Goal: Task Accomplishment & Management: Manage account settings

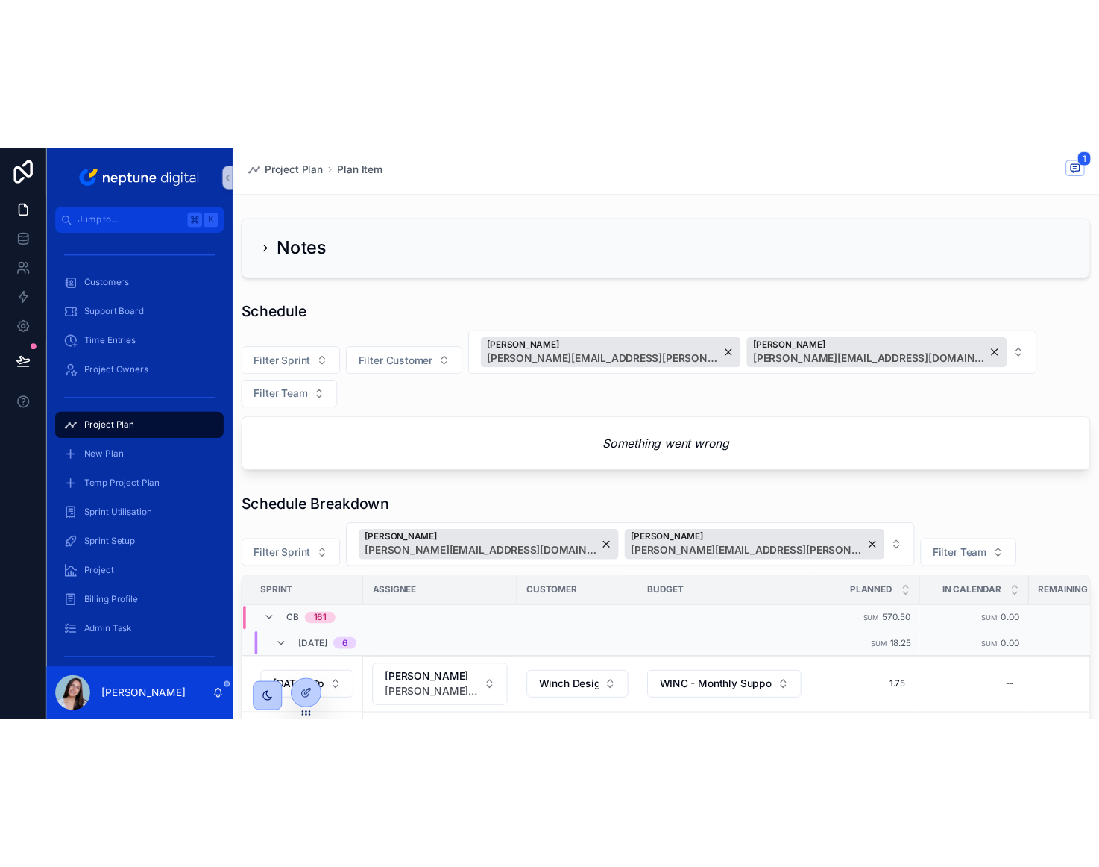
scroll to position [304, 0]
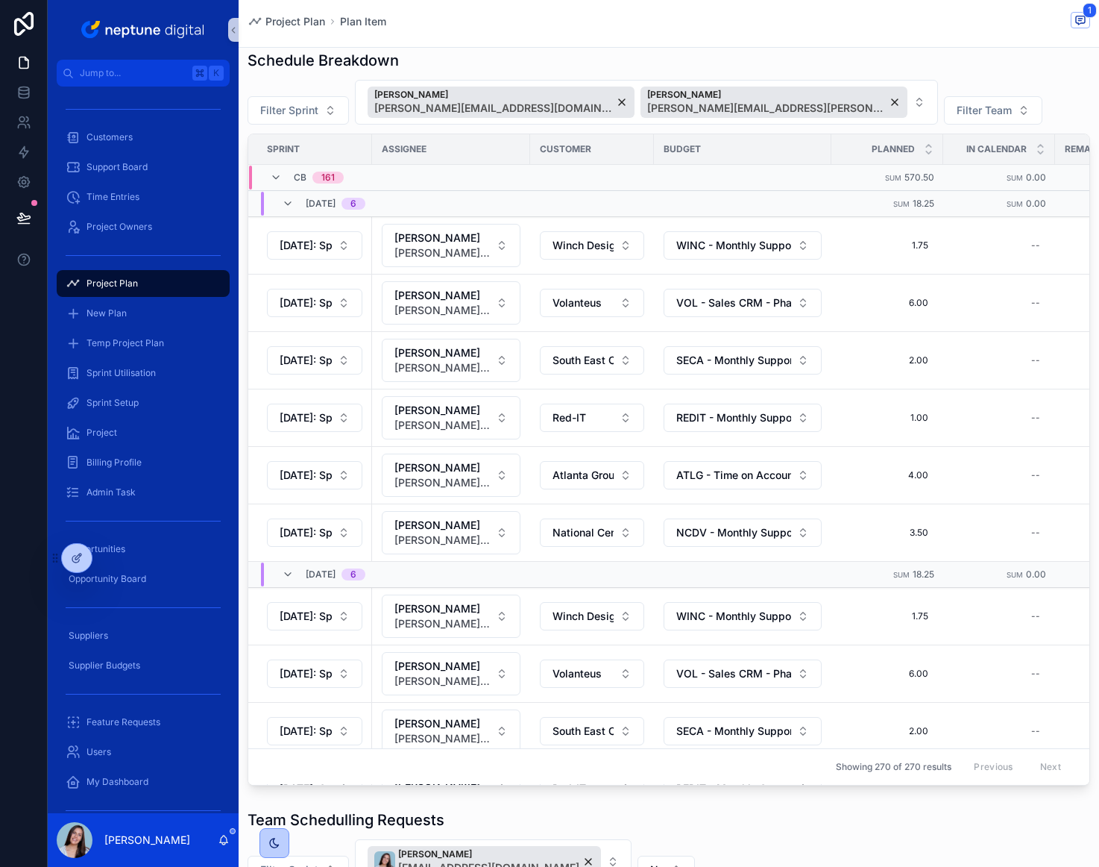
click at [129, 289] on div "Project Plan" at bounding box center [143, 284] width 155 height 24
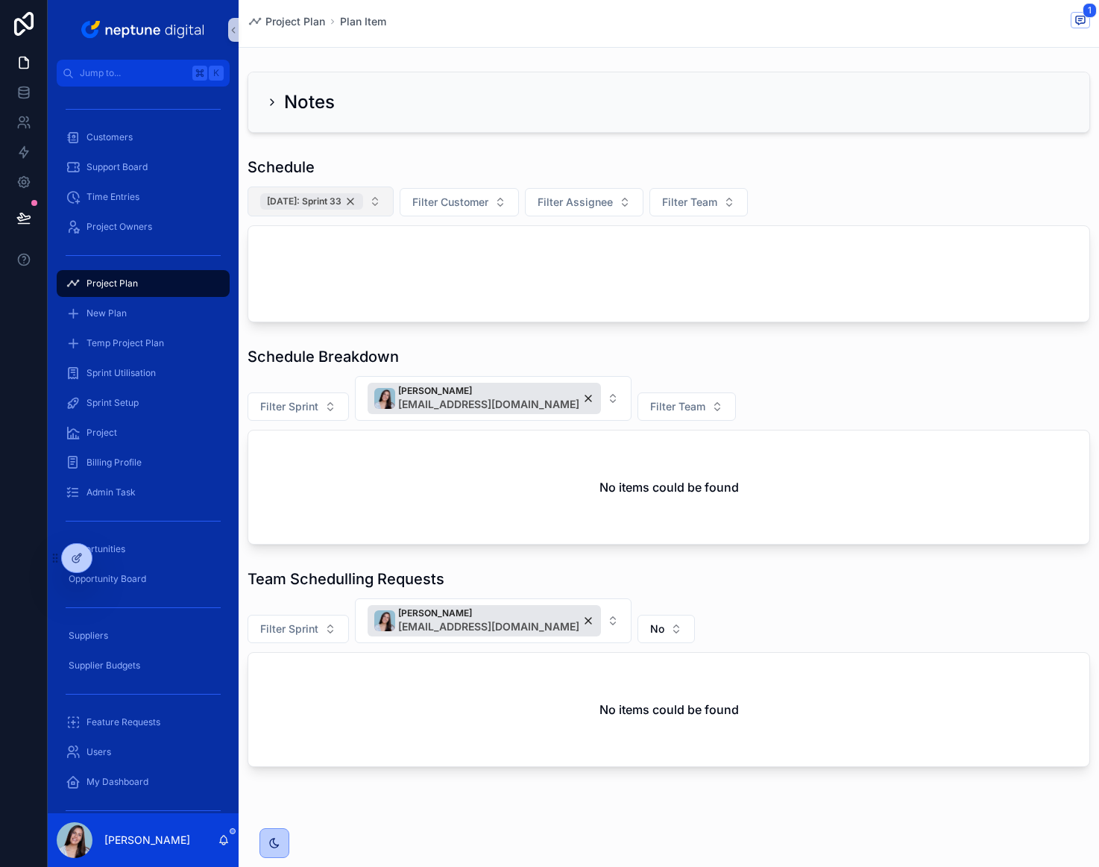
click at [362, 204] on div "[DATE]: Sprint 33" at bounding box center [311, 201] width 103 height 16
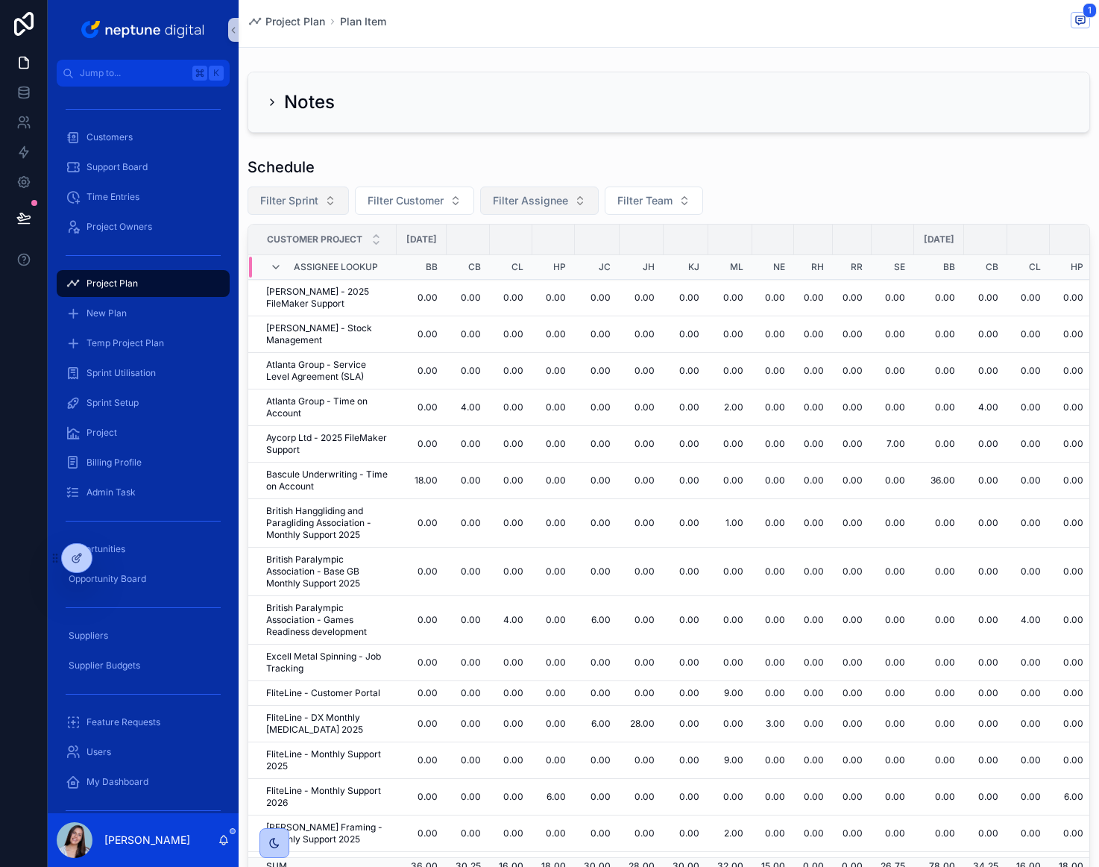
click at [530, 189] on button "Filter Assignee" at bounding box center [539, 200] width 119 height 28
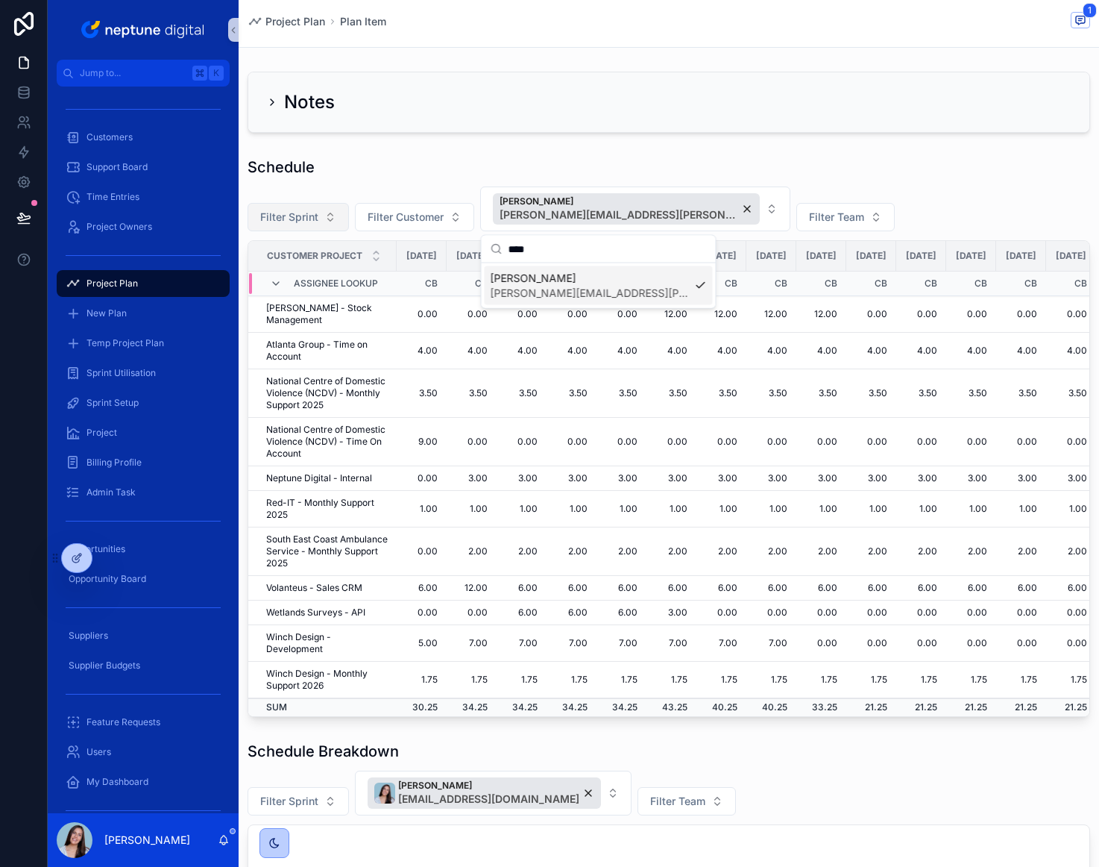
type input "****"
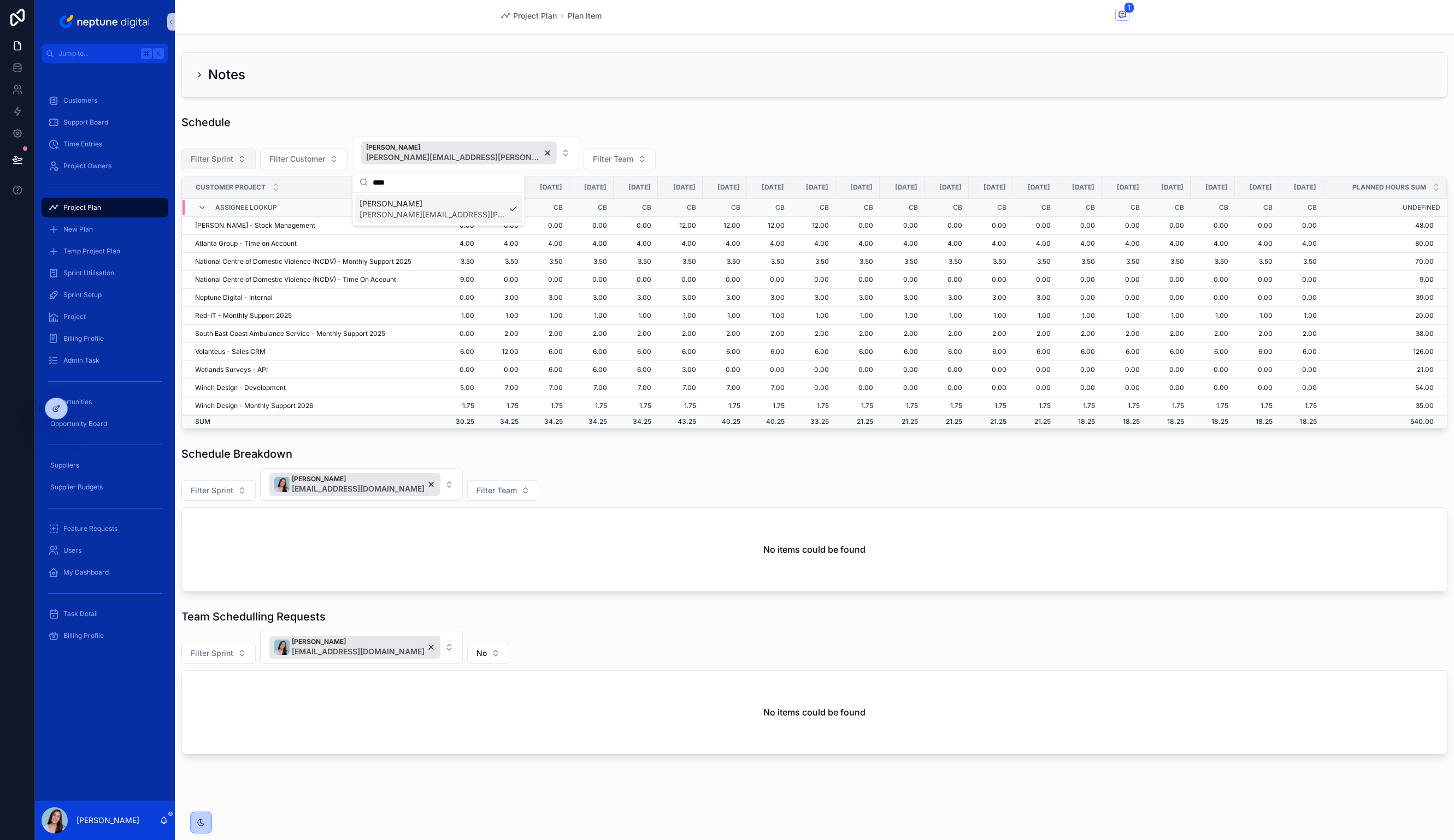
click at [712, 141] on div "Filter Sprint Filter Customer [PERSON_NAME] [PERSON_NAME][EMAIL_ADDRESS][PERSON…" at bounding box center [815, 152] width 1266 height 33
click at [463, 428] on button "[PERSON_NAME] [PERSON_NAME][EMAIL_ADDRESS][DOMAIN_NAME]" at bounding box center [361, 484] width 203 height 33
type input "*"
type input "***"
click at [420, 428] on div "[PERSON_NAME] [PERSON_NAME][EMAIL_ADDRESS][PERSON_NAME][DOMAIN_NAME]" at bounding box center [365, 584] width 204 height 29
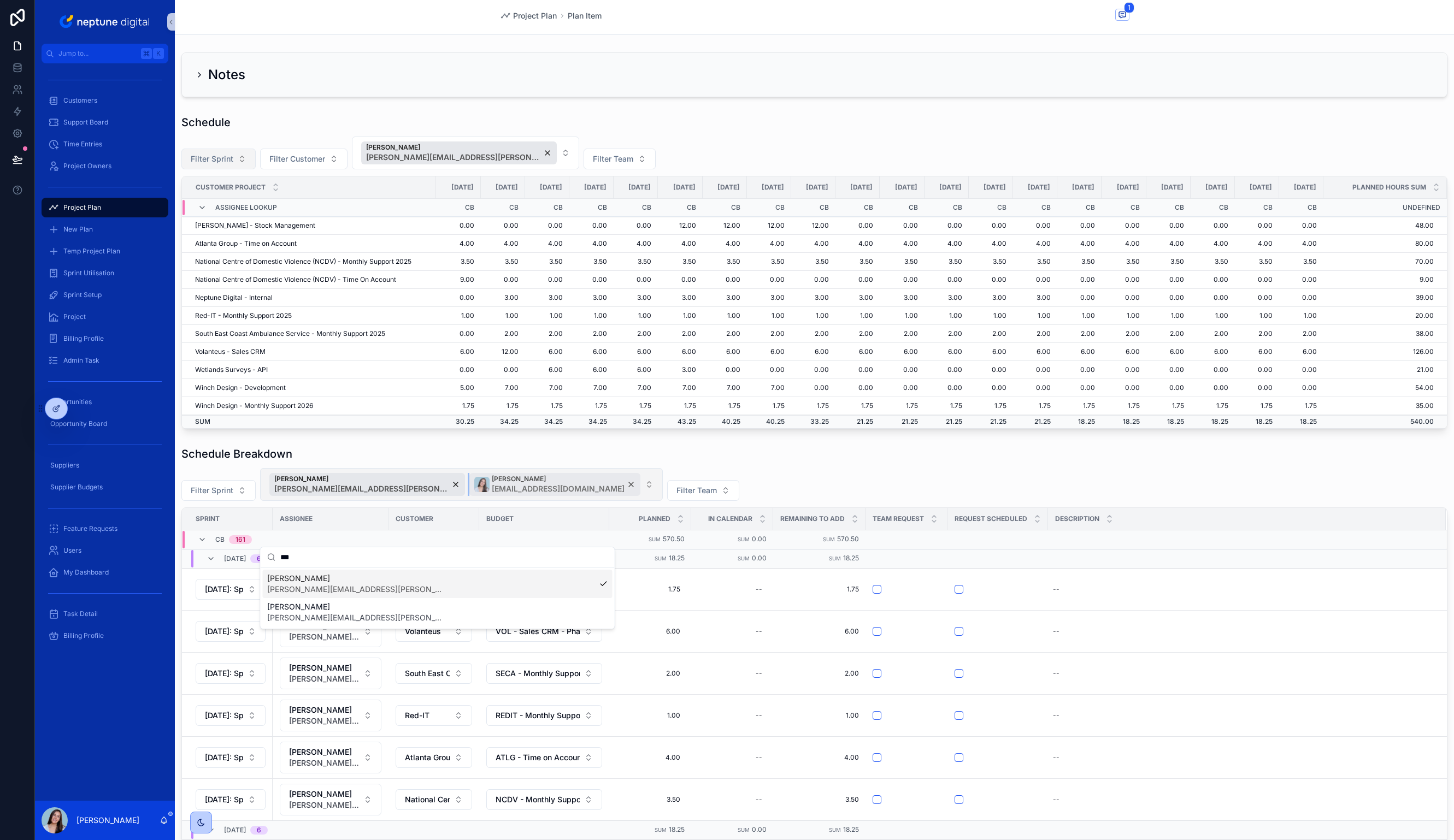
click at [582, 428] on div "[PERSON_NAME] [PERSON_NAME][EMAIL_ADDRESS][DOMAIN_NAME]" at bounding box center [554, 484] width 171 height 23
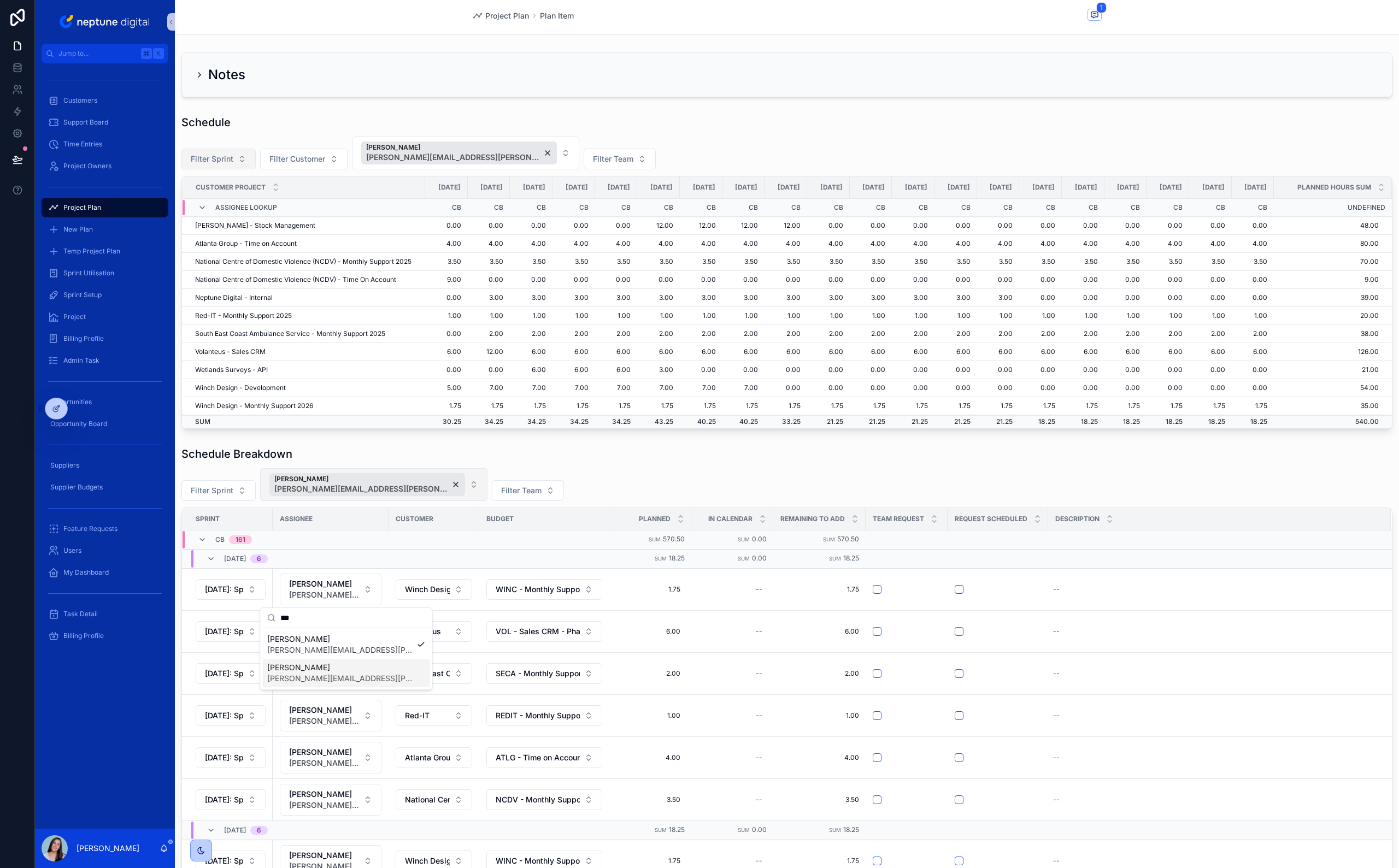
click at [579, 428] on div "Filter Sprint [PERSON_NAME] [PERSON_NAME][EMAIL_ADDRESS][PERSON_NAME][DOMAIN_NA…" at bounding box center [787, 484] width 1211 height 33
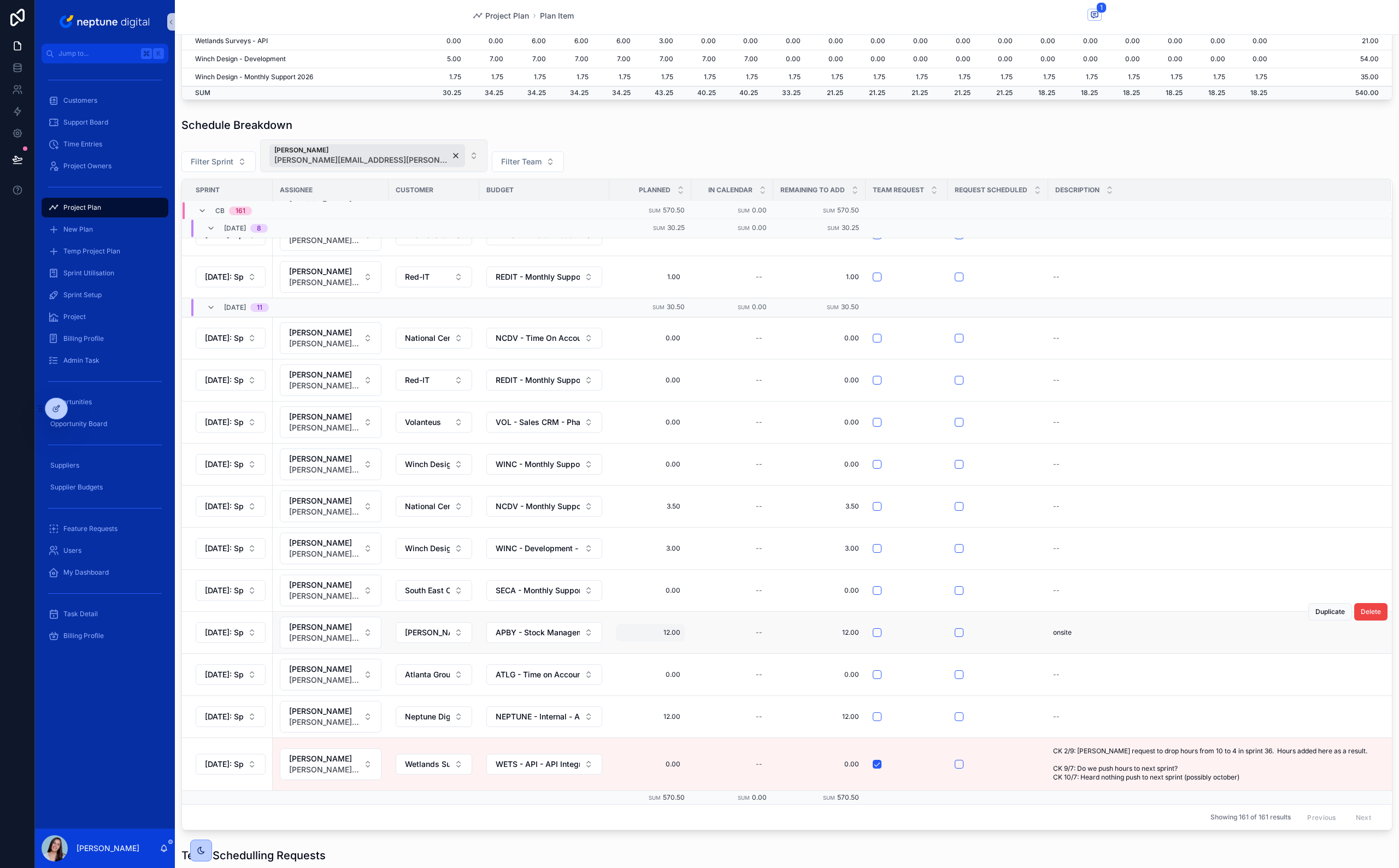
scroll to position [335, 0]
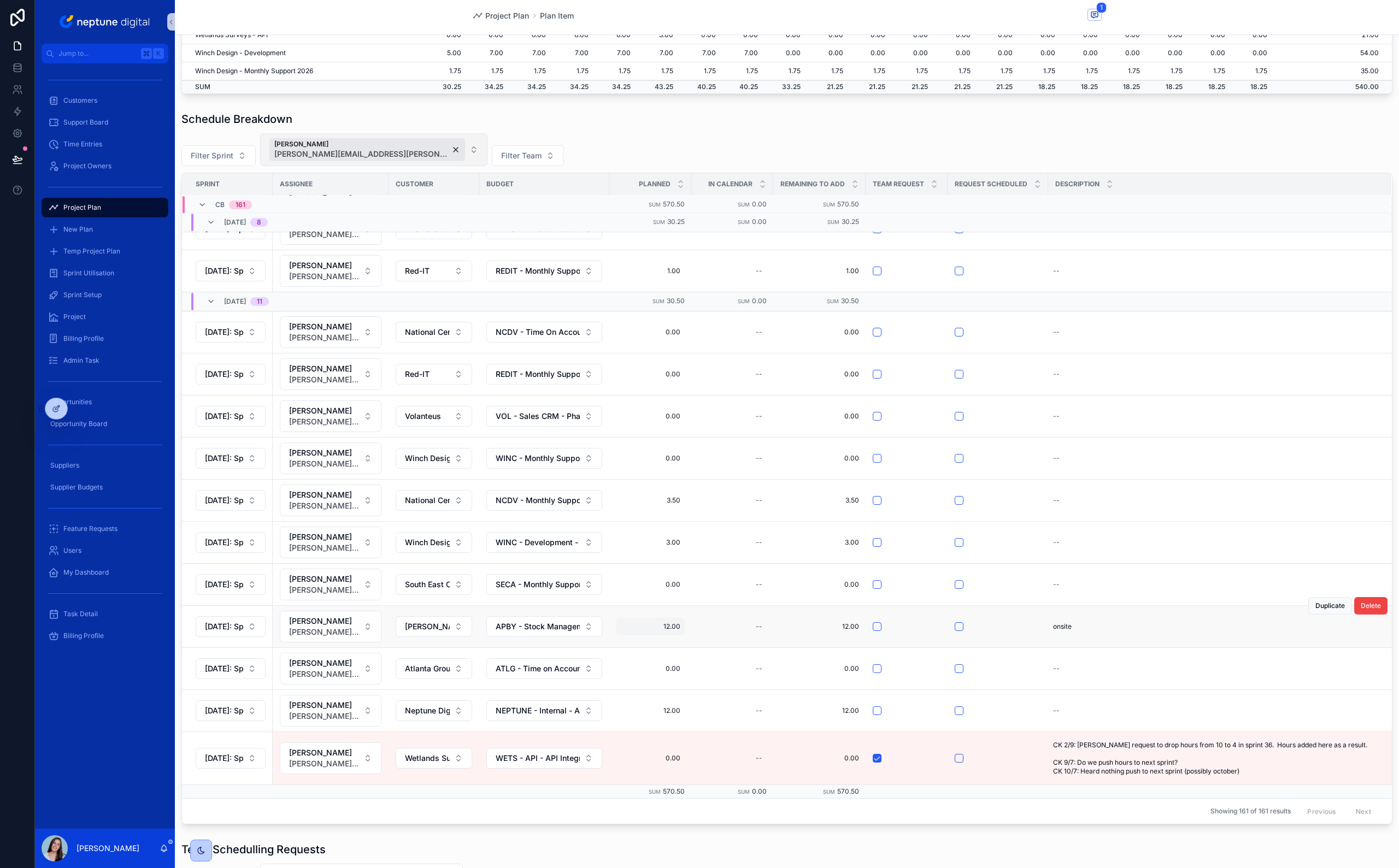
click at [668, 428] on span "12.00" at bounding box center [650, 627] width 60 height 9
click at [669, 428] on input "*****" at bounding box center [674, 746] width 103 height 15
type input "*****"
click at [752, 428] on icon "scrollable content" at bounding box center [754, 745] width 9 height 9
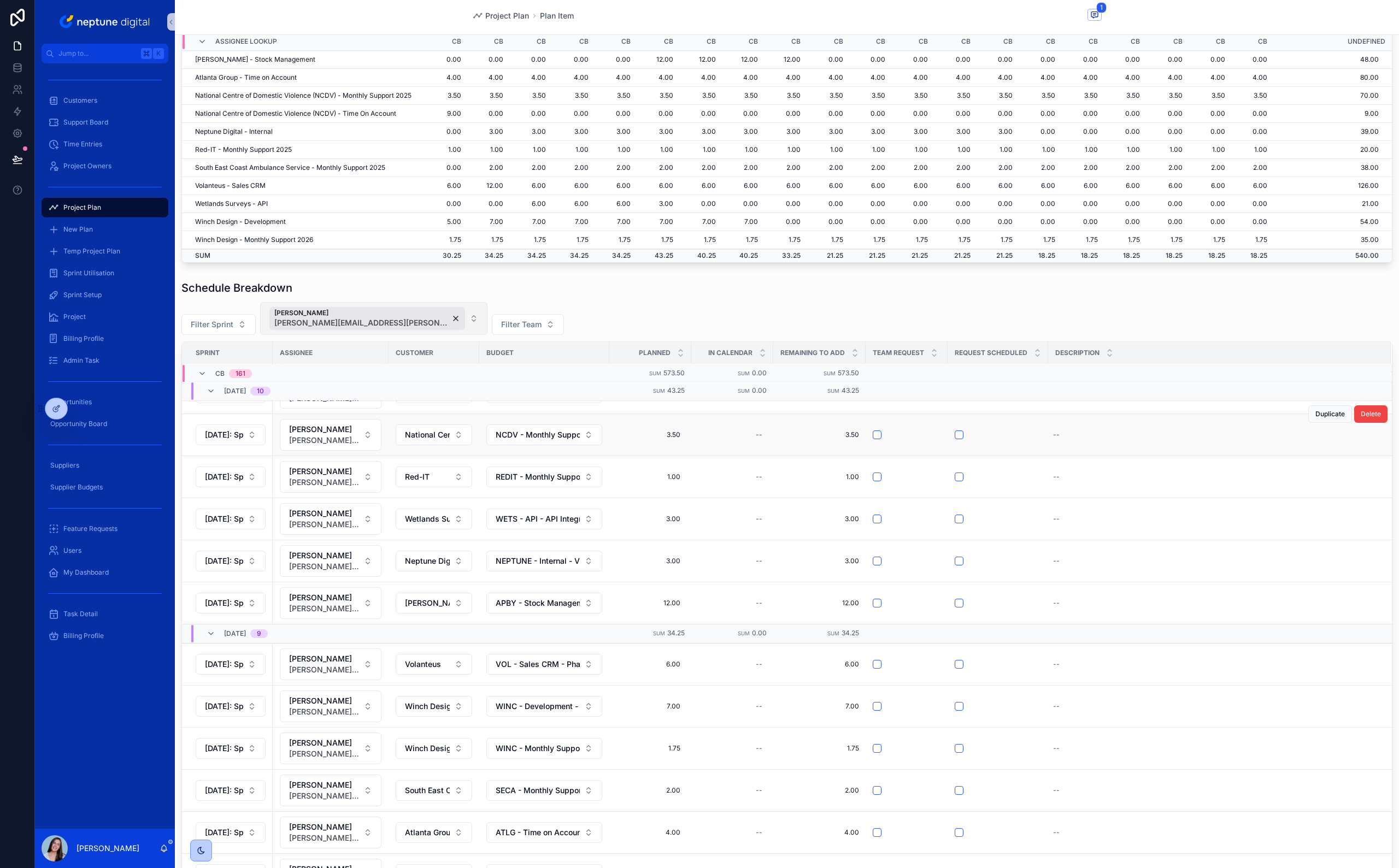
scroll to position [4533, 0]
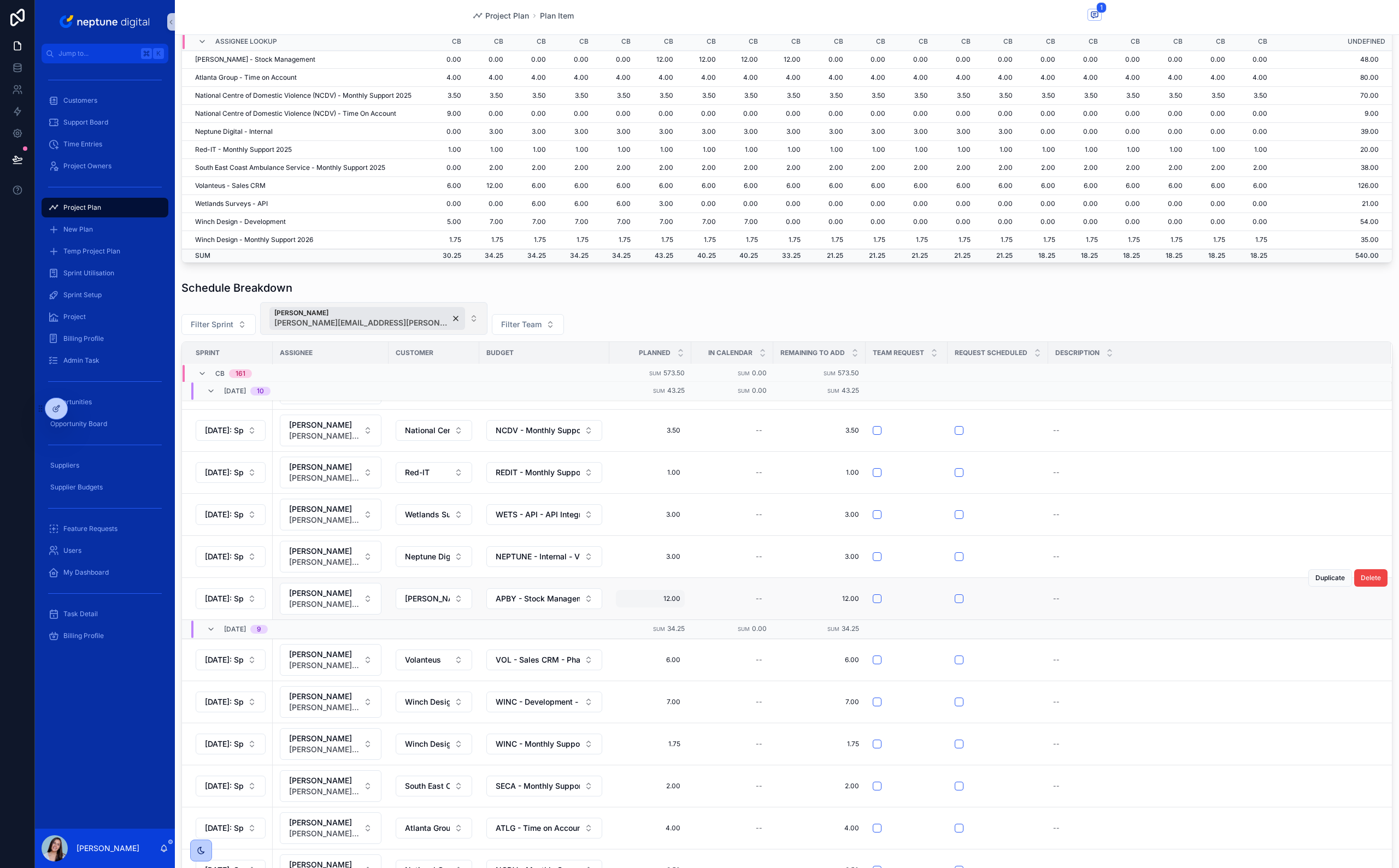
click at [665, 428] on span "12.00" at bounding box center [650, 599] width 60 height 9
click at [669, 428] on input "*****" at bounding box center [674, 718] width 103 height 15
type input "*****"
click button "scrollable content" at bounding box center [754, 717] width 13 height 13
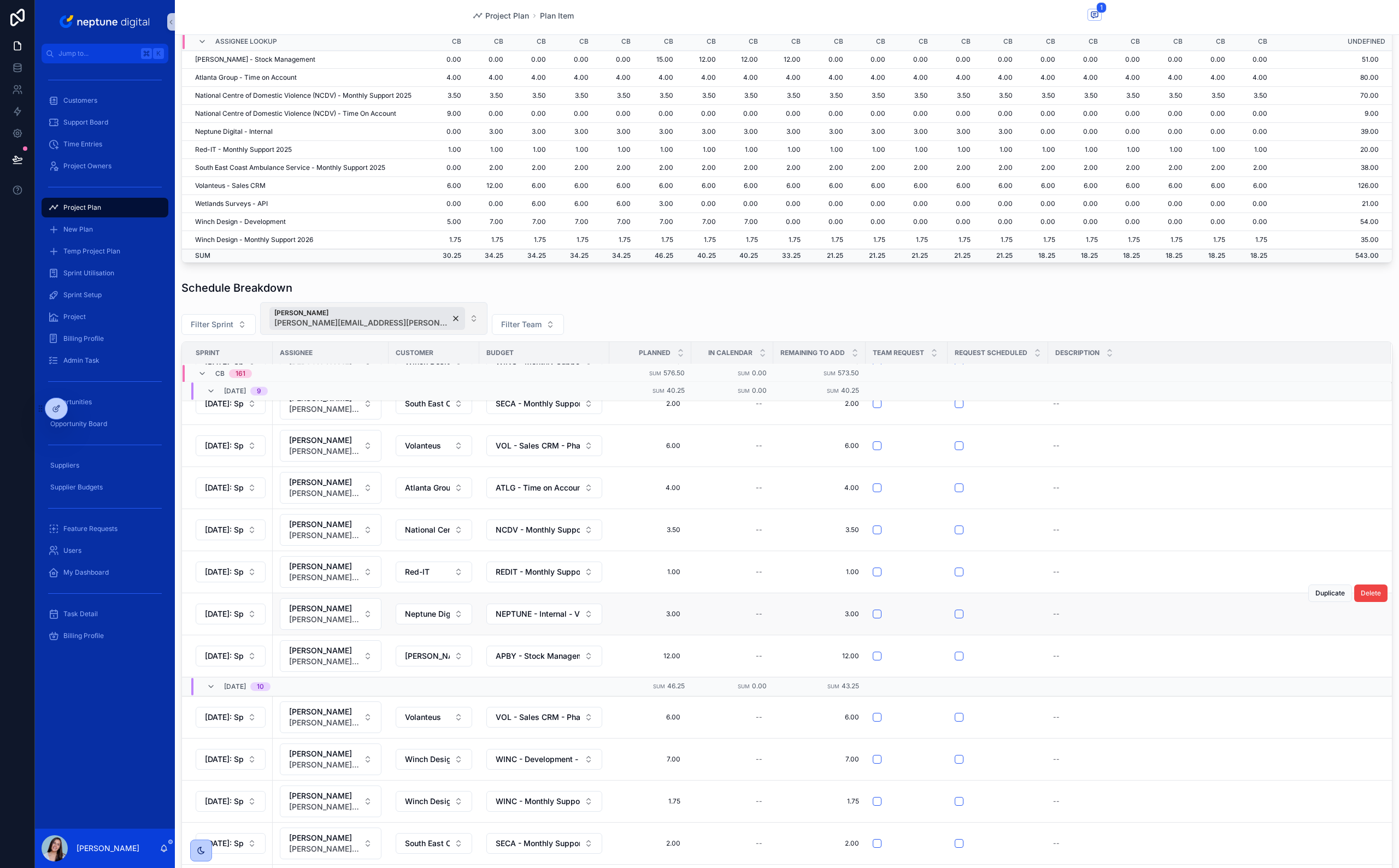
scroll to position [4032, 0]
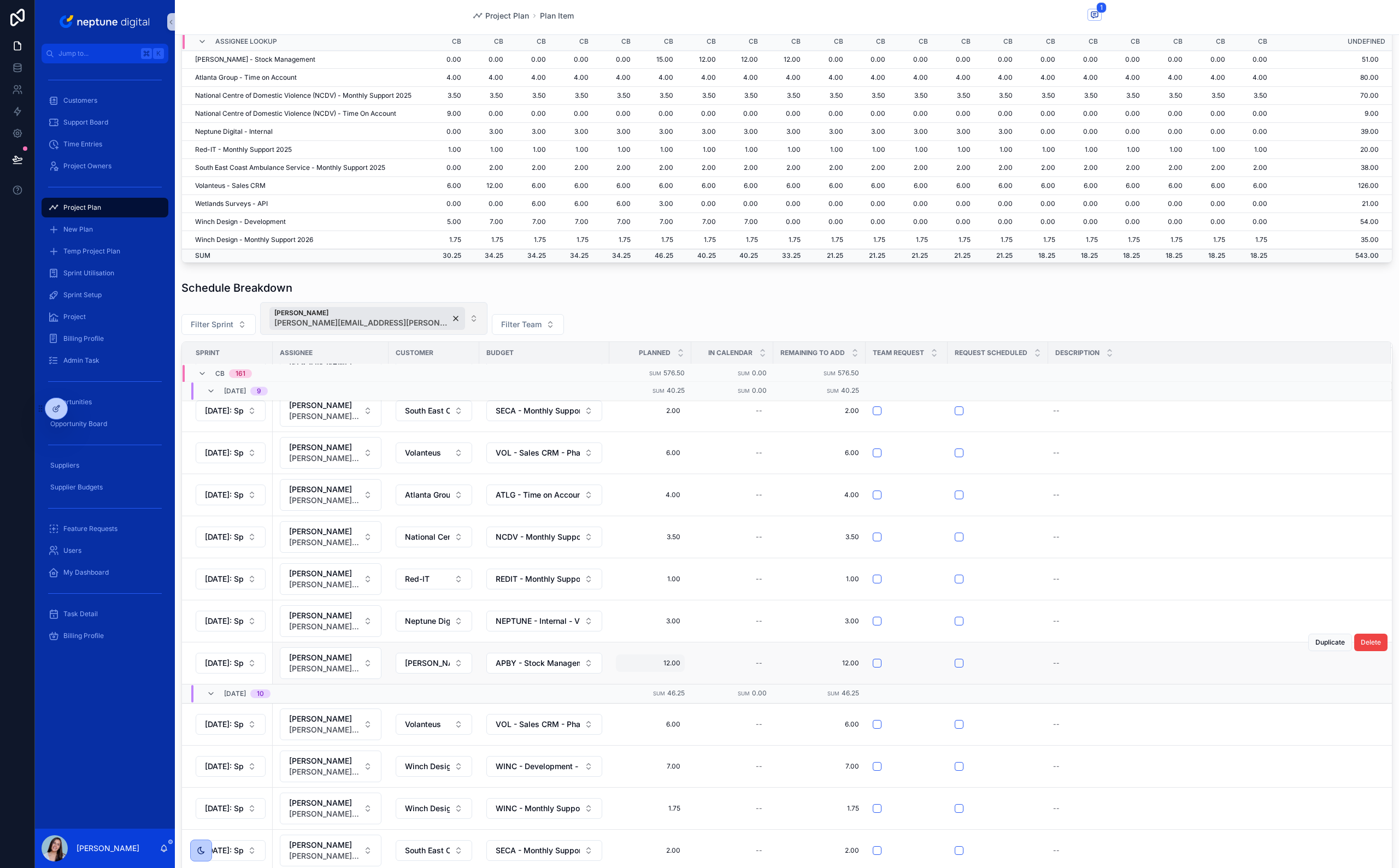
click at [673, 428] on span "12.00" at bounding box center [650, 664] width 60 height 9
click at [672, 428] on input "*****" at bounding box center [674, 782] width 103 height 15
click at [670, 428] on input "*****" at bounding box center [674, 782] width 103 height 15
type input "*****"
click button "scrollable content" at bounding box center [754, 782] width 13 height 13
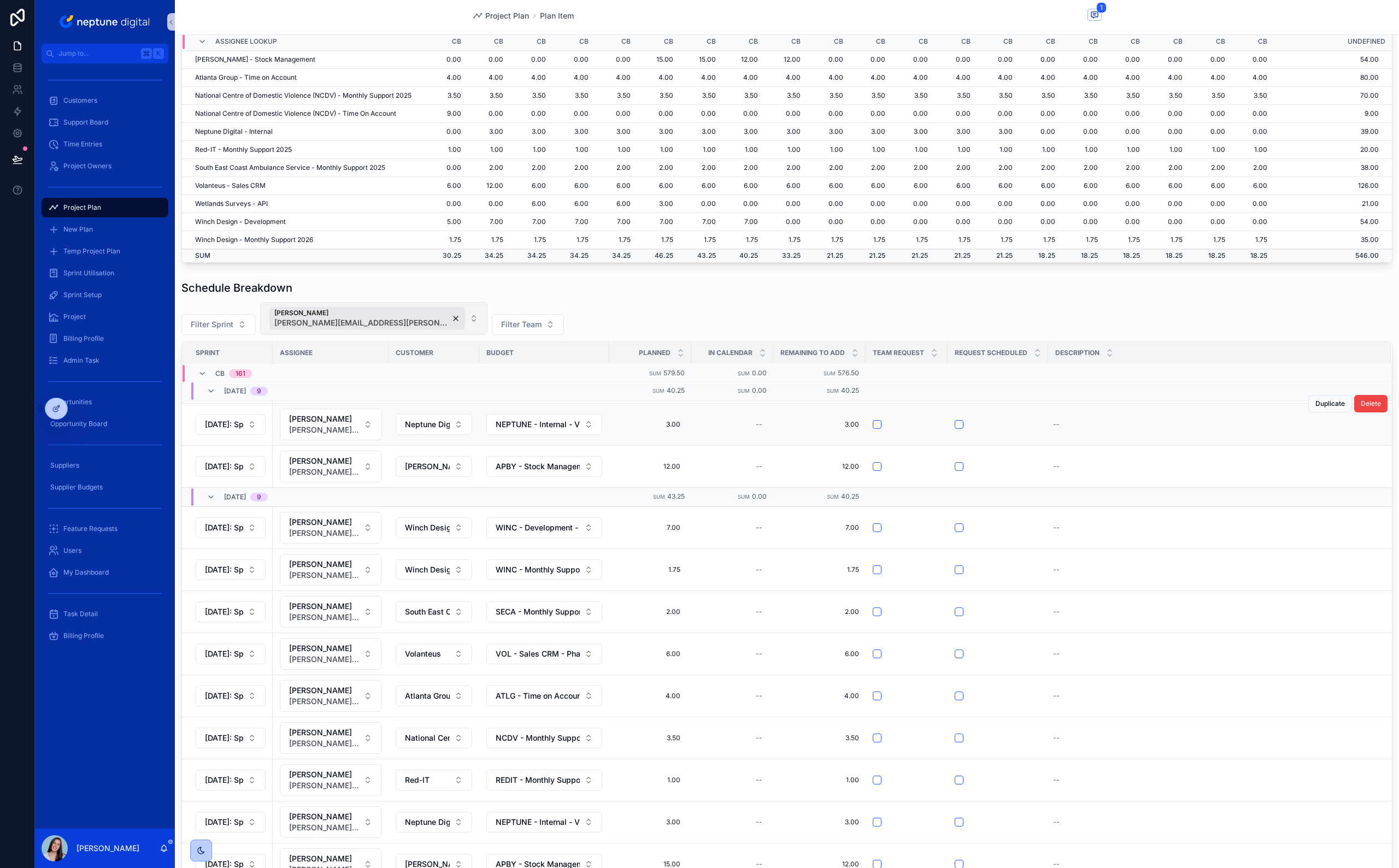
scroll to position [3825, 0]
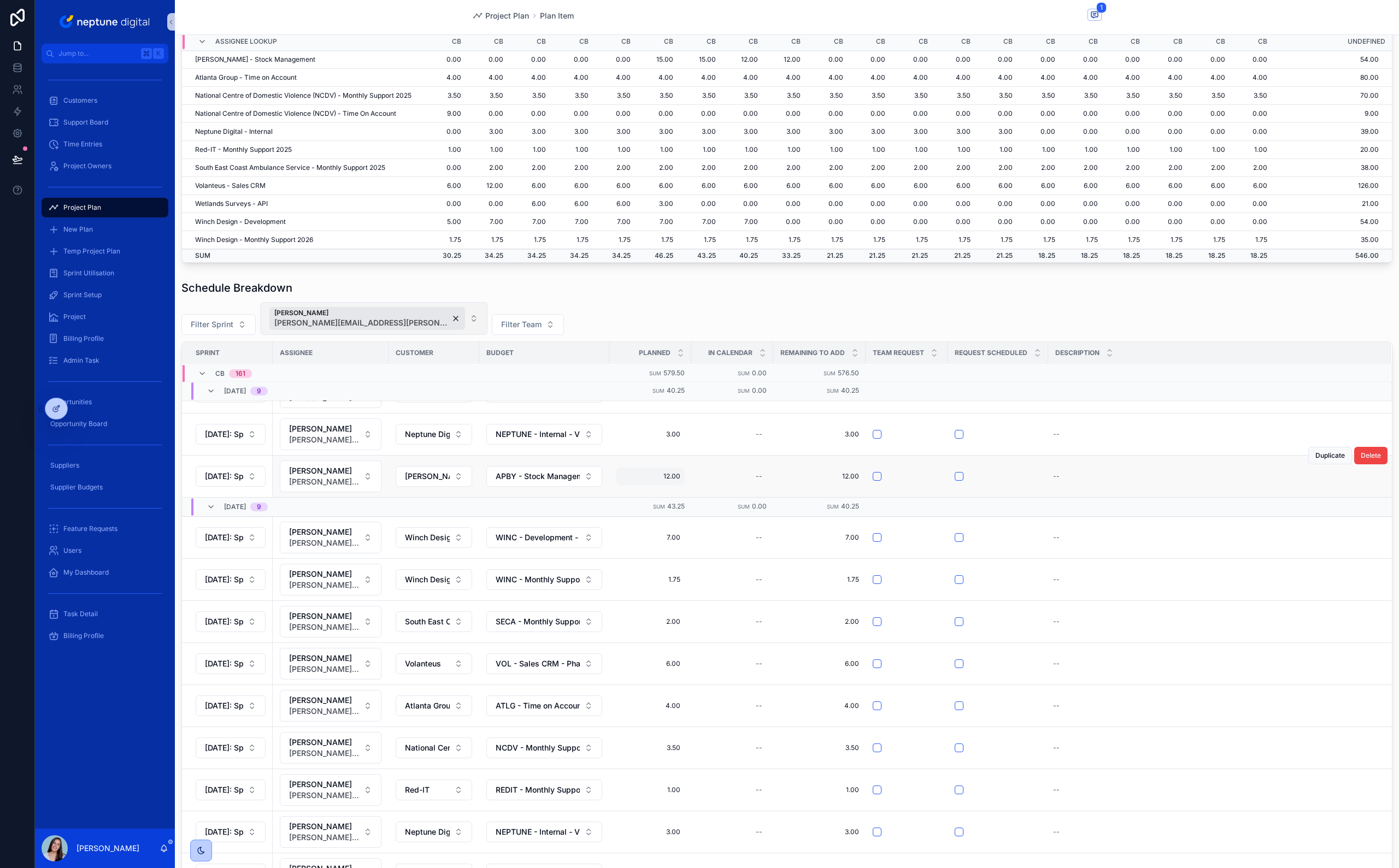
click at [669, 428] on span "12.00" at bounding box center [650, 476] width 60 height 9
click at [667, 428] on input "*****" at bounding box center [674, 596] width 103 height 15
click at [666, 428] on input "*****" at bounding box center [674, 596] width 103 height 15
click at [678, 428] on span "12.00" at bounding box center [650, 476] width 60 height 9
click at [681, 428] on input "*****" at bounding box center [674, 596] width 103 height 15
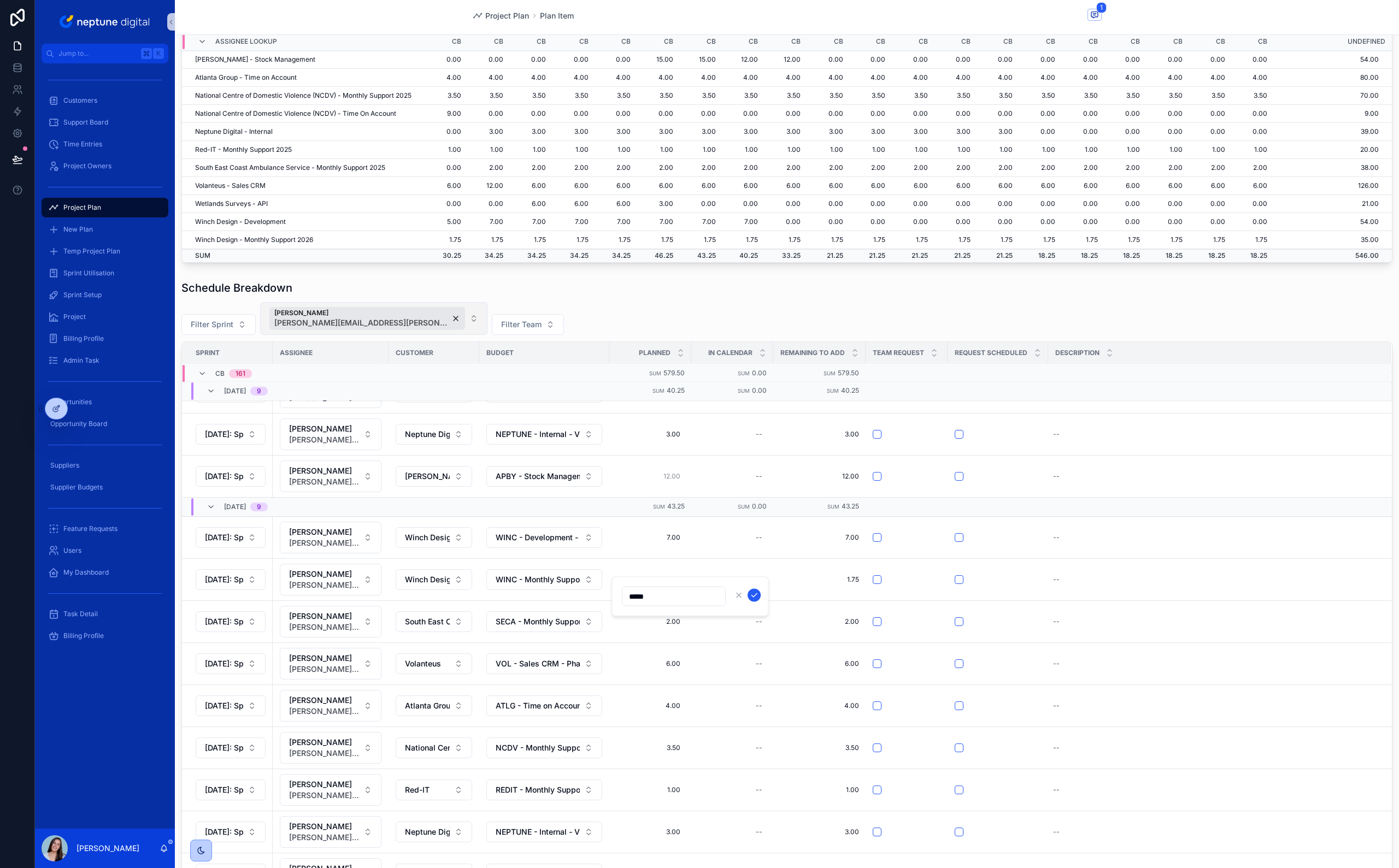
click at [681, 428] on input "*****" at bounding box center [674, 596] width 103 height 15
type input "*****"
click button "scrollable content" at bounding box center [754, 596] width 13 height 13
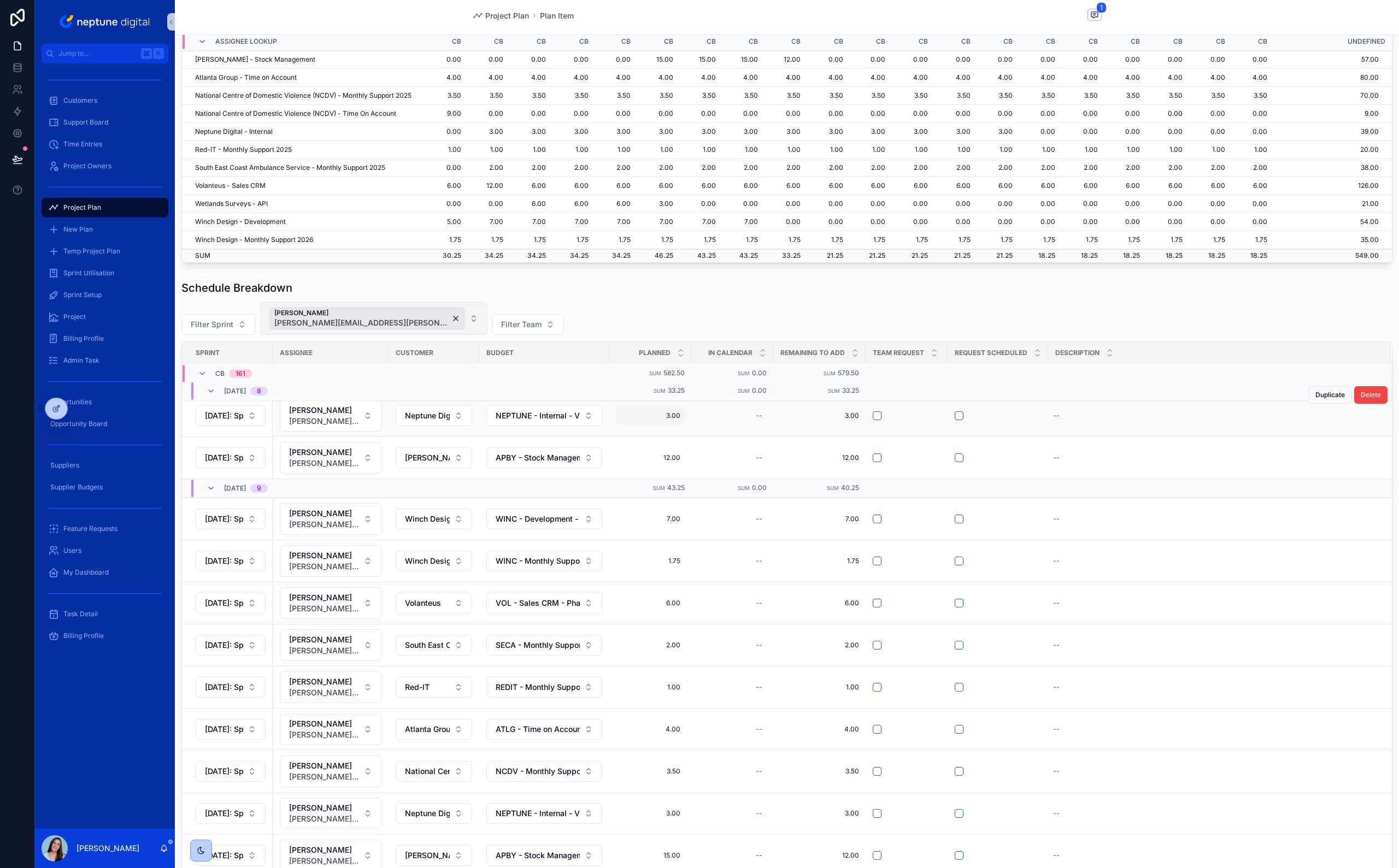
scroll to position [3344, 0]
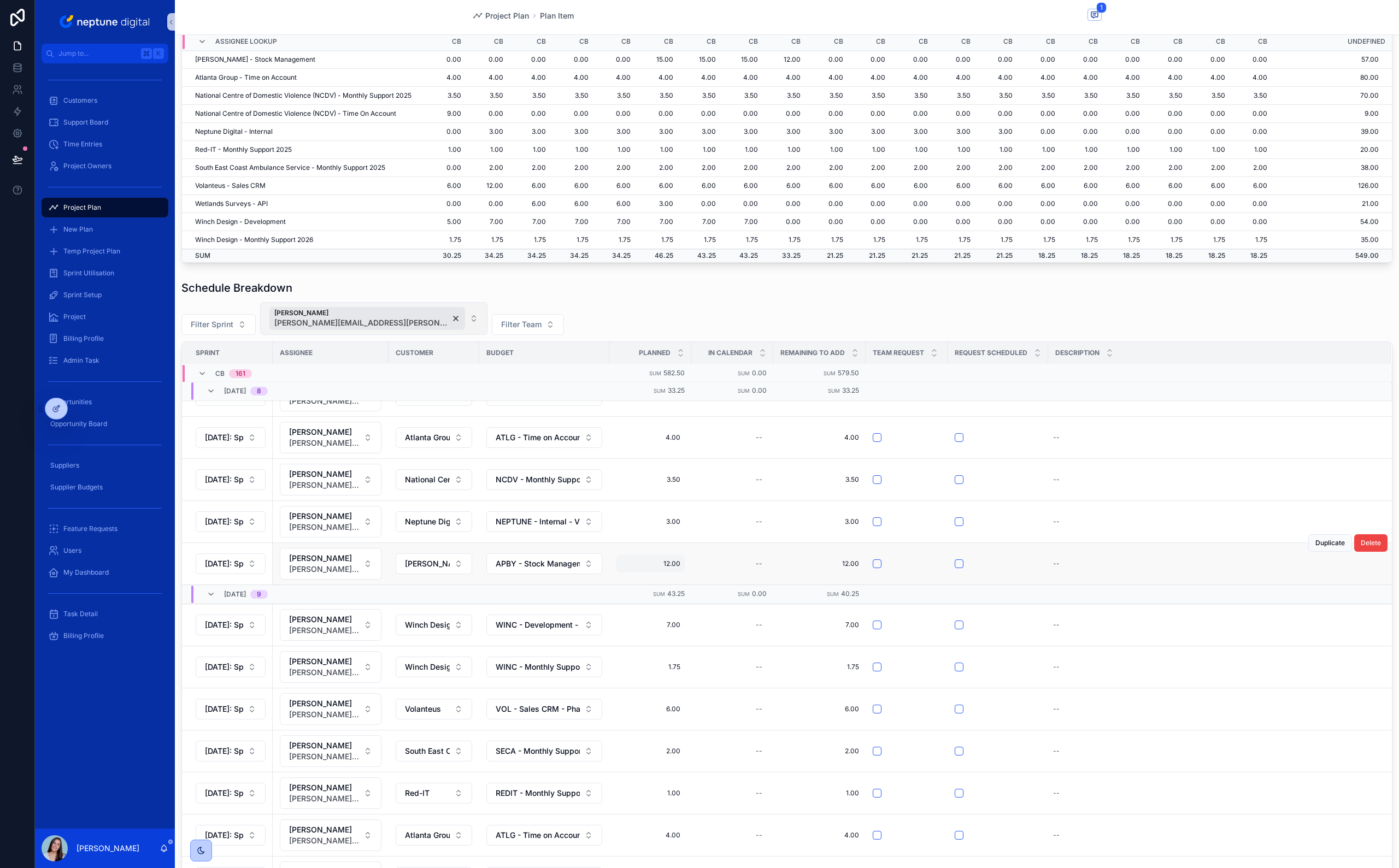
click at [666, 428] on span "12.00" at bounding box center [650, 564] width 60 height 9
click at [665, 428] on input "*****" at bounding box center [674, 683] width 103 height 15
click at [664, 428] on input "*****" at bounding box center [674, 683] width 103 height 15
click at [662, 428] on input "*****" at bounding box center [674, 683] width 103 height 15
click at [667, 428] on div "12.00 12.00" at bounding box center [650, 564] width 69 height 18
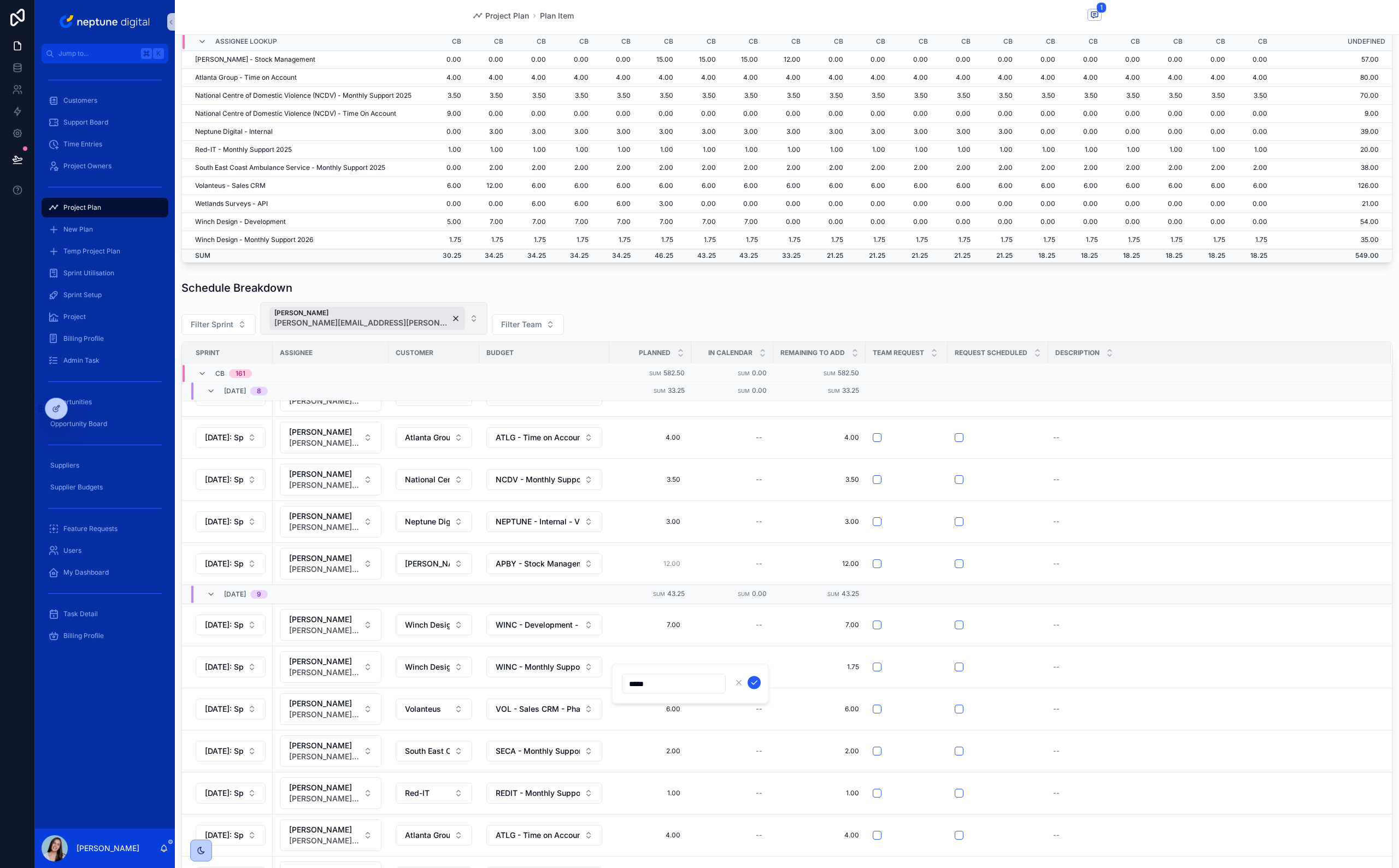
click at [635, 428] on input "*****" at bounding box center [674, 683] width 103 height 15
type input "*****"
click button "scrollable content" at bounding box center [754, 683] width 13 height 13
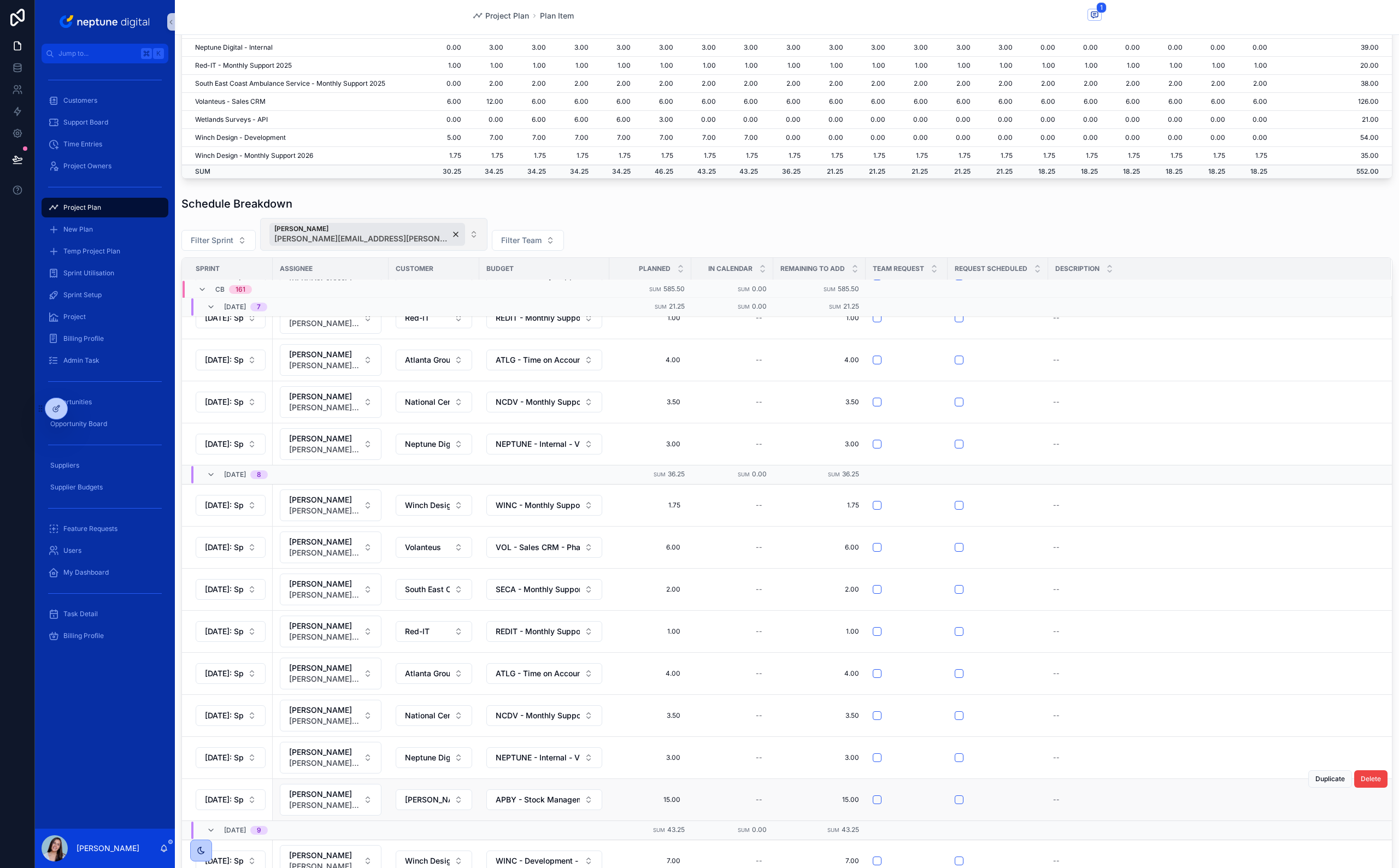
scroll to position [3126, 0]
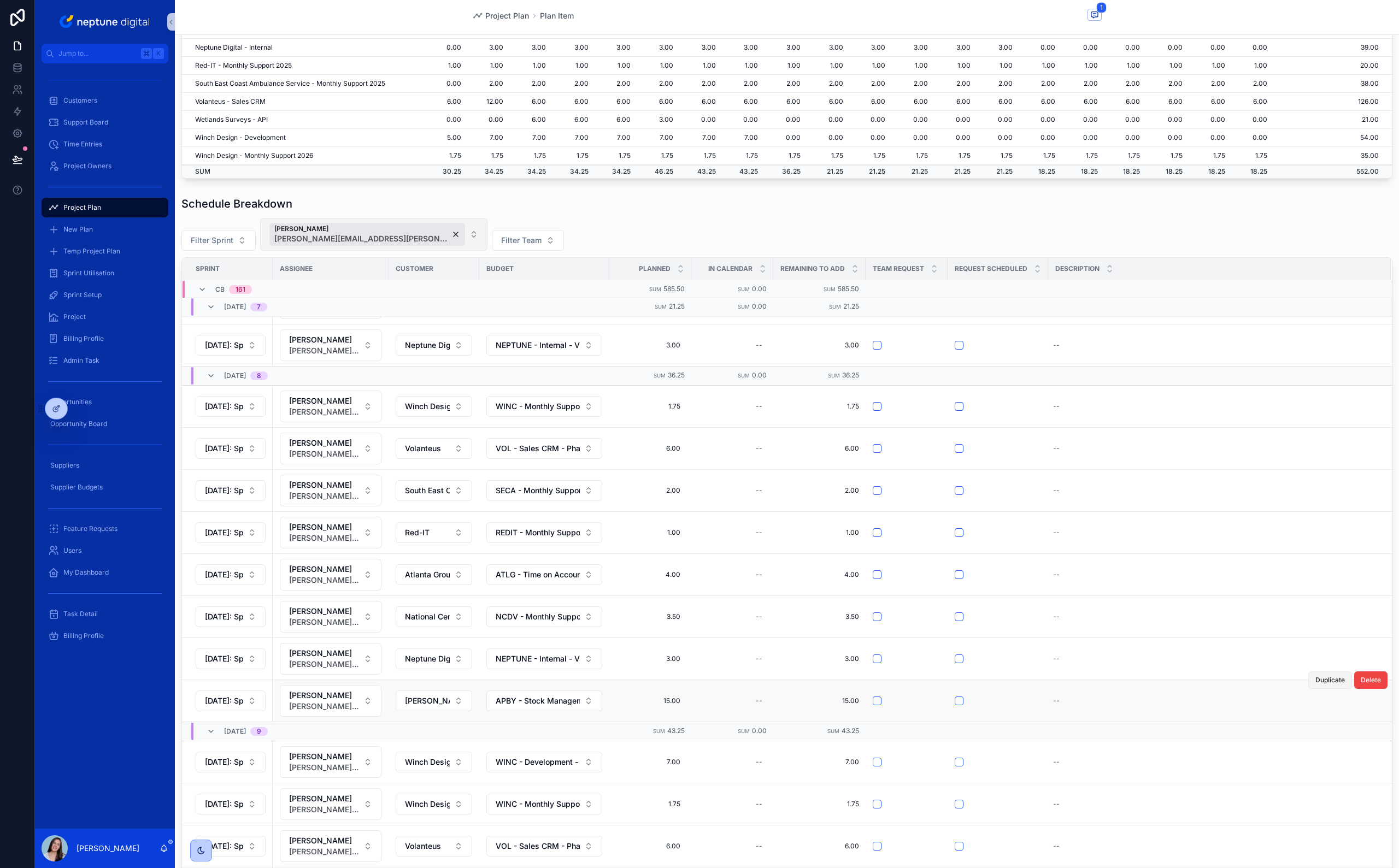
click at [825, 428] on span "Duplicate" at bounding box center [1329, 680] width 29 height 9
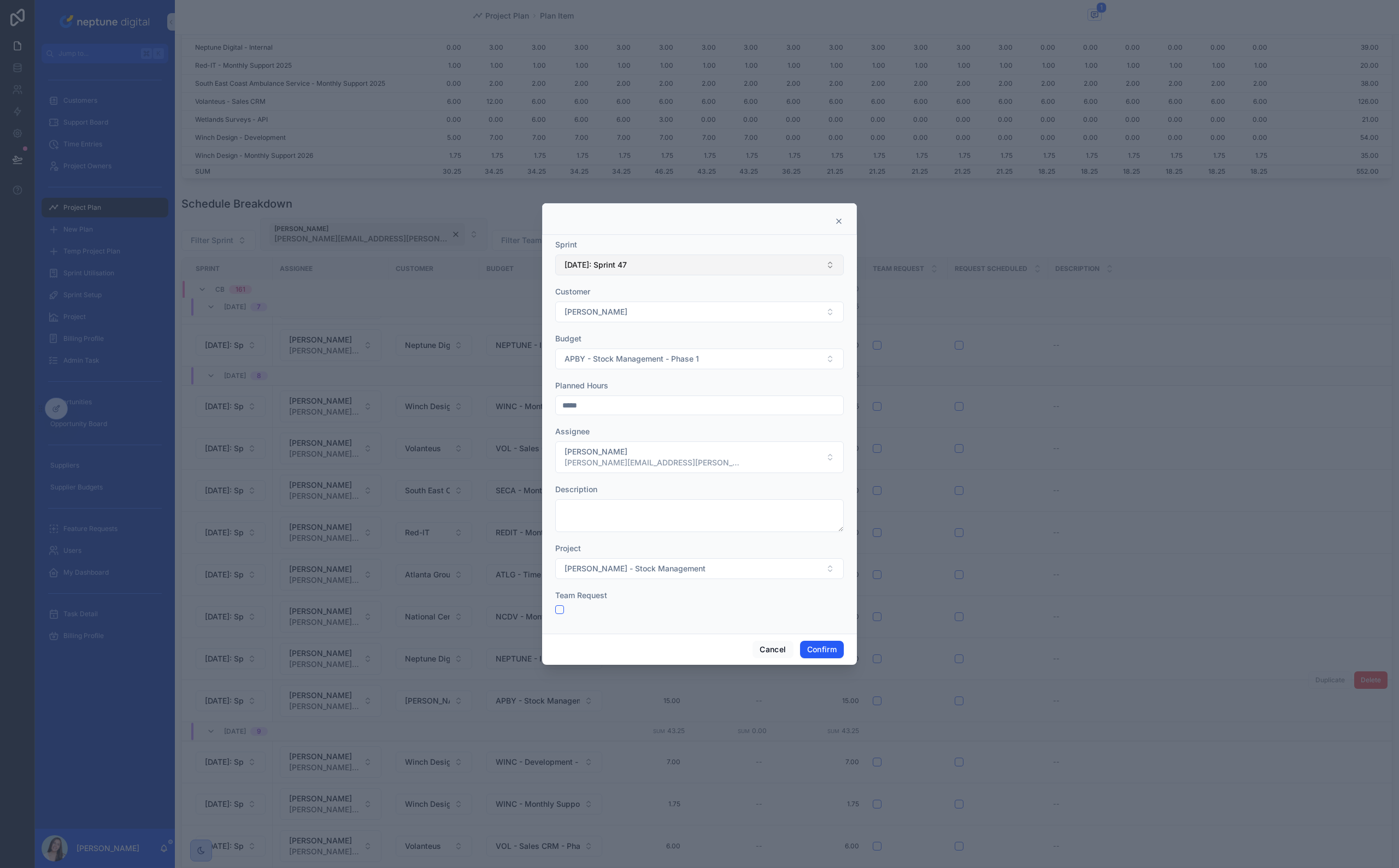
click at [705, 267] on button "[DATE]: Sprint 47" at bounding box center [700, 265] width 289 height 21
type input "**"
click at [646, 312] on div "[DATE]: Sprint 48" at bounding box center [700, 310] width 283 height 18
click at [825, 428] on button "Confirm" at bounding box center [822, 650] width 44 height 18
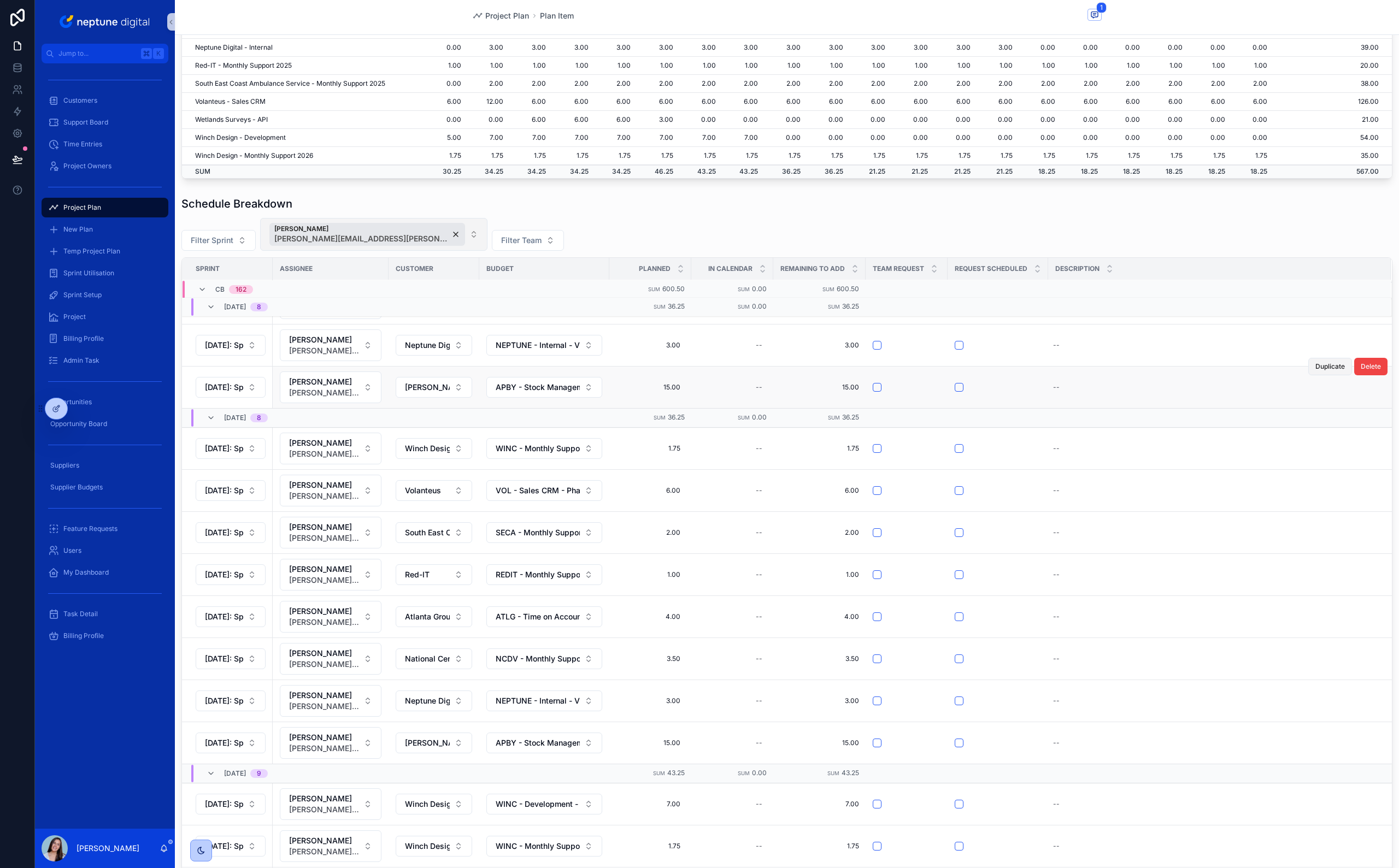
click at [825, 371] on span "Duplicate" at bounding box center [1329, 367] width 29 height 9
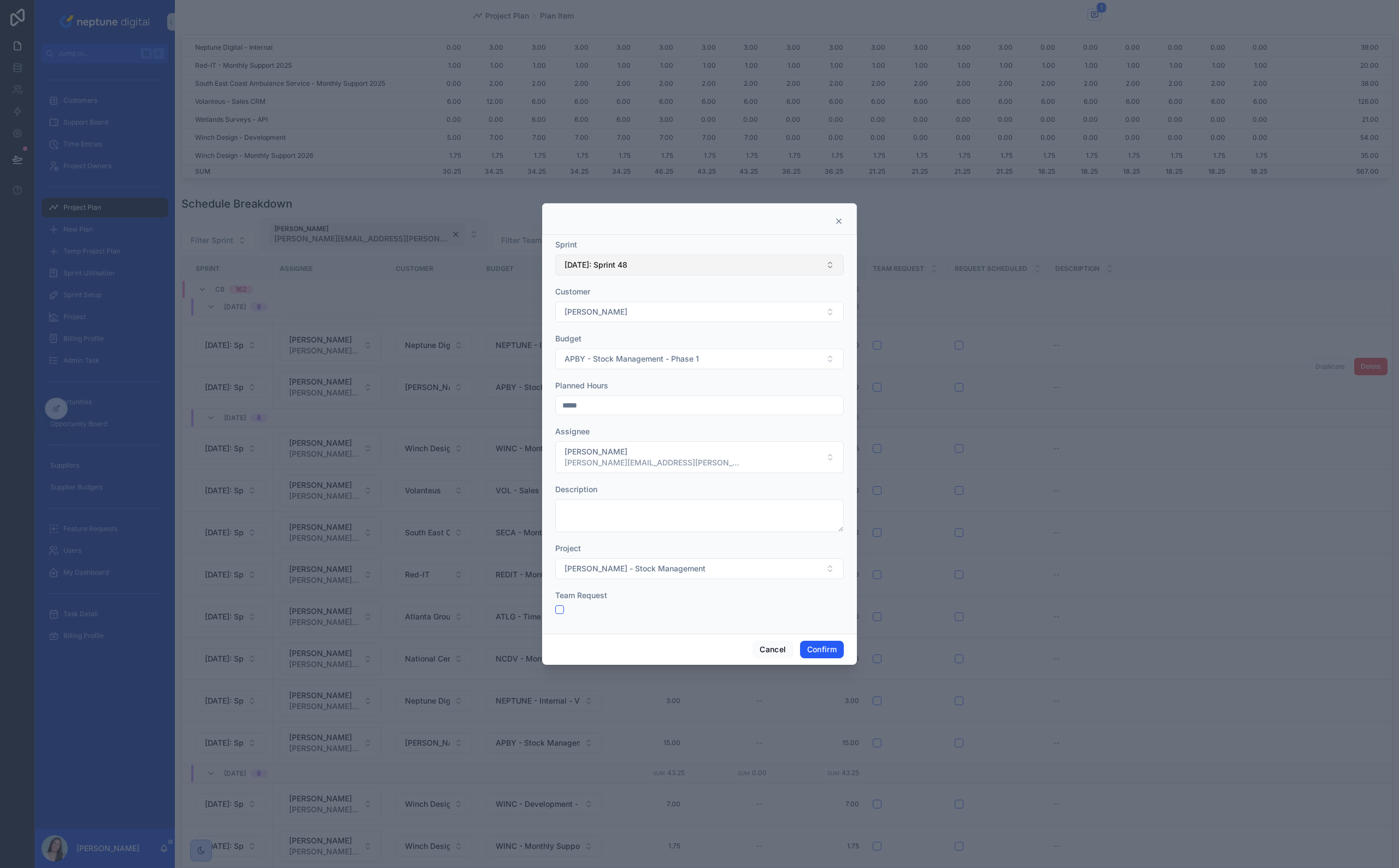
click at [722, 261] on button "[DATE]: Sprint 48" at bounding box center [700, 265] width 289 height 21
click at [668, 344] on div "[DATE]: Sprint 49" at bounding box center [700, 344] width 283 height 18
click at [793, 428] on div at bounding box center [700, 609] width 289 height 9
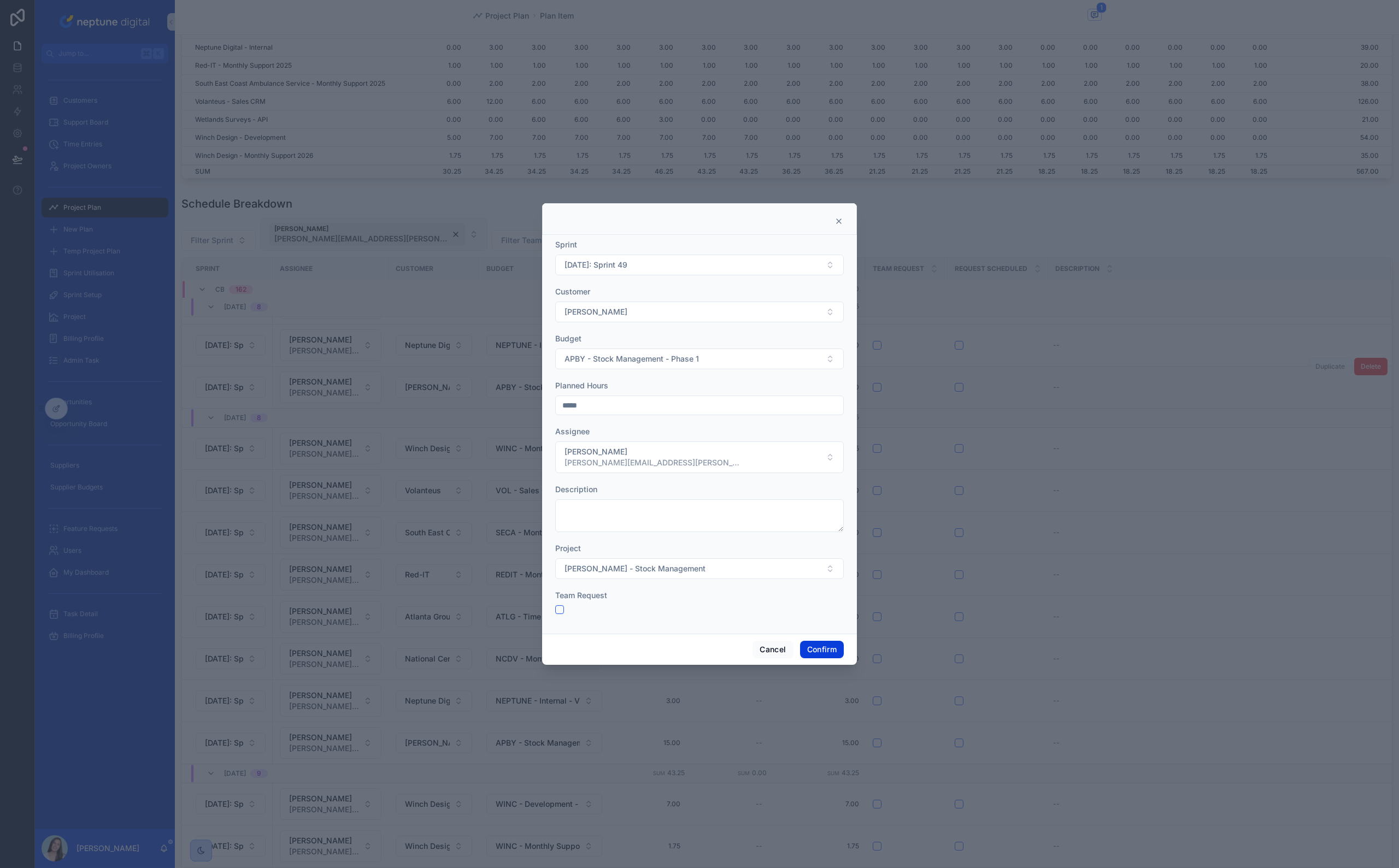
click at [825, 428] on button "Confirm" at bounding box center [822, 650] width 44 height 18
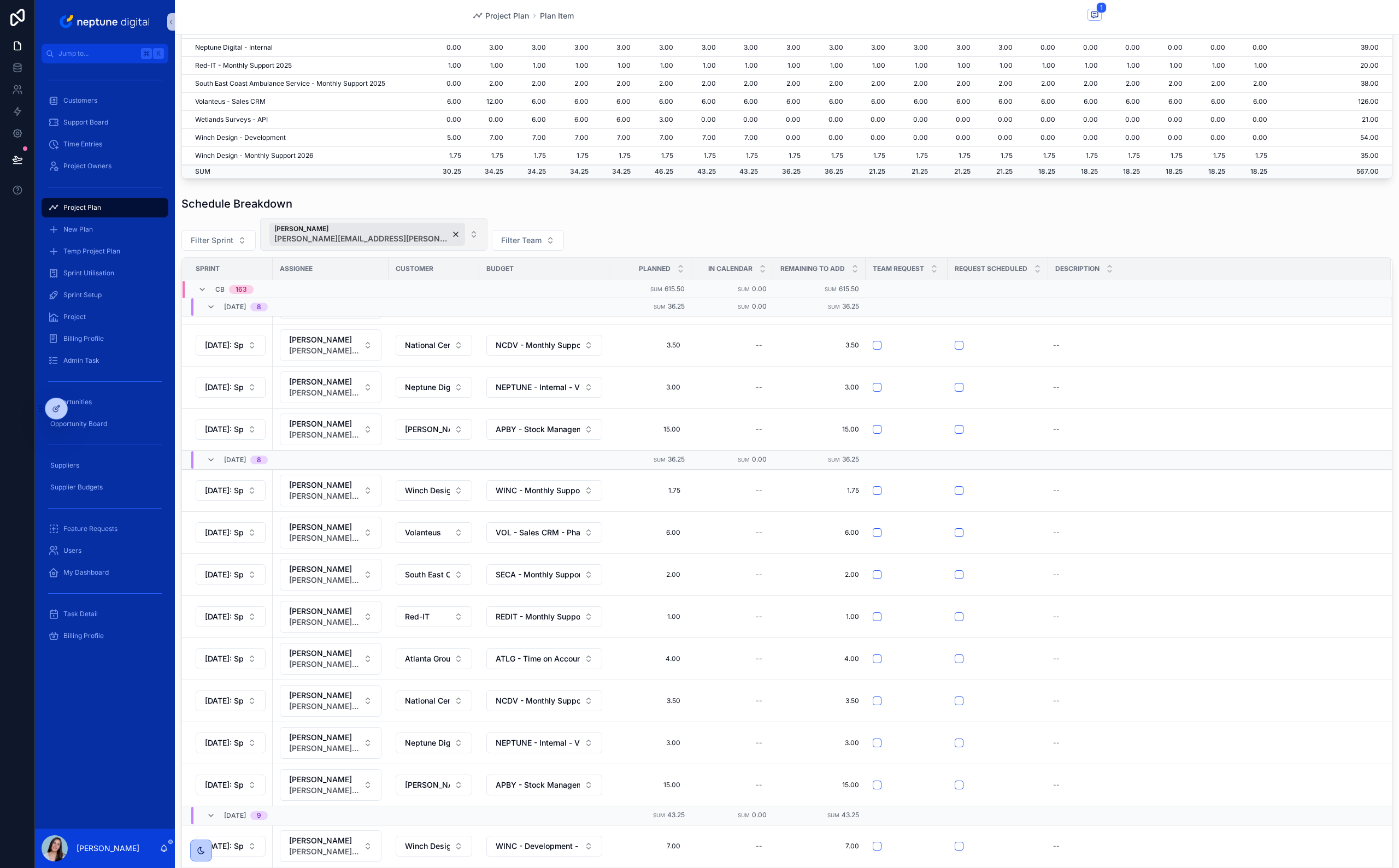
scroll to position [3149, 0]
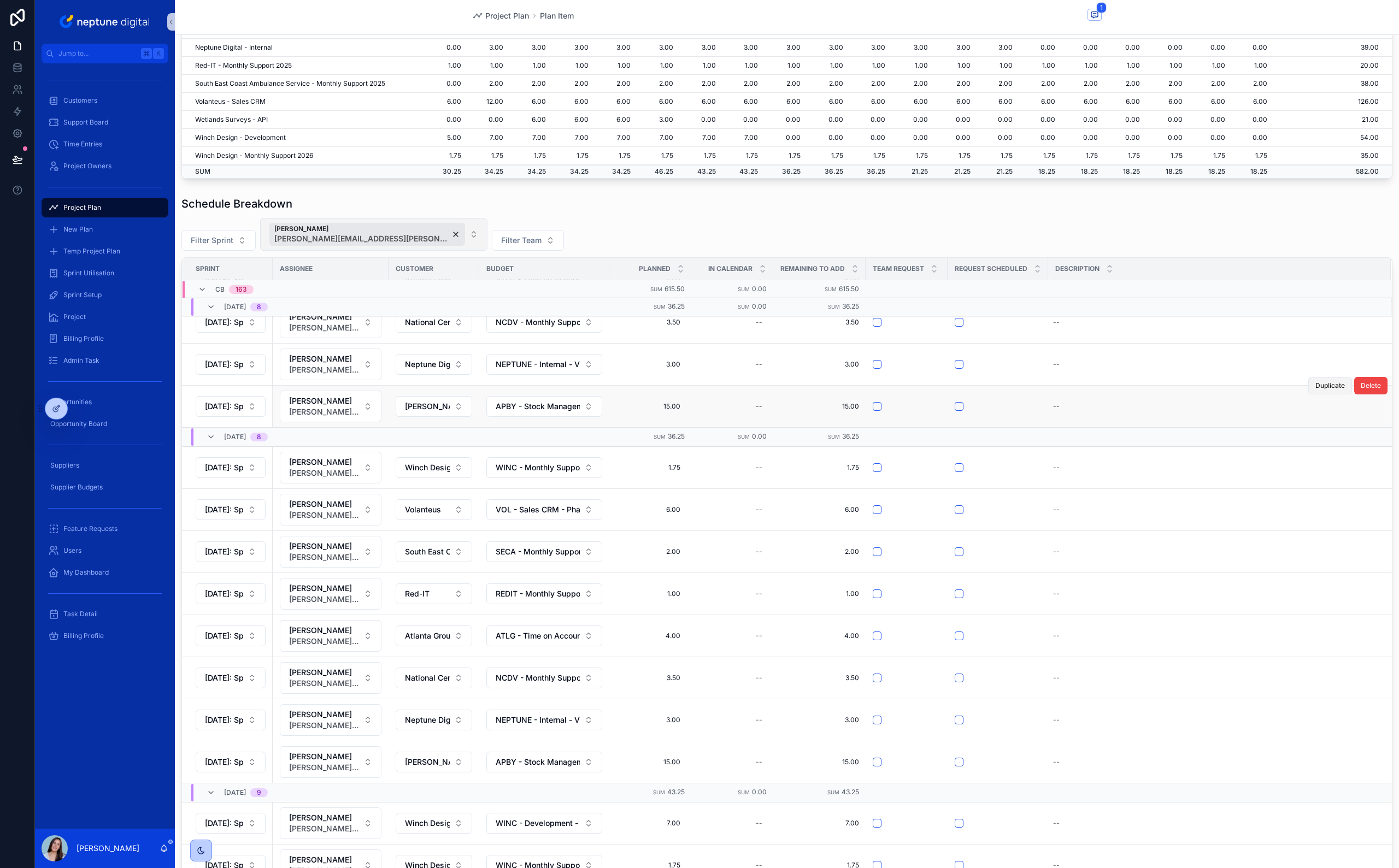
click at [825, 395] on button "Duplicate" at bounding box center [1330, 386] width 44 height 18
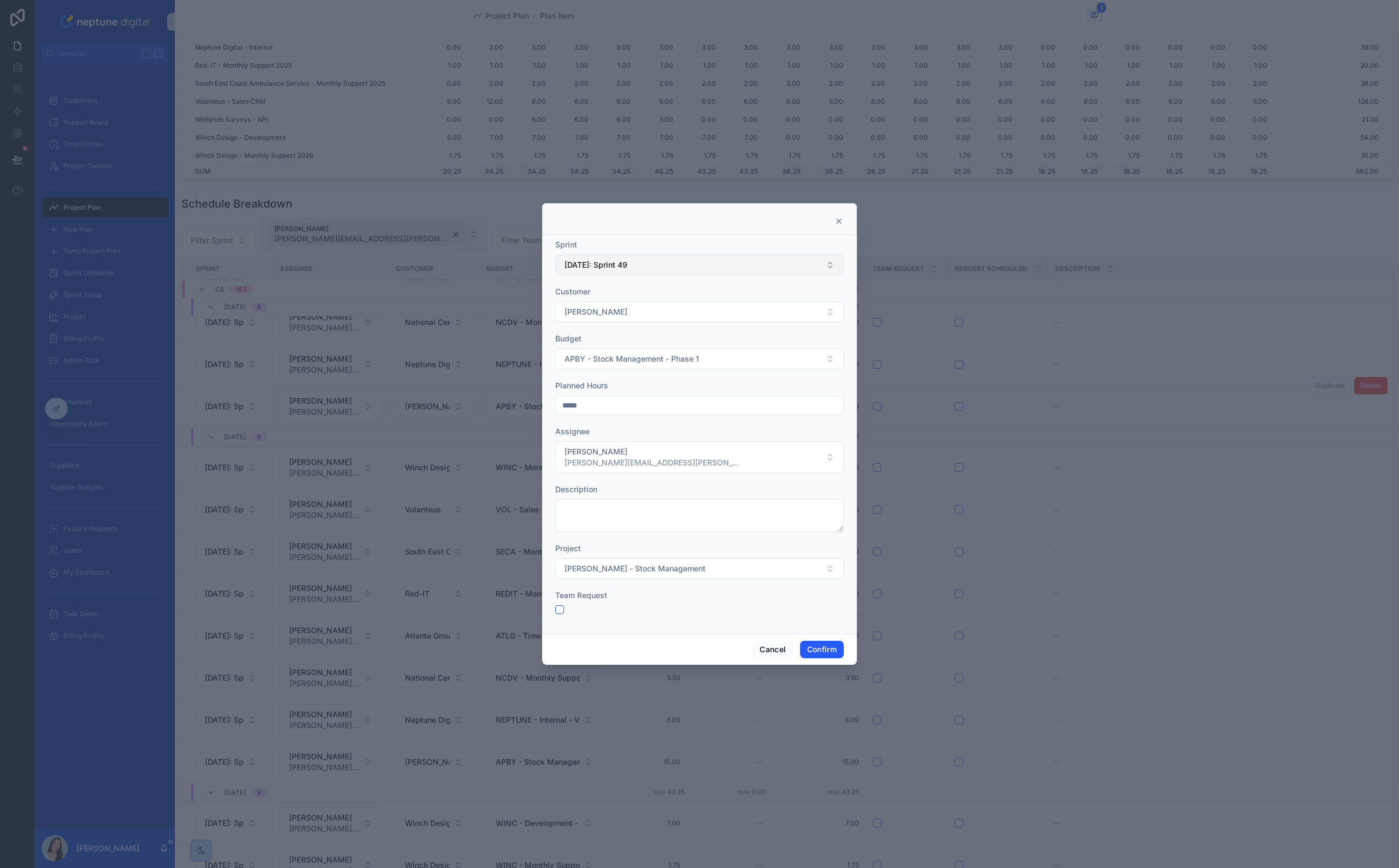
click at [672, 261] on button "[DATE]: Sprint 49" at bounding box center [700, 265] width 289 height 21
click at [634, 428] on div "[DATE]: Sprint 50" at bounding box center [700, 439] width 283 height 18
click at [824, 428] on button "Confirm" at bounding box center [822, 650] width 44 height 18
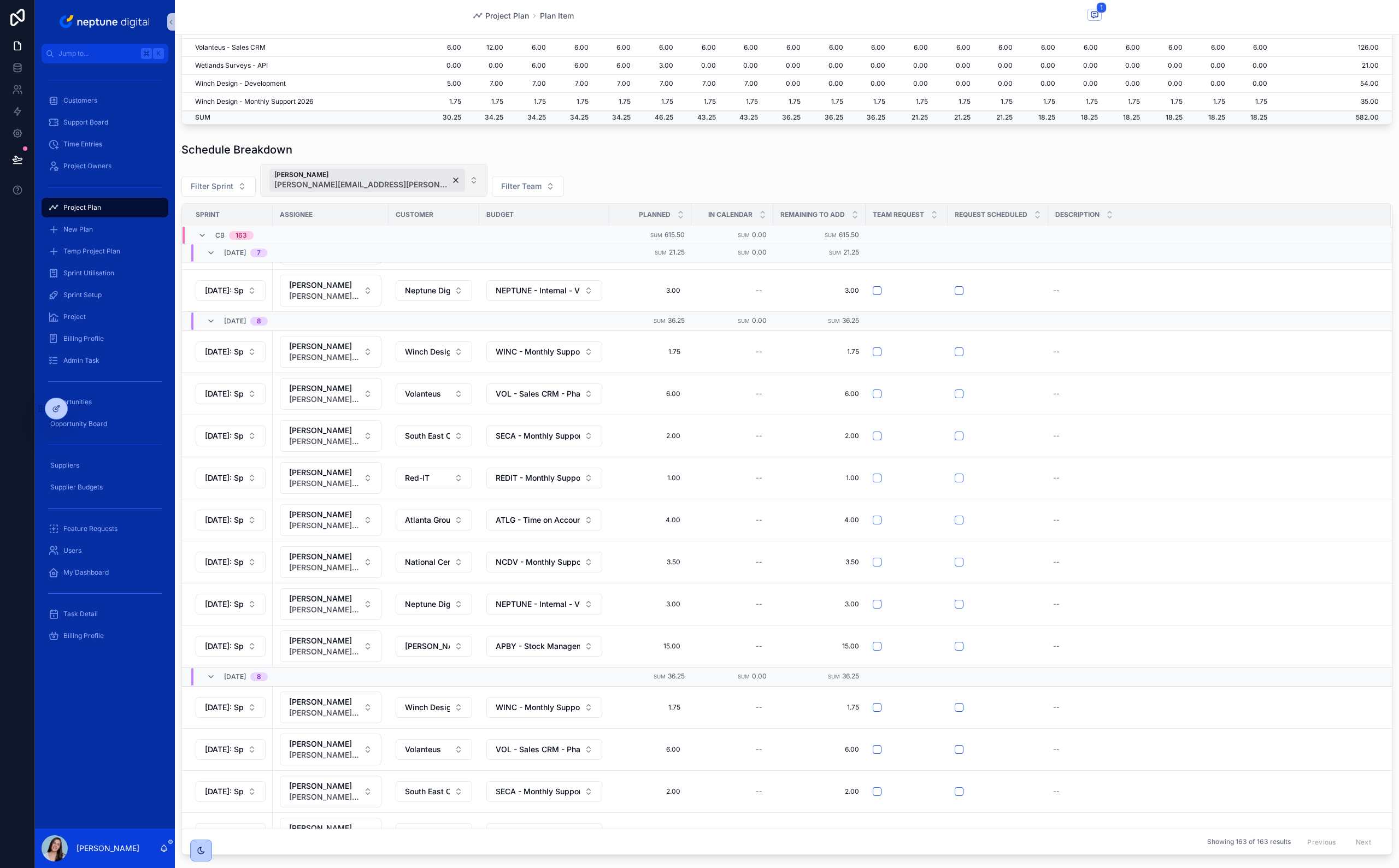
scroll to position [306, 0]
click at [825, 428] on span "Duplicate" at bounding box center [1329, 624] width 29 height 9
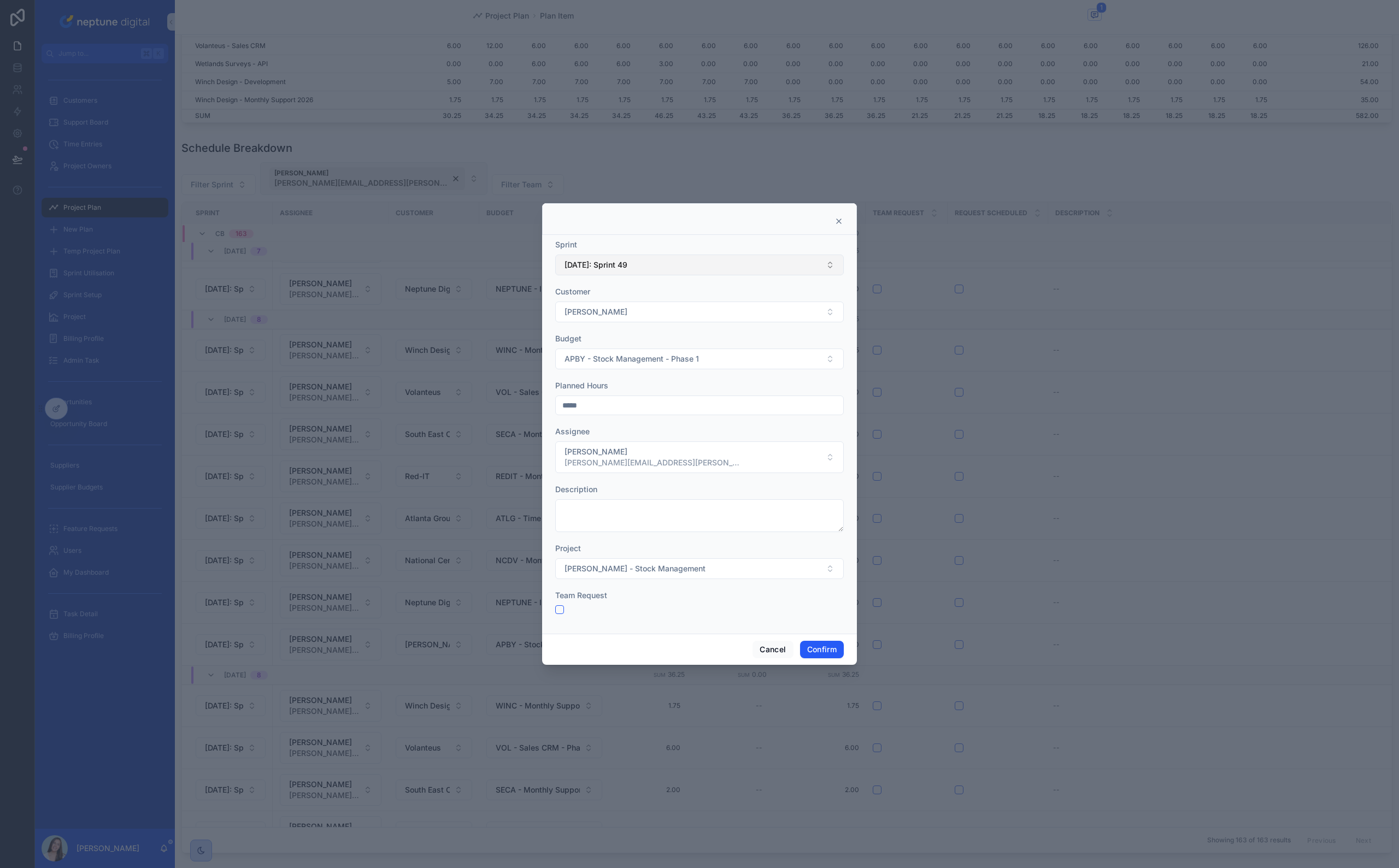
click at [599, 266] on span "[DATE]: Sprint 49" at bounding box center [596, 264] width 63 height 11
click at [619, 428] on span "[DATE]: Sprint 51" at bounding box center [593, 440] width 61 height 11
click at [817, 428] on button "Confirm" at bounding box center [822, 650] width 44 height 18
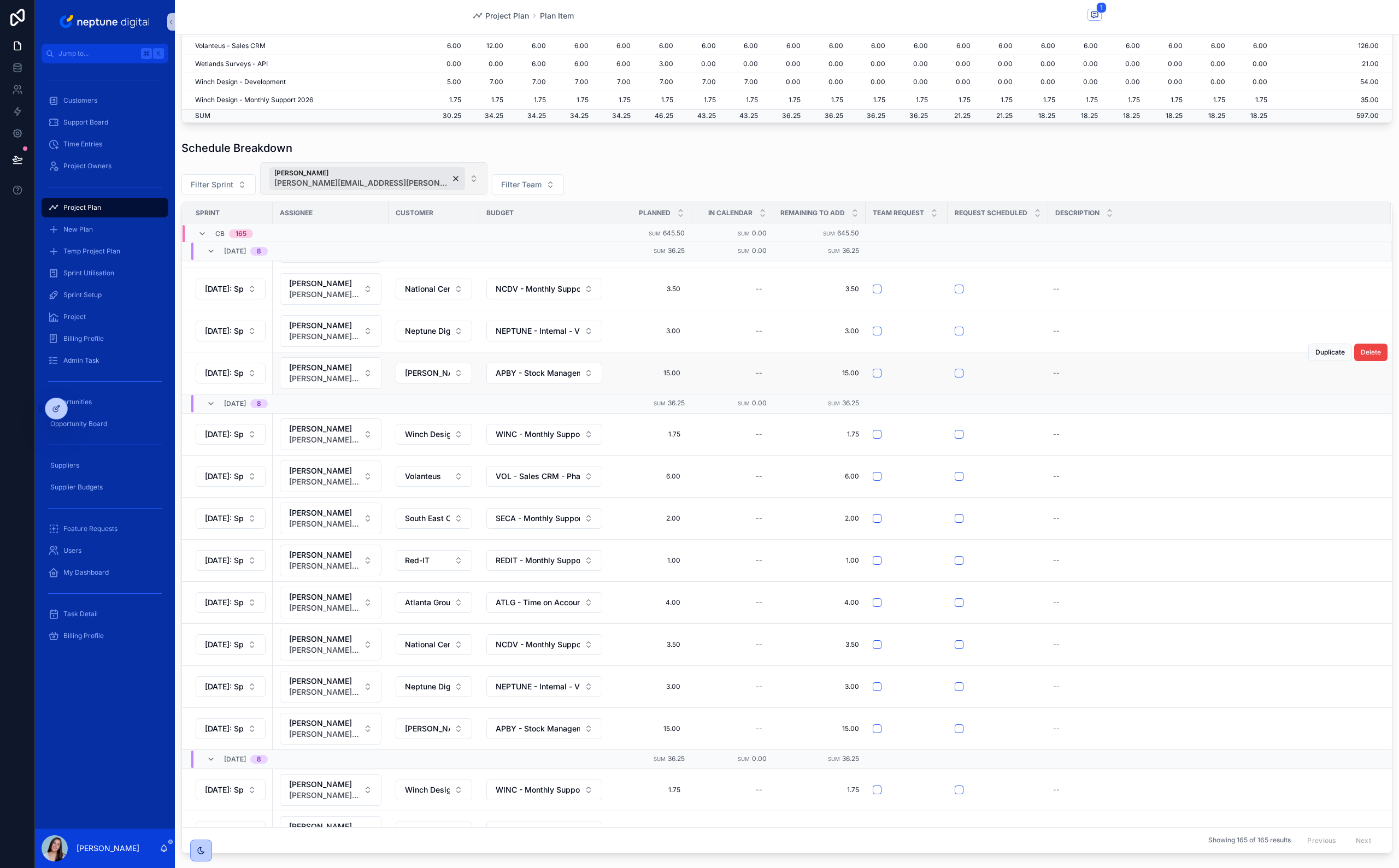
scroll to position [2530, 0]
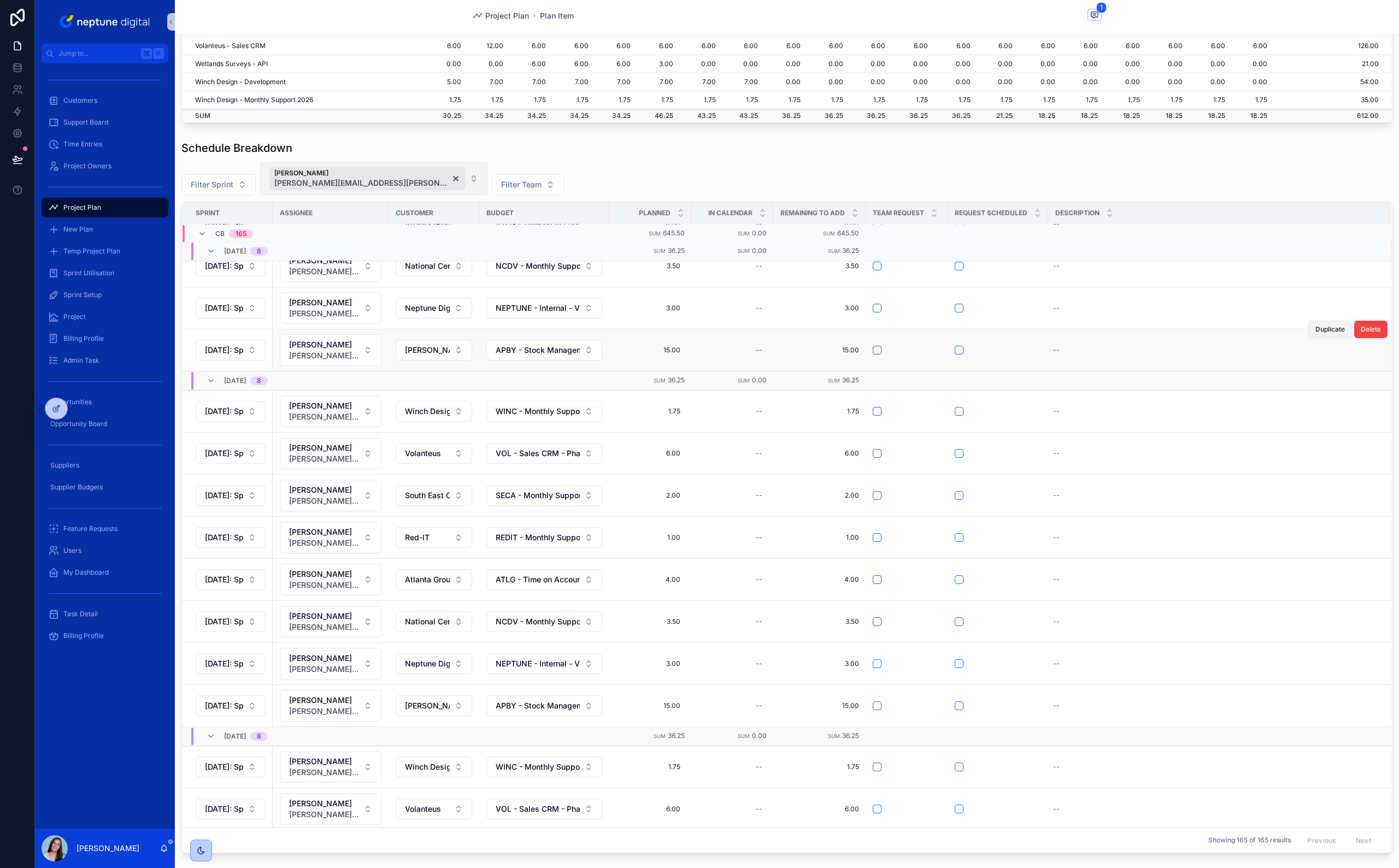
click at [825, 334] on span "Duplicate" at bounding box center [1329, 330] width 29 height 9
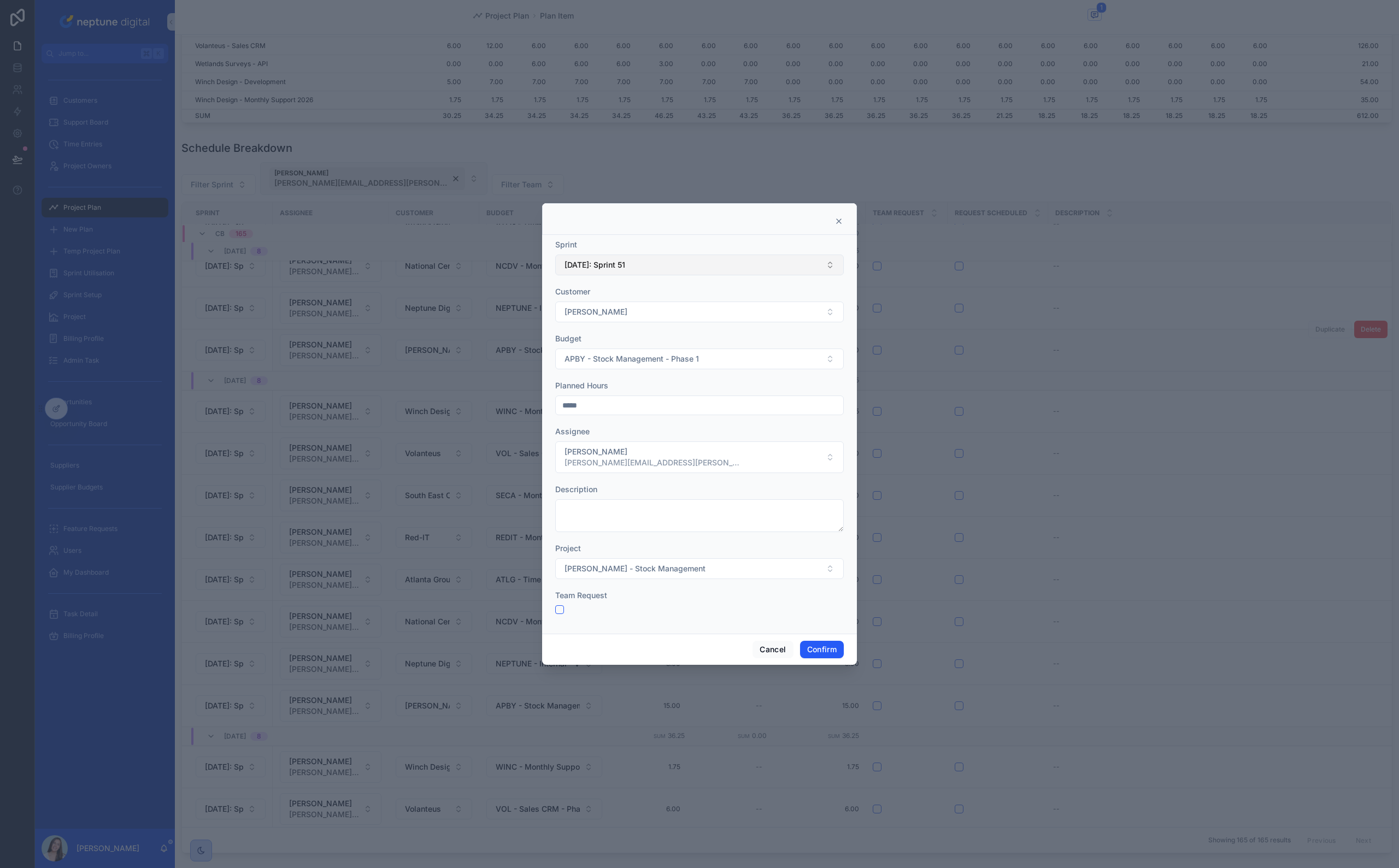
click at [642, 270] on button "[DATE]: Sprint 51" at bounding box center [700, 265] width 289 height 21
click at [655, 427] on div "[DATE]: Sprint 52" at bounding box center [700, 432] width 283 height 18
click at [805, 428] on button "Confirm" at bounding box center [822, 650] width 44 height 18
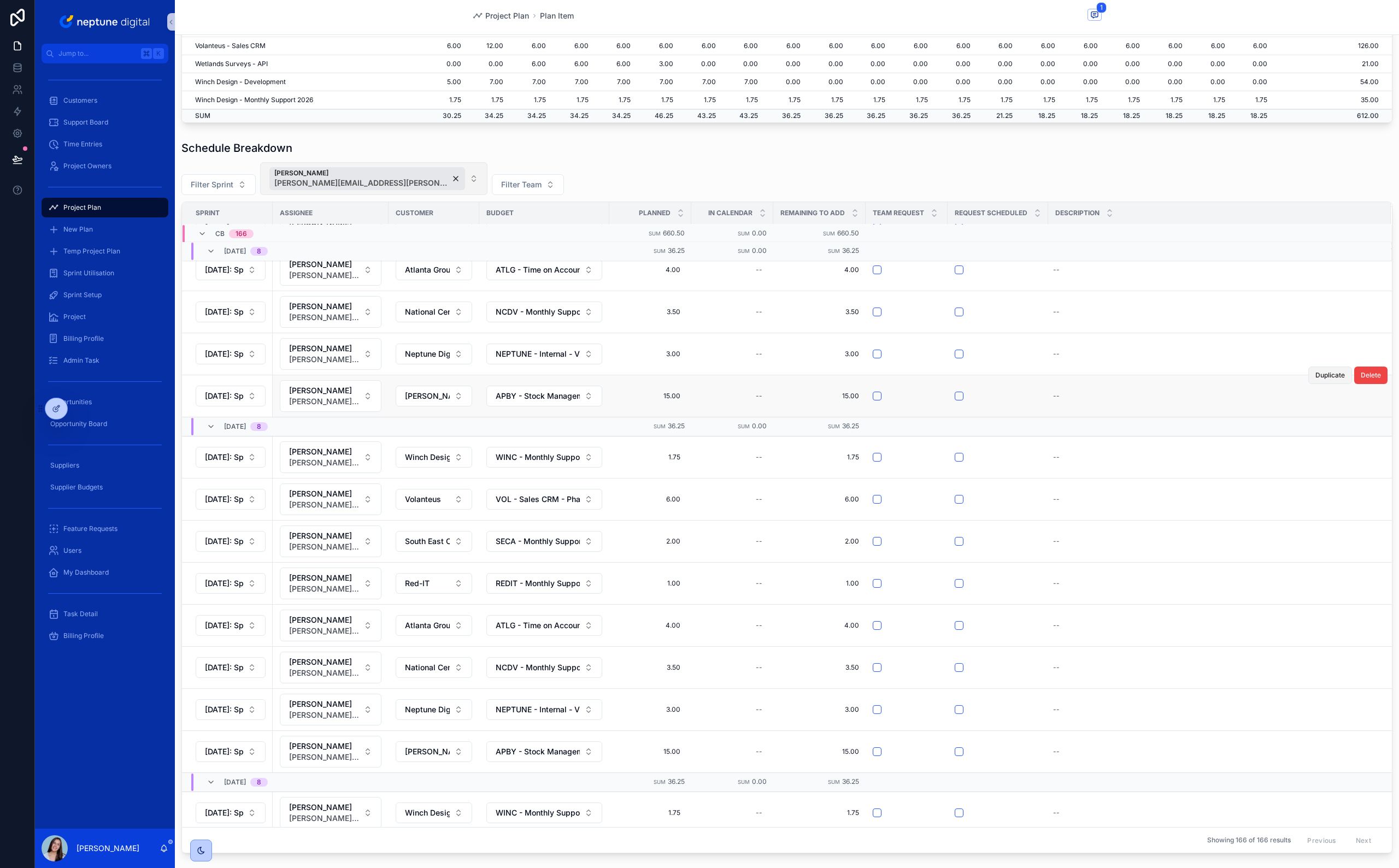
click at [825, 379] on span "Duplicate" at bounding box center [1329, 375] width 29 height 9
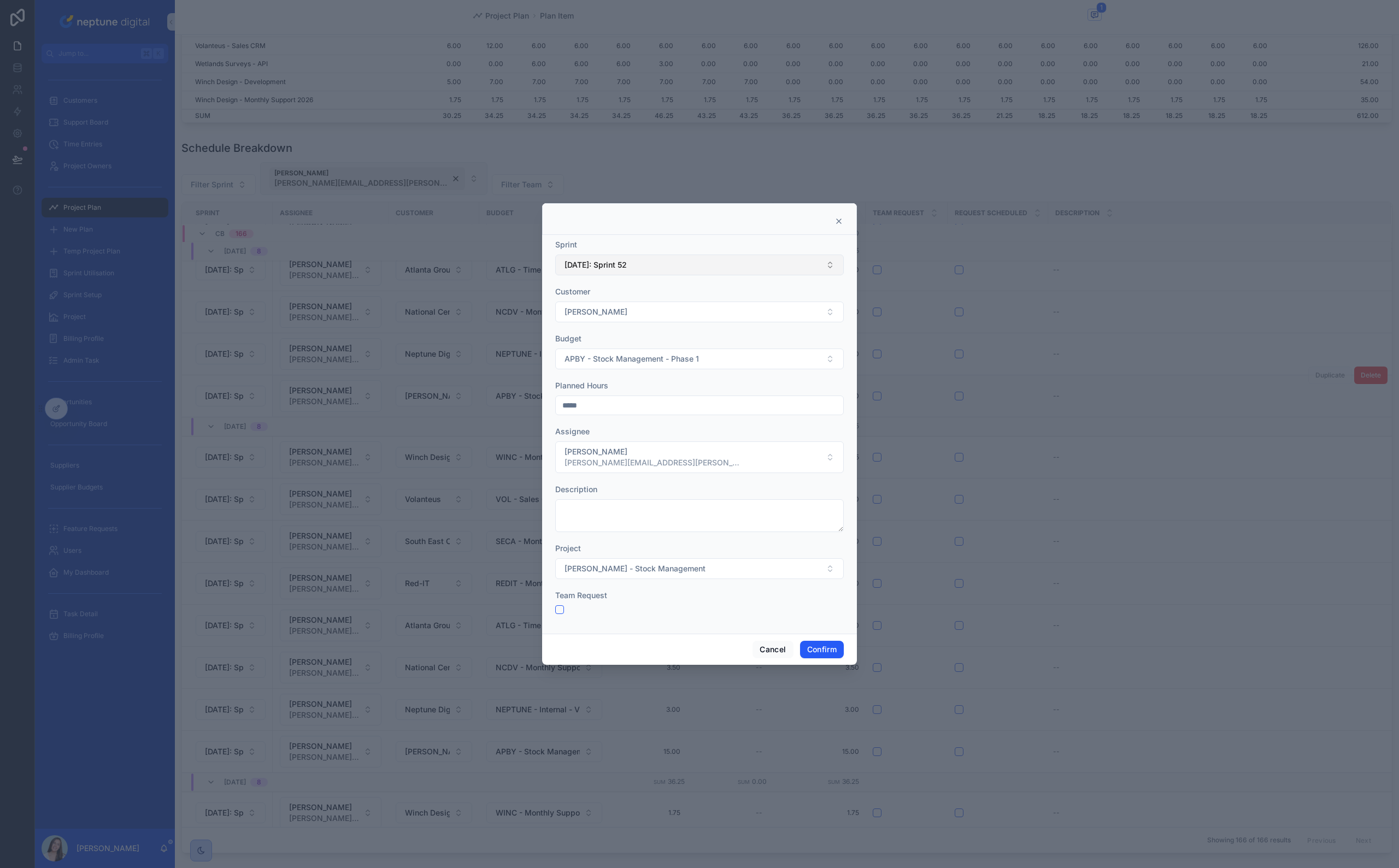
click at [610, 272] on button "[DATE]: Sprint 52" at bounding box center [700, 265] width 289 height 21
click at [642, 414] on div "[DATE]: Sprint 1" at bounding box center [700, 415] width 283 height 18
click at [812, 428] on button "Confirm" at bounding box center [822, 650] width 44 height 18
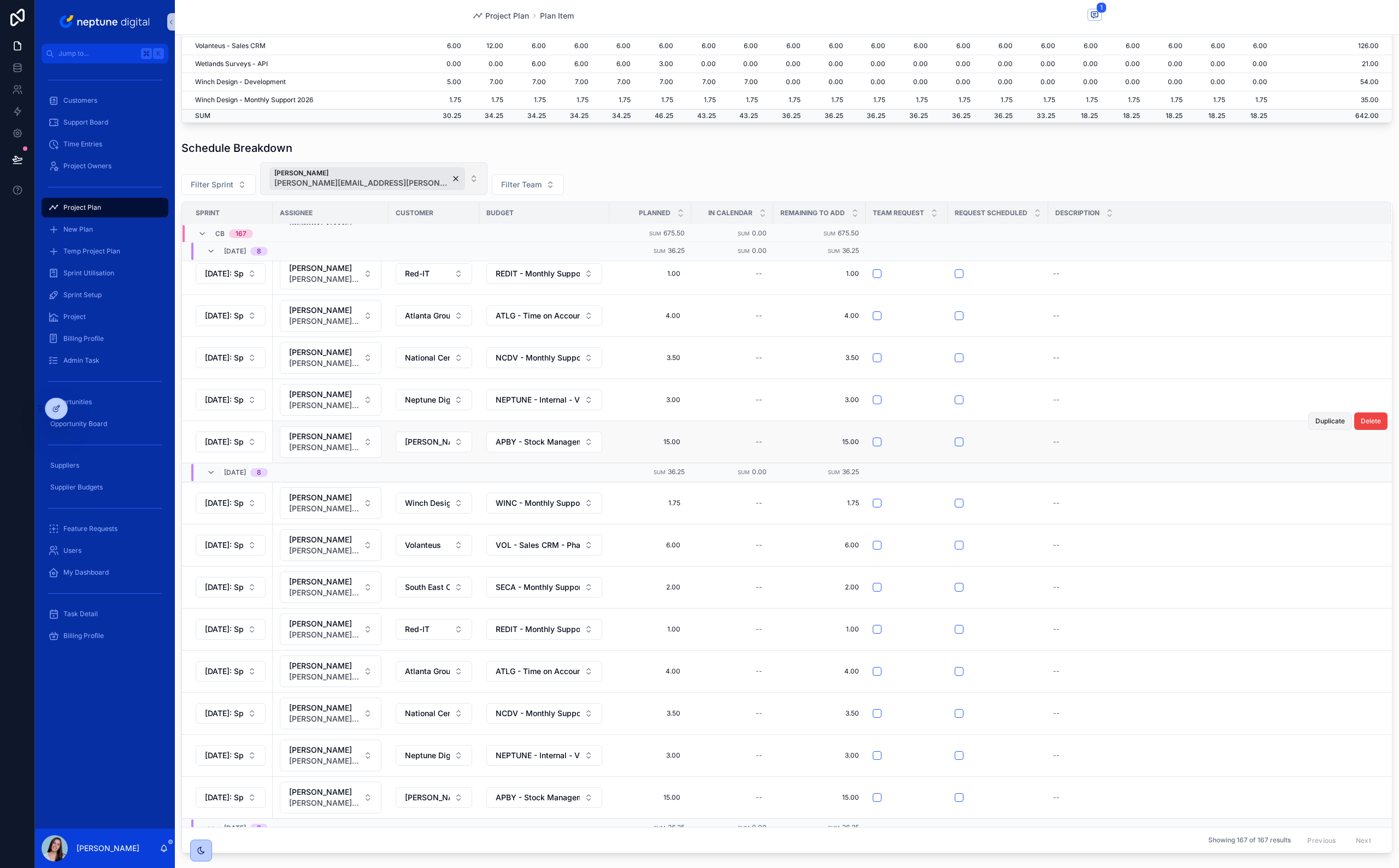
click at [825, 426] on span "Duplicate" at bounding box center [1329, 421] width 29 height 9
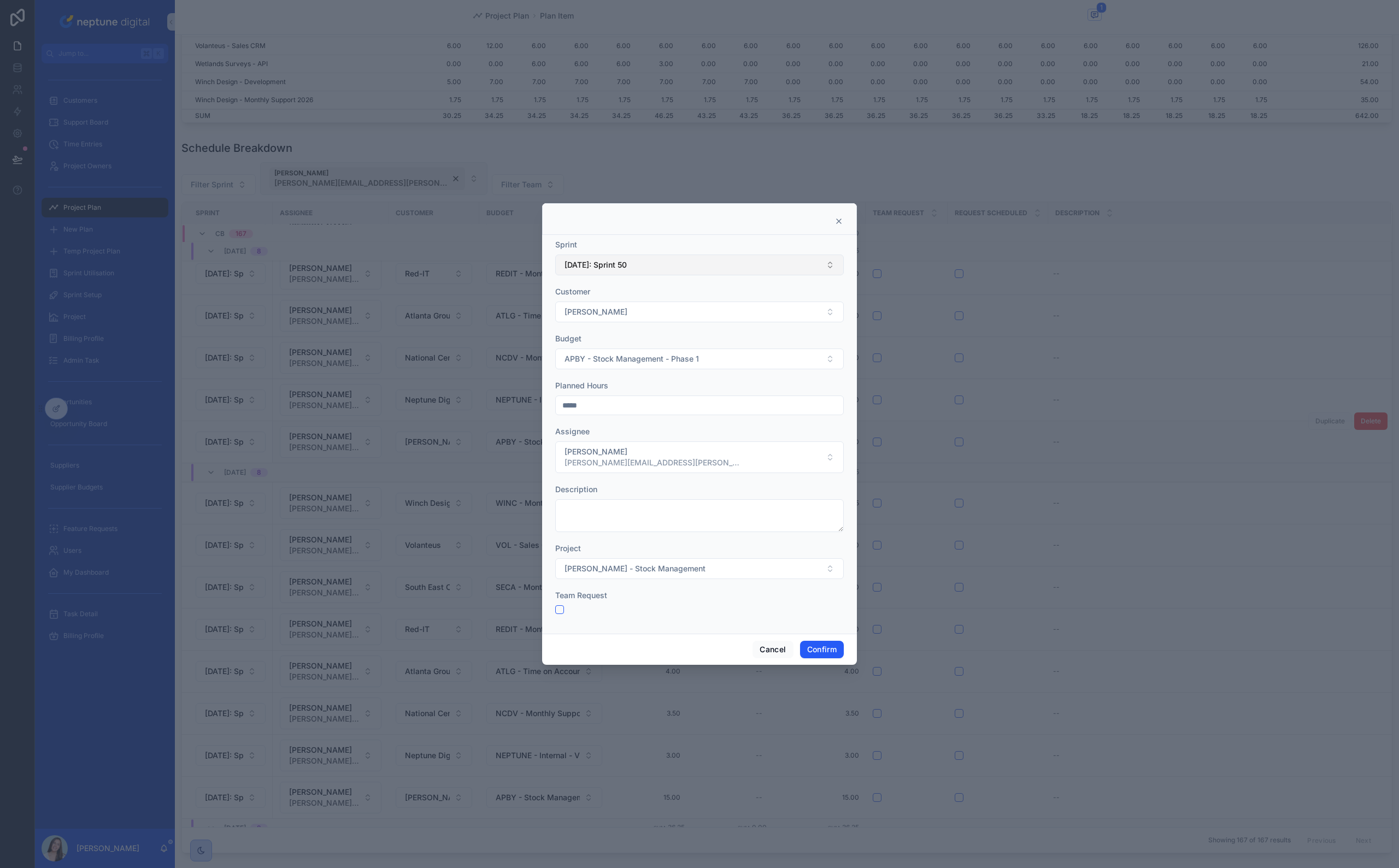
click at [617, 266] on span "[DATE]: Sprint 50" at bounding box center [595, 264] width 62 height 11
click at [628, 393] on div "[DATE]: Sprint 2" at bounding box center [700, 397] width 283 height 18
click at [822, 428] on button "Confirm" at bounding box center [822, 650] width 44 height 18
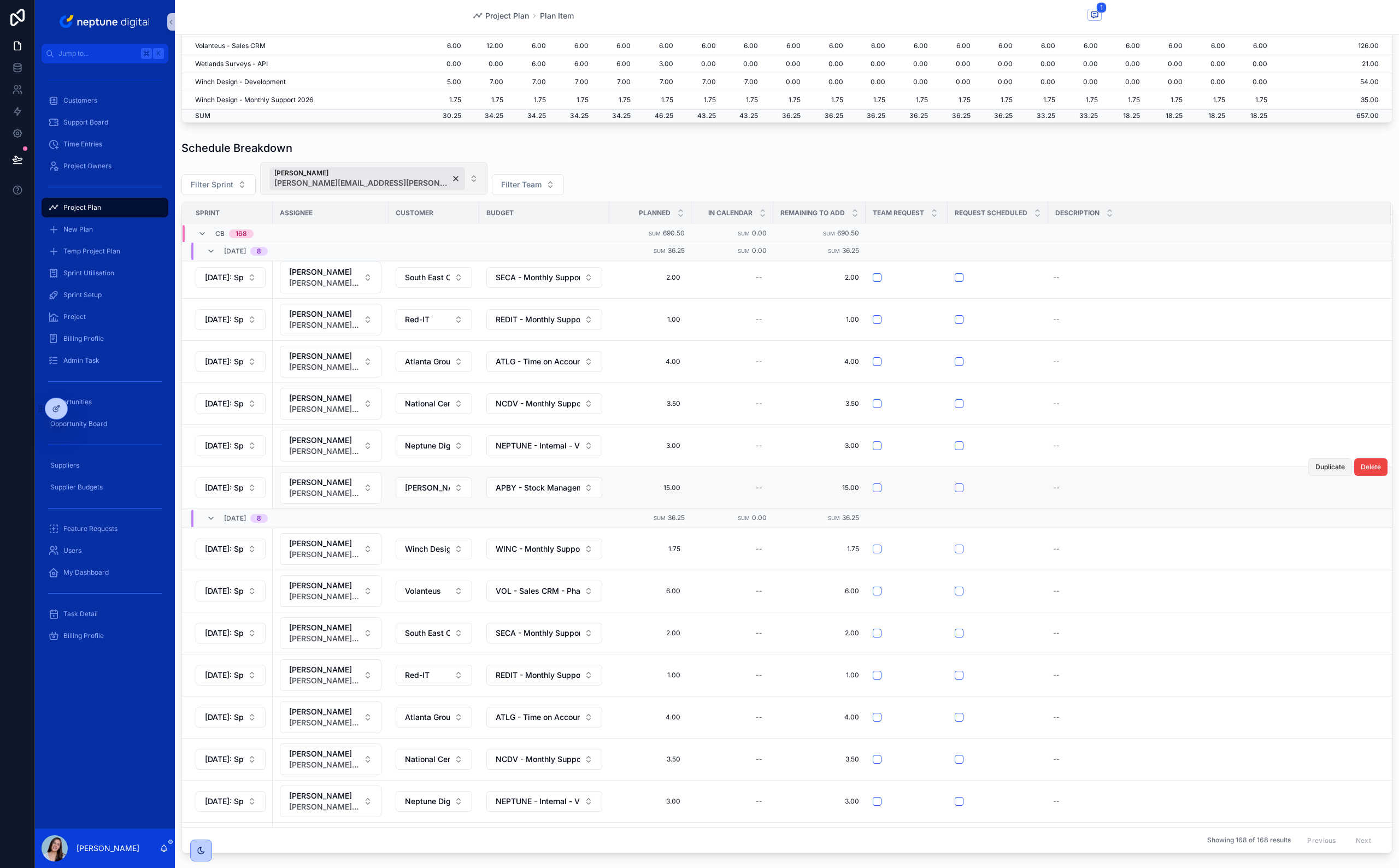
click at [825, 428] on span "Duplicate" at bounding box center [1329, 467] width 29 height 9
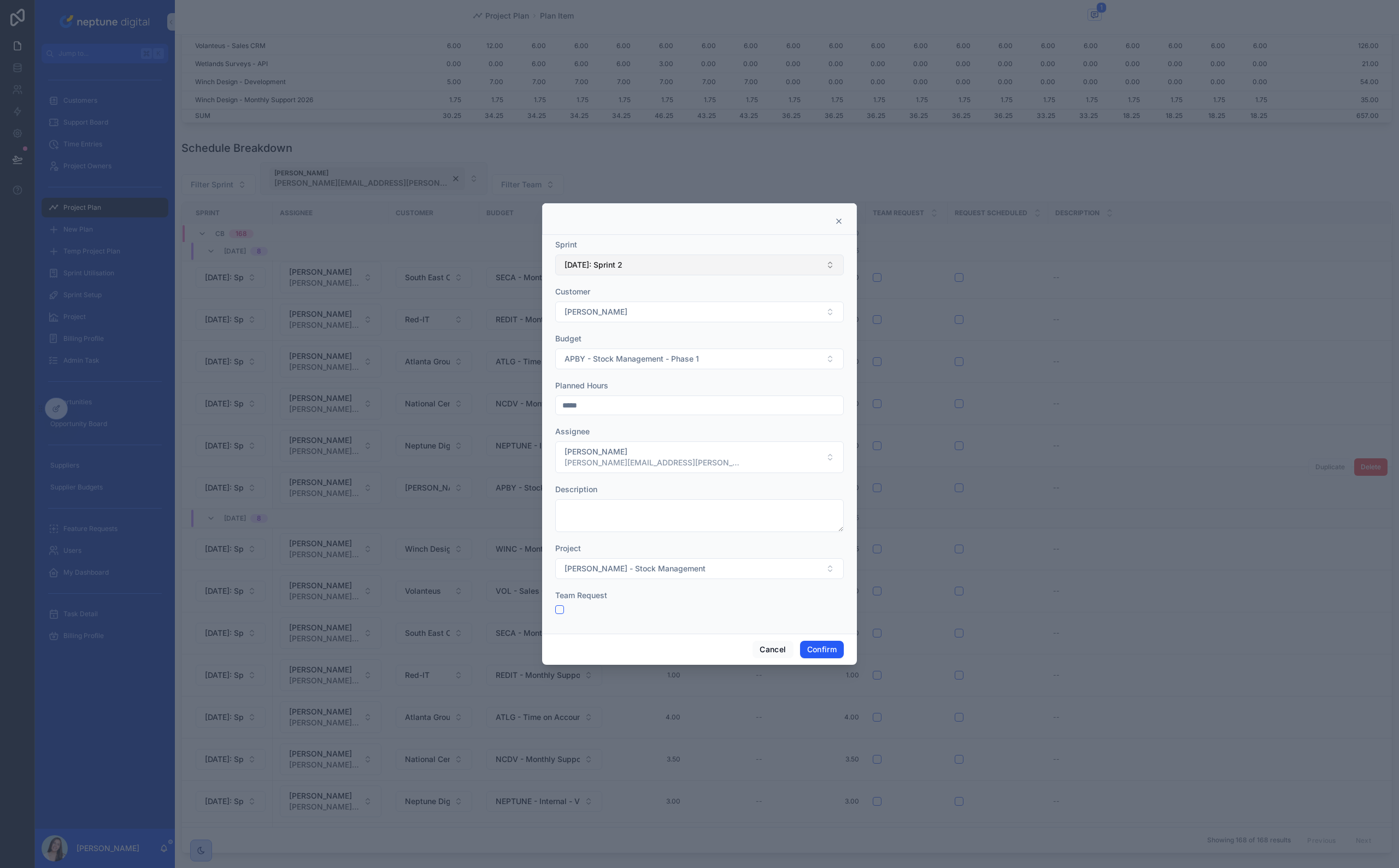
click at [623, 269] on span "[DATE]: Sprint 2" at bounding box center [593, 264] width 58 height 11
click at [609, 382] on span "[DATE]: Sprint 3" at bounding box center [591, 379] width 58 height 11
click at [823, 428] on button "Confirm" at bounding box center [822, 650] width 44 height 18
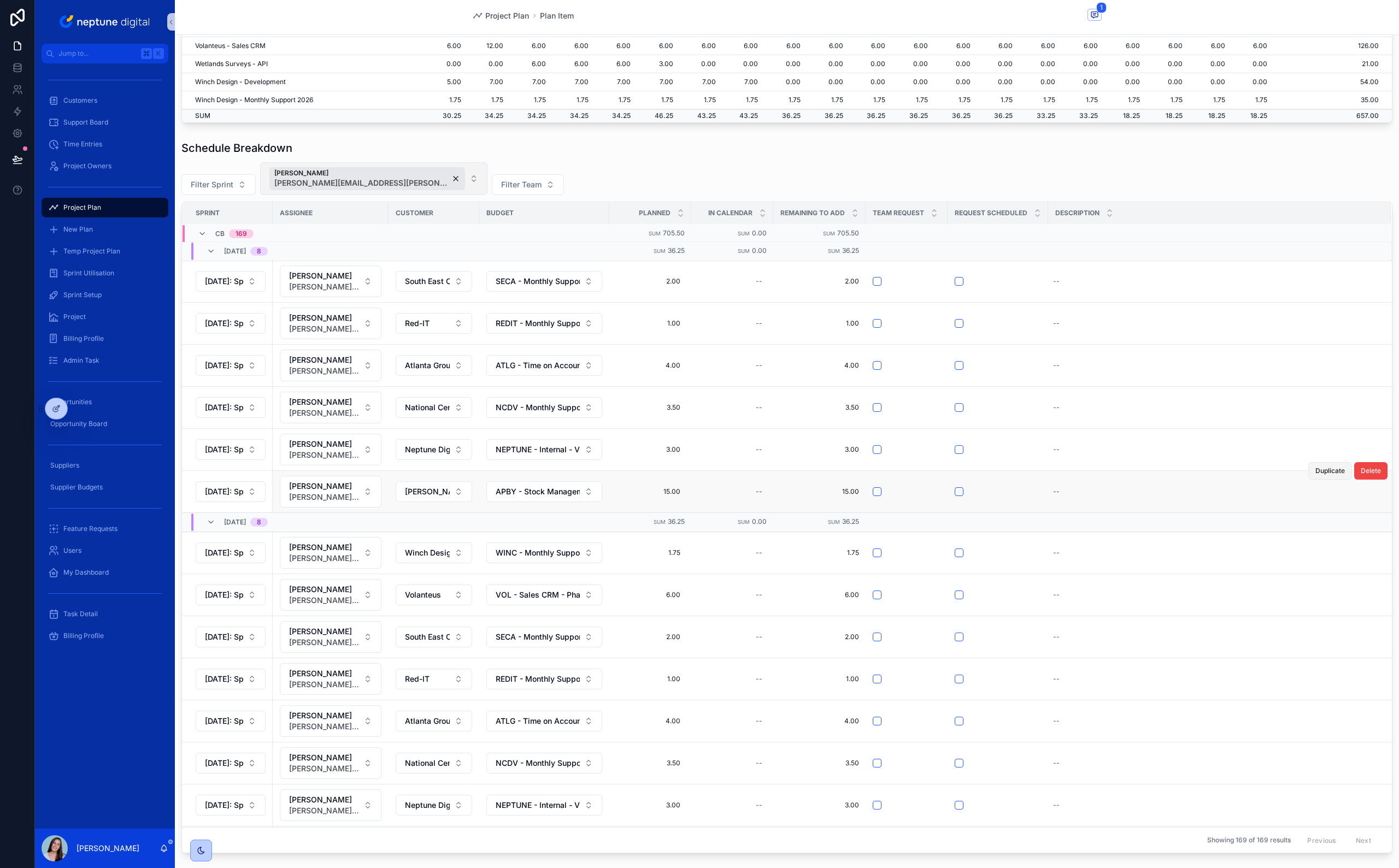
click at [825, 428] on button "Duplicate" at bounding box center [1330, 471] width 44 height 18
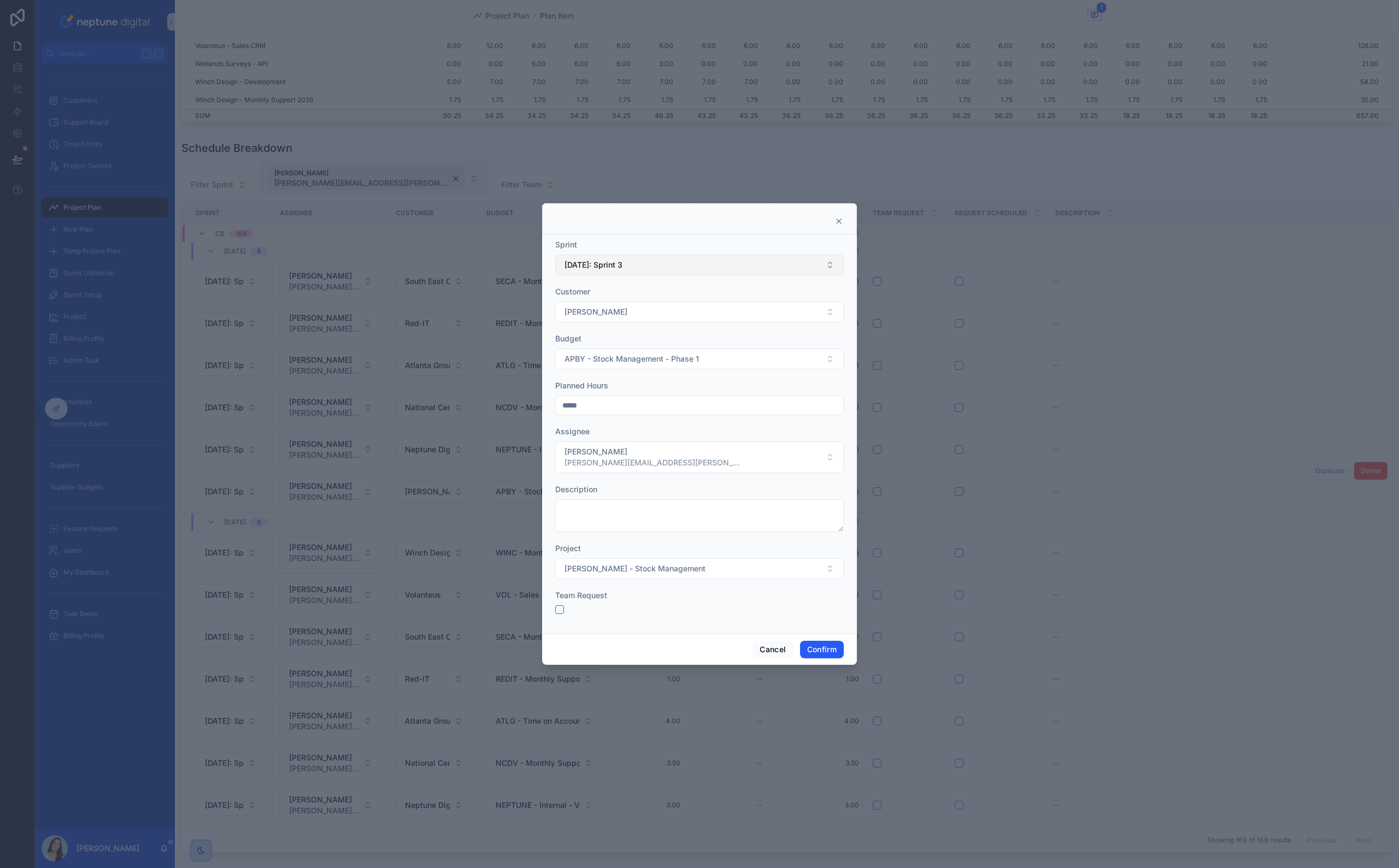
click at [727, 259] on button "[DATE]: Sprint 3" at bounding box center [700, 265] width 289 height 21
click at [679, 364] on div "[DATE]: Sprint 4" at bounding box center [700, 363] width 283 height 18
click at [825, 428] on button "Confirm" at bounding box center [822, 650] width 44 height 18
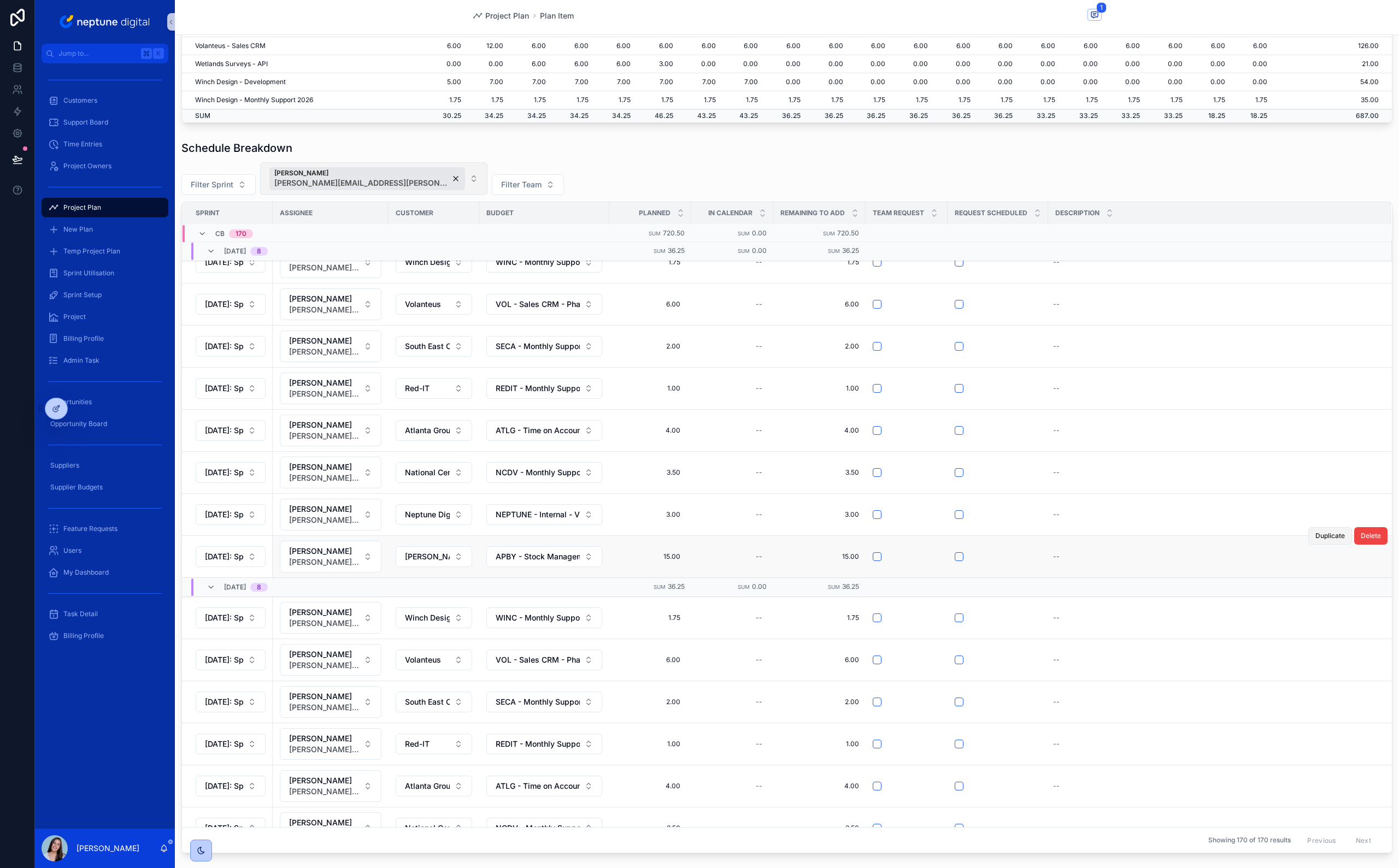
click at [825, 428] on span "Duplicate" at bounding box center [1329, 536] width 29 height 9
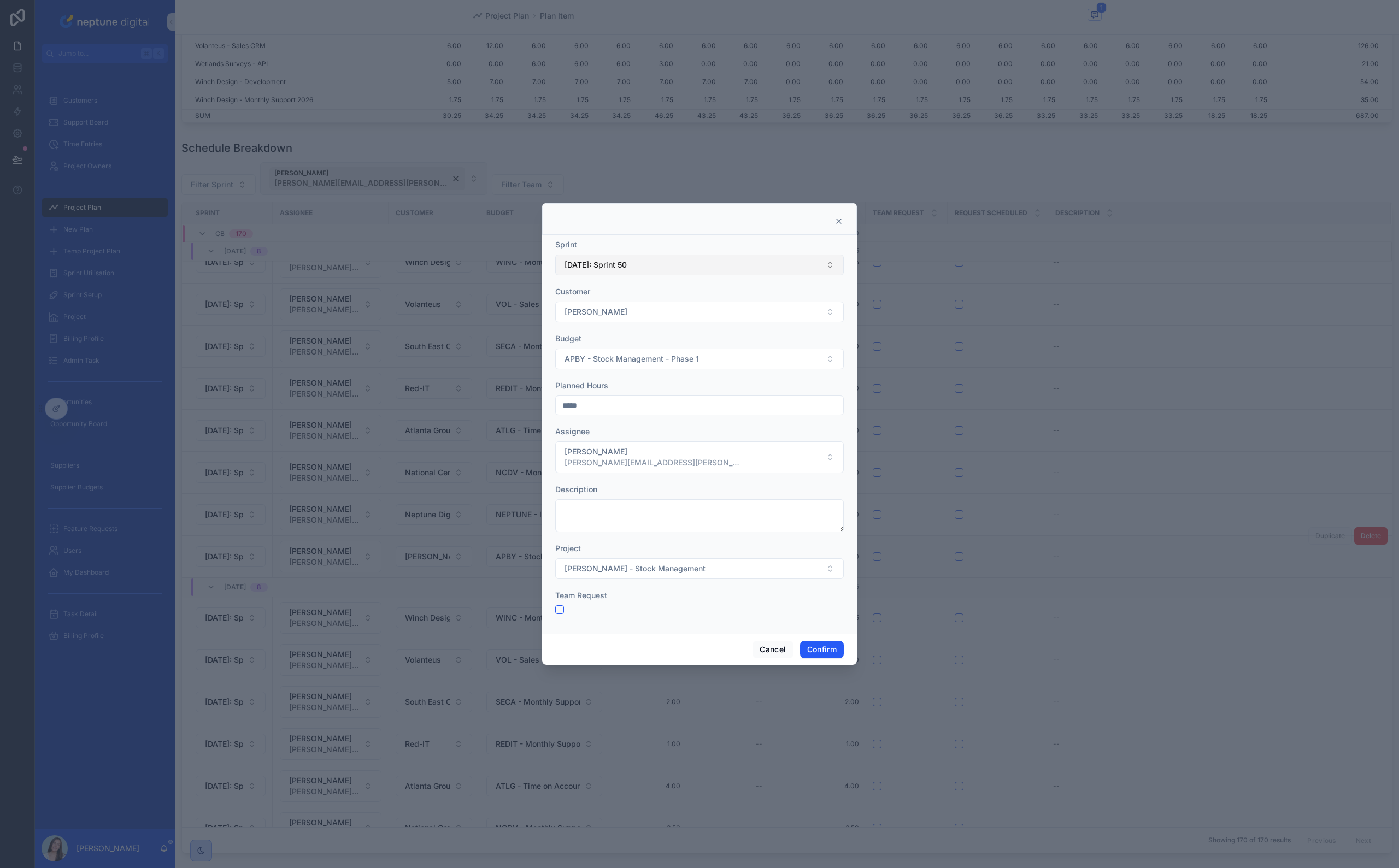
click at [586, 262] on span "[DATE]: Sprint 50" at bounding box center [595, 264] width 62 height 11
click at [614, 344] on span "[DATE]: Sprint 5" at bounding box center [591, 344] width 57 height 11
click at [825, 428] on button "Confirm" at bounding box center [822, 650] width 44 height 18
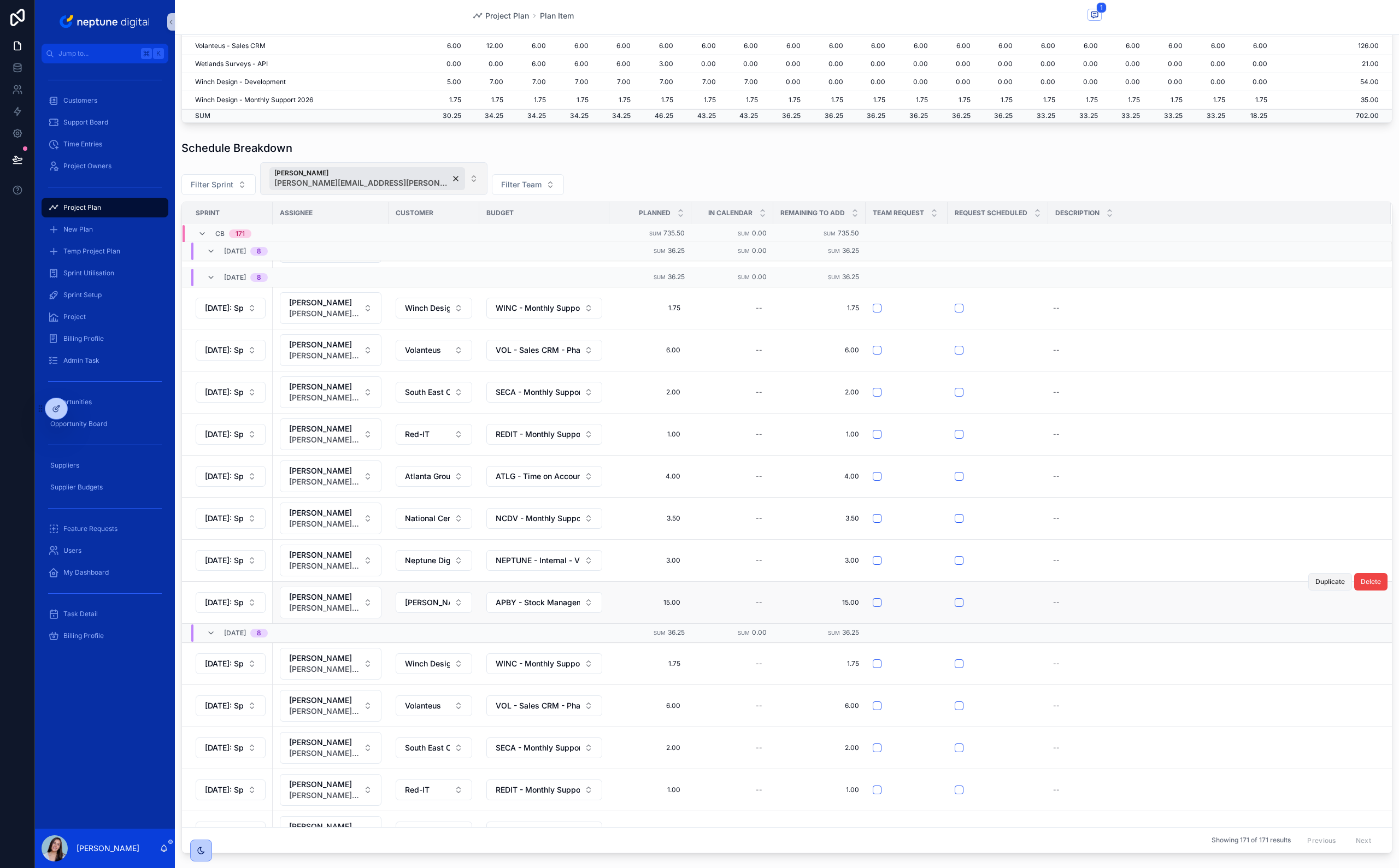
click at [825, 428] on span "Duplicate" at bounding box center [1329, 582] width 29 height 9
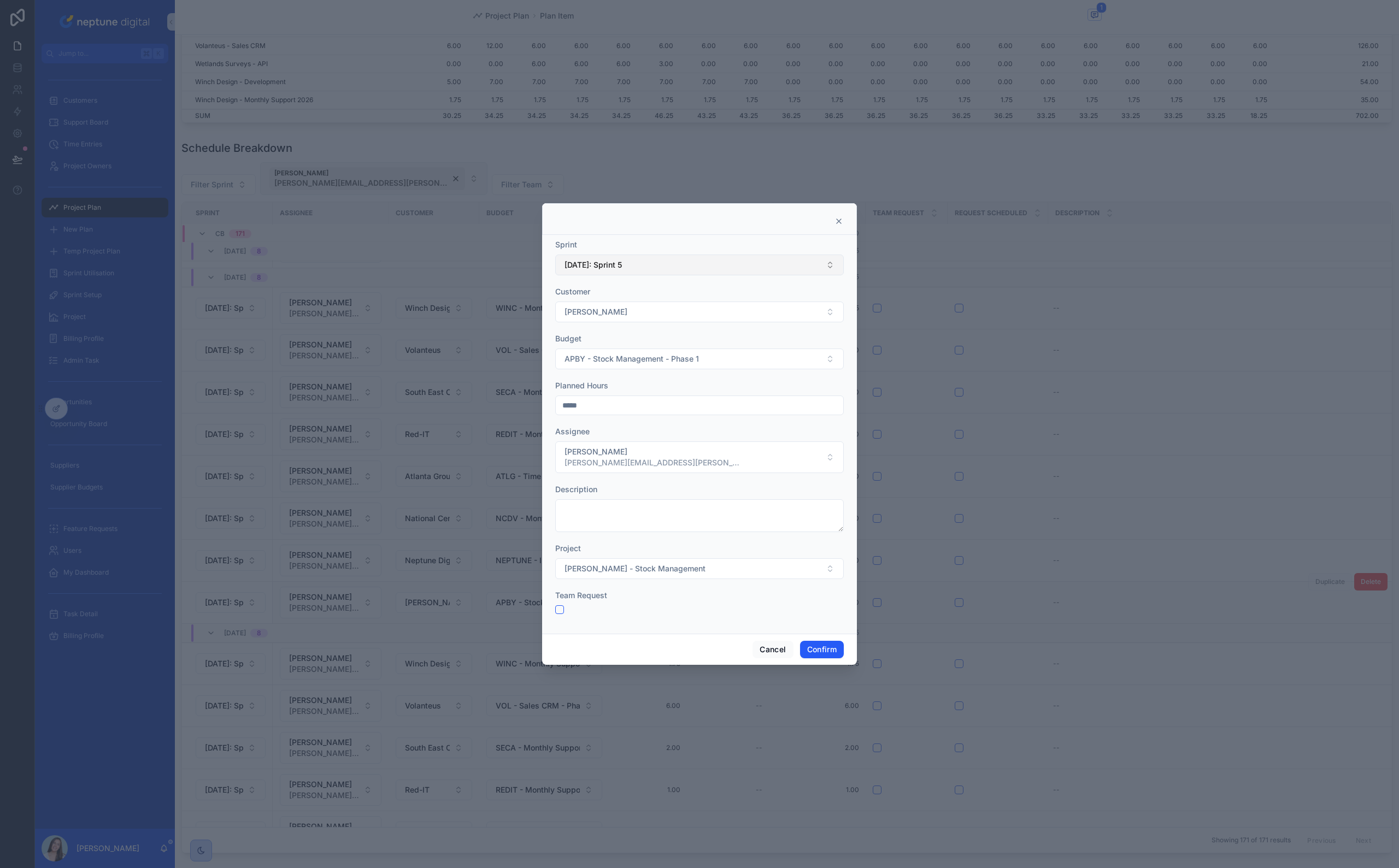
click at [601, 266] on span "[DATE]: Sprint 5" at bounding box center [593, 264] width 57 height 11
click at [620, 332] on span "[DATE]: Sprint 6" at bounding box center [591, 327] width 58 height 11
click at [825, 428] on button "Confirm" at bounding box center [822, 650] width 44 height 18
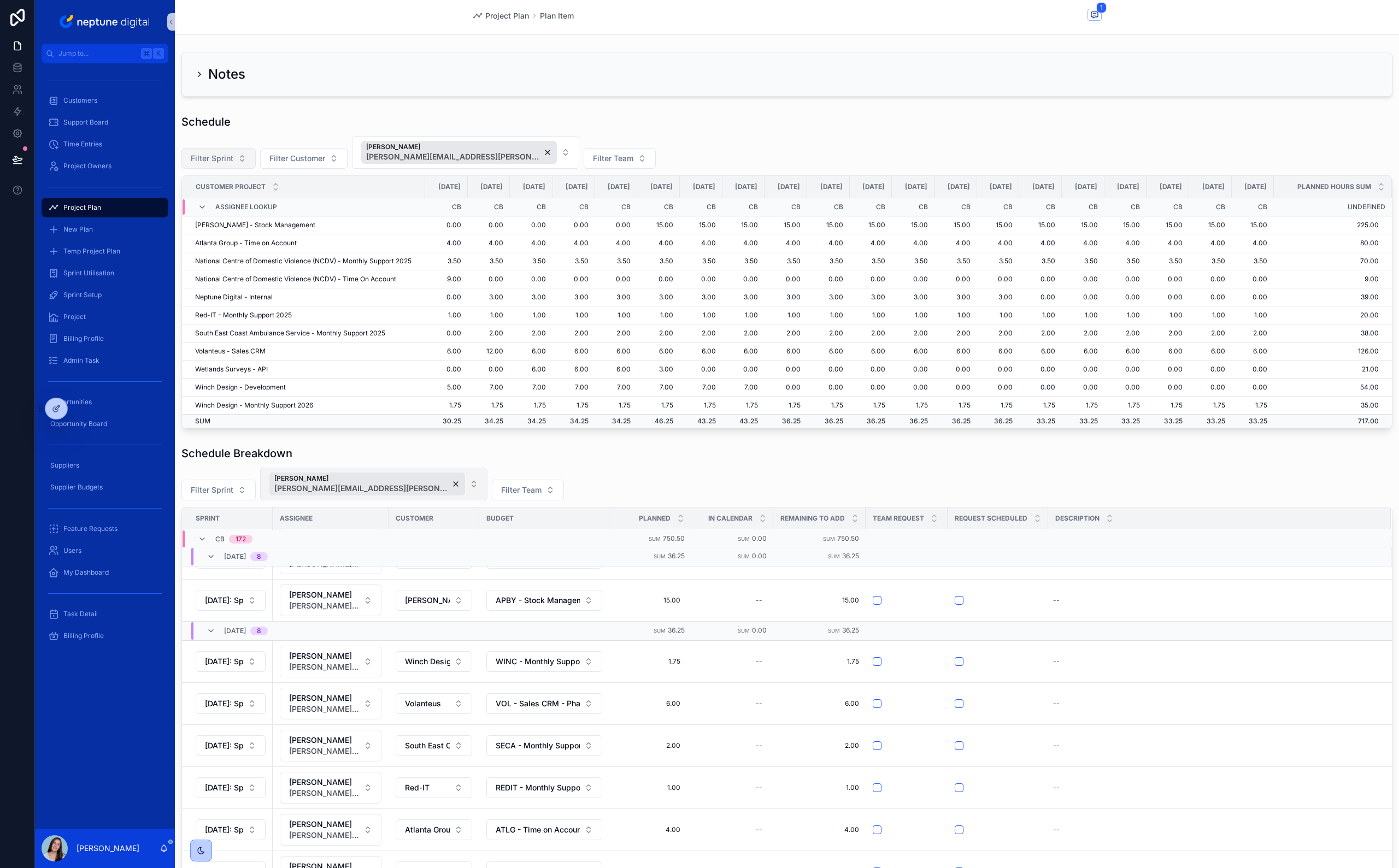
scroll to position [0, 0]
click at [97, 294] on span "Sprint Setup" at bounding box center [83, 295] width 38 height 9
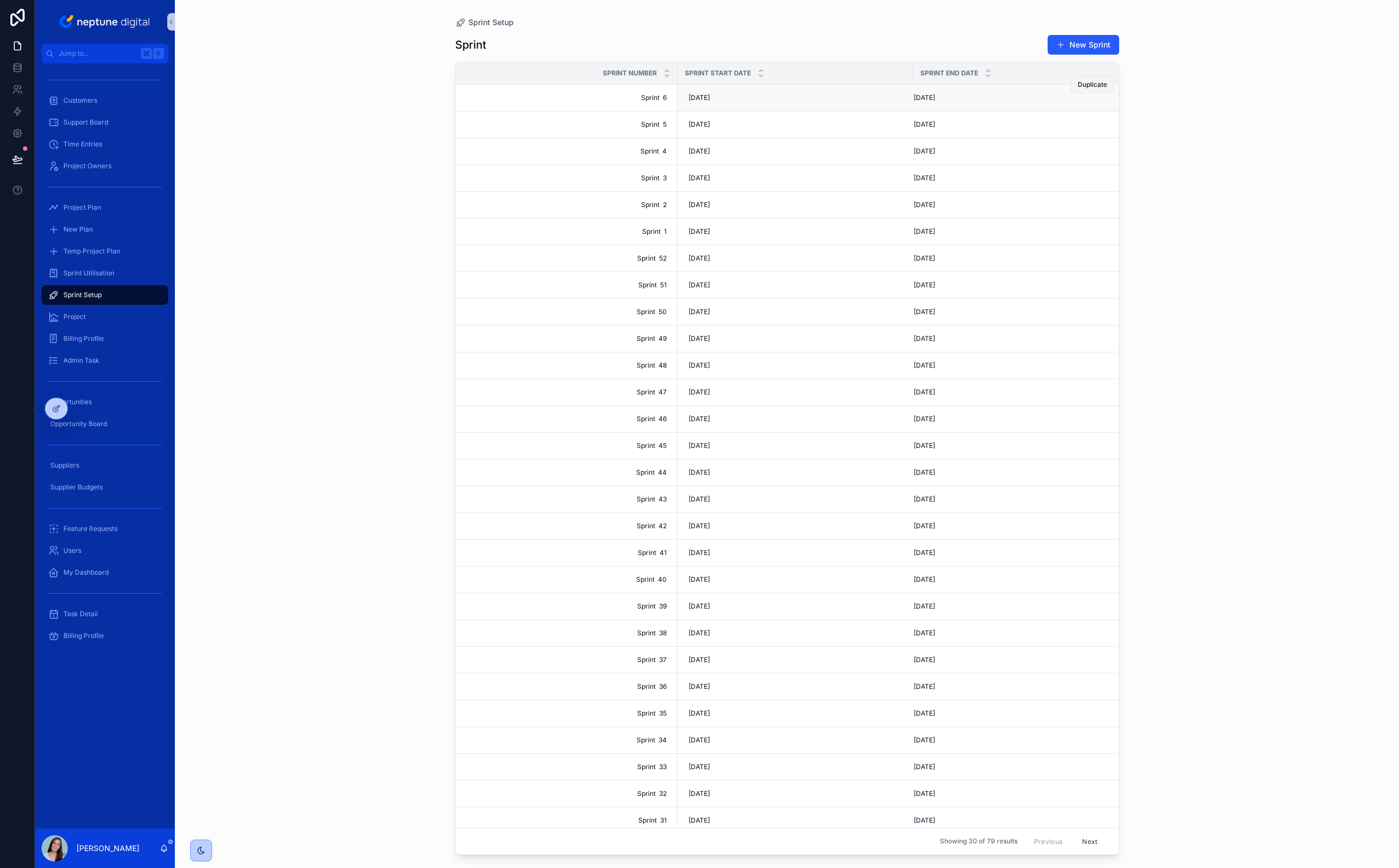
click at [825, 86] on span "Duplicate" at bounding box center [1092, 85] width 29 height 9
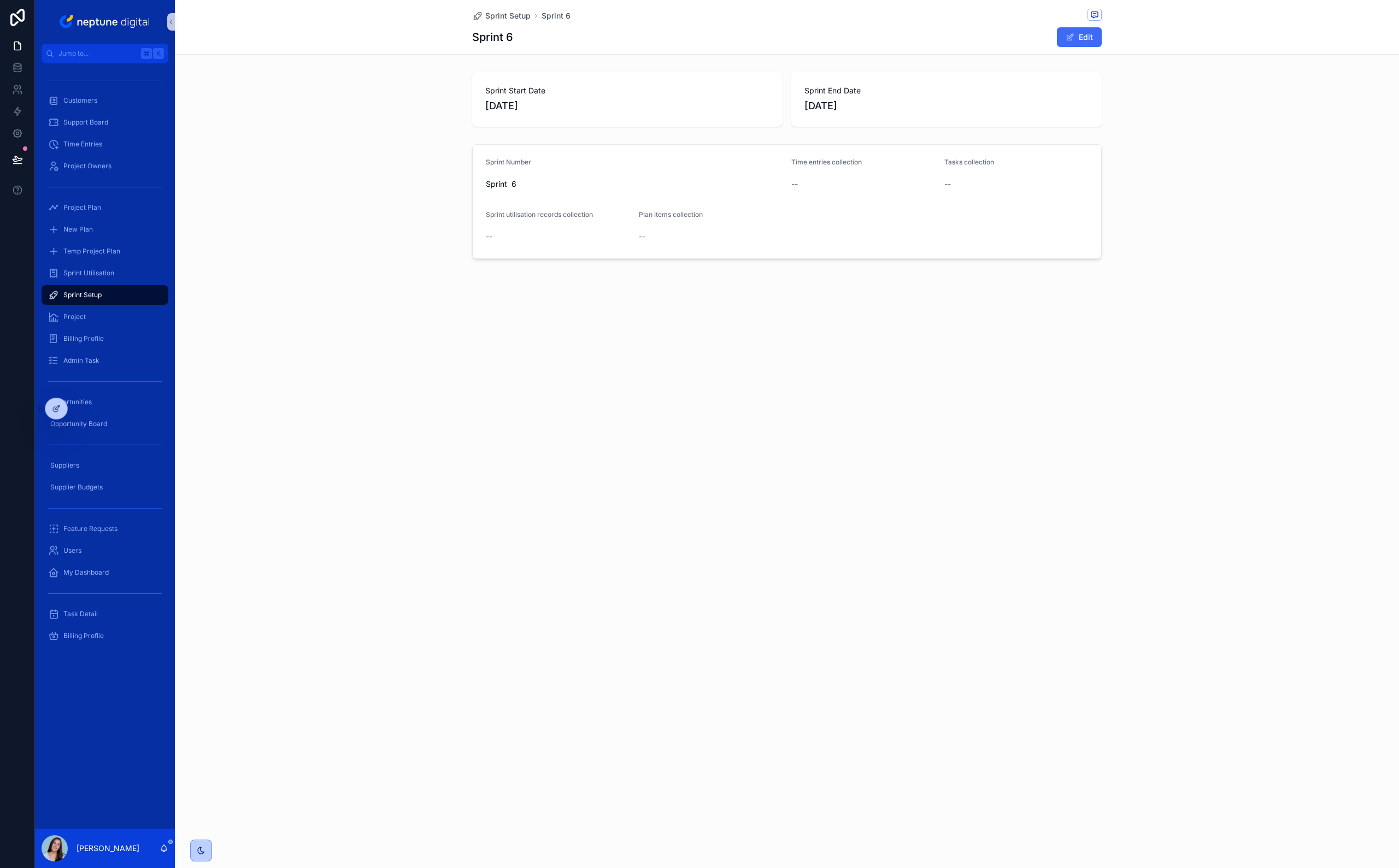
click at [825, 38] on button "Edit" at bounding box center [1079, 37] width 45 height 20
click at [485, 104] on span "[DATE]" at bounding box center [627, 105] width 284 height 15
click at [495, 107] on span "[DATE]" at bounding box center [627, 105] width 284 height 15
click at [491, 15] on span "Sprint Setup" at bounding box center [508, 15] width 45 height 11
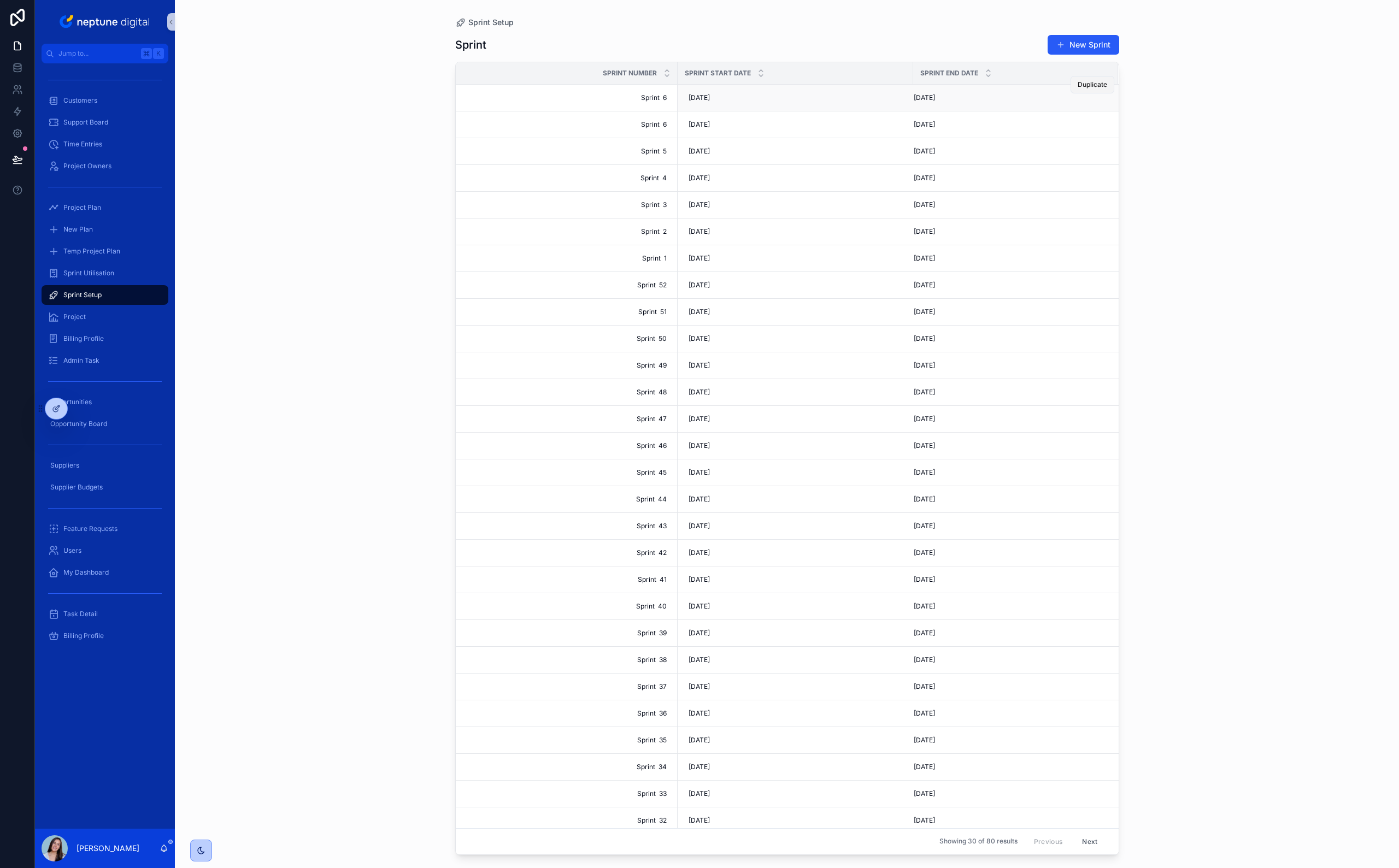
click at [825, 85] on span "Duplicate" at bounding box center [1092, 85] width 29 height 9
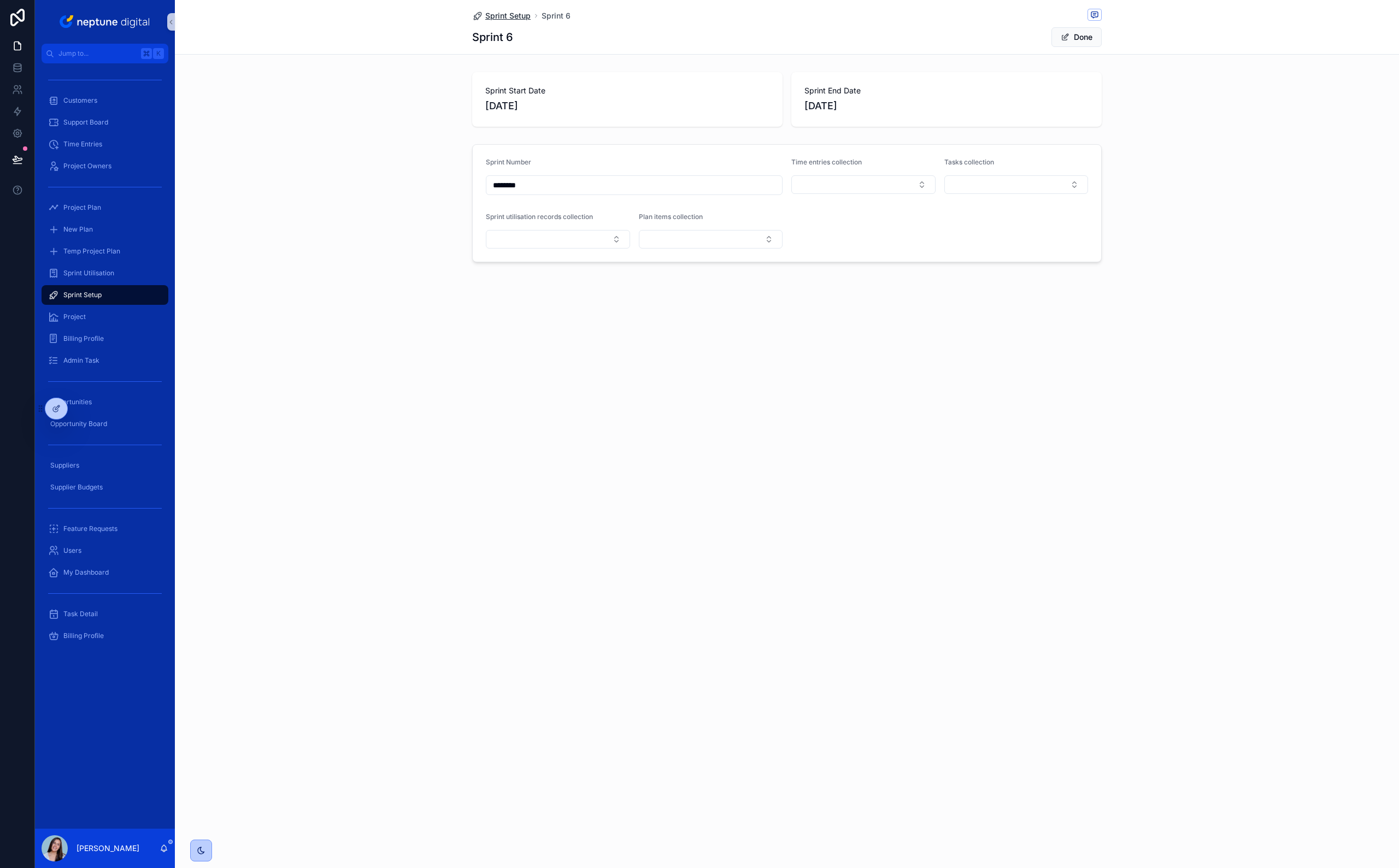
click at [503, 21] on span "Sprint Setup" at bounding box center [508, 15] width 45 height 11
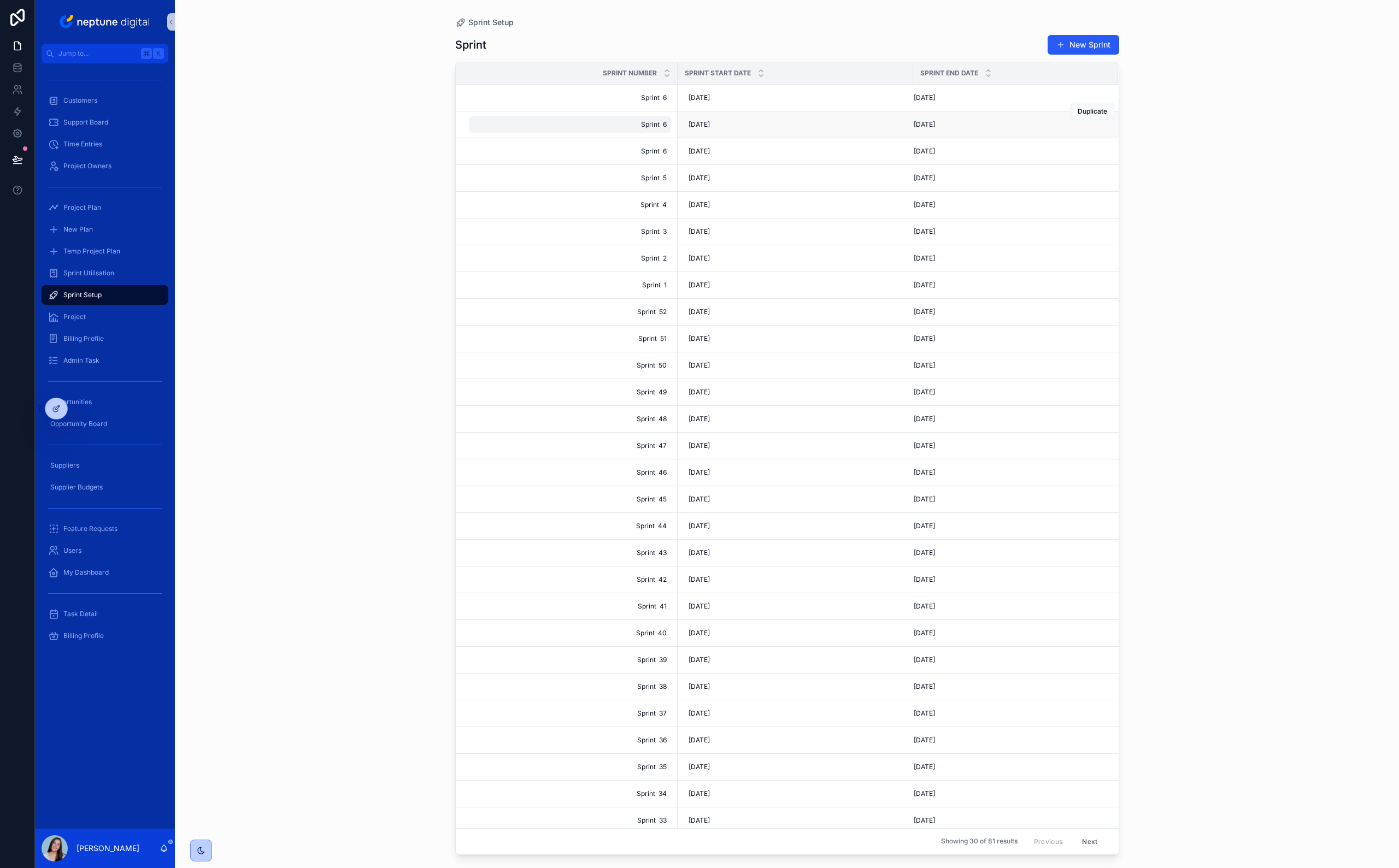
click at [657, 127] on span "Sprint 6" at bounding box center [570, 125] width 193 height 9
type input "********"
click button "scrollable content" at bounding box center [607, 139] width 13 height 13
click at [645, 99] on span "Sprint 6" at bounding box center [570, 98] width 193 height 9
click at [699, 117] on div "[DATE] [DATE]" at bounding box center [795, 125] width 223 height 18
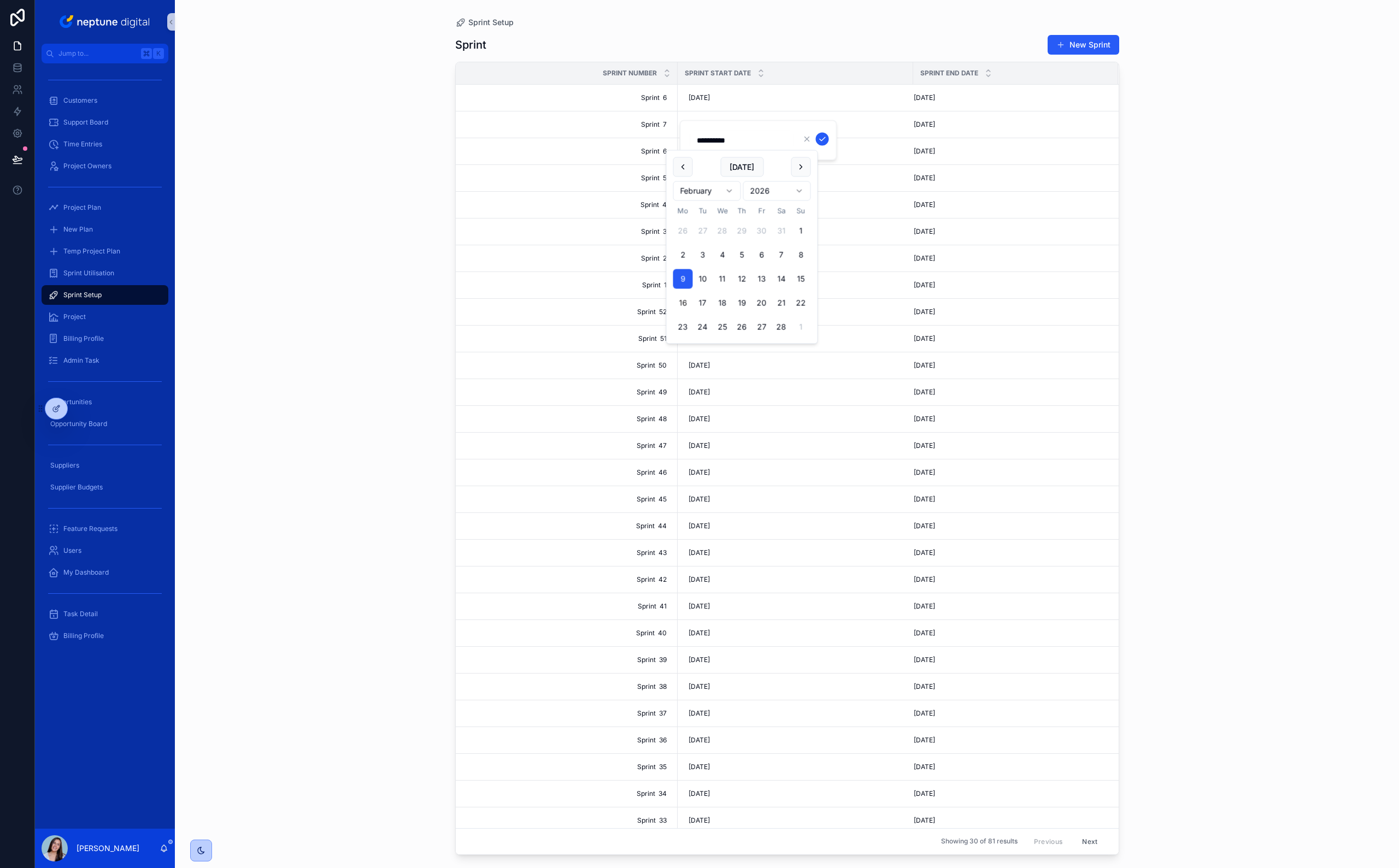
click at [680, 302] on button "16" at bounding box center [683, 303] width 20 height 20
type input "**********"
click at [819, 138] on icon "scrollable content" at bounding box center [823, 139] width 9 height 9
click at [708, 98] on span "[DATE]" at bounding box center [699, 98] width 21 height 9
click at [710, 100] on span "[DATE]" at bounding box center [699, 98] width 21 height 9
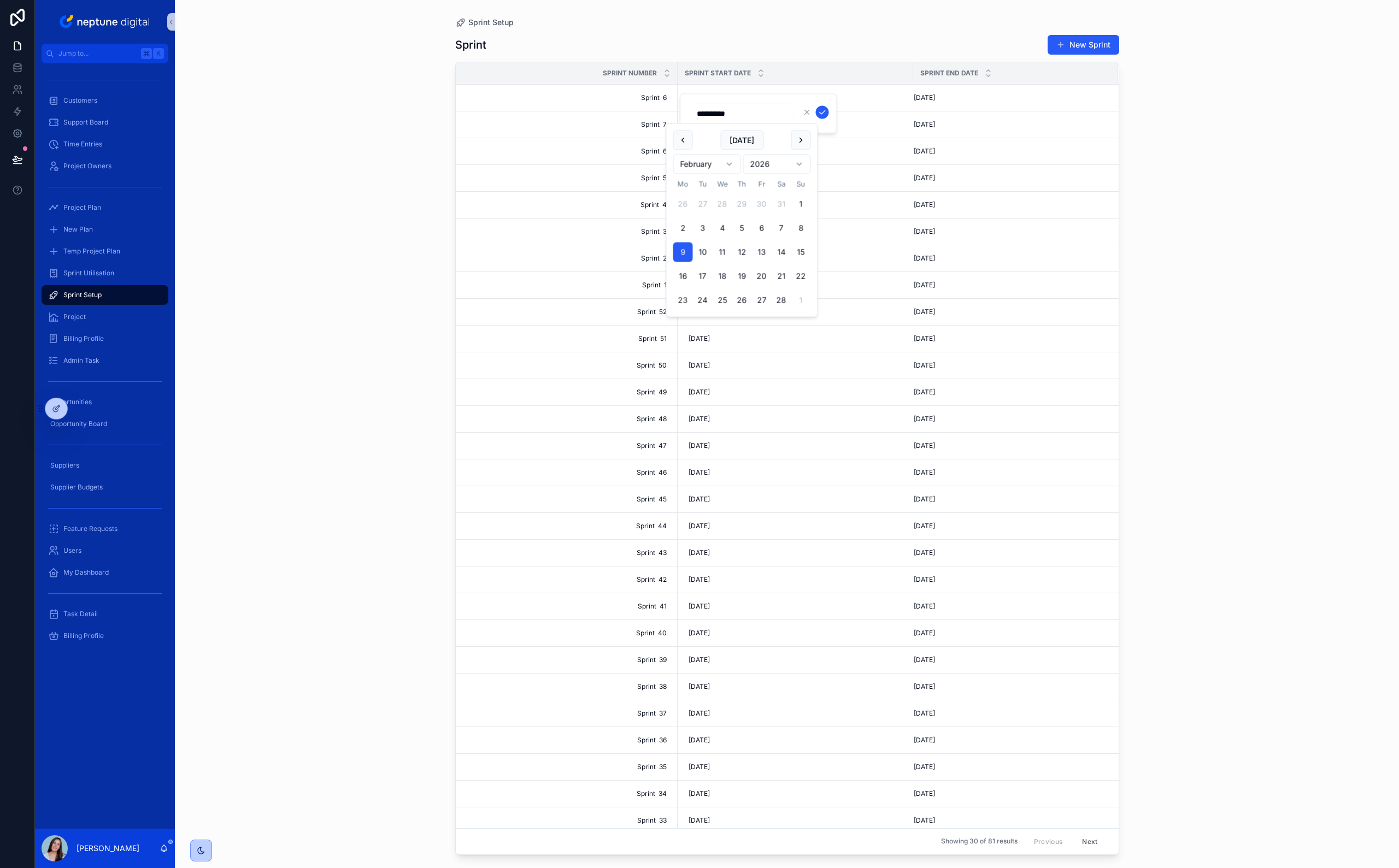
click at [685, 299] on button "23" at bounding box center [683, 300] width 20 height 20
type input "**********"
click at [821, 112] on icon "scrollable content" at bounding box center [823, 113] width 9 height 9
click at [656, 100] on div "--" at bounding box center [570, 98] width 202 height 18
type input "********"
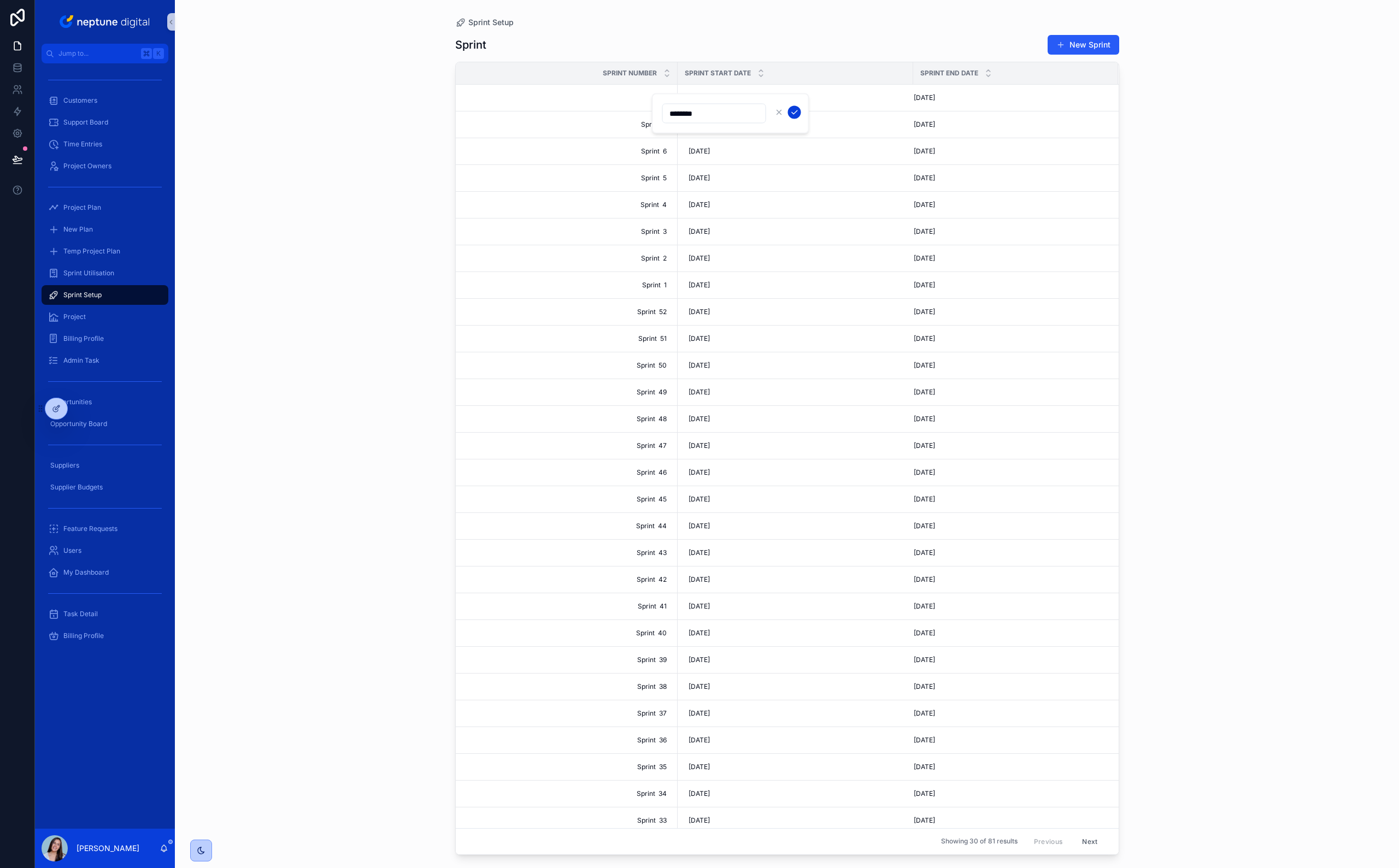
click at [798, 115] on button "scrollable content" at bounding box center [795, 113] width 13 height 13
click at [825, 178] on div "Sprint Setup Sprint New Sprint Sprint Number Sprint Start Date Sprint End Date …" at bounding box center [787, 434] width 1224 height 868
click at [312, 57] on div "Sprint Setup Sprint New Sprint Sprint Number Sprint Start Date Sprint End Date …" at bounding box center [787, 434] width 1224 height 868
click at [89, 205] on span "Project Plan" at bounding box center [82, 207] width 37 height 9
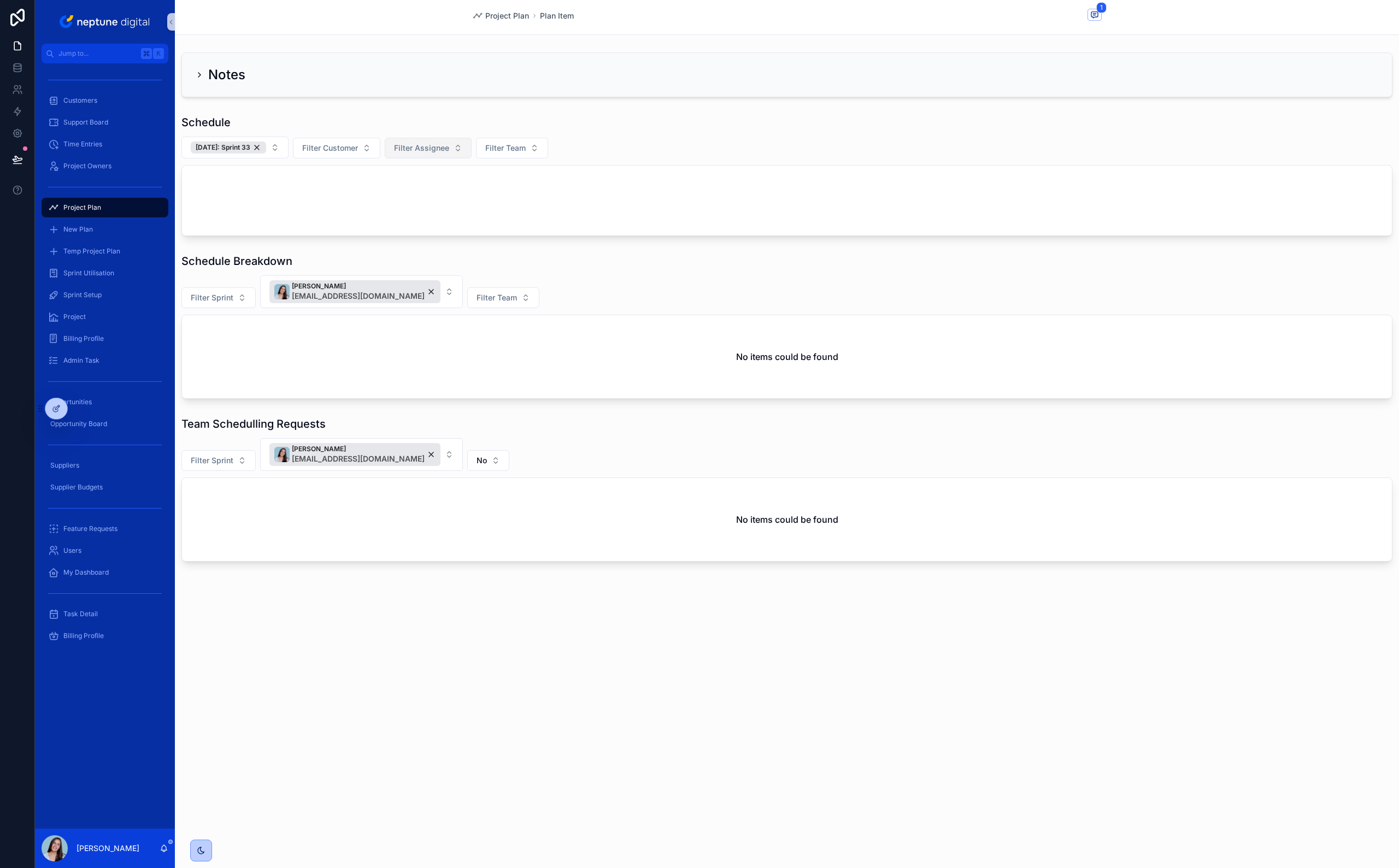
click at [428, 140] on button "Filter Assignee" at bounding box center [428, 148] width 87 height 21
type input "***"
click at [420, 190] on span "[PERSON_NAME]" at bounding box center [429, 193] width 109 height 11
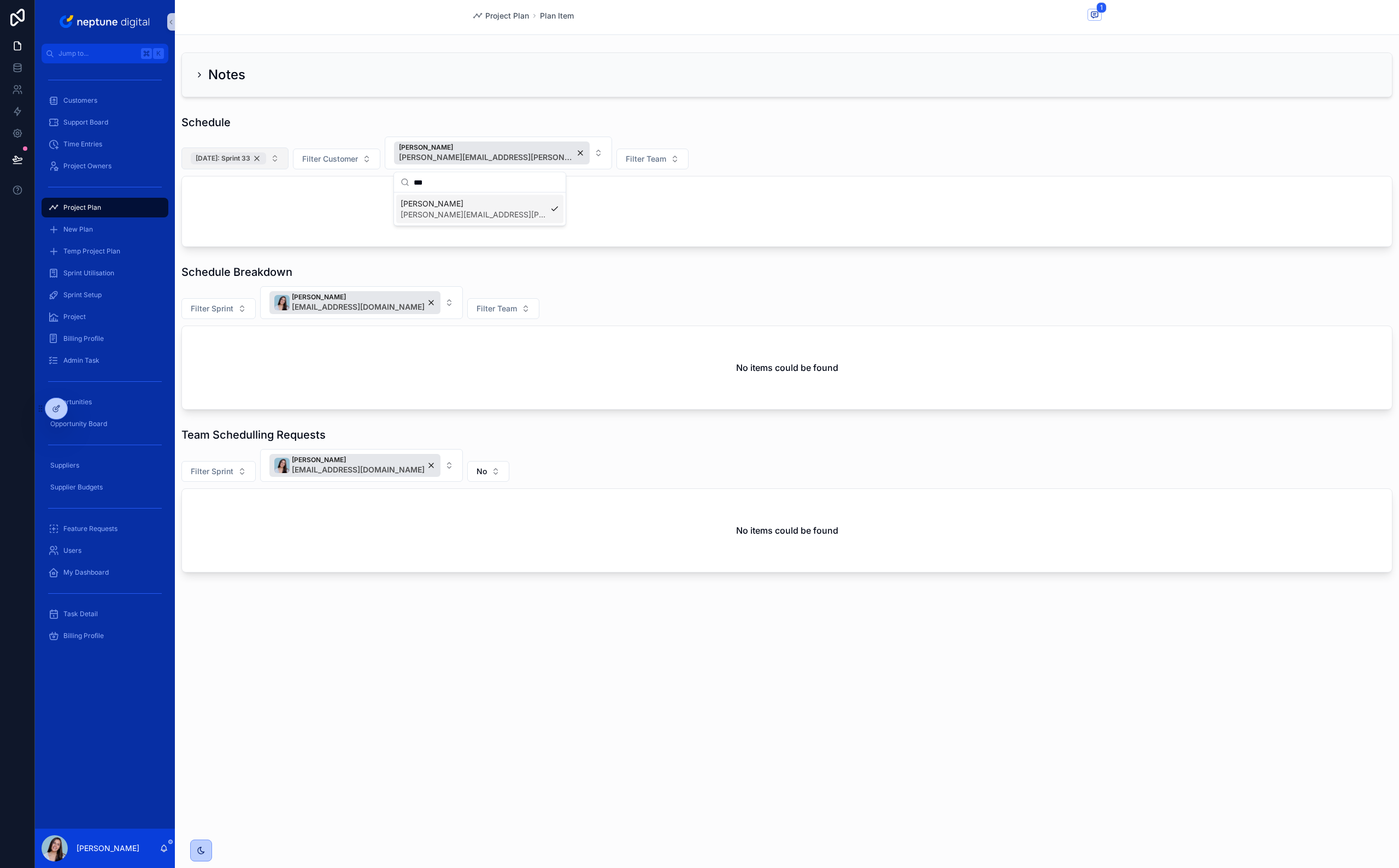
click at [261, 157] on div "[DATE]: Sprint 33" at bounding box center [228, 158] width 75 height 12
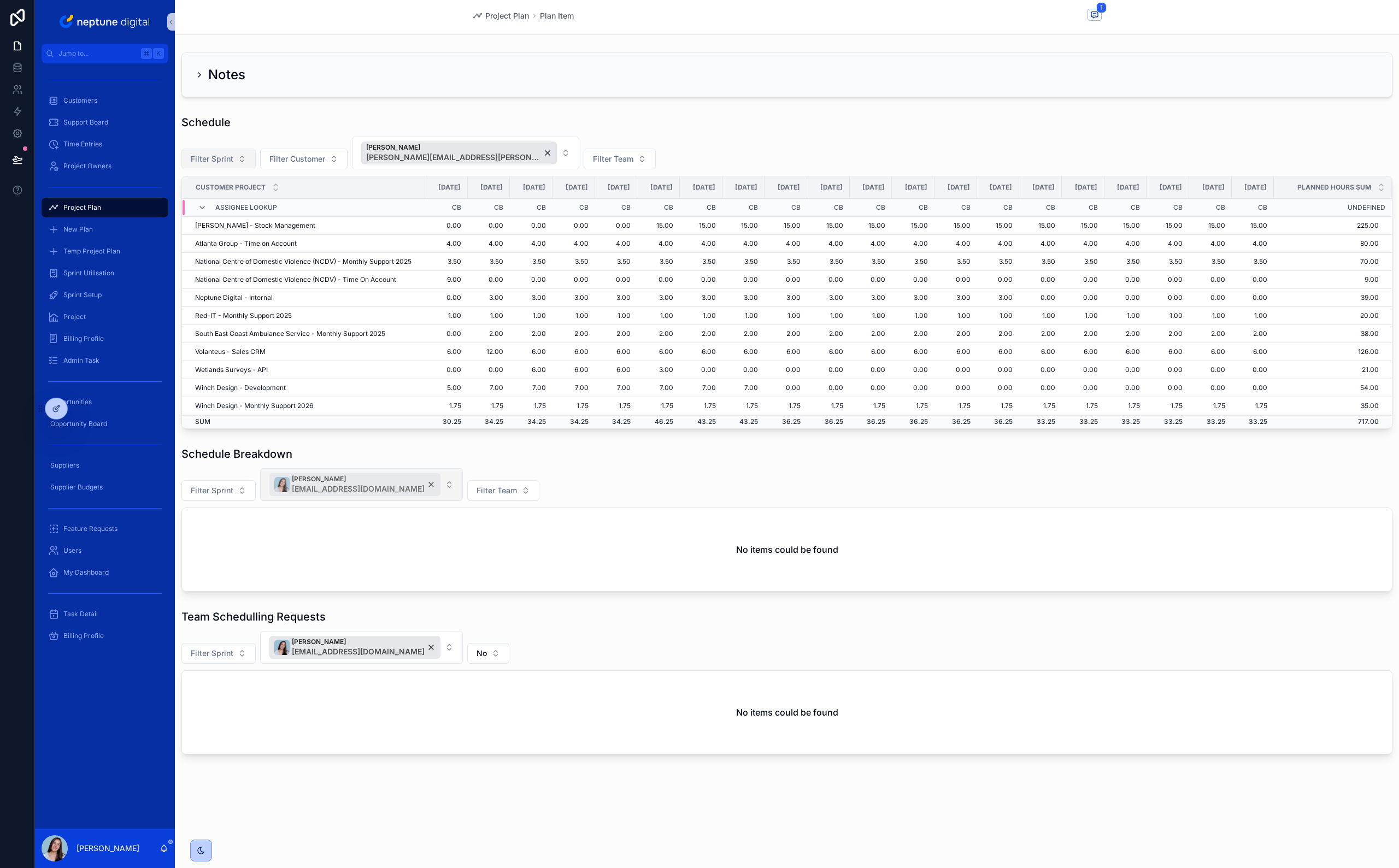
click at [436, 428] on div "[PERSON_NAME] [PERSON_NAME][EMAIL_ADDRESS][DOMAIN_NAME]" at bounding box center [355, 484] width 171 height 23
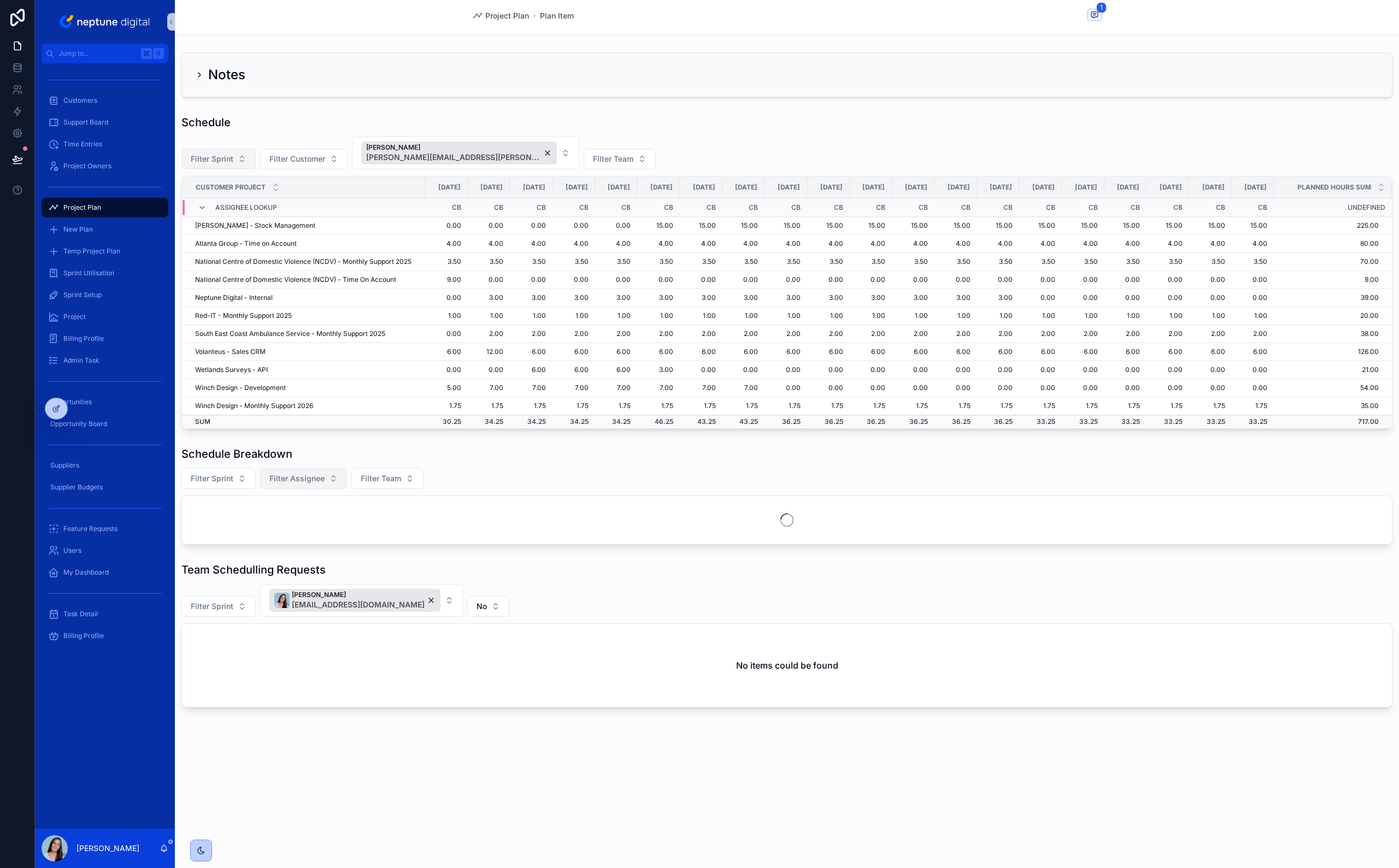
click at [294, 428] on span "Filter Assignee" at bounding box center [297, 478] width 55 height 11
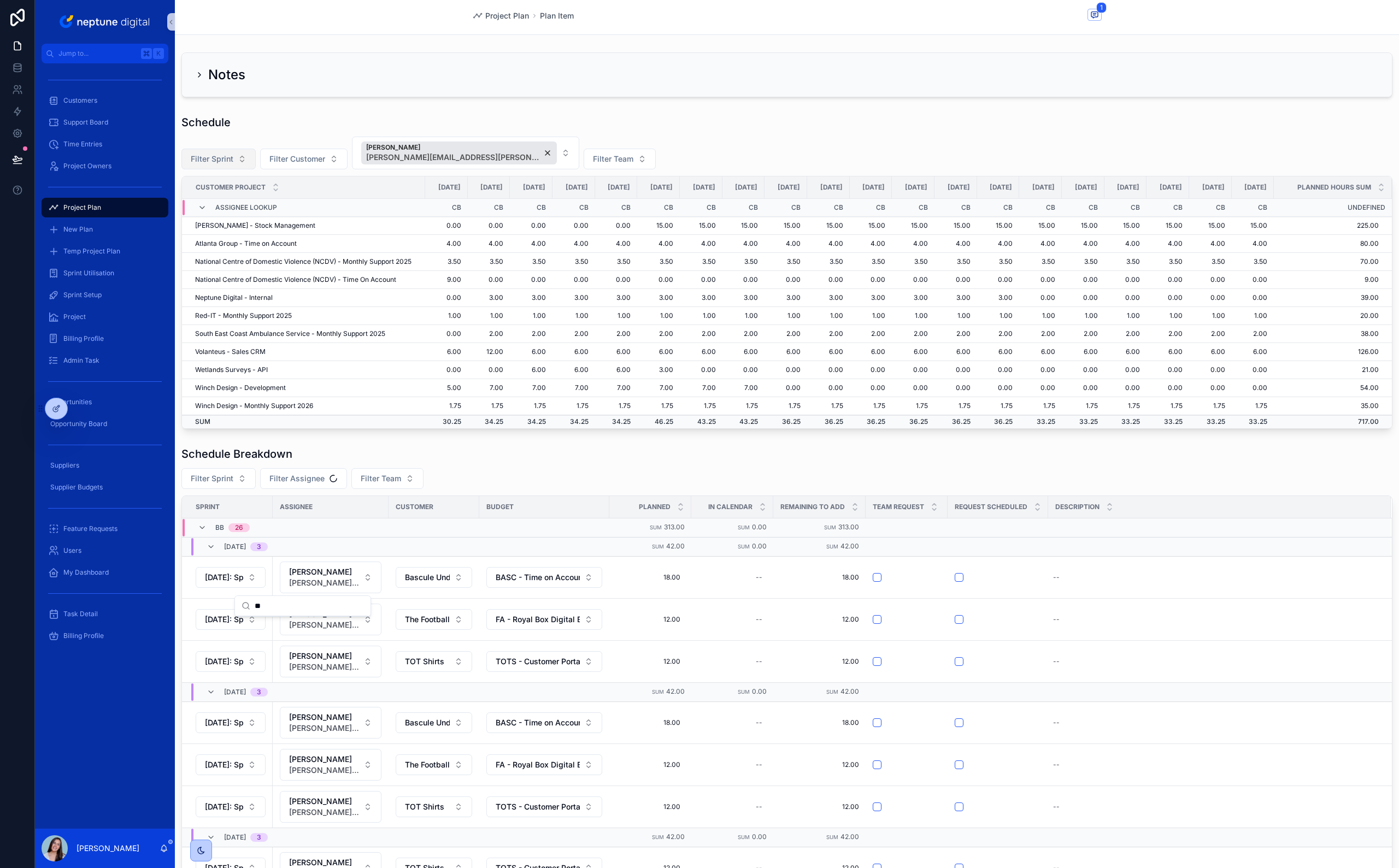
type input "**"
click at [312, 428] on div "BB 26" at bounding box center [330, 528] width 296 height 18
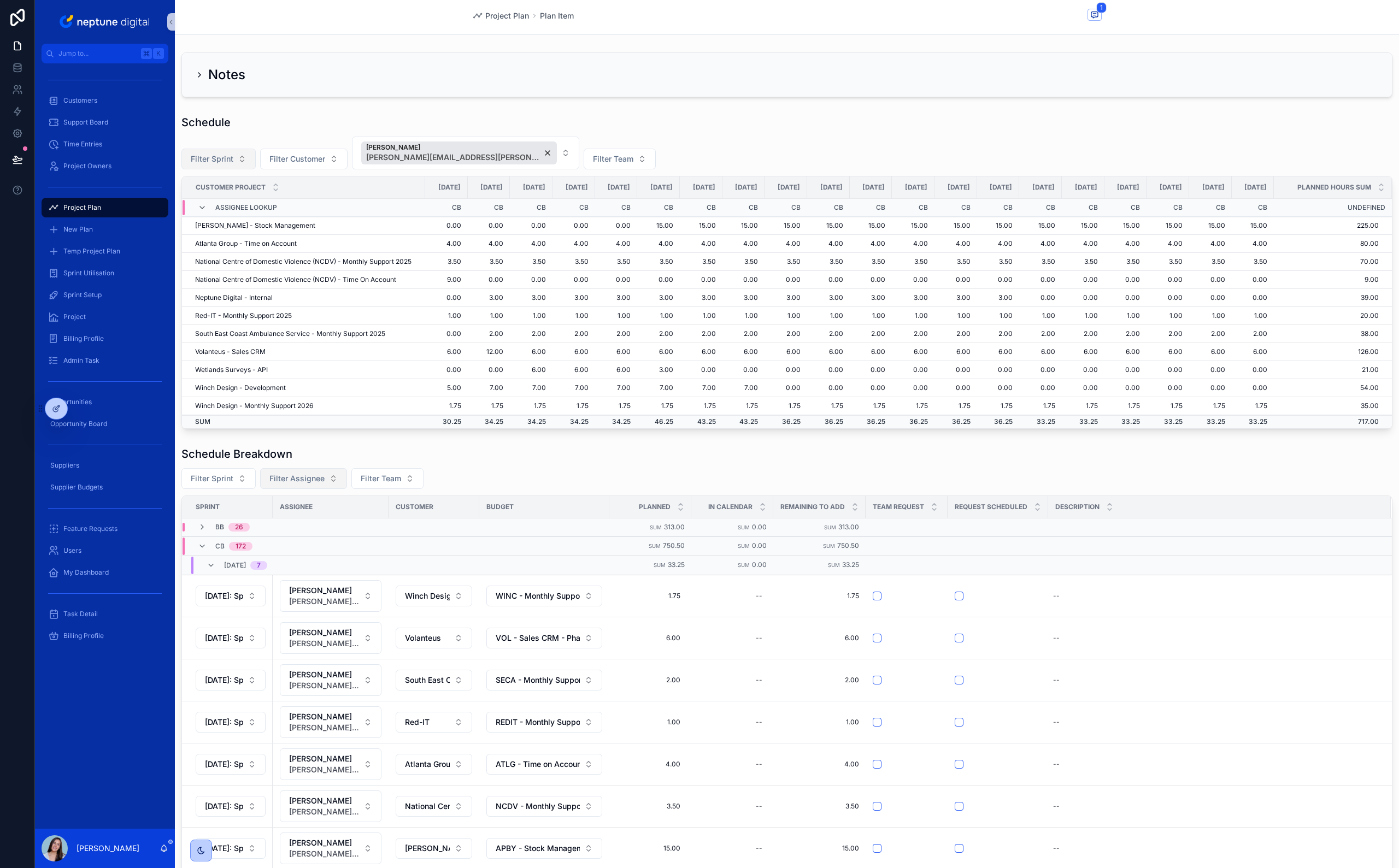
click at [320, 428] on span "Filter Assignee" at bounding box center [297, 478] width 55 height 11
click at [308, 428] on span "[PERSON_NAME]" at bounding box center [296, 627] width 109 height 11
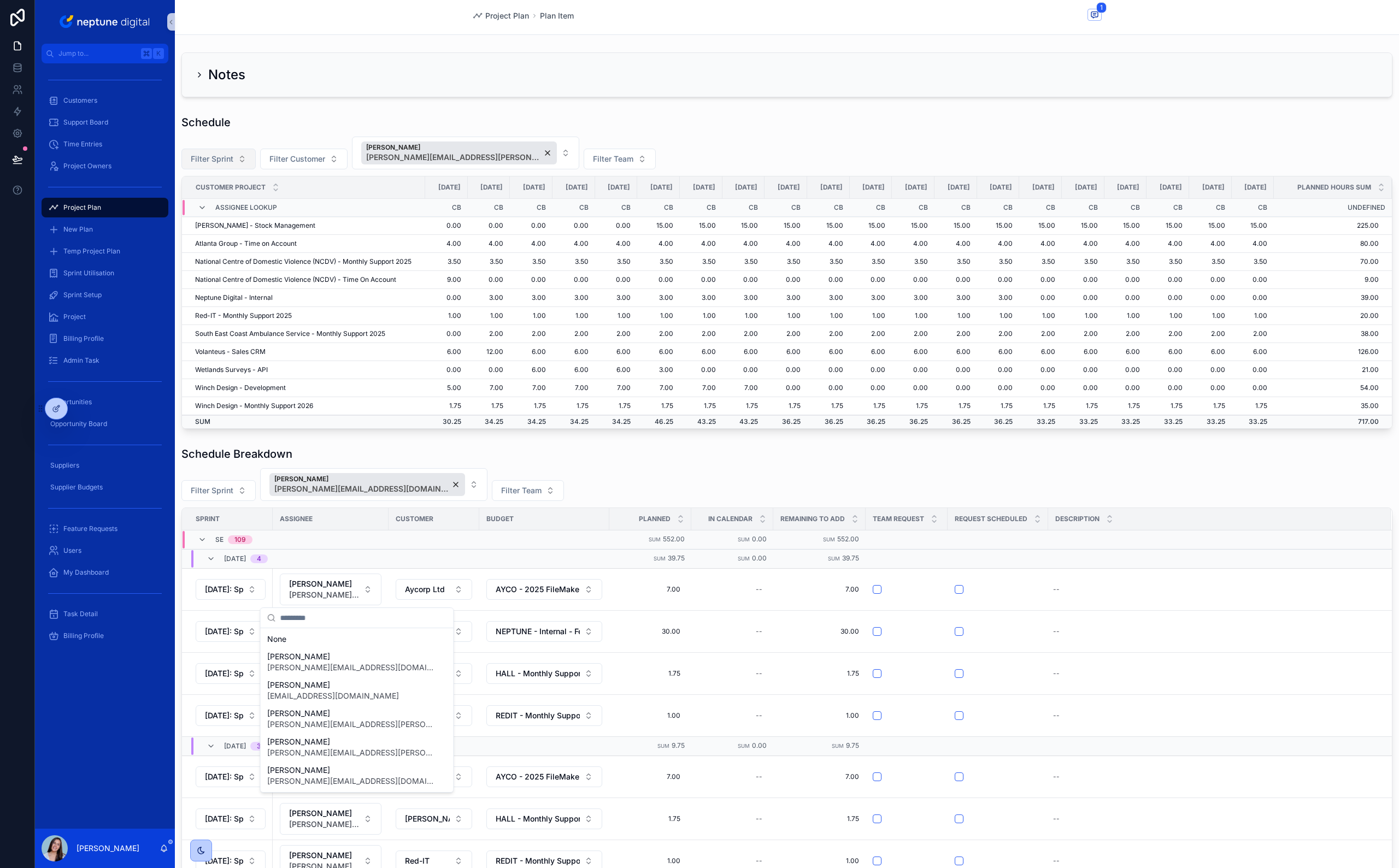
click at [414, 428] on input "scrollable content" at bounding box center [364, 617] width 167 height 20
type input "***"
click at [398, 428] on div "[PERSON_NAME] [PERSON_NAME][EMAIL_ADDRESS][PERSON_NAME][DOMAIN_NAME]" at bounding box center [357, 645] width 188 height 29
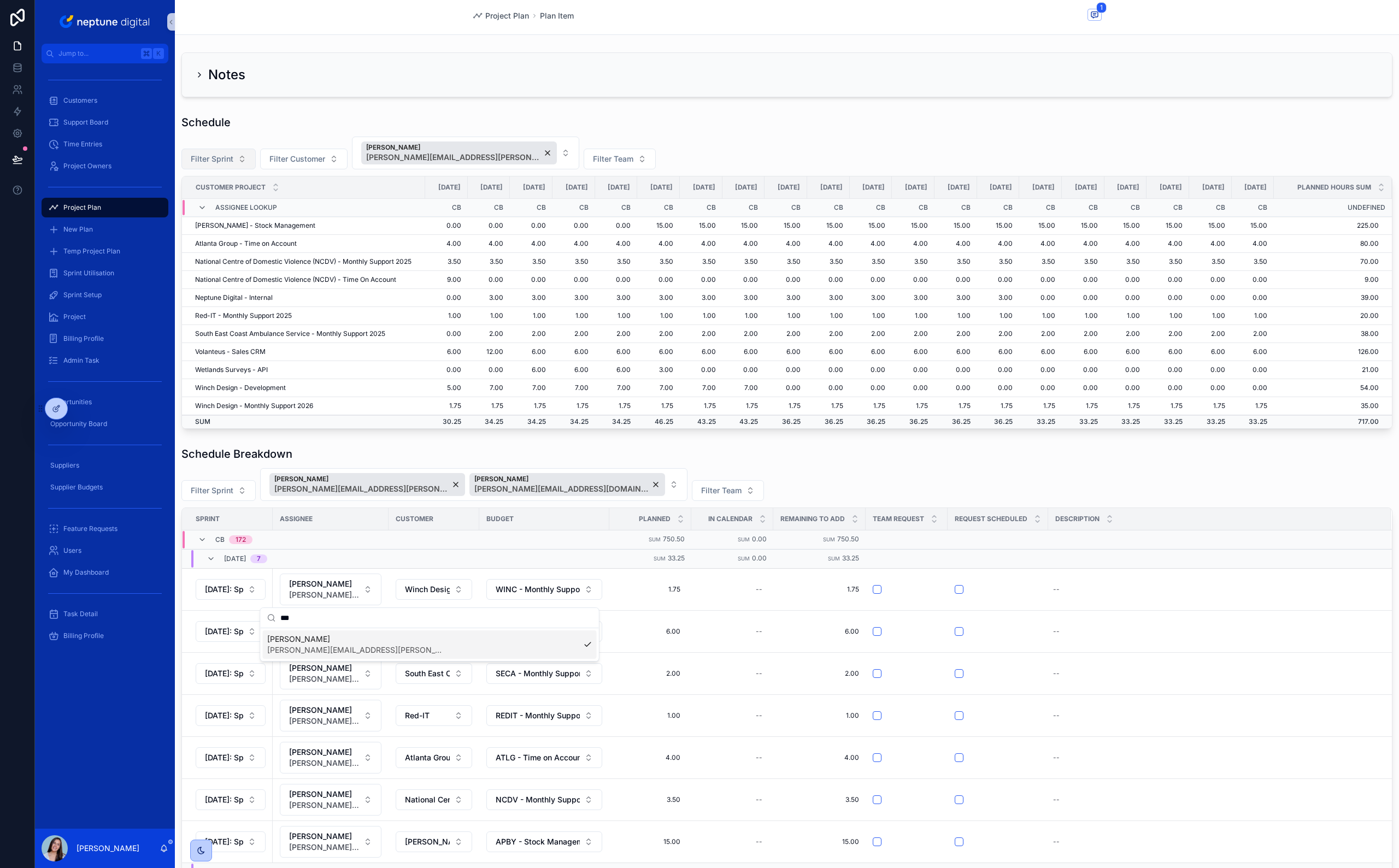
click at [804, 428] on div "Schedule Breakdown" at bounding box center [787, 453] width 1211 height 15
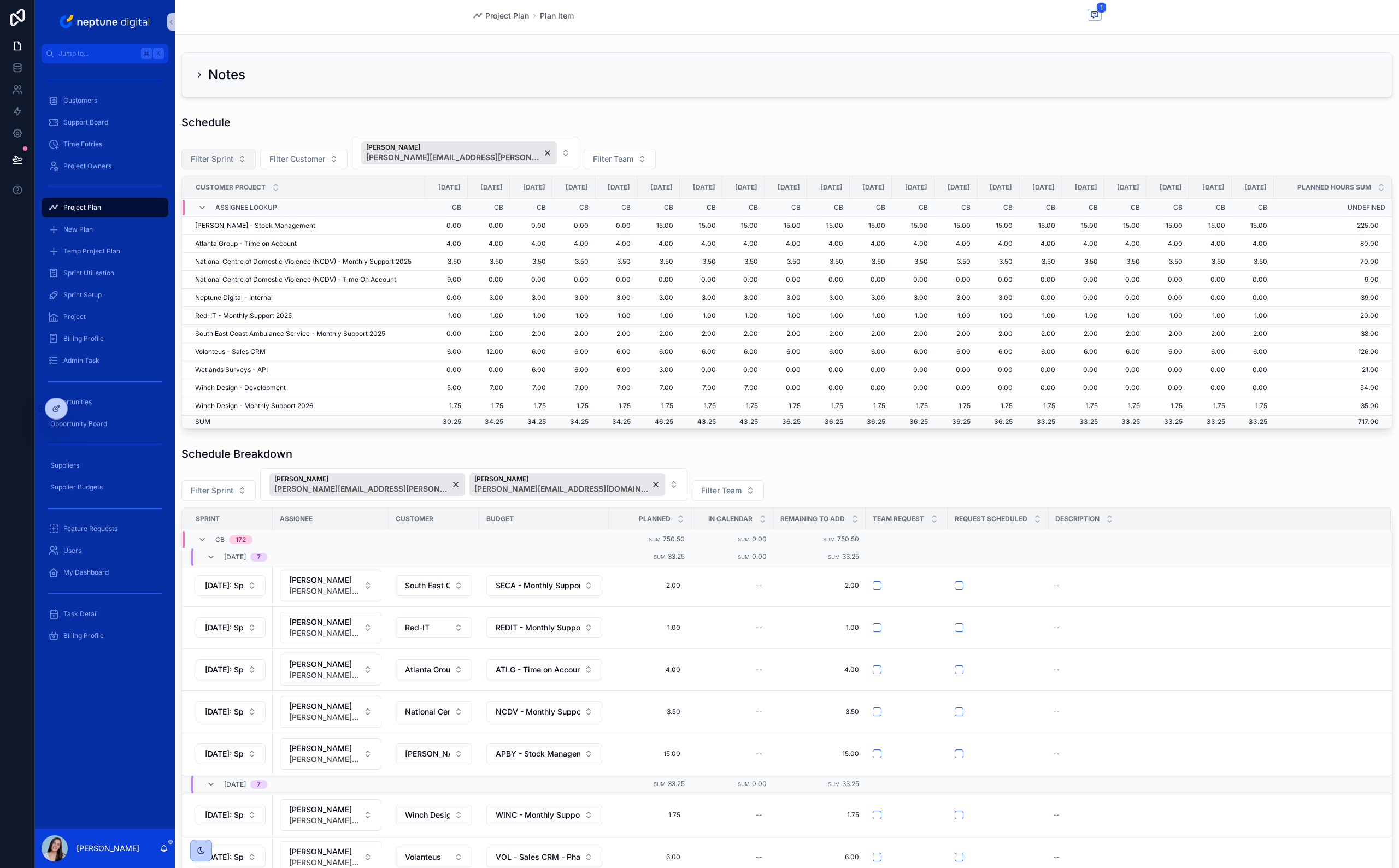
scroll to position [89, 0]
click at [201, 428] on icon "scrollable content" at bounding box center [202, 539] width 9 height 9
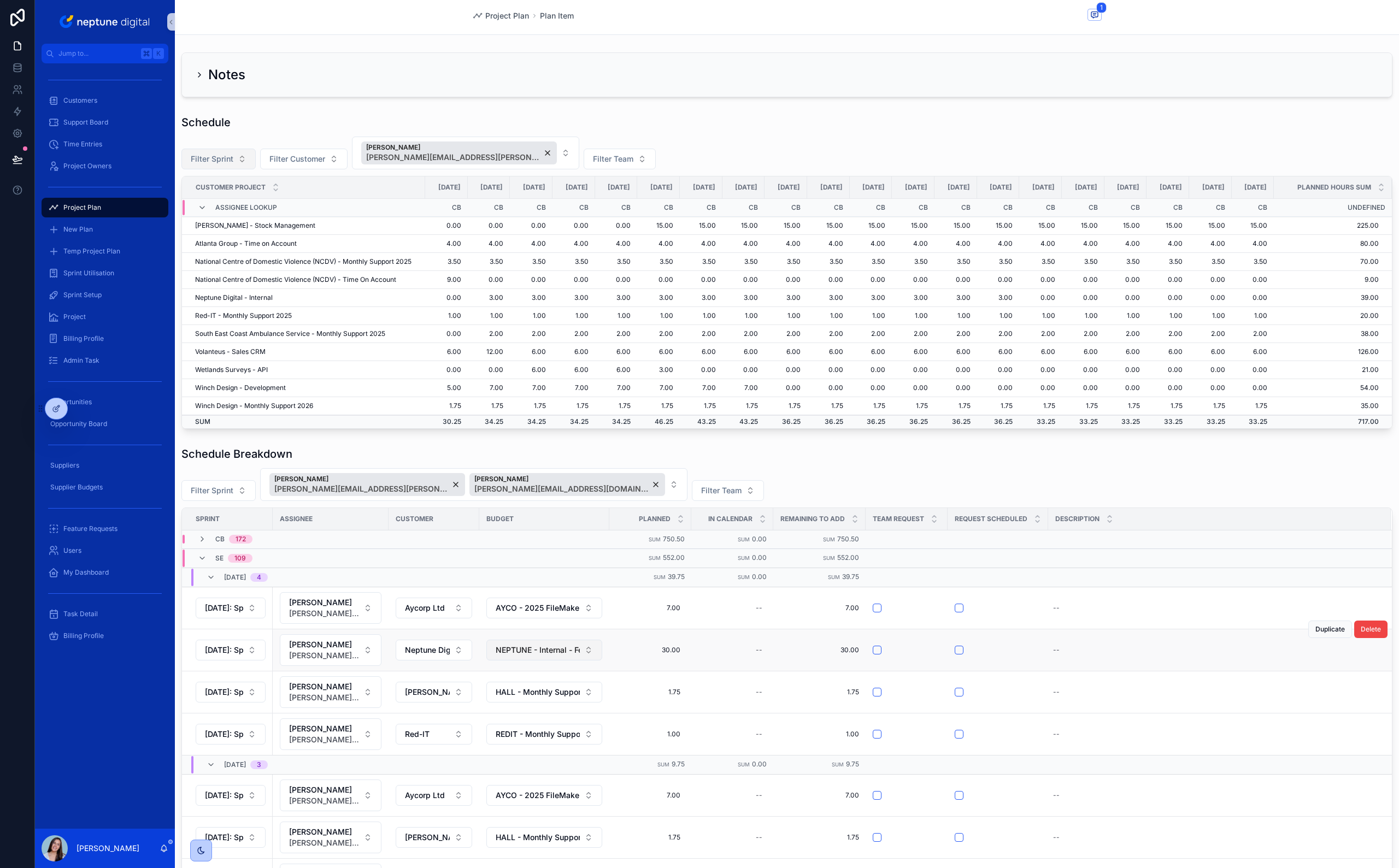
scroll to position [0, 0]
click at [825, 428] on button "Duplicate" at bounding box center [1330, 629] width 44 height 18
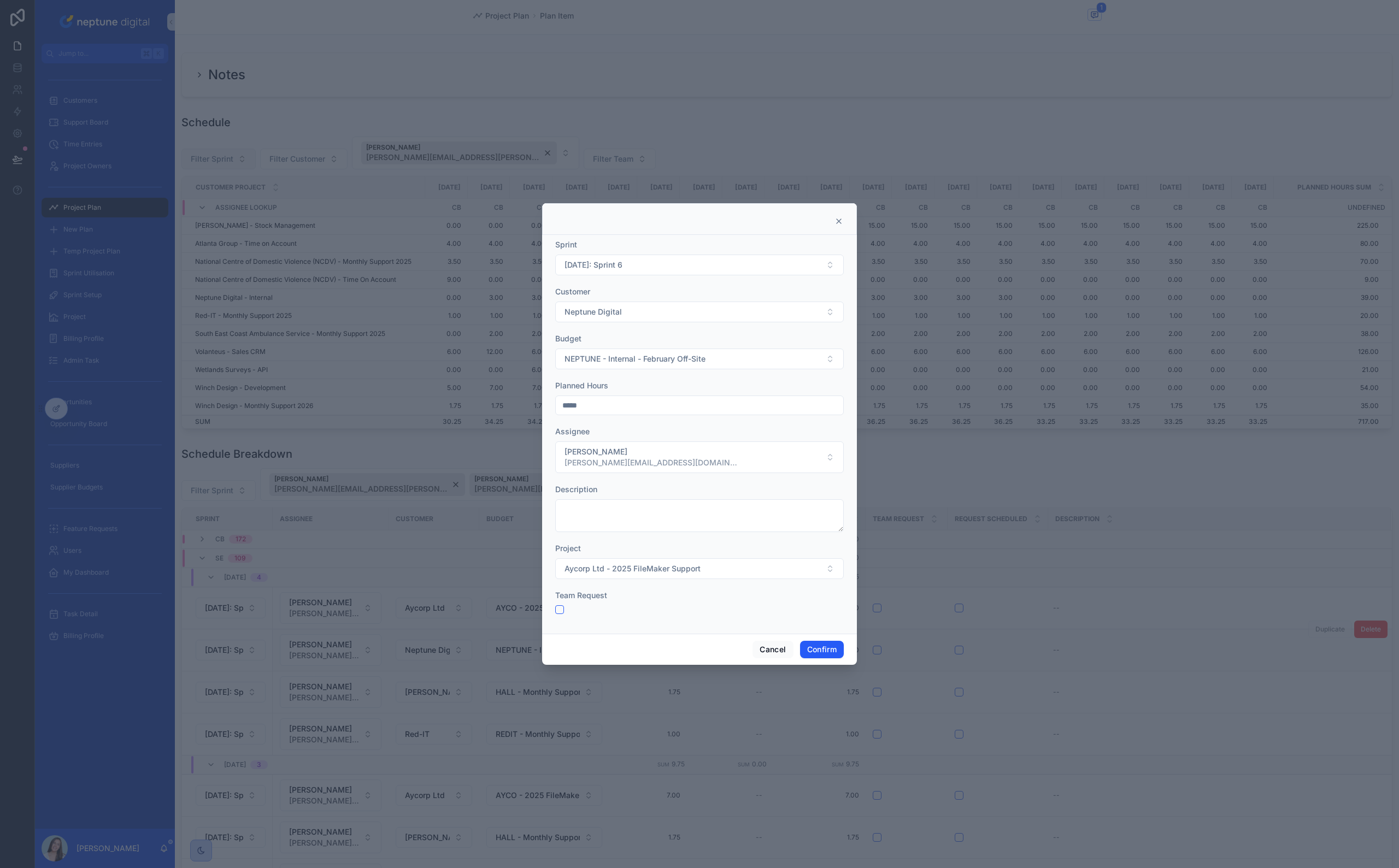
click at [626, 428] on form "Sprint [DATE]: Sprint 6 Customer Neptune Digital Budget NEPTUNE - Internal - Fe…" at bounding box center [700, 432] width 289 height 386
click at [630, 428] on button "[PERSON_NAME] [PERSON_NAME][EMAIL_ADDRESS][DOMAIN_NAME]" at bounding box center [700, 457] width 289 height 31
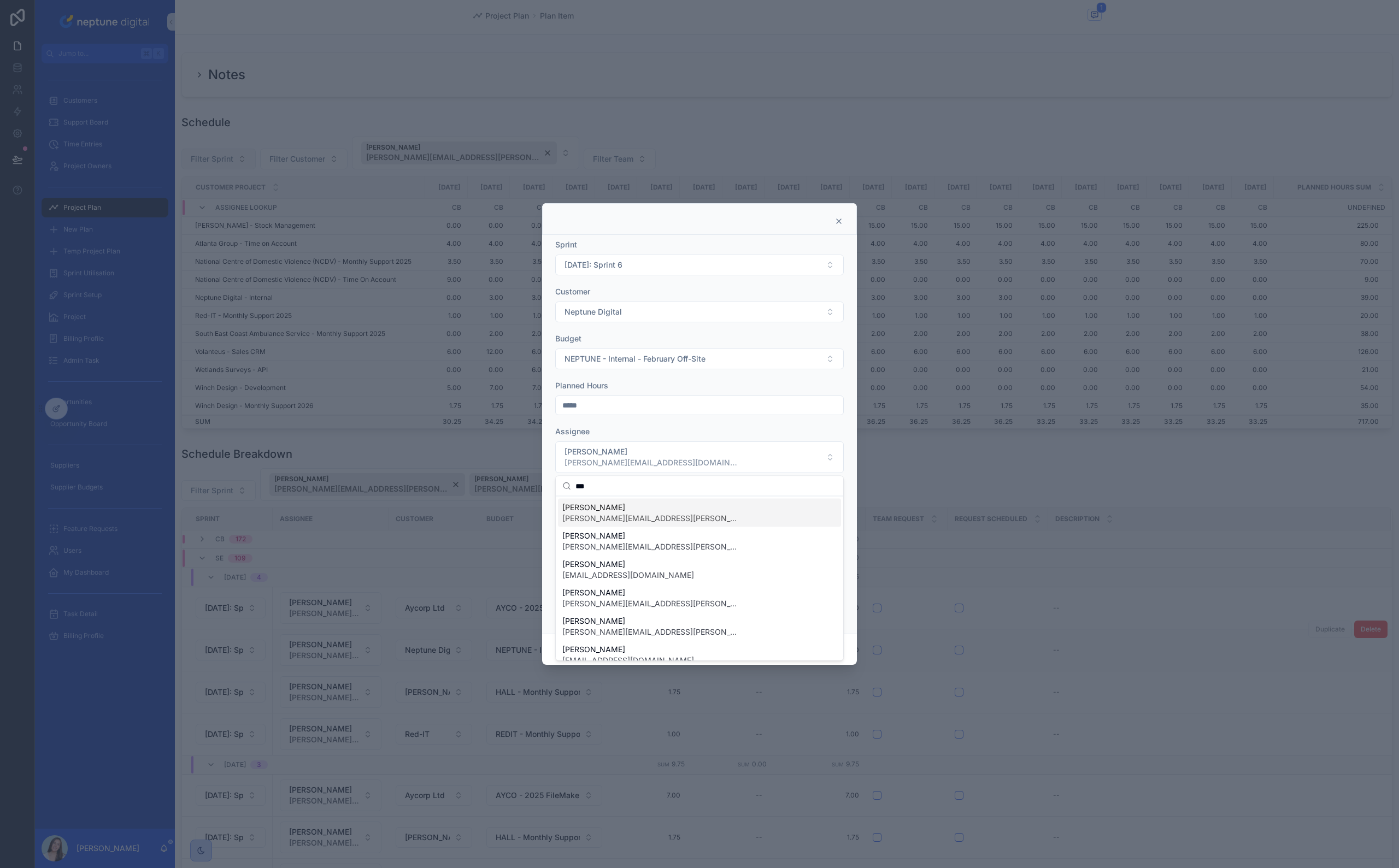
type input "***"
click at [634, 428] on span "[PERSON_NAME]" at bounding box center [650, 507] width 175 height 11
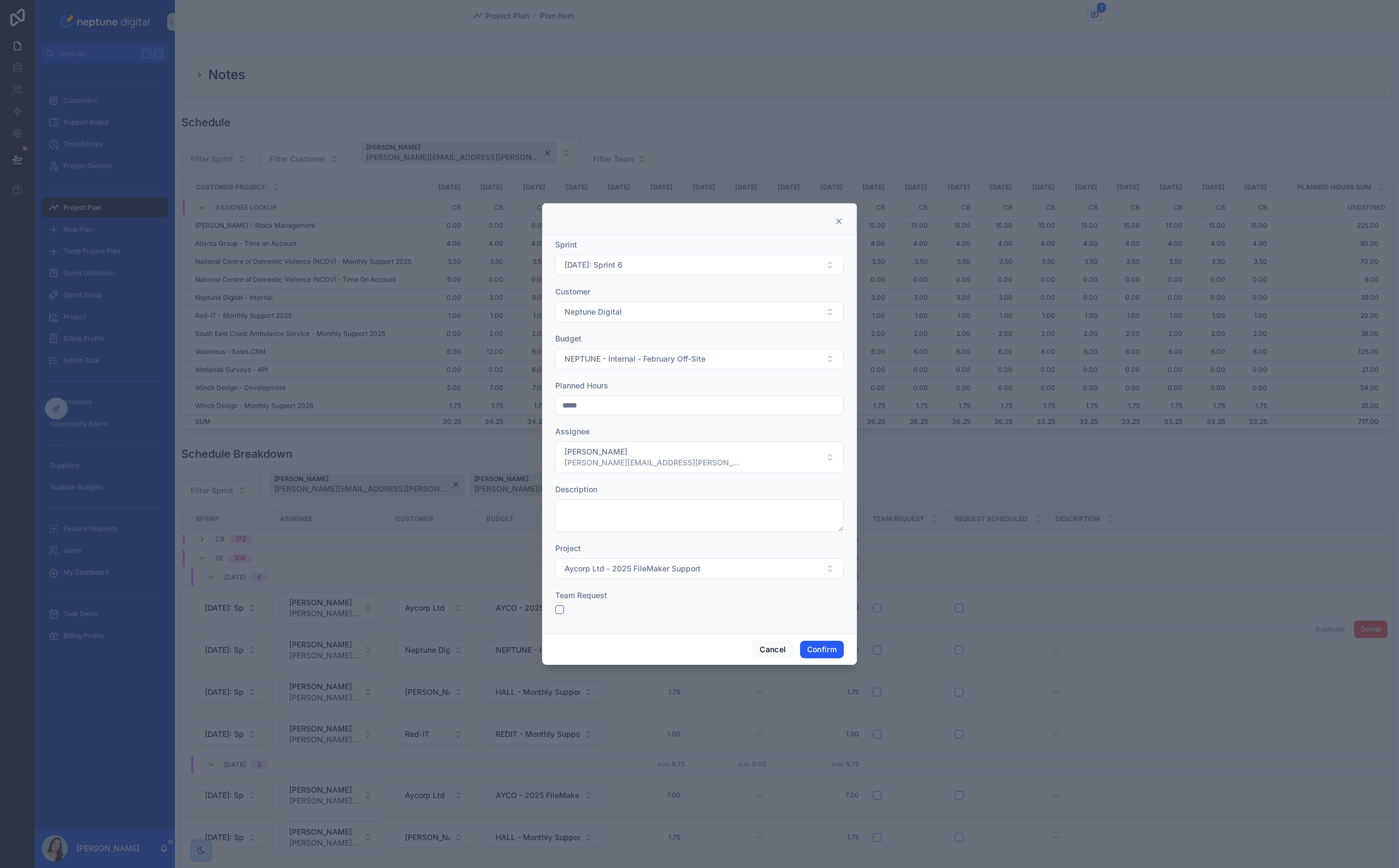
click at [669, 427] on div "Assignee" at bounding box center [700, 431] width 289 height 11
click at [721, 428] on button "Aycorp Ltd - 2025 FileMaker Support" at bounding box center [700, 568] width 289 height 21
type input "***"
click at [683, 428] on div "Neptune Digital - Internal" at bounding box center [700, 631] width 283 height 18
click at [820, 428] on button "Confirm" at bounding box center [822, 650] width 44 height 18
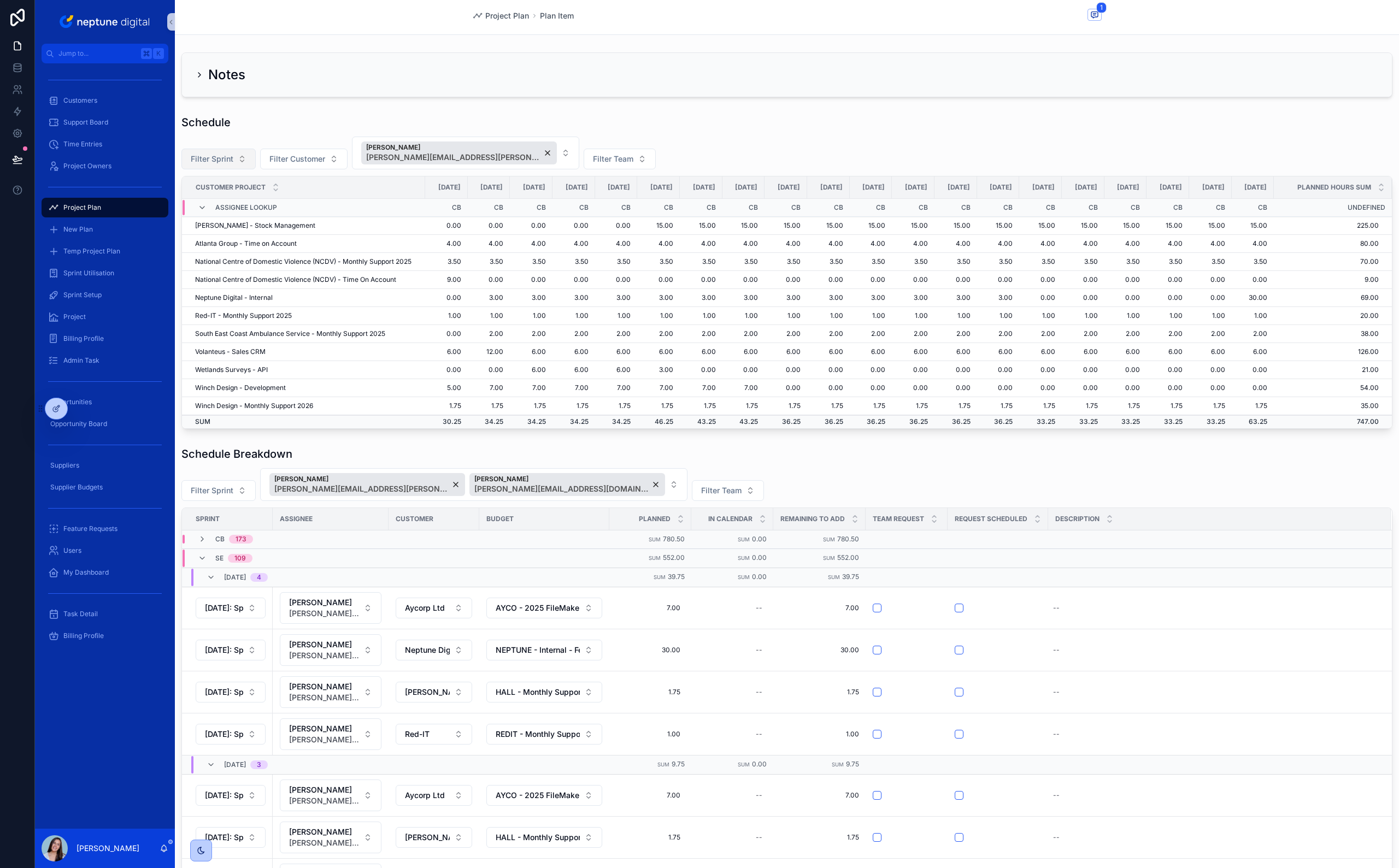
click at [825, 307] on td "30.00" at bounding box center [1253, 298] width 42 height 18
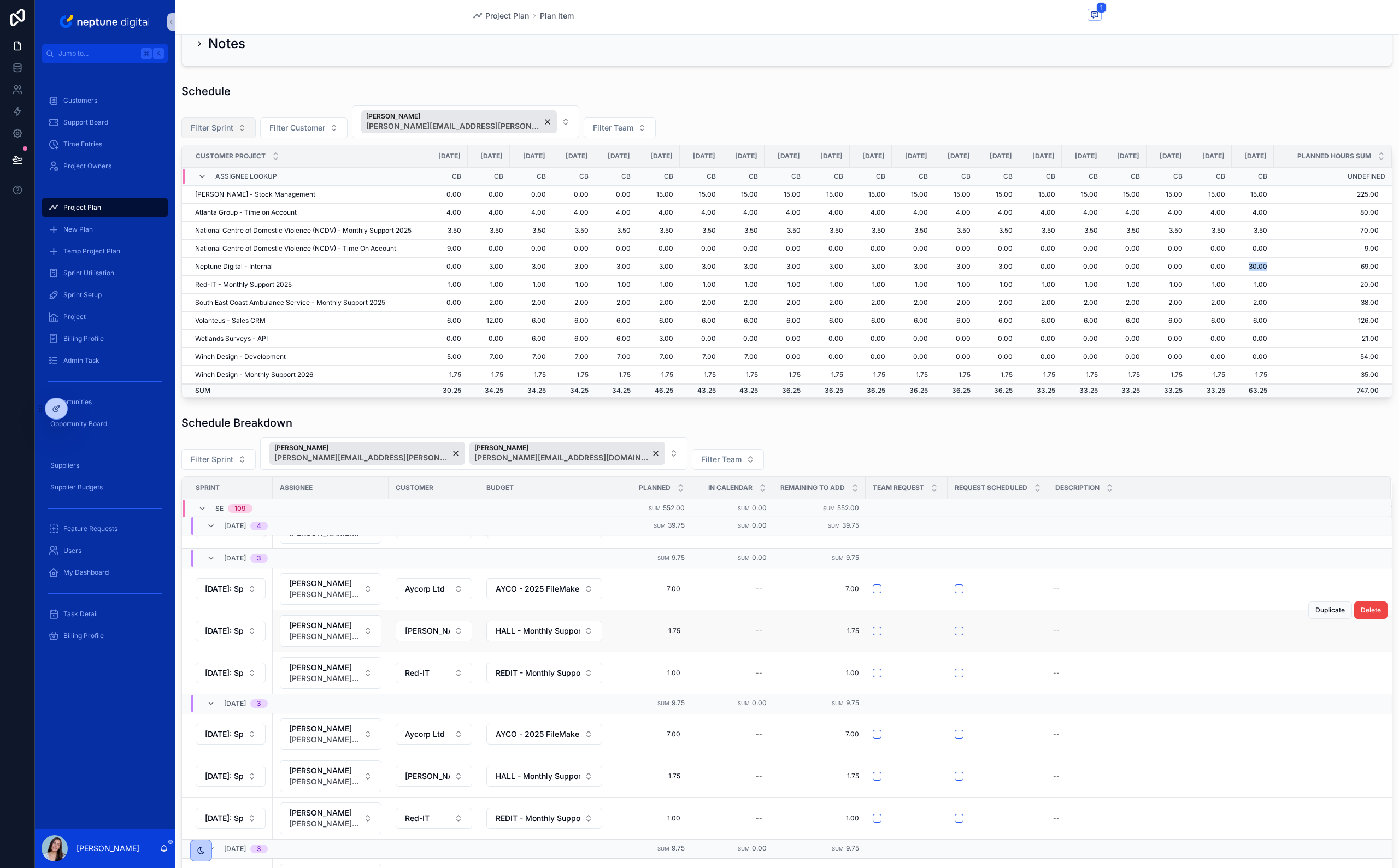
scroll to position [31, 0]
click at [565, 428] on div "[PERSON_NAME] [PERSON_NAME][EMAIL_ADDRESS][DOMAIN_NAME]" at bounding box center [567, 453] width 196 height 23
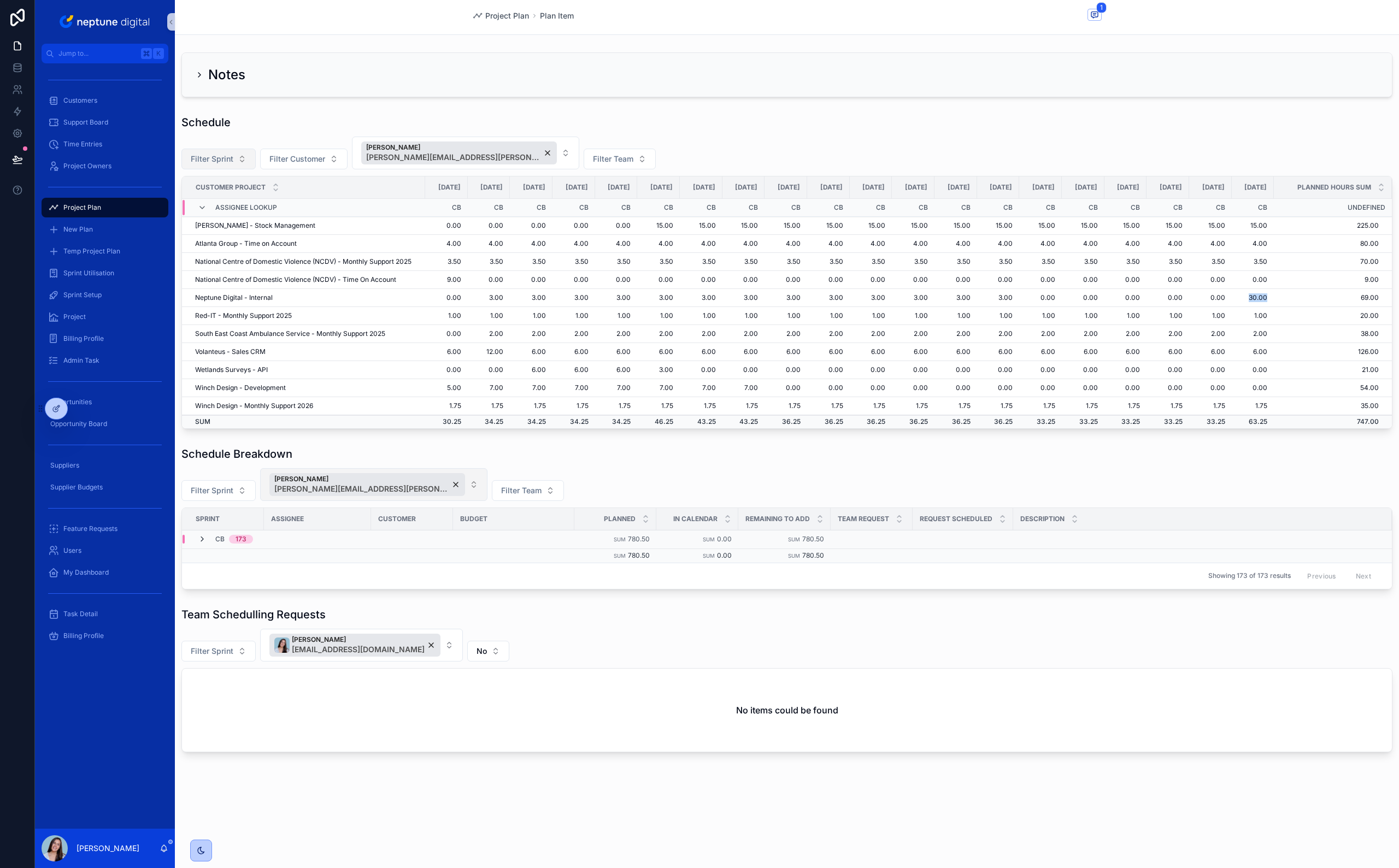
click at [203, 428] on icon "scrollable content" at bounding box center [202, 539] width 9 height 9
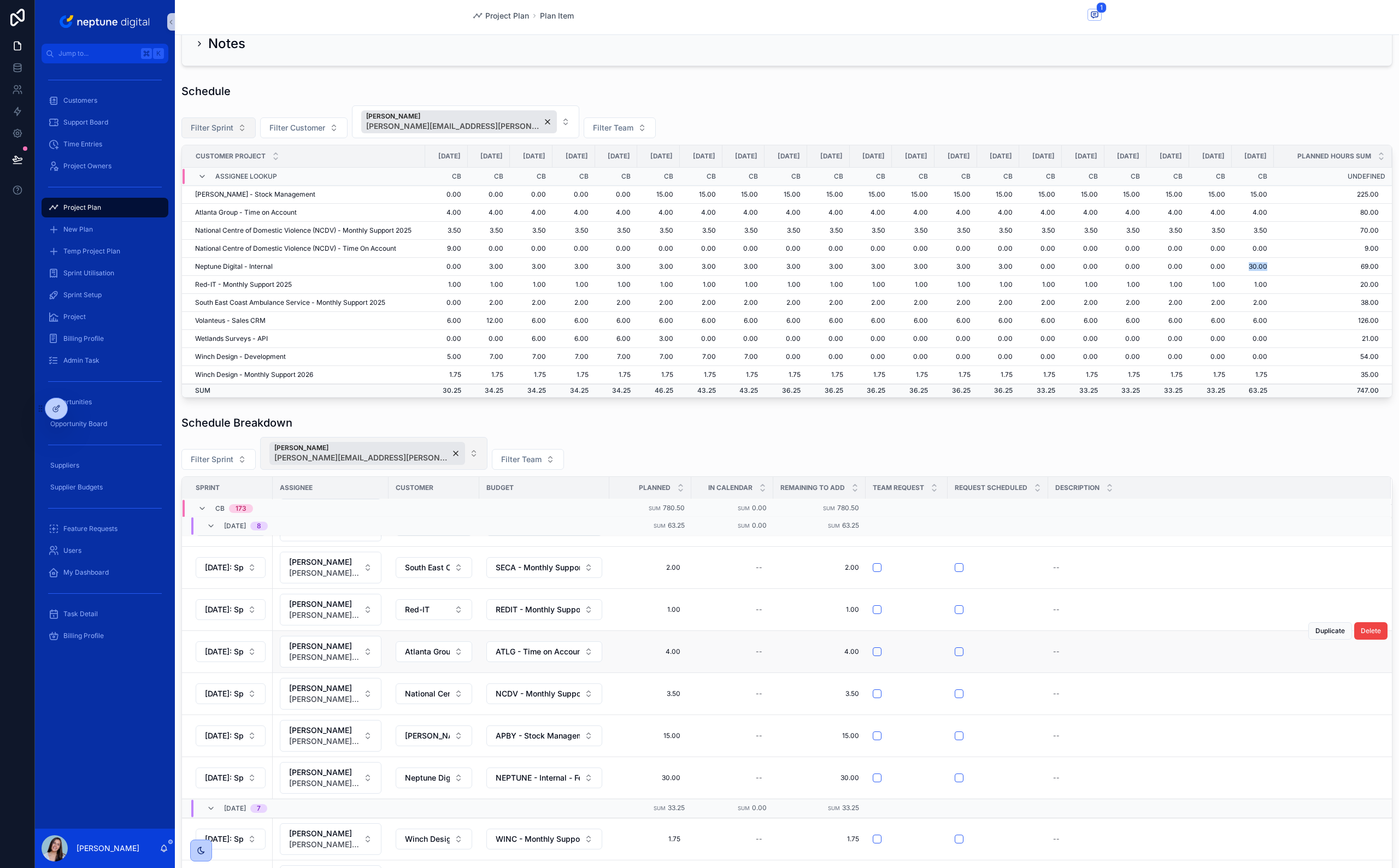
scroll to position [90, 0]
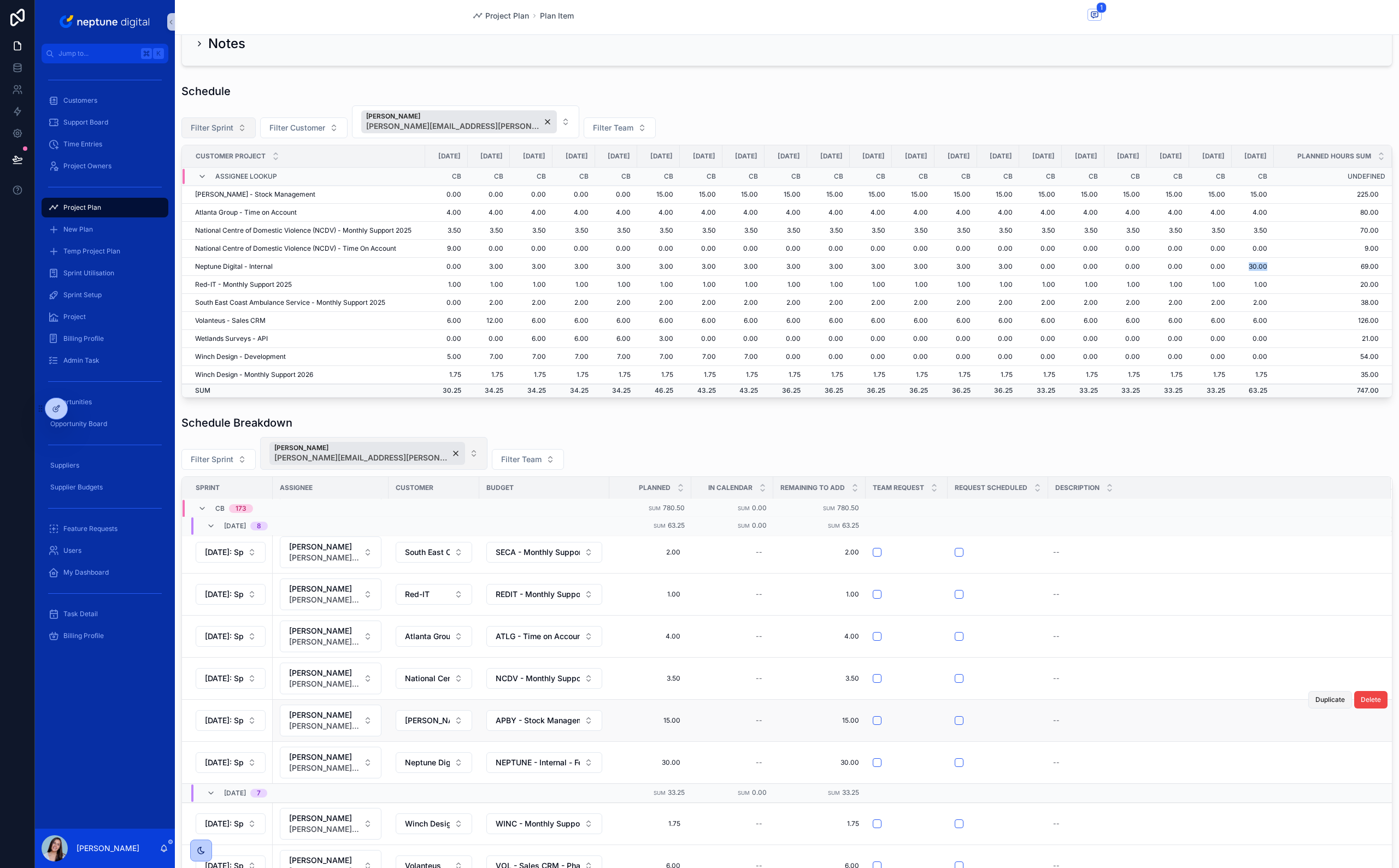
click at [825, 428] on span "Duplicate" at bounding box center [1329, 700] width 29 height 9
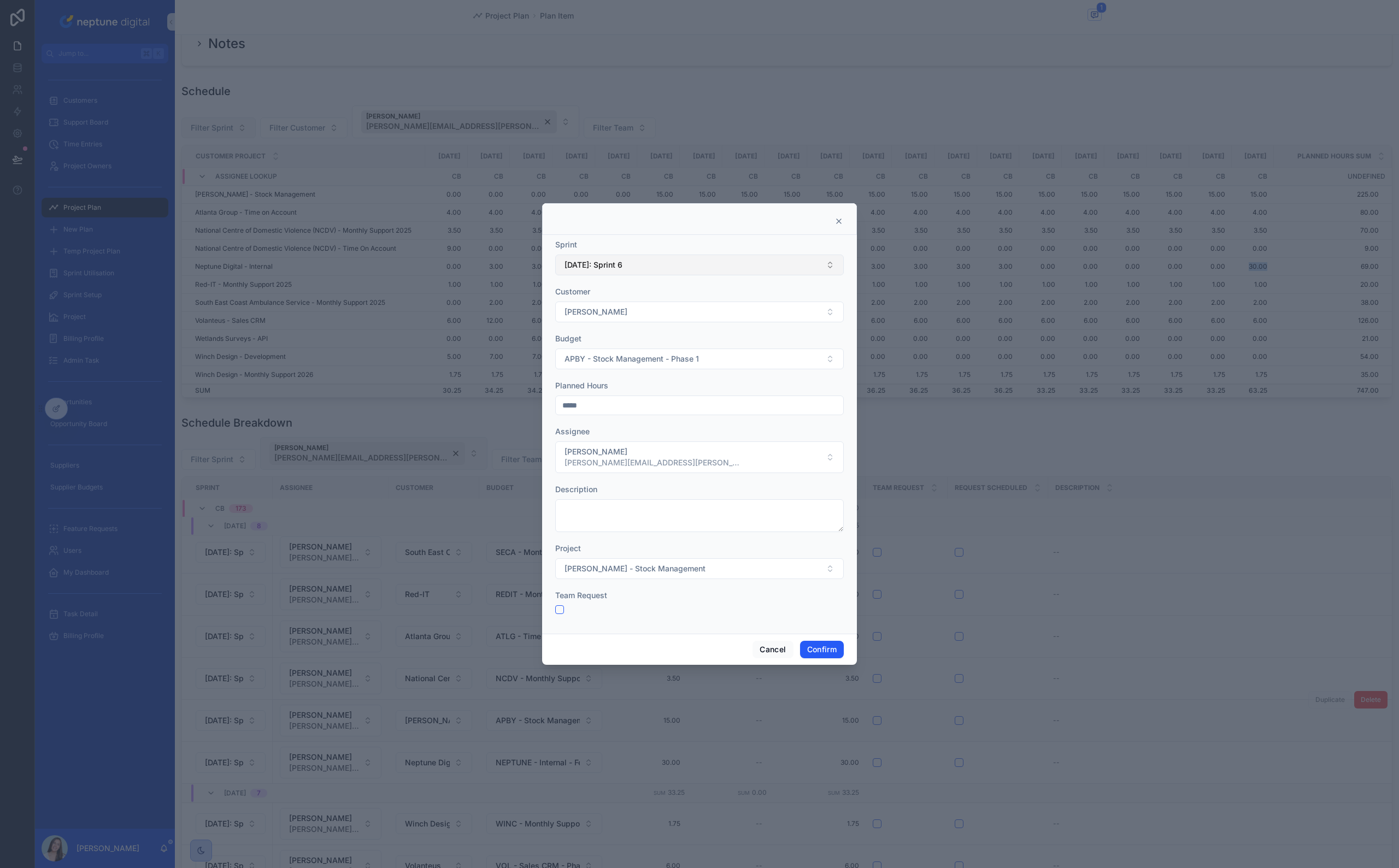
click at [744, 272] on button "[DATE]: Sprint 6" at bounding box center [700, 265] width 289 height 21
click at [666, 346] on div "[DATE]: Sprint 7" at bounding box center [700, 345] width 283 height 18
click at [825, 428] on button "Confirm" at bounding box center [822, 650] width 44 height 18
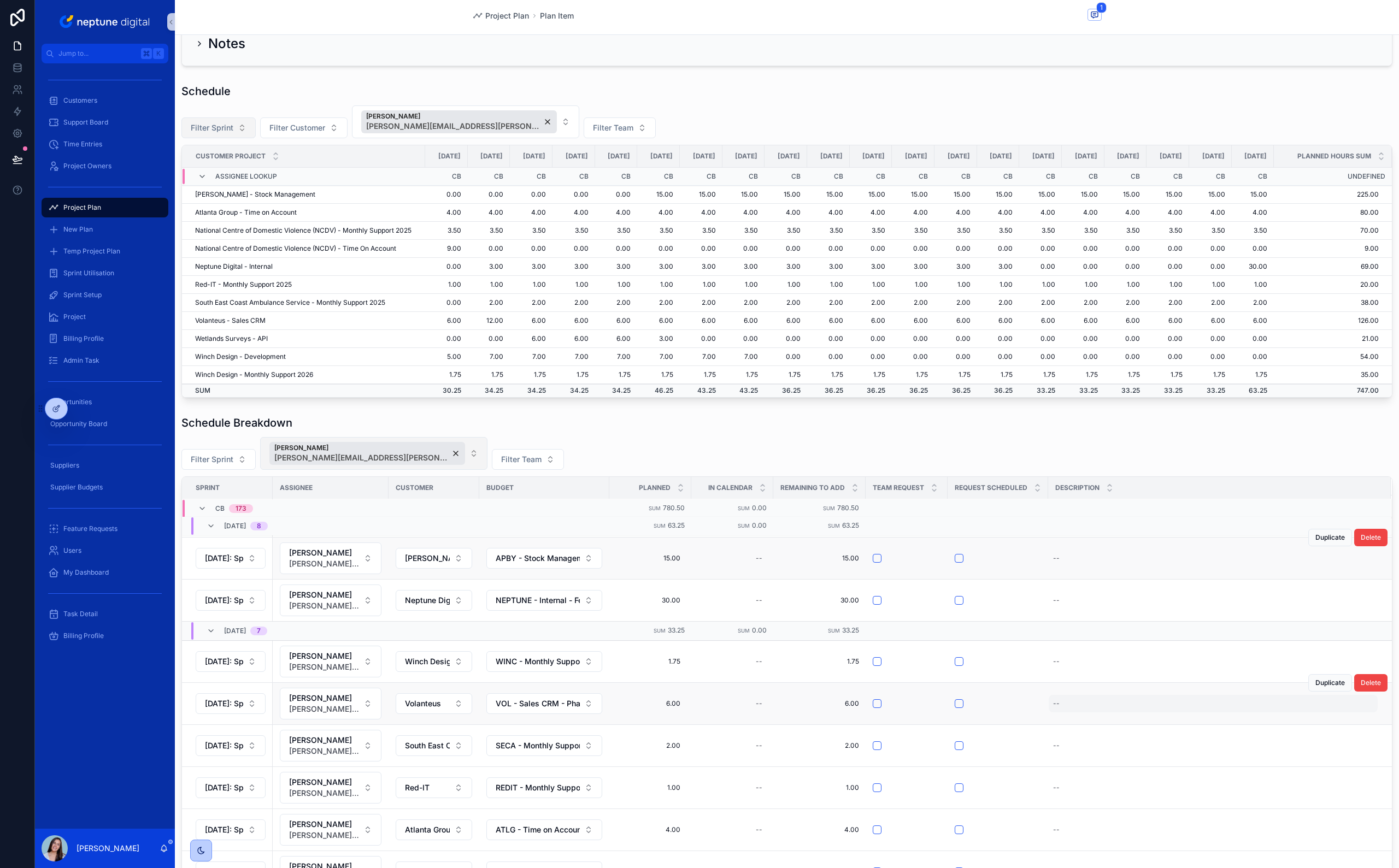
scroll to position [254, 0]
click at [825, 428] on div "Filter Sprint [PERSON_NAME] [PERSON_NAME][EMAIL_ADDRESS][PERSON_NAME][DOMAIN_NA…" at bounding box center [787, 453] width 1211 height 33
click at [825, 428] on span "Duplicate" at bounding box center [1329, 536] width 29 height 9
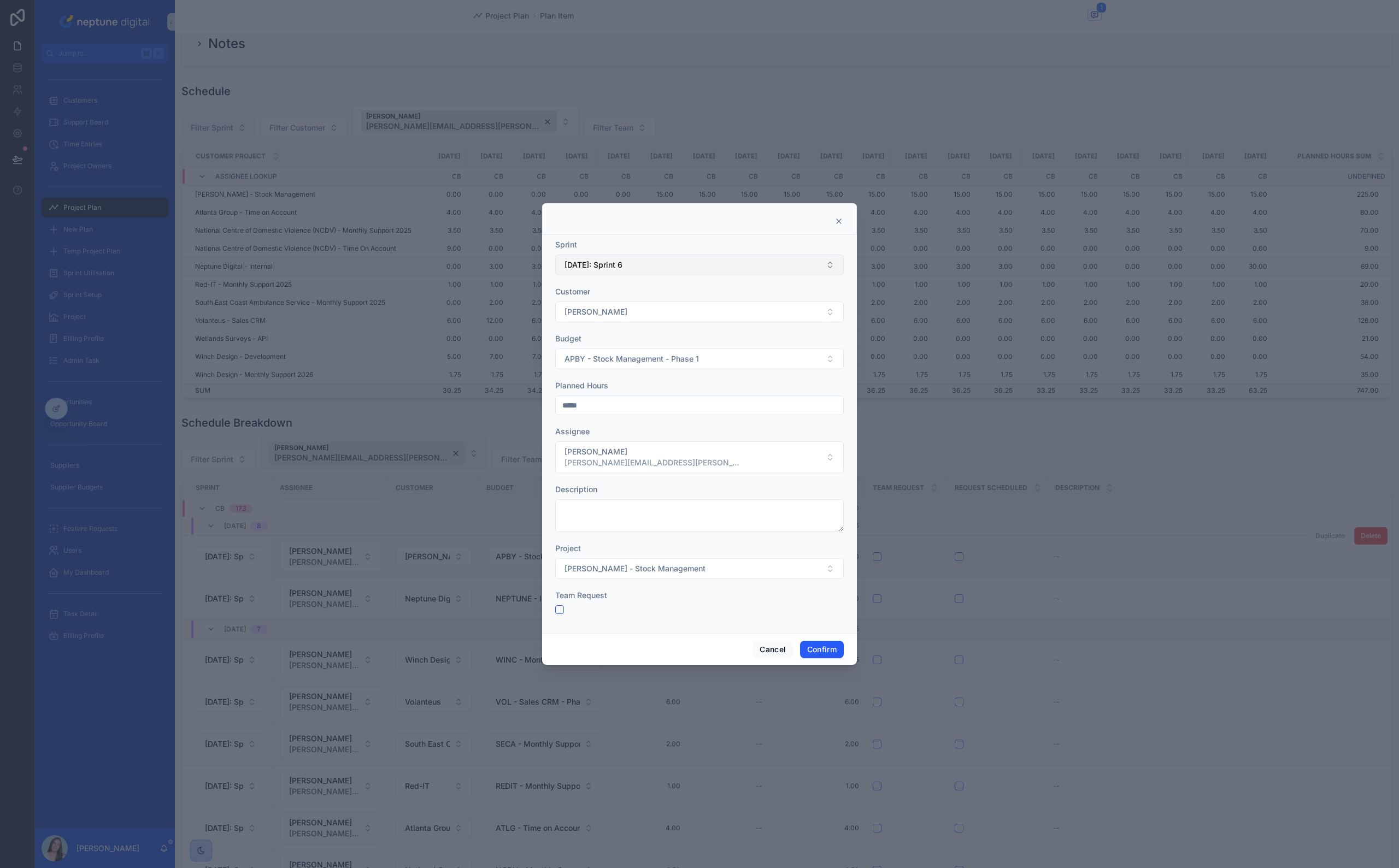
click at [620, 267] on span "[DATE]: Sprint 6" at bounding box center [593, 264] width 58 height 11
click at [620, 333] on span "[DATE]: Sprint 8" at bounding box center [591, 327] width 58 height 11
click at [825, 428] on button "Confirm" at bounding box center [822, 650] width 44 height 18
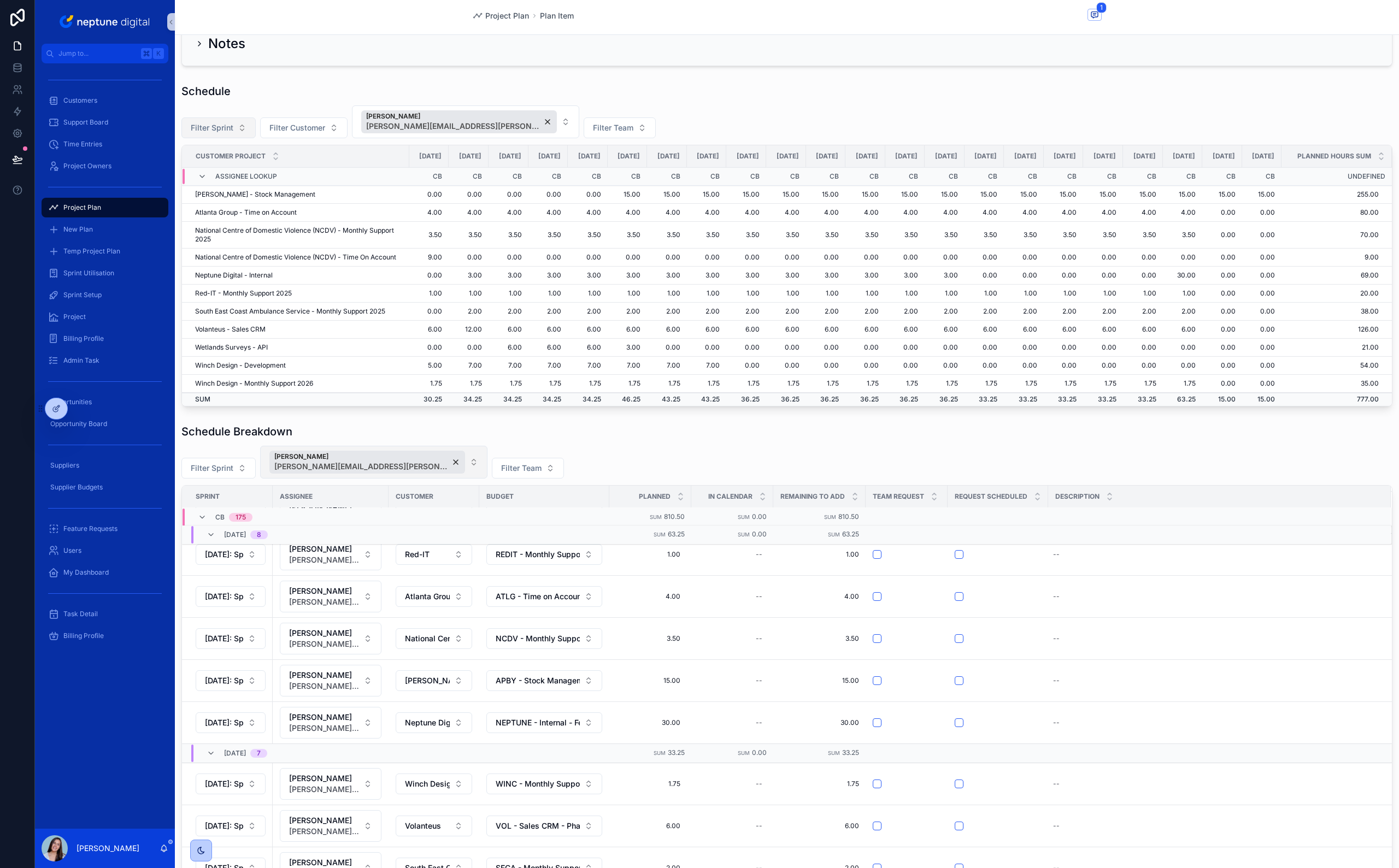
scroll to position [306, 0]
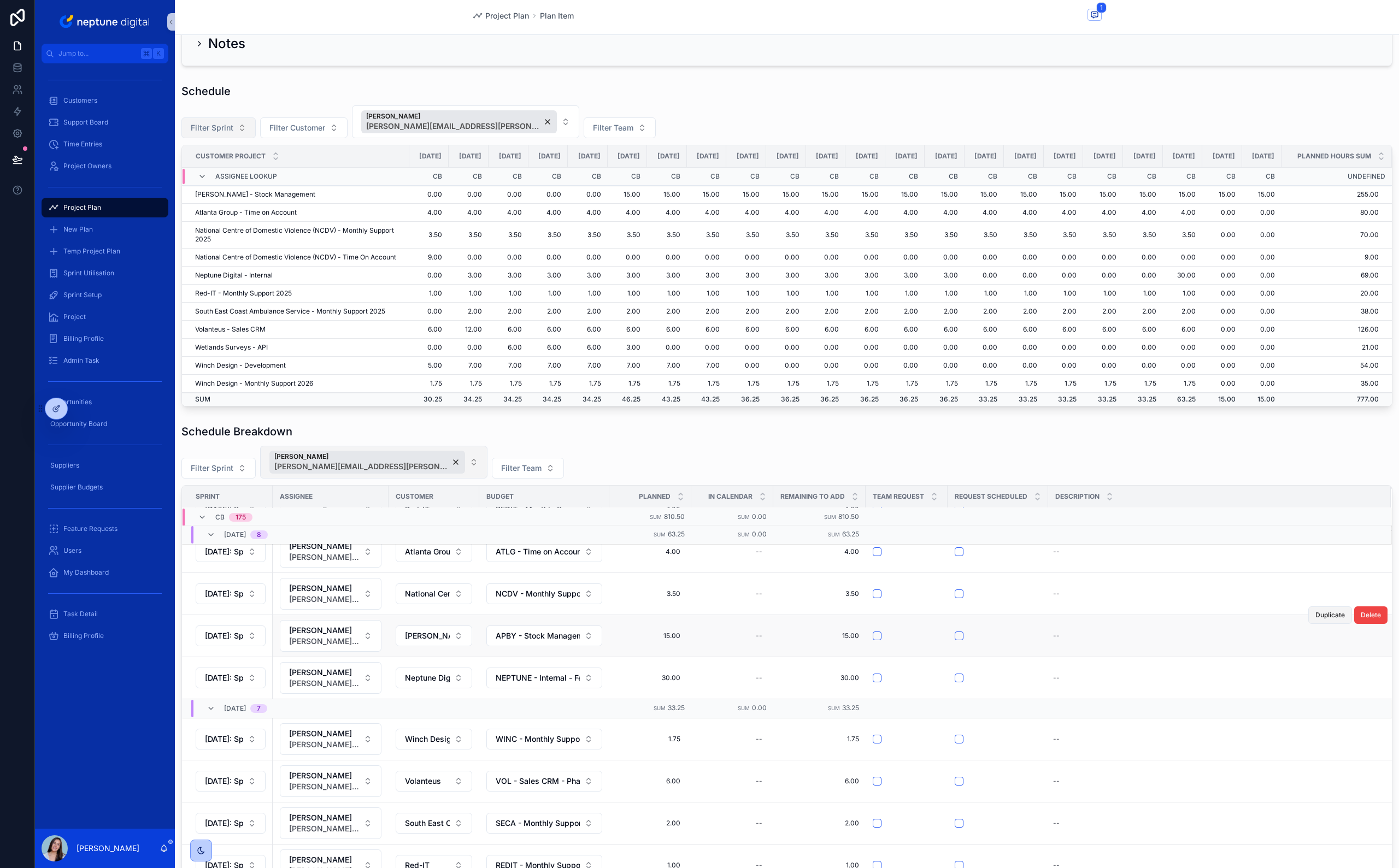
click at [825, 428] on span "Duplicate" at bounding box center [1329, 615] width 29 height 9
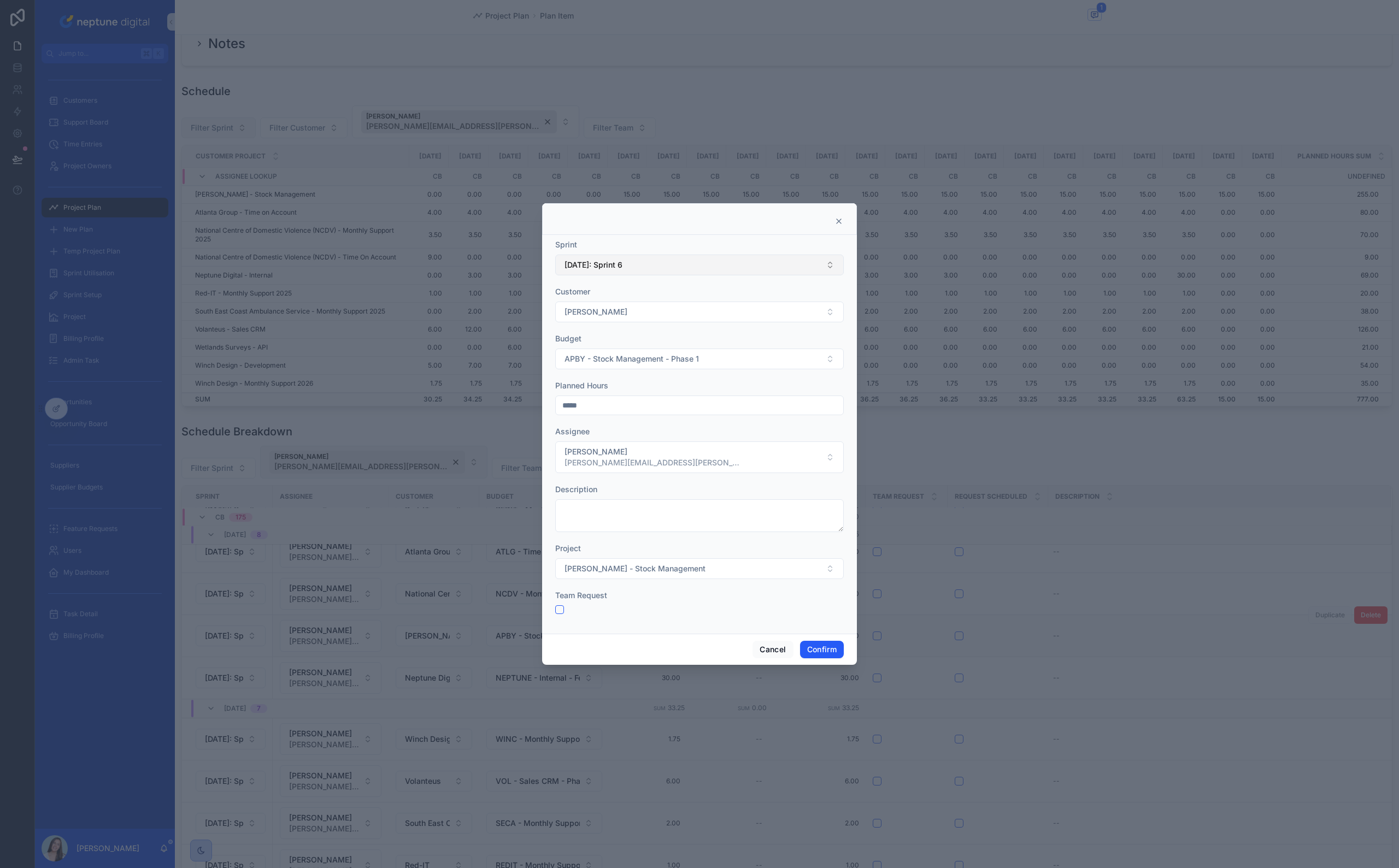
click at [684, 257] on button "[DATE]: Sprint 6" at bounding box center [700, 265] width 289 height 21
click at [631, 330] on div "[DATE]: Sprint 8" at bounding box center [700, 327] width 283 height 18
click at [816, 428] on button "Confirm" at bounding box center [822, 650] width 44 height 18
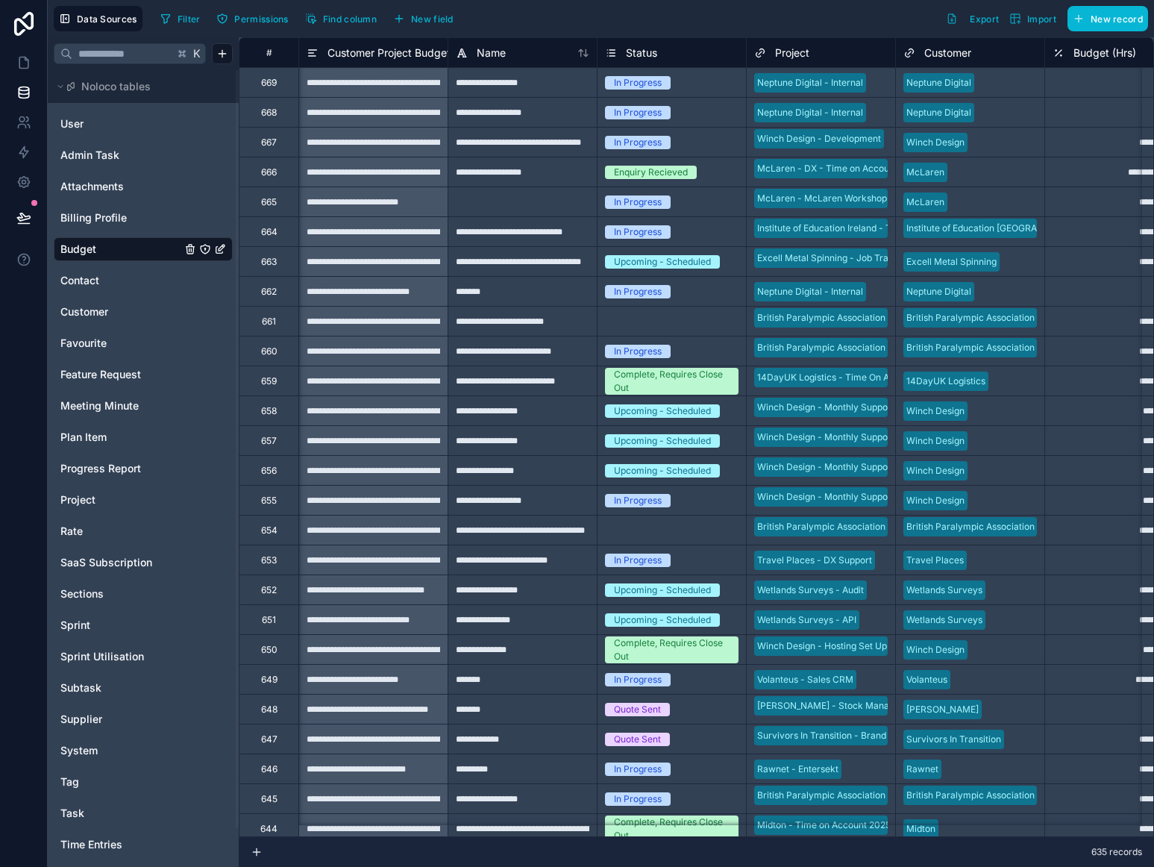
scroll to position [0, 1]
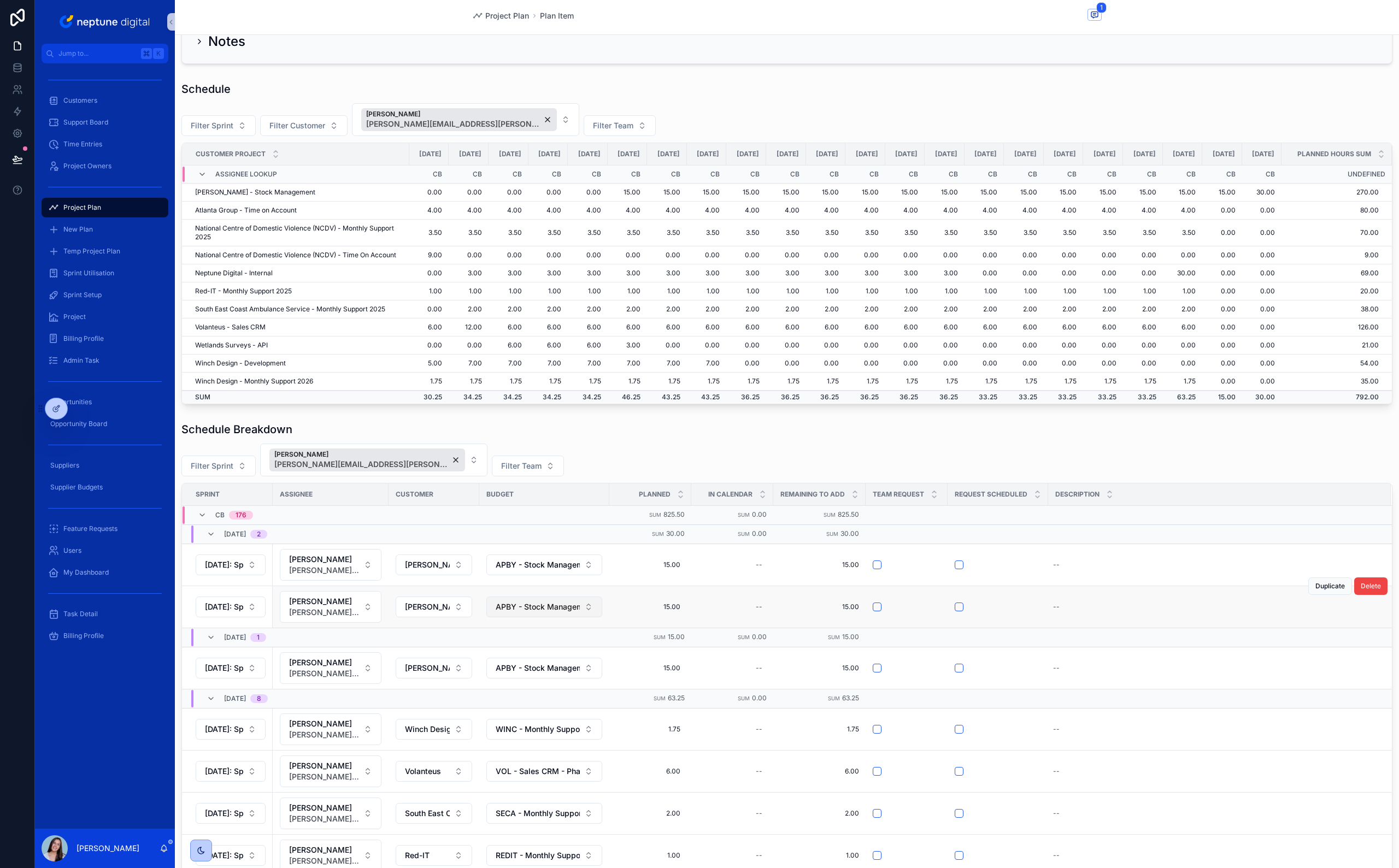
click at [513, 612] on span "APBY - Stock Management - Phase 1" at bounding box center [538, 607] width 84 height 11
click at [437, 617] on button "[PERSON_NAME]" at bounding box center [434, 607] width 76 height 21
type input "**"
click at [421, 805] on span "Atlanta Group" at bounding box center [398, 804] width 50 height 11
click at [543, 612] on span "APBY - Stock Management - Phase 1" at bounding box center [538, 607] width 84 height 11
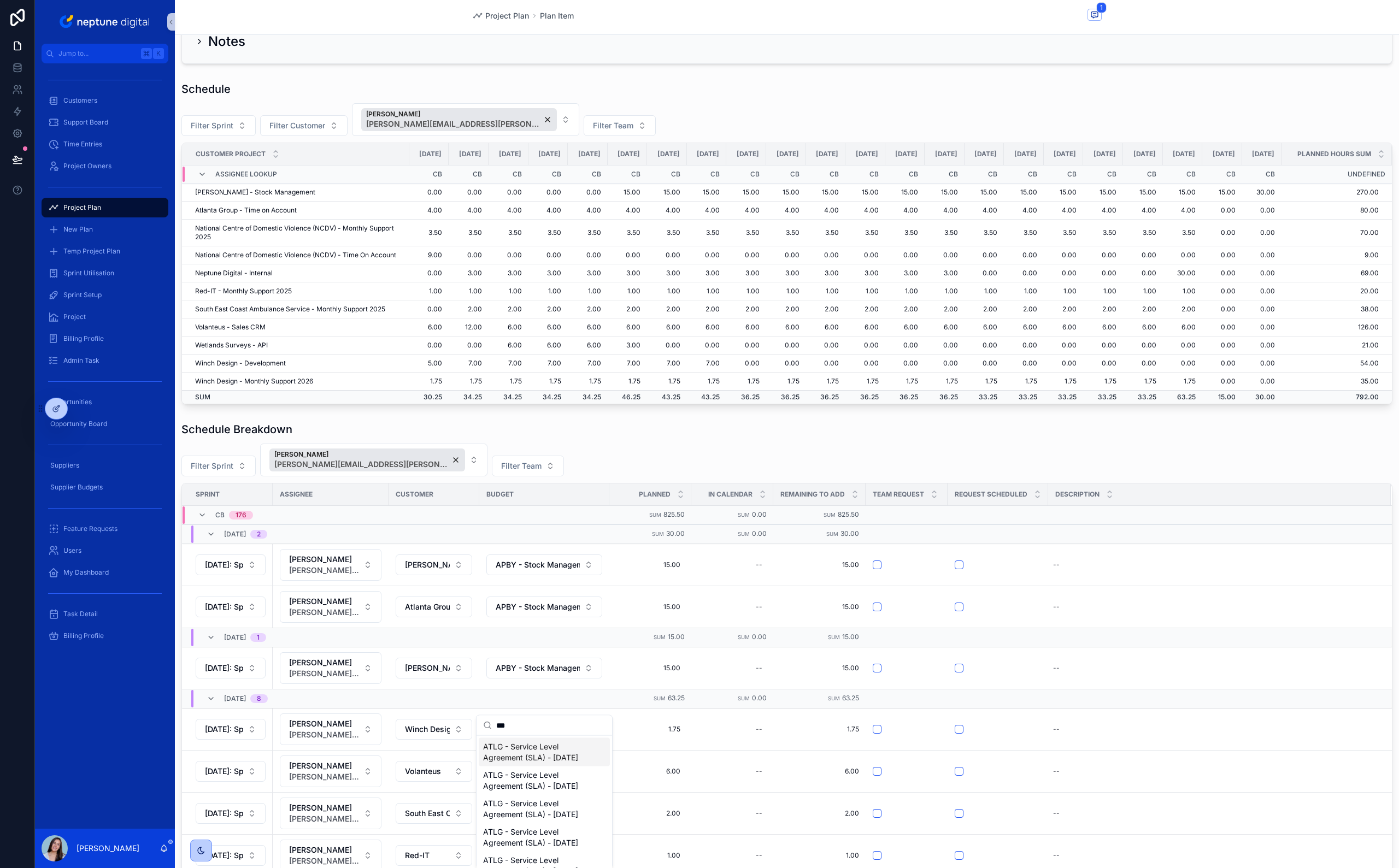
type input "***"
click at [532, 612] on span "APBY - Stock Management - Phase 1" at bounding box center [538, 607] width 84 height 11
type input "****"
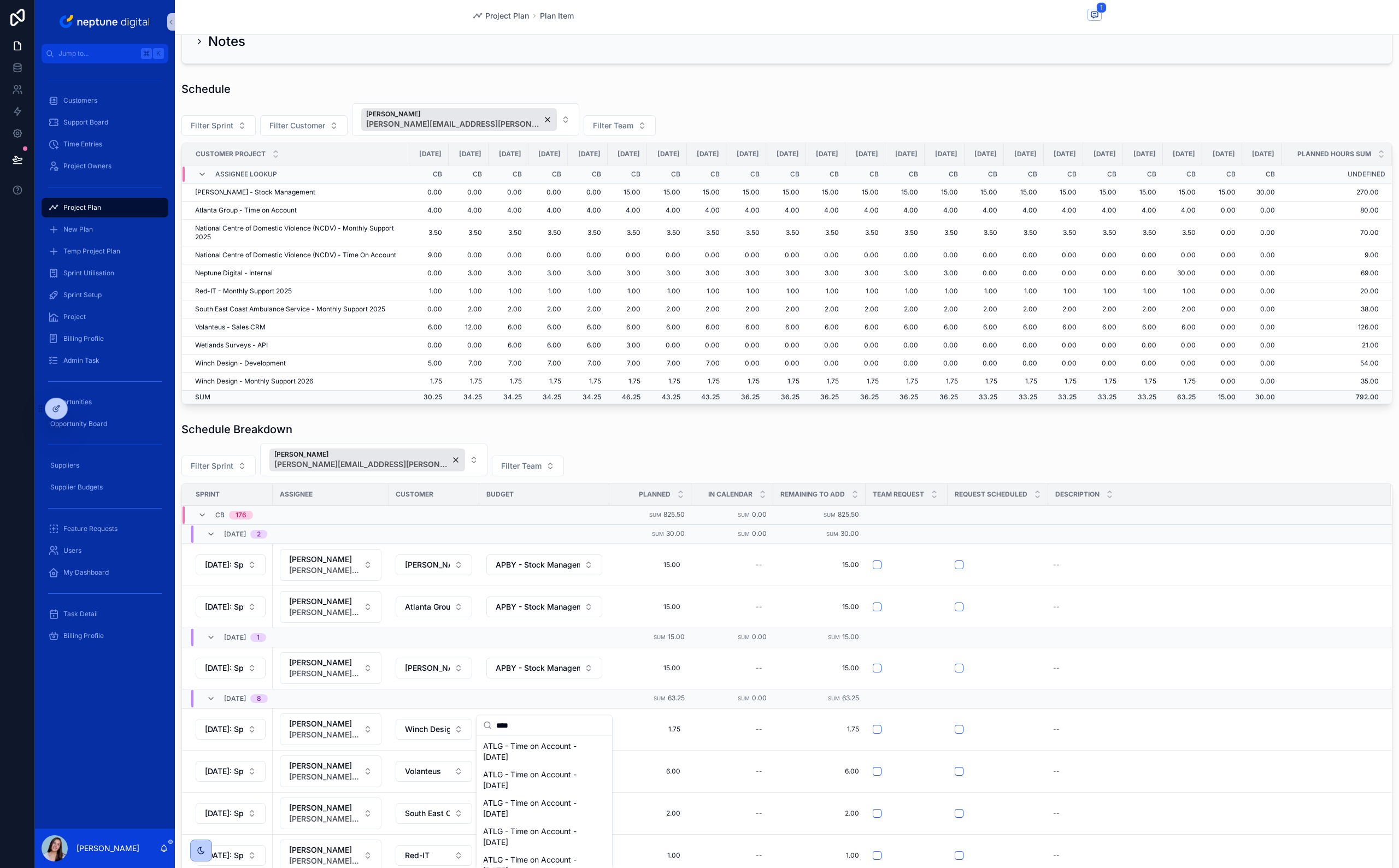
click at [538, 706] on span "ATLG - Time on Account - 12. December 2025" at bounding box center [537, 695] width 109 height 22
click at [657, 628] on td "15.00 15.00" at bounding box center [650, 607] width 82 height 42
click at [670, 616] on div "15.00 15.00" at bounding box center [650, 607] width 69 height 18
click at [669, 719] on input "*****" at bounding box center [674, 718] width 103 height 15
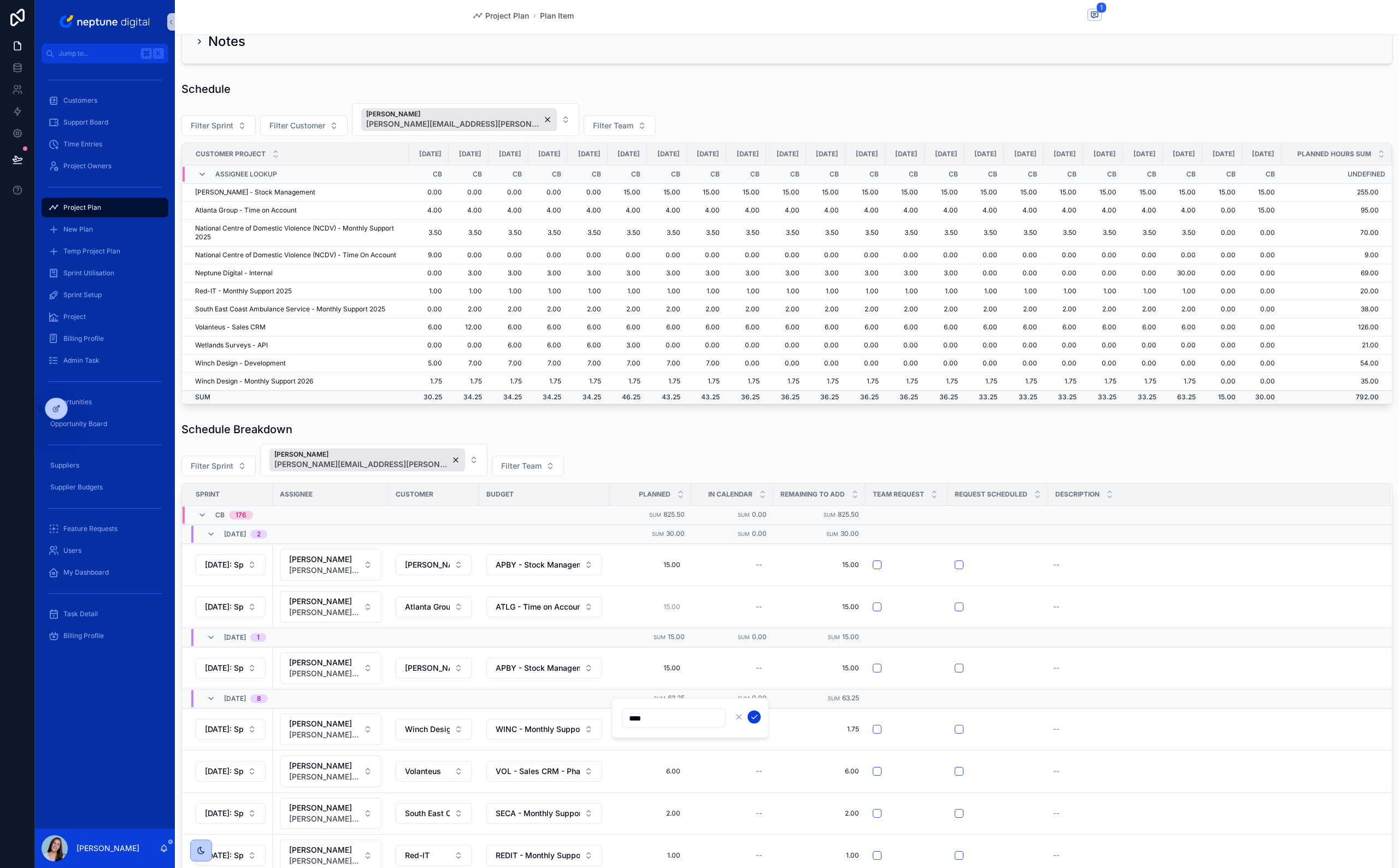
type input "****"
click at [754, 719] on icon "scrollable content" at bounding box center [754, 717] width 9 height 9
click at [1321, 590] on span "Duplicate" at bounding box center [1329, 586] width 29 height 9
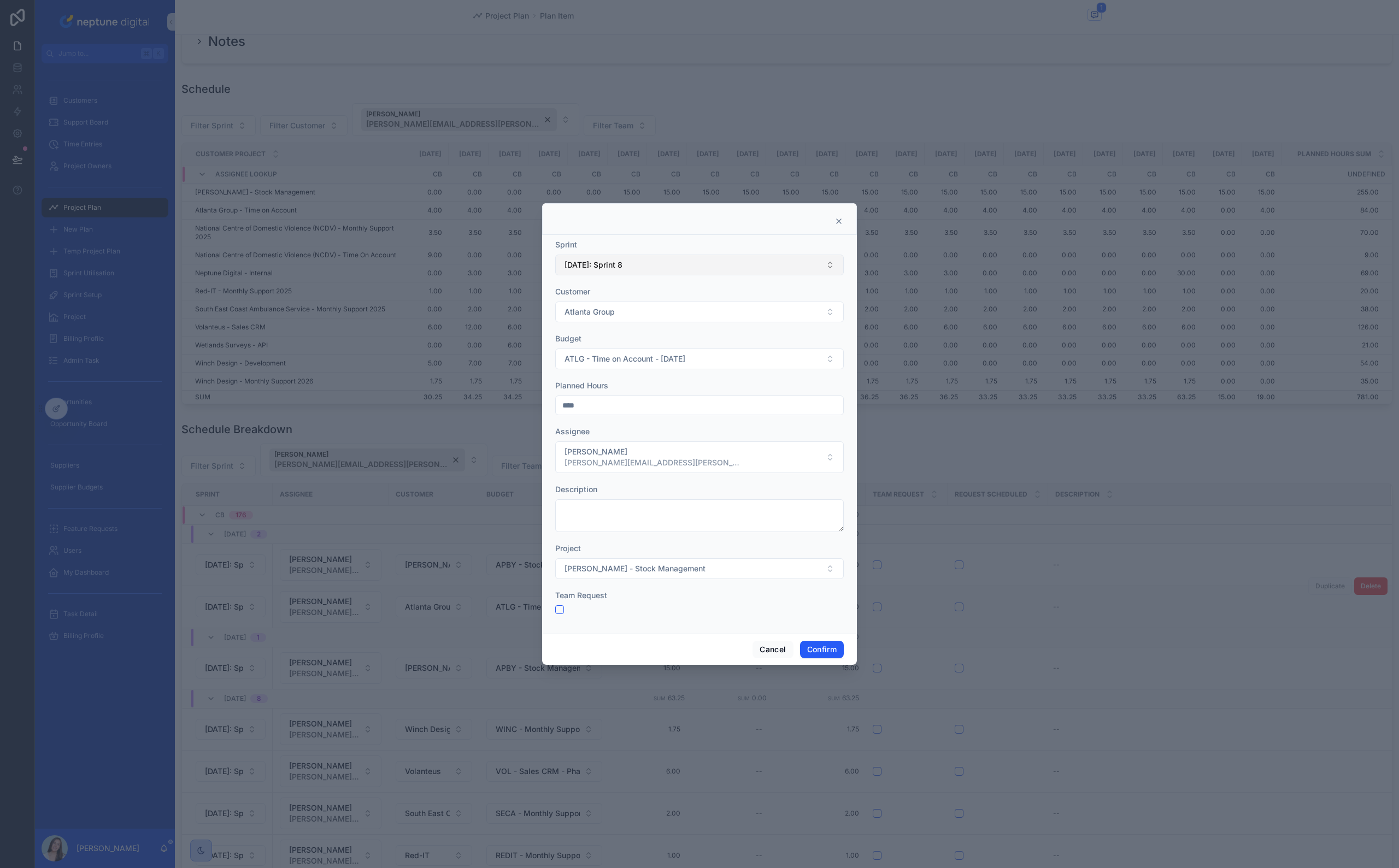
click at [647, 258] on button "[DATE]: Sprint 8" at bounding box center [700, 265] width 289 height 21
click at [646, 349] on div "[DATE]: Sprint 7" at bounding box center [700, 345] width 283 height 18
click at [829, 612] on div at bounding box center [700, 609] width 289 height 9
drag, startPoint x: 827, startPoint y: 648, endPoint x: 775, endPoint y: 593, distance: 75.7
click at [775, 594] on div "Sprint 16/02/26: Sprint 7 Customer Atlanta Group Budget ATLG - Time on Account …" at bounding box center [700, 434] width 315 height 461
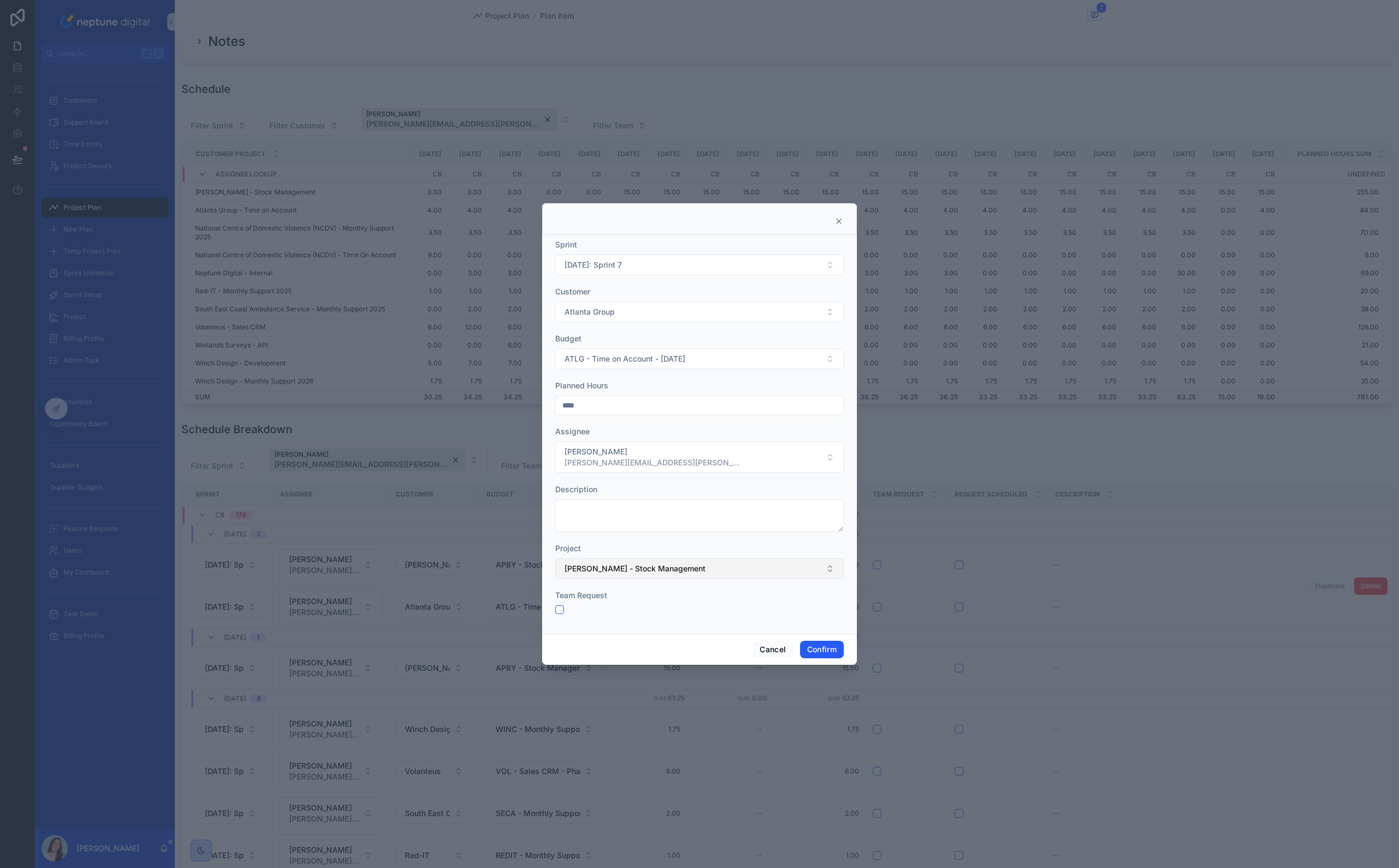
click at [773, 566] on button "[PERSON_NAME] - Stock Management" at bounding box center [700, 568] width 289 height 21
type input "***"
click at [676, 637] on div "Atlanta Group - Time on Account" at bounding box center [700, 631] width 283 height 18
click at [828, 646] on button "Confirm" at bounding box center [822, 650] width 44 height 18
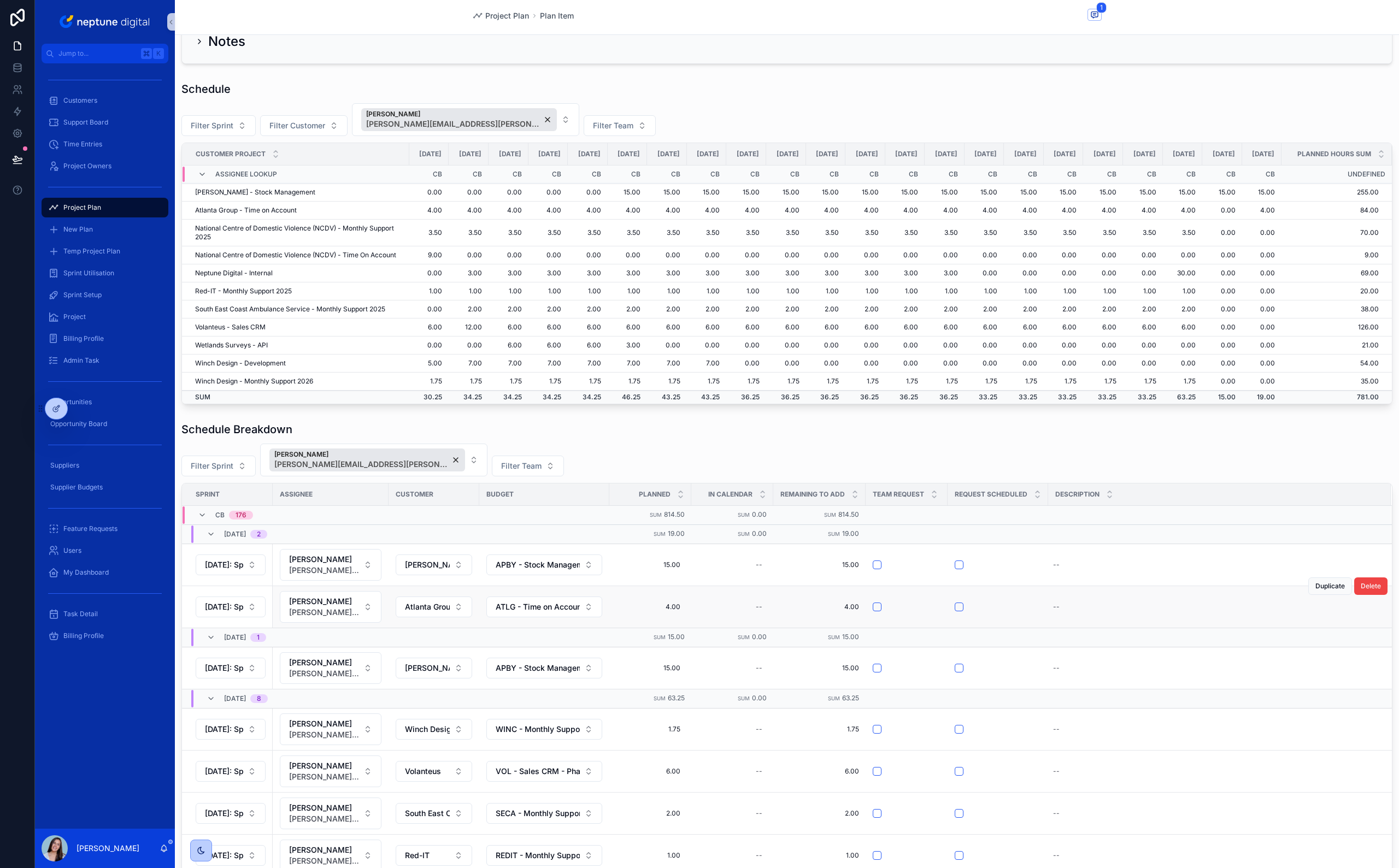
click at [1197, 476] on div "Filter Sprint [PERSON_NAME] [PERSON_NAME][EMAIL_ADDRESS][PERSON_NAME][DOMAIN_NA…" at bounding box center [787, 460] width 1211 height 33
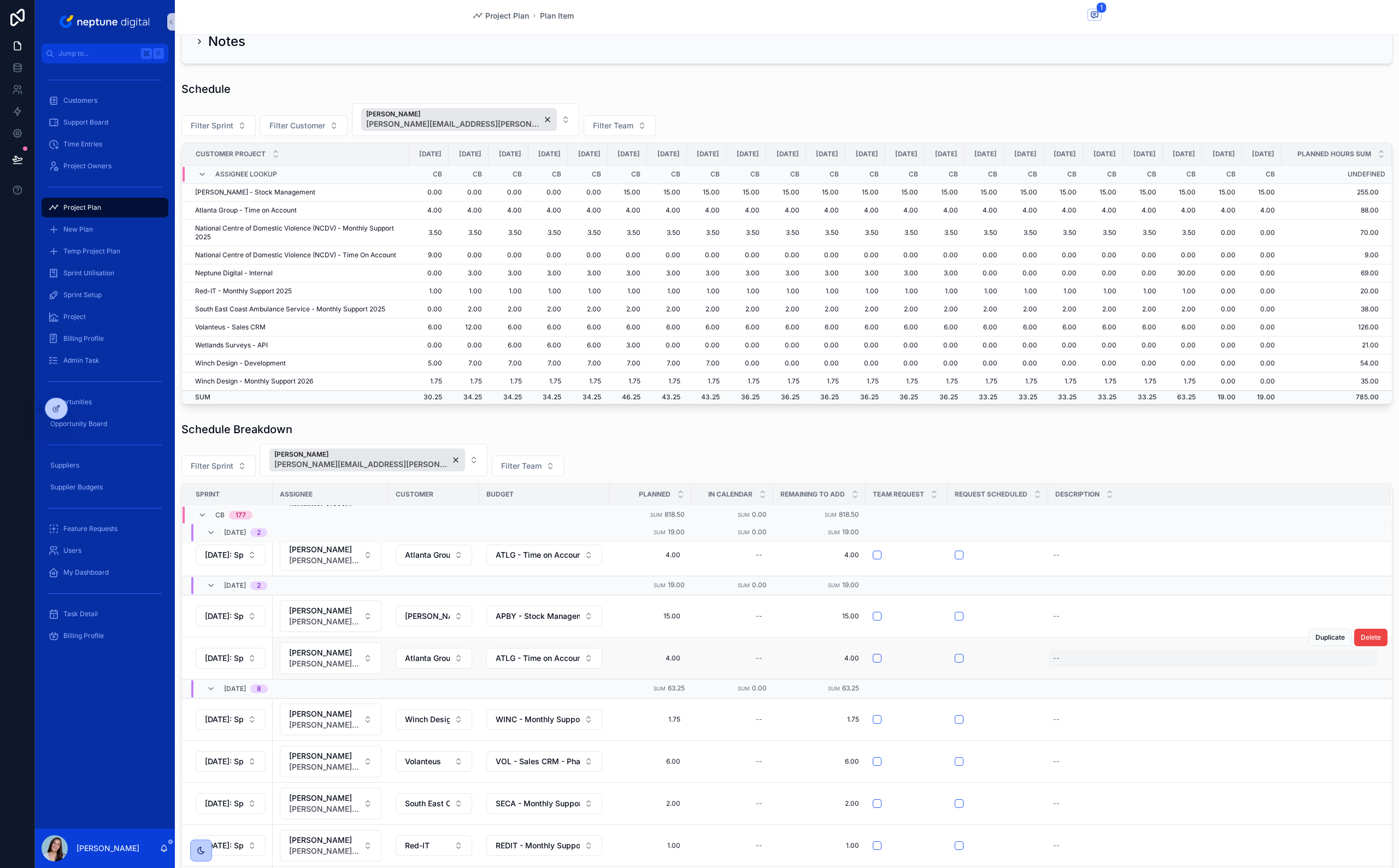
scroll to position [164, 0]
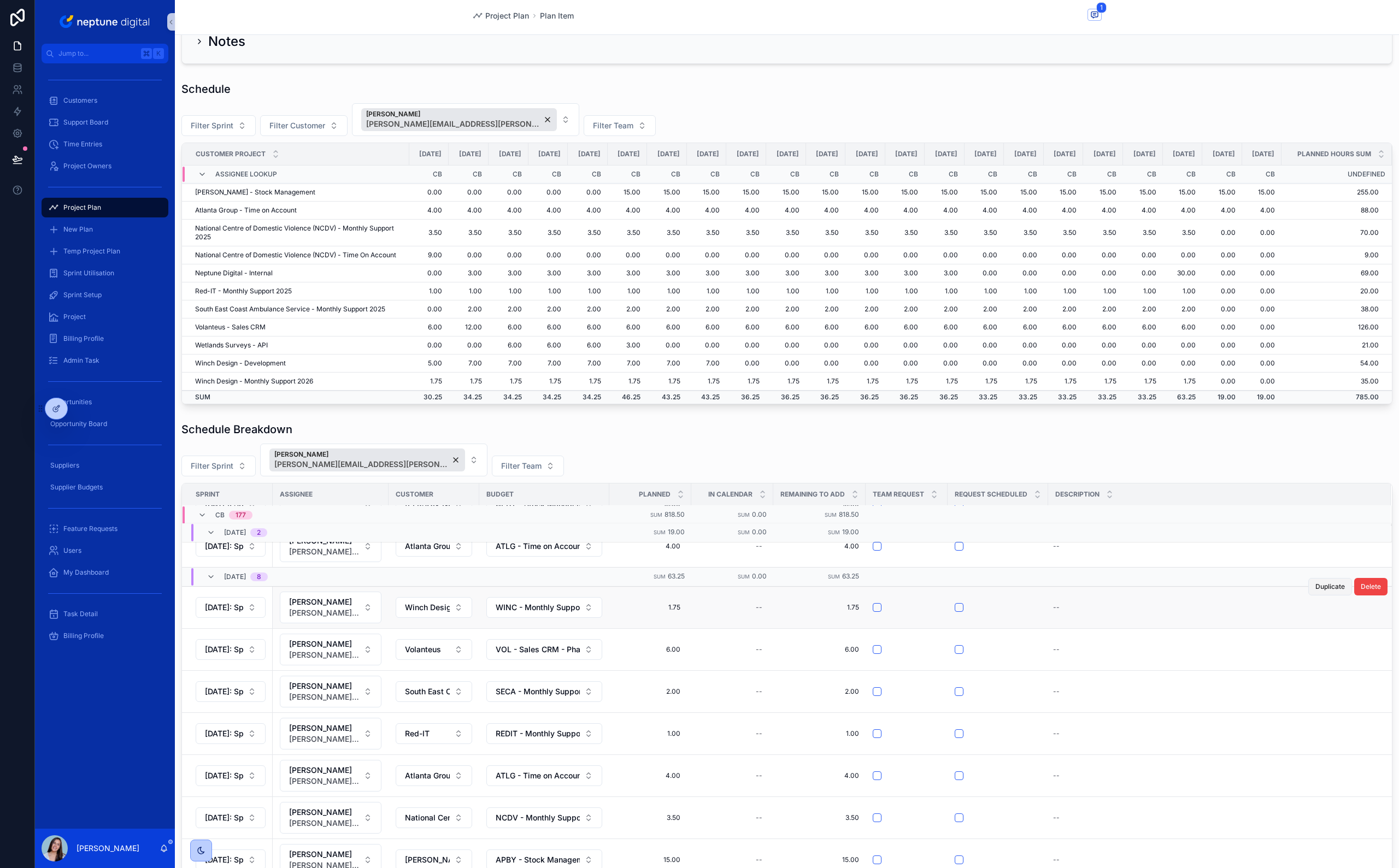
click at [1315, 591] on span "Duplicate" at bounding box center [1329, 587] width 29 height 9
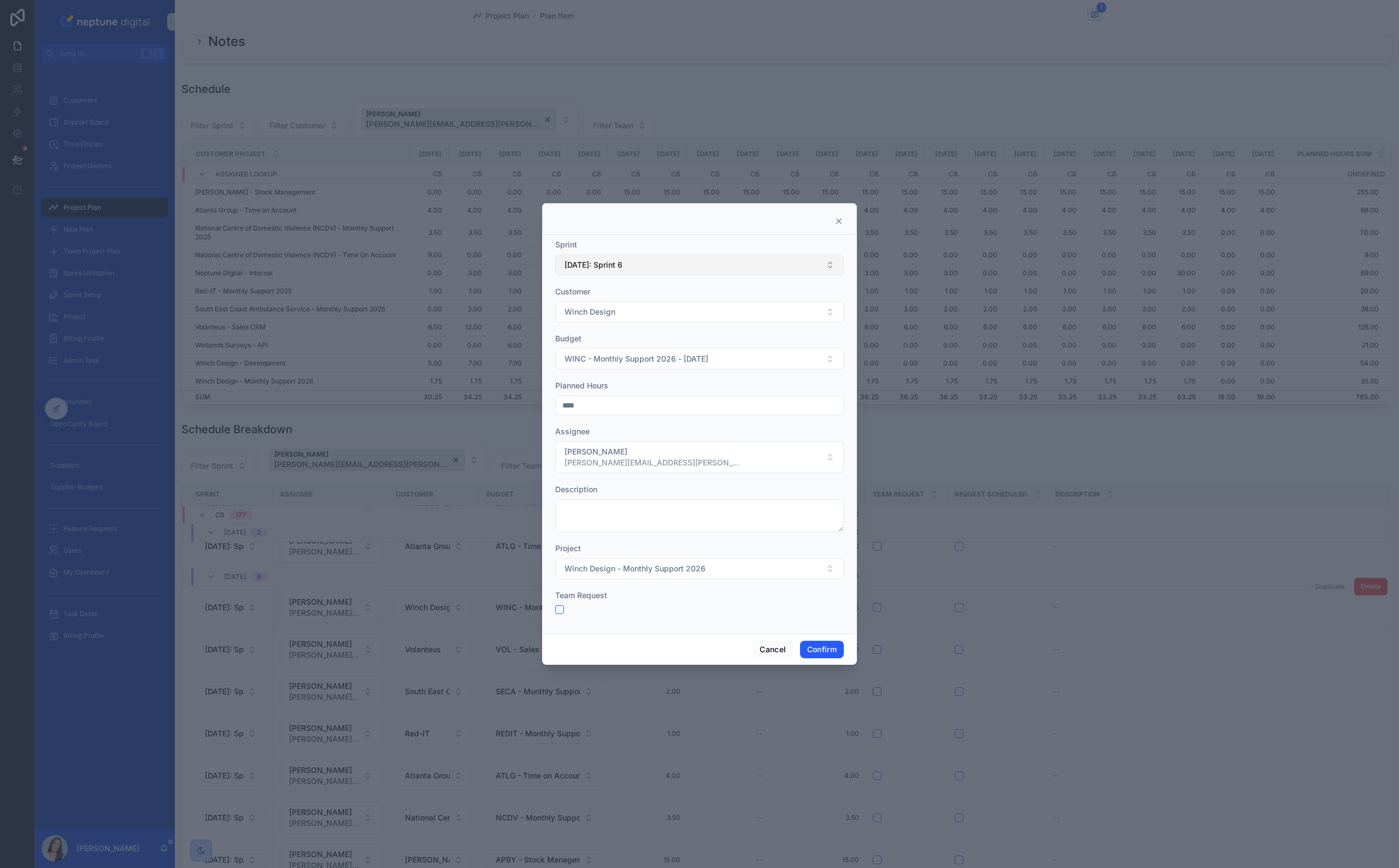
click at [642, 270] on button "[DATE]: Sprint 6" at bounding box center [700, 265] width 289 height 21
click at [612, 345] on span "[DATE]: Sprint 7" at bounding box center [591, 344] width 57 height 11
click at [829, 648] on button "Confirm" at bounding box center [822, 650] width 44 height 18
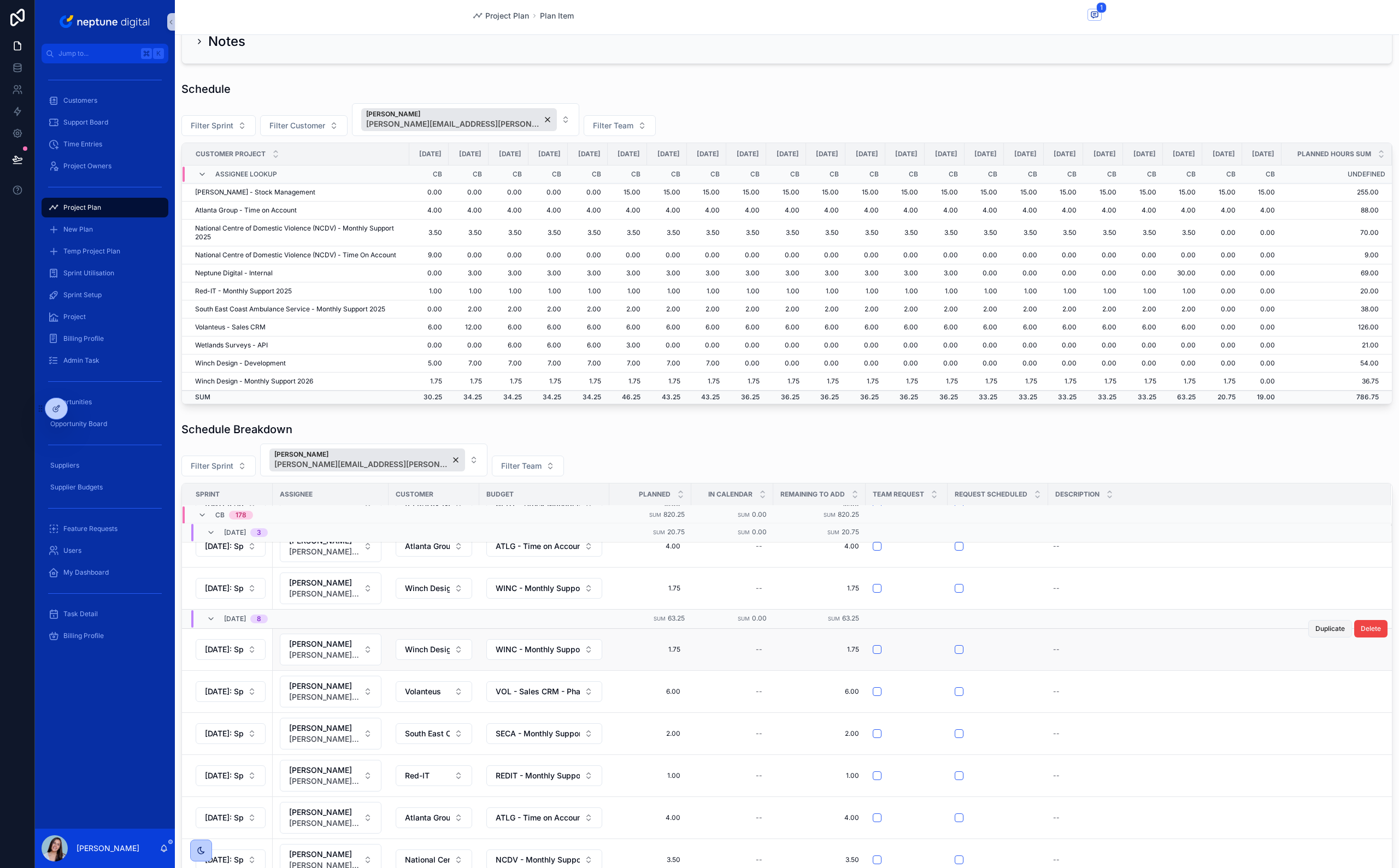
click at [1315, 634] on span "Duplicate" at bounding box center [1329, 629] width 29 height 9
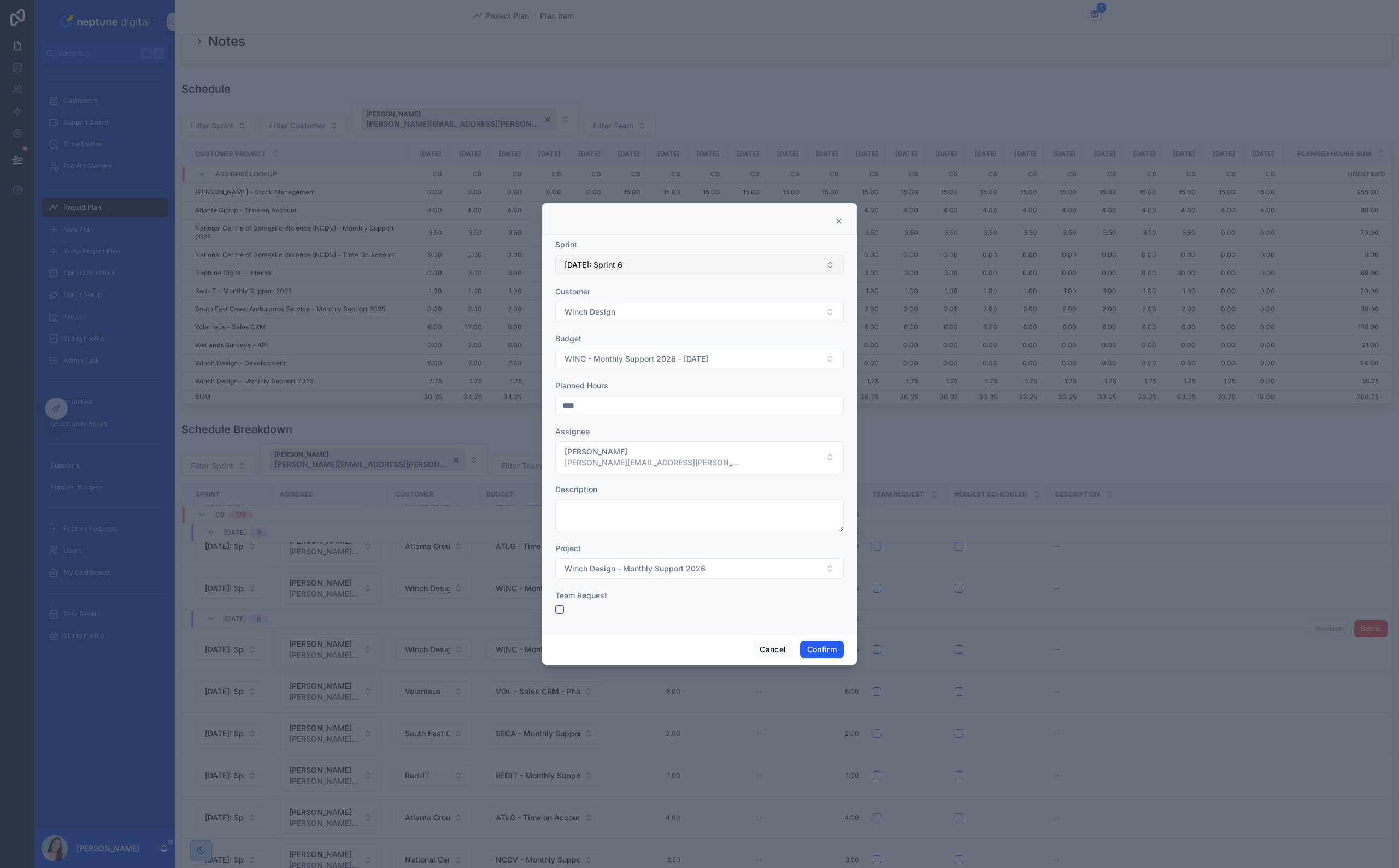
click at [622, 274] on button "[DATE]: Sprint 6" at bounding box center [700, 265] width 289 height 21
click at [616, 335] on div "[DATE]: Sprint 8" at bounding box center [700, 327] width 283 height 18
click at [831, 654] on button "Confirm" at bounding box center [822, 650] width 44 height 18
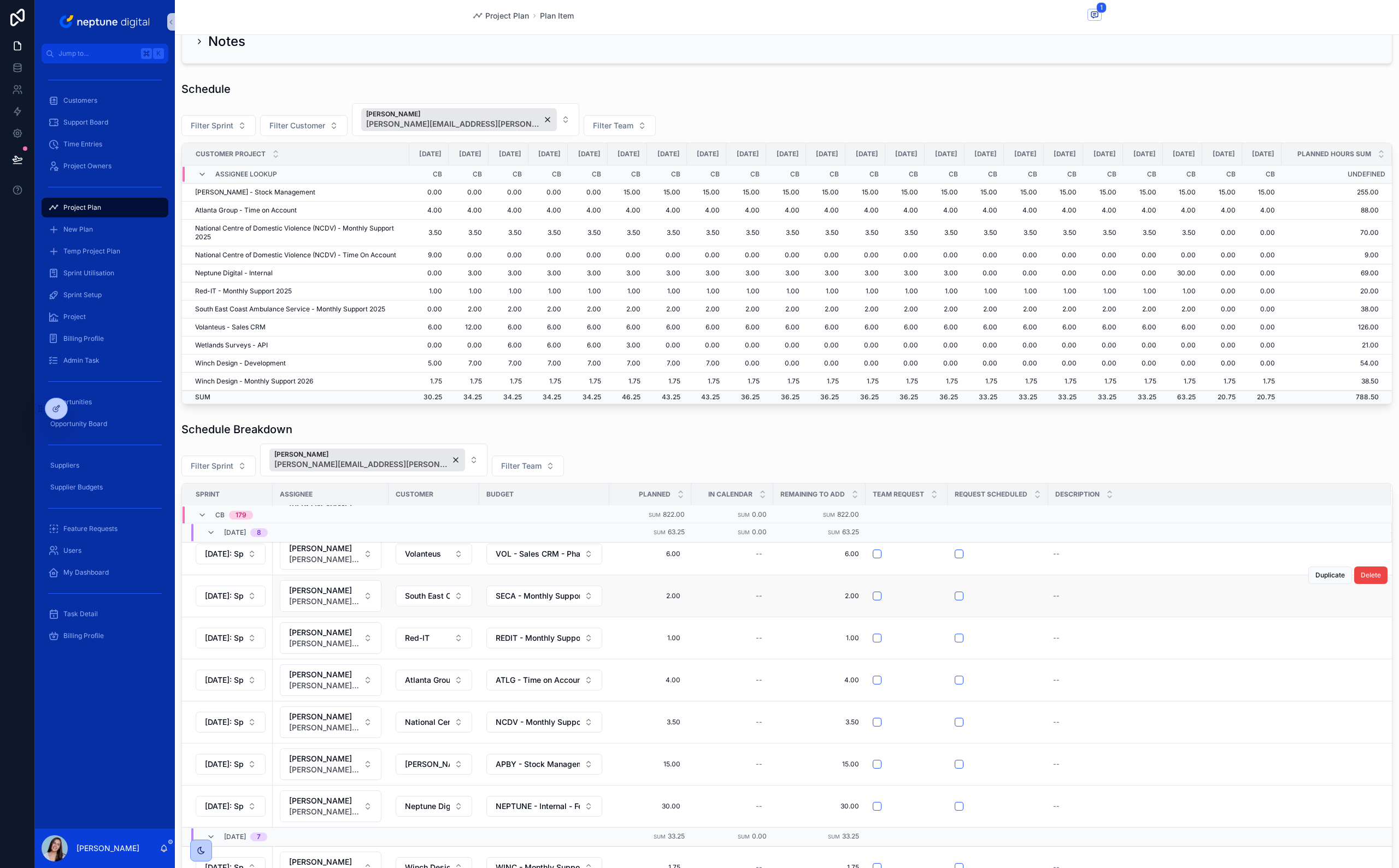
scroll to position [345, 0]
click at [1315, 620] on span "Duplicate" at bounding box center [1329, 616] width 29 height 9
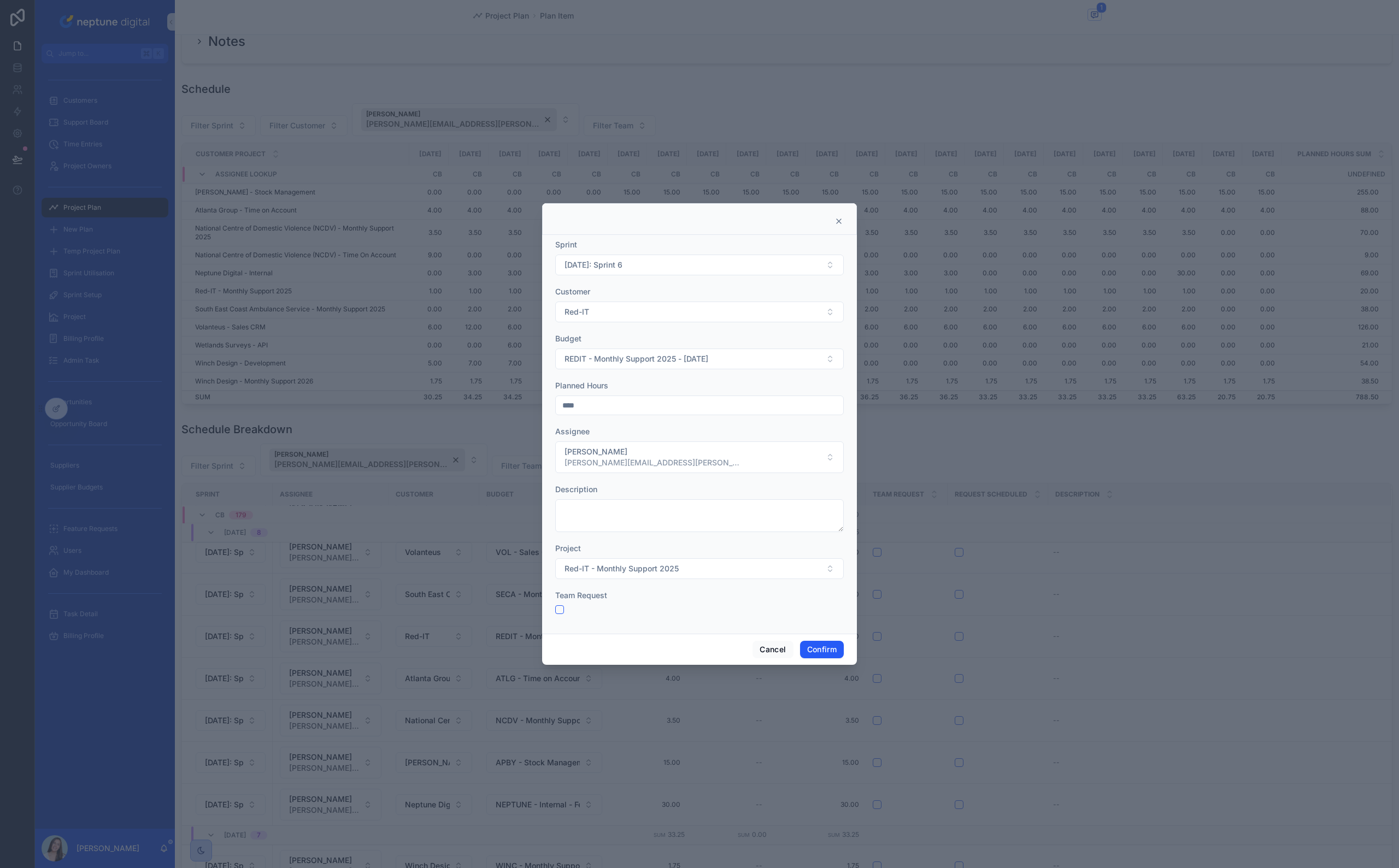
click at [719, 289] on div "Customer" at bounding box center [700, 292] width 289 height 11
click at [721, 267] on button "[DATE]: Sprint 6" at bounding box center [700, 265] width 289 height 21
click at [698, 341] on div "[DATE]: Sprint 7" at bounding box center [700, 345] width 283 height 18
click at [819, 642] on button "Confirm" at bounding box center [822, 650] width 44 height 18
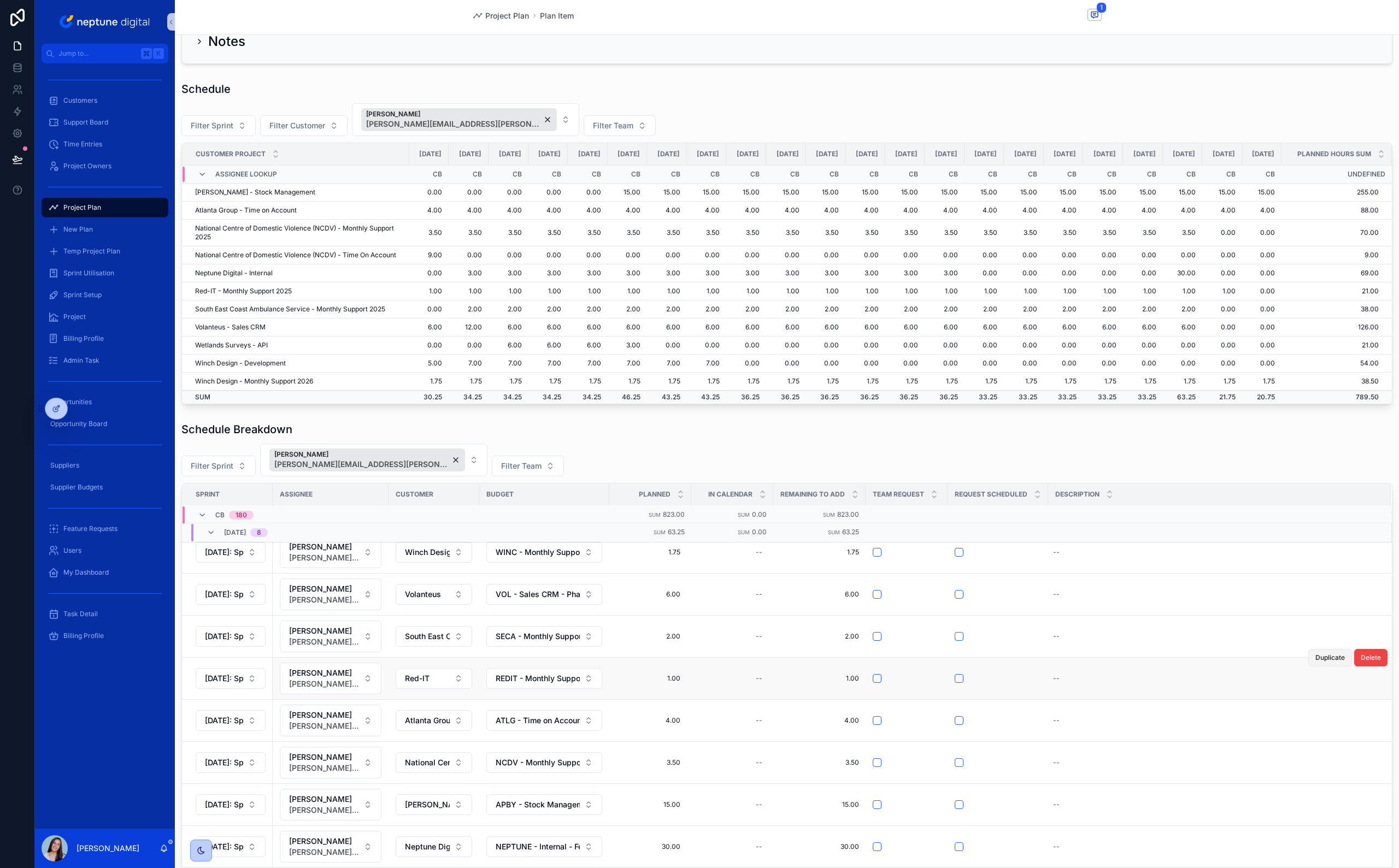
click at [1315, 662] on span "Duplicate" at bounding box center [1329, 658] width 29 height 9
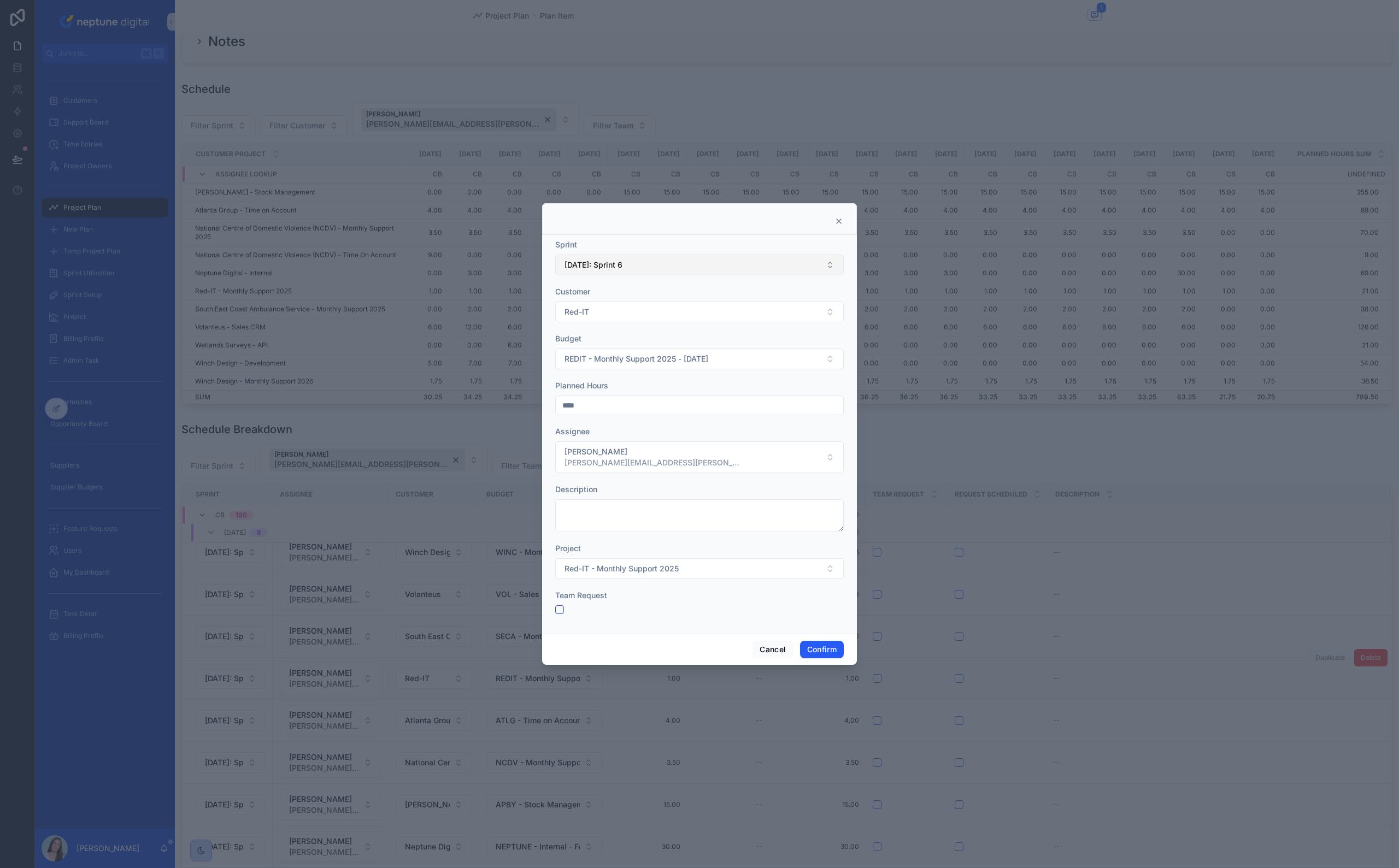
click at [678, 270] on button "[DATE]: Sprint 6" at bounding box center [700, 265] width 289 height 21
click at [672, 335] on div "[DATE]: Sprint 8" at bounding box center [700, 327] width 283 height 18
click at [816, 657] on button "Confirm" at bounding box center [822, 650] width 44 height 18
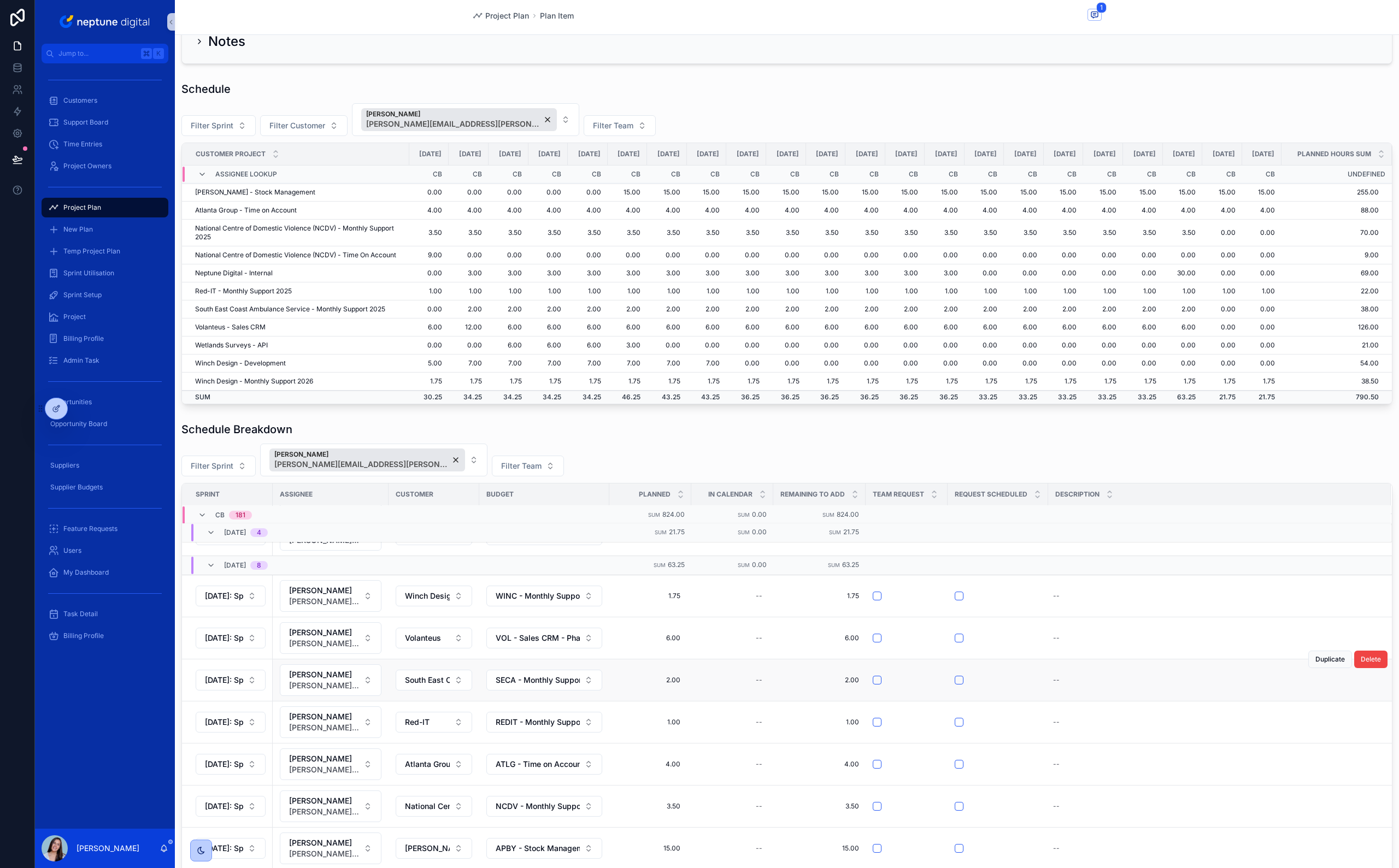
scroll to position [478, 0]
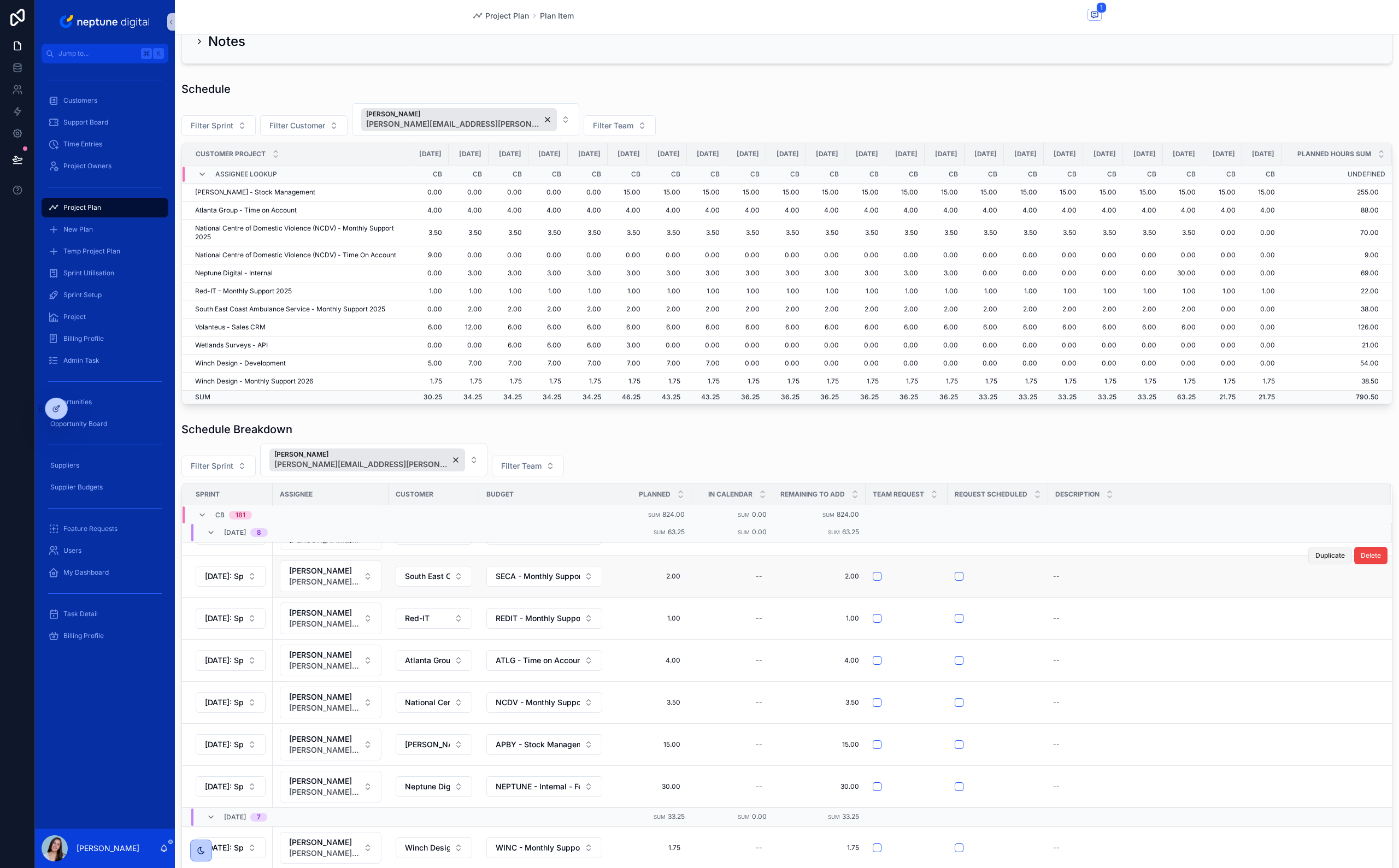
click at [1315, 560] on span "Duplicate" at bounding box center [1329, 556] width 29 height 9
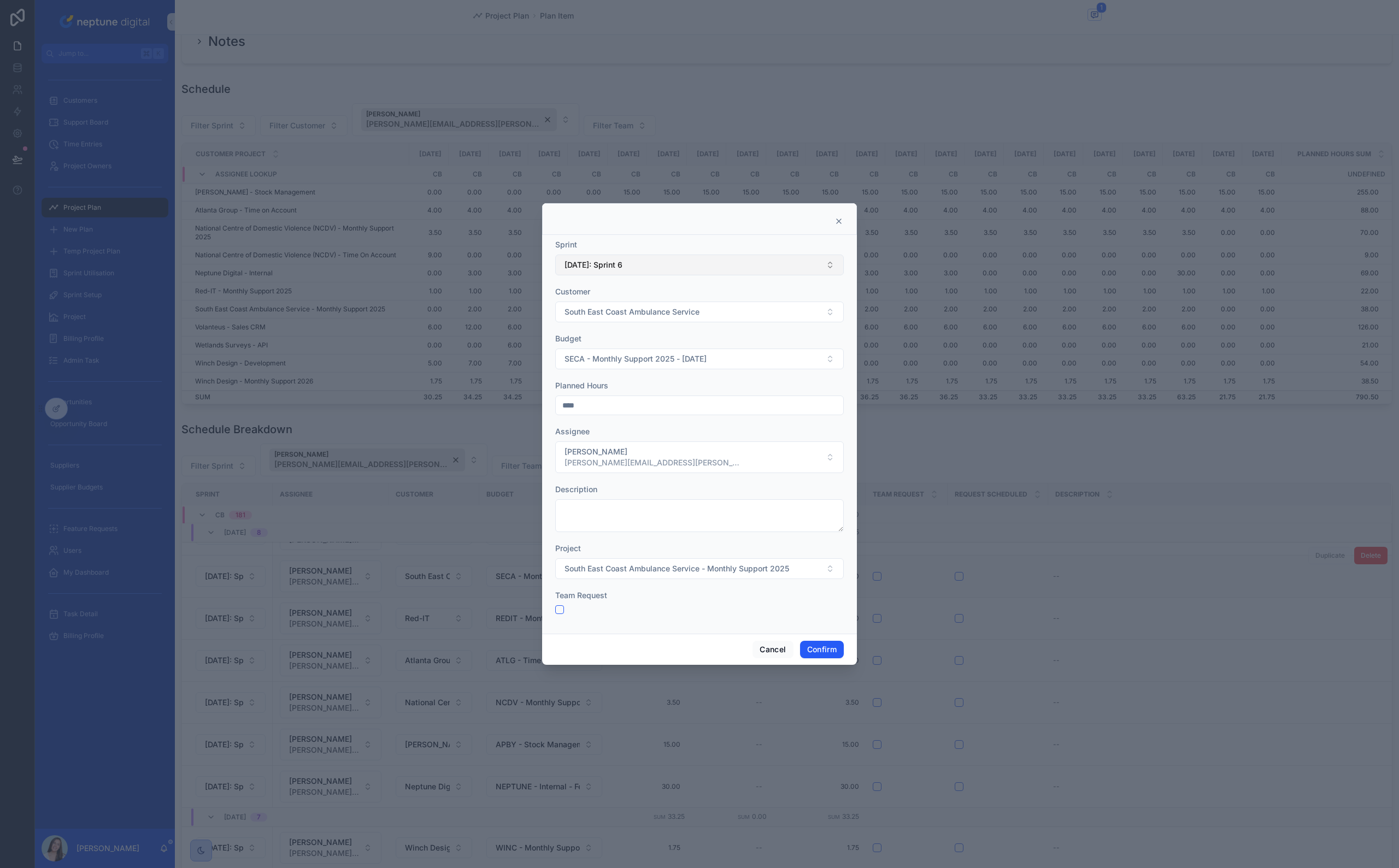
click at [623, 262] on span "[DATE]: Sprint 6" at bounding box center [593, 264] width 58 height 11
click at [614, 347] on span "[DATE]: Sprint 7" at bounding box center [591, 344] width 57 height 11
click at [827, 645] on button "Confirm" at bounding box center [822, 650] width 44 height 18
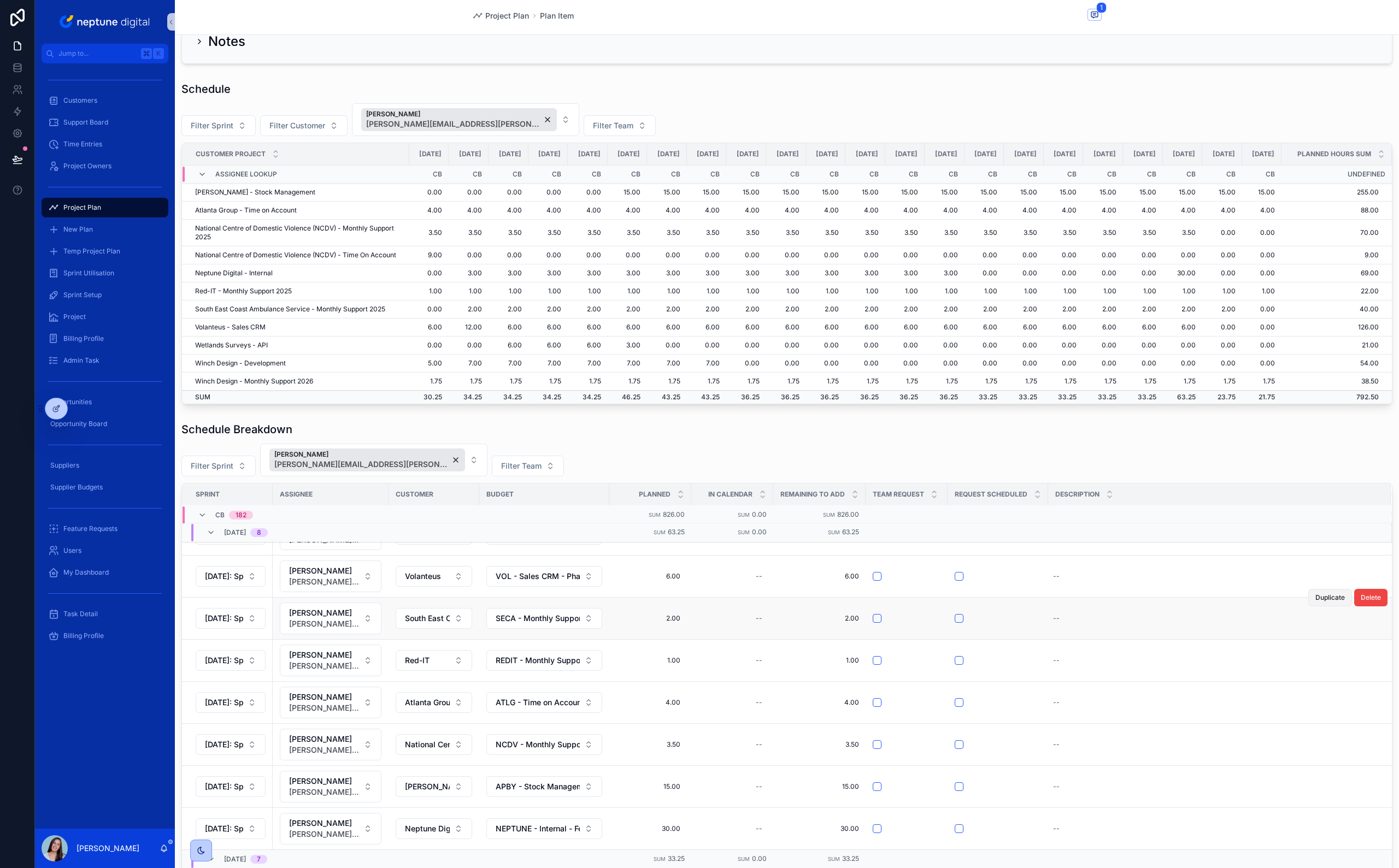
click at [1310, 607] on button "Duplicate" at bounding box center [1330, 598] width 44 height 18
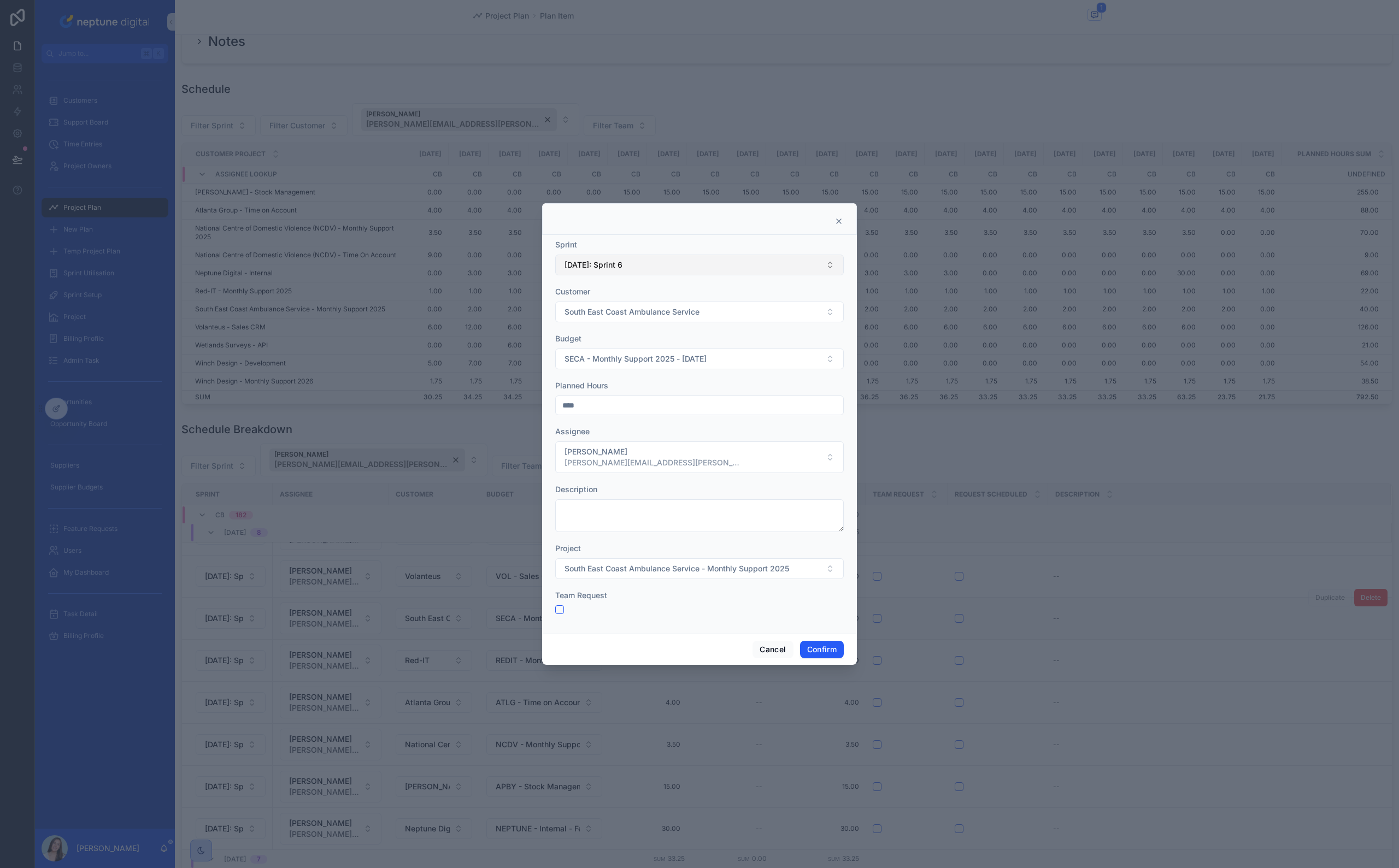
click at [654, 261] on button "[DATE]: Sprint 6" at bounding box center [700, 265] width 289 height 21
click at [629, 323] on div "[DATE]: Sprint 8" at bounding box center [700, 327] width 283 height 18
click at [831, 647] on button "Confirm" at bounding box center [822, 650] width 44 height 18
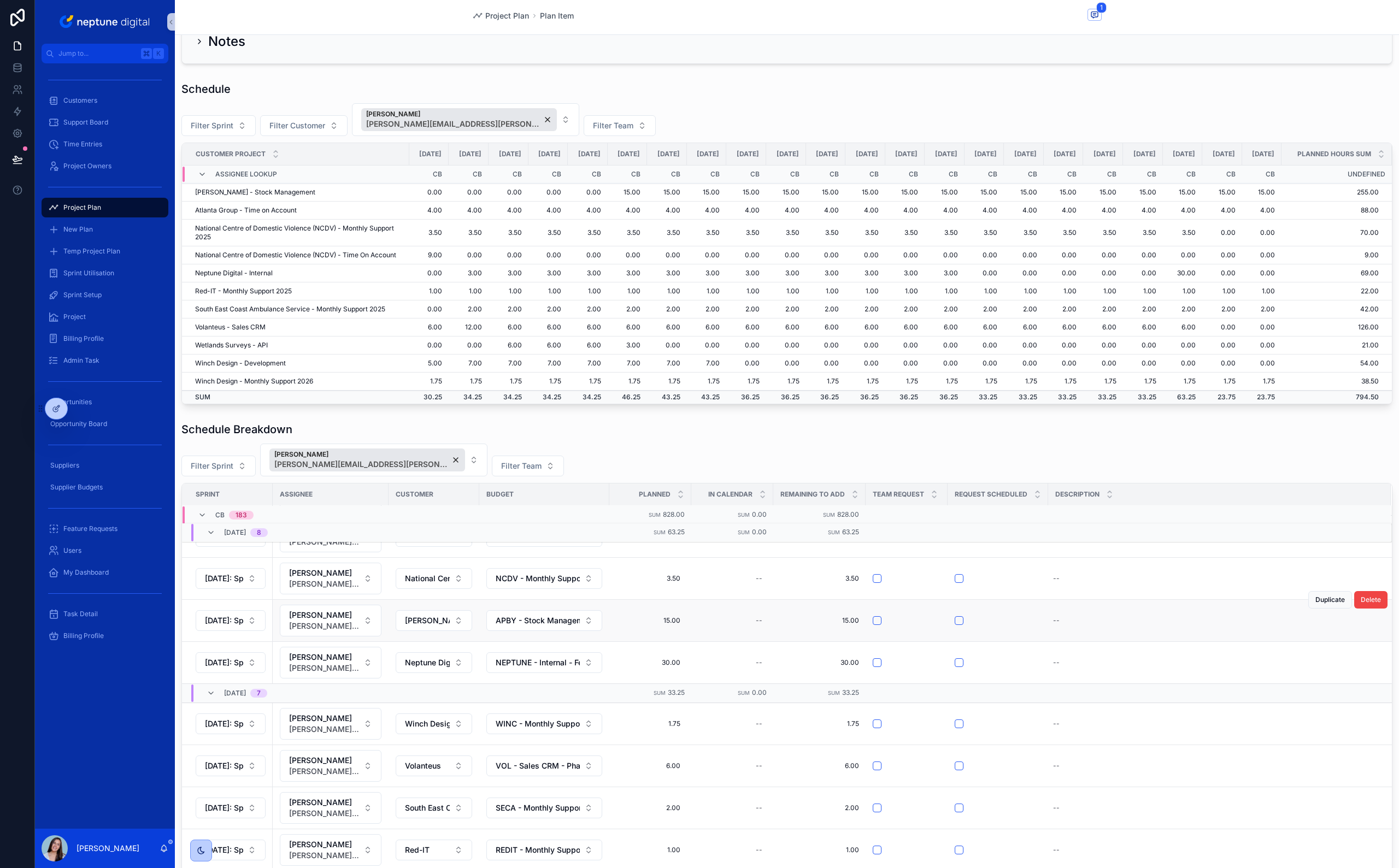
scroll to position [511, 0]
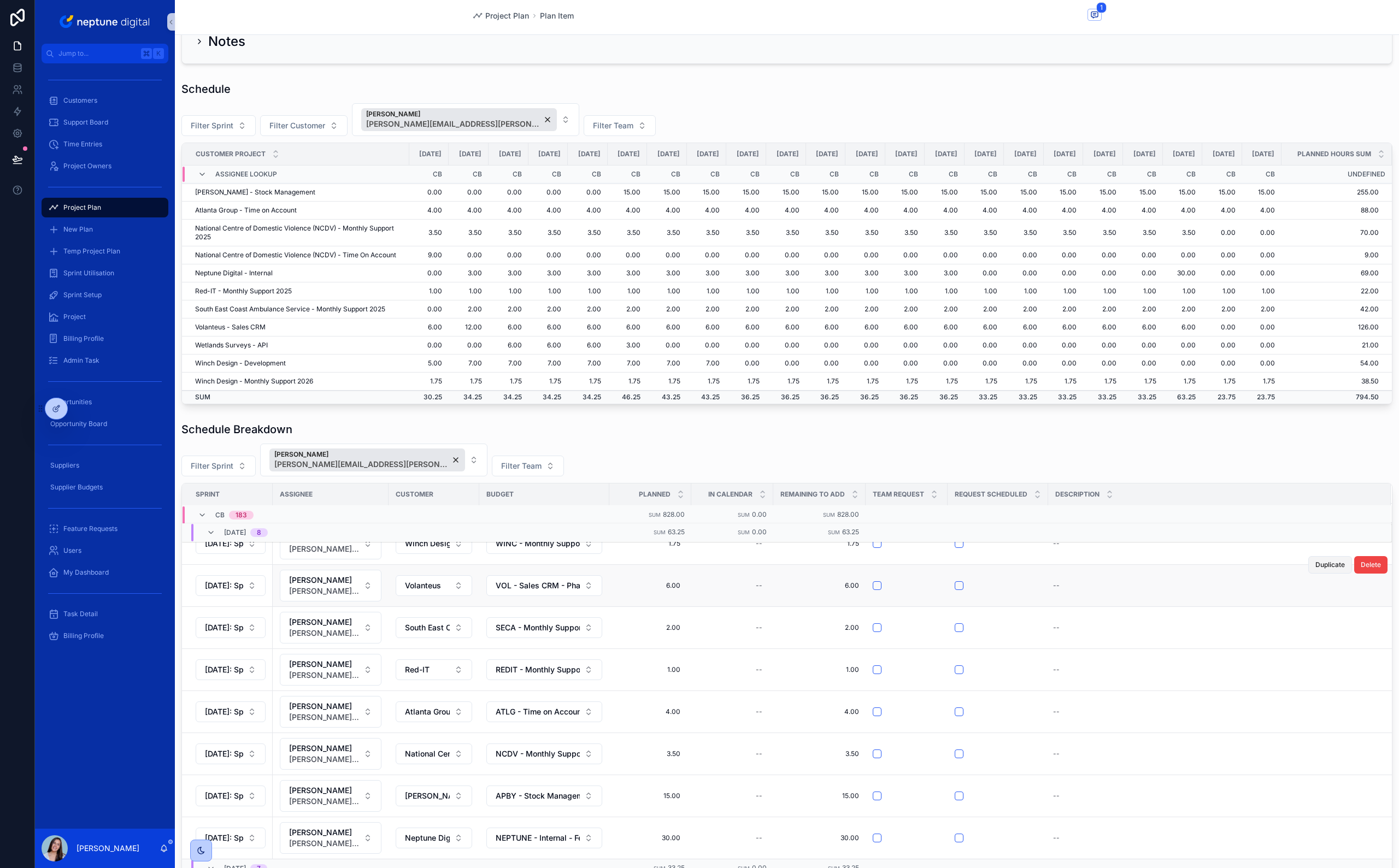
click at [1315, 569] on span "Duplicate" at bounding box center [1329, 565] width 29 height 9
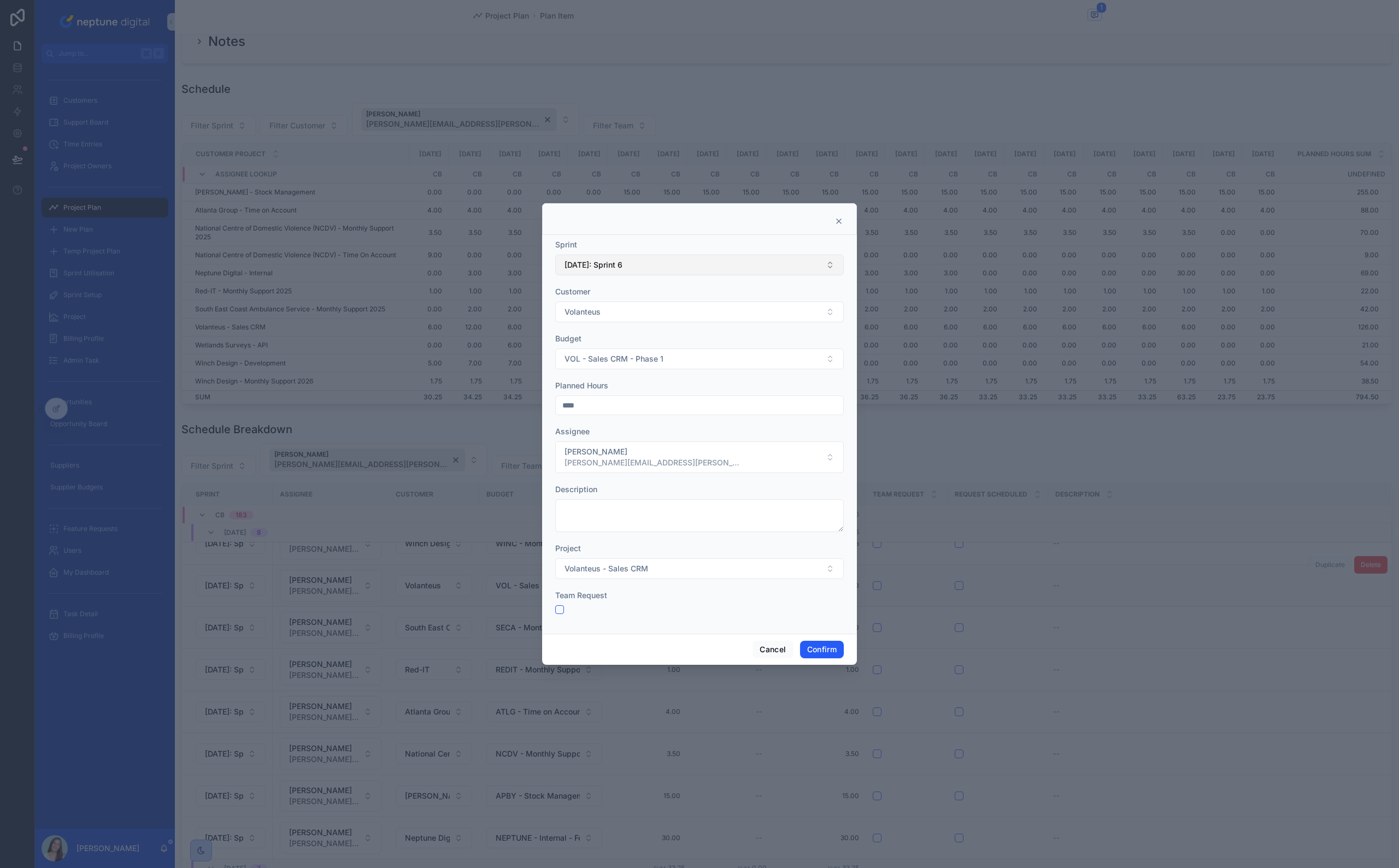
click at [618, 274] on button "[DATE]: Sprint 6" at bounding box center [700, 265] width 289 height 21
click at [612, 352] on div "[DATE]: Sprint 7" at bounding box center [700, 345] width 283 height 18
click at [812, 653] on button "Confirm" at bounding box center [822, 650] width 44 height 18
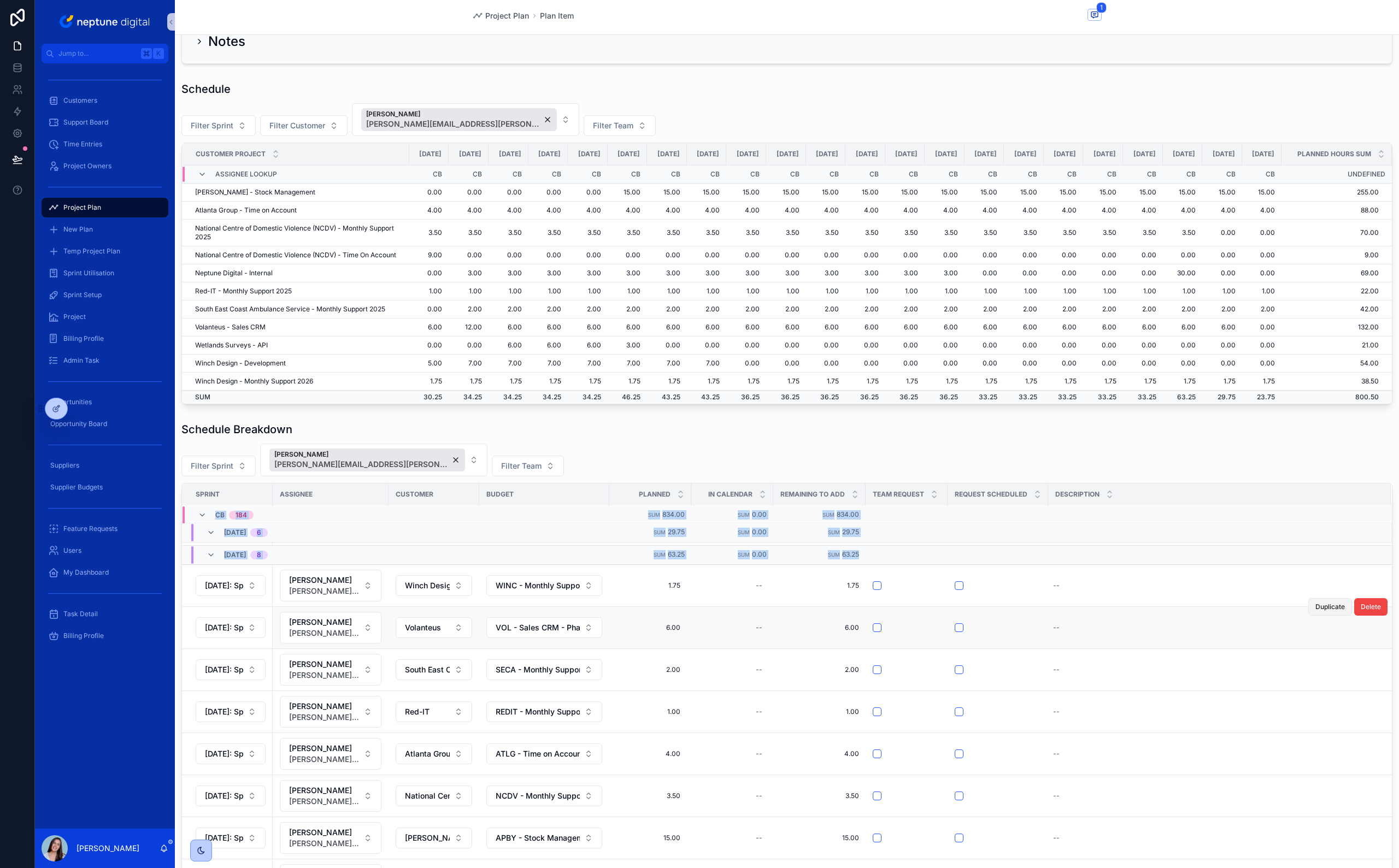
click at [1315, 612] on span "Duplicate" at bounding box center [1329, 607] width 29 height 9
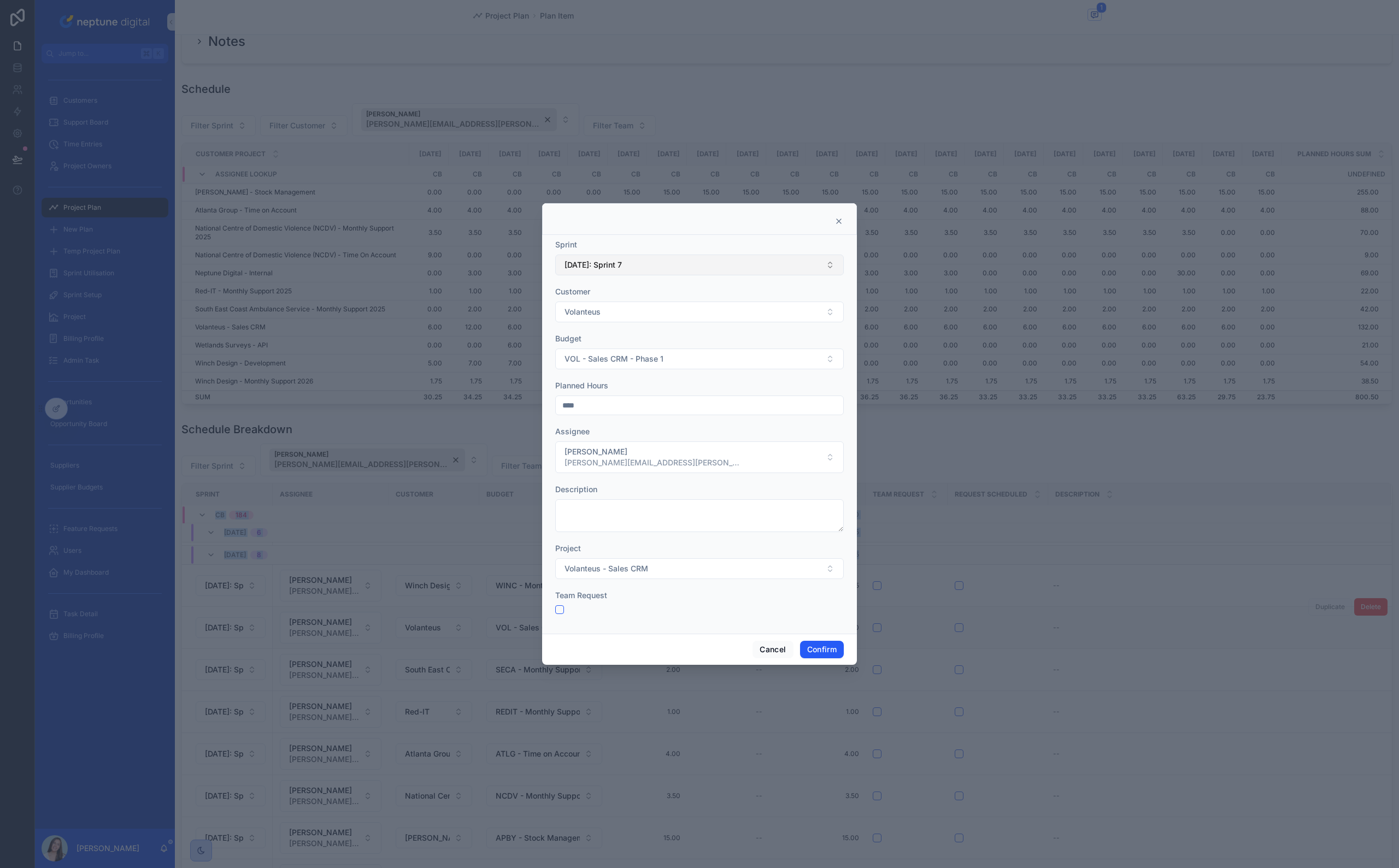
click at [650, 264] on button "[DATE]: Sprint 7" at bounding box center [700, 265] width 289 height 21
click at [636, 325] on div "[DATE]: Sprint 8" at bounding box center [700, 327] width 283 height 18
click at [813, 642] on button "Confirm" at bounding box center [822, 650] width 44 height 18
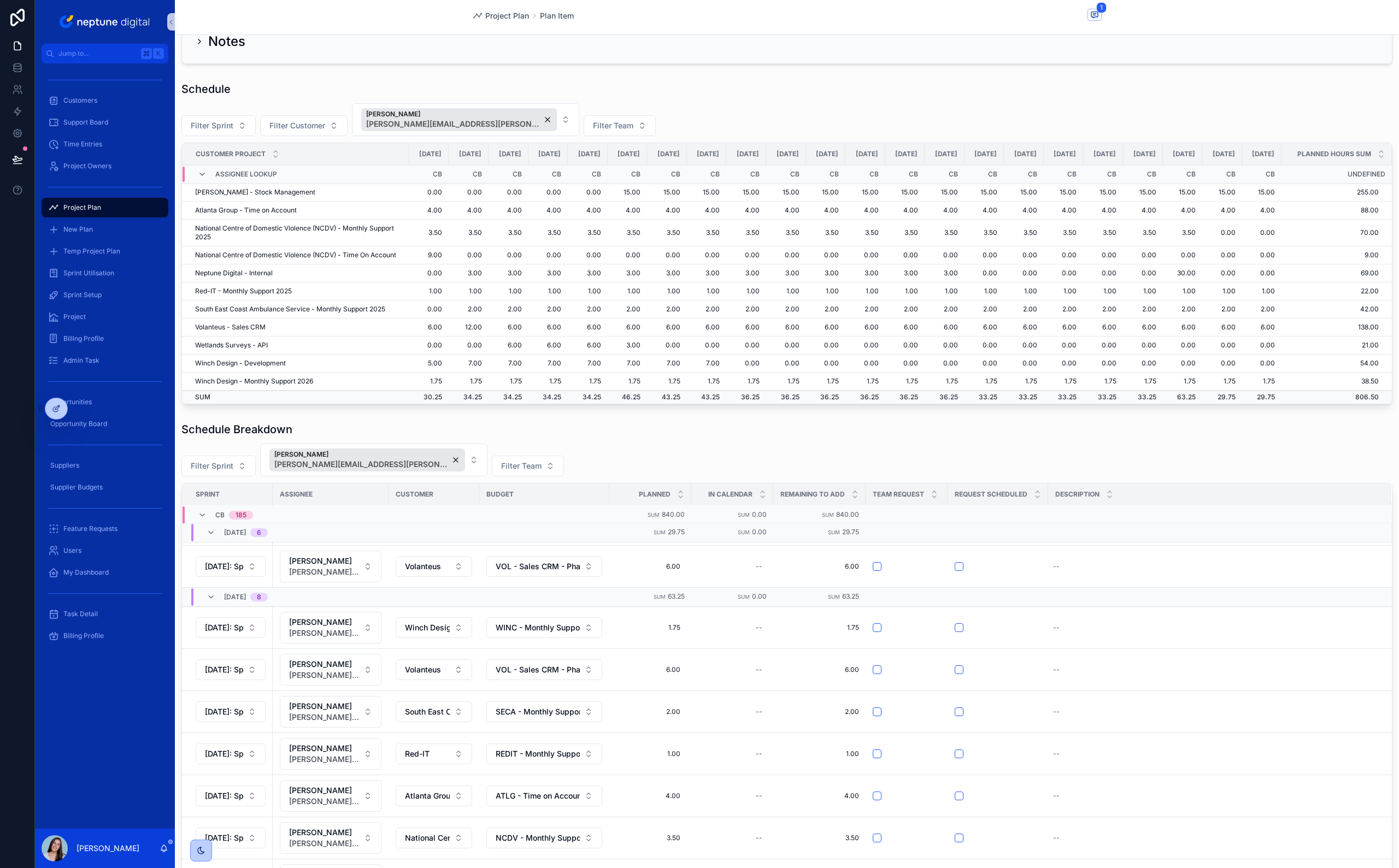
scroll to position [0, 136]
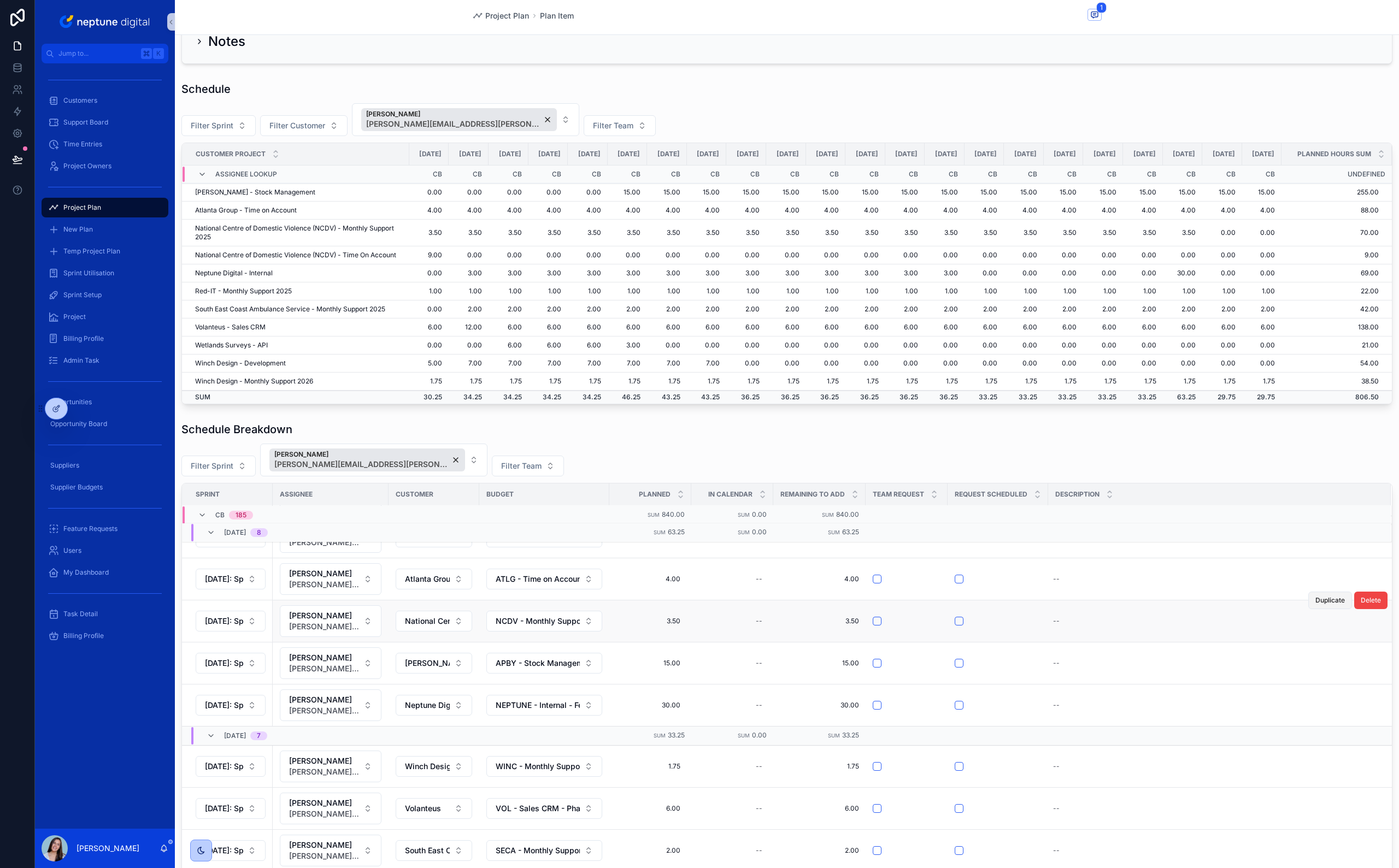
click at [1315, 605] on span "Duplicate" at bounding box center [1329, 601] width 29 height 9
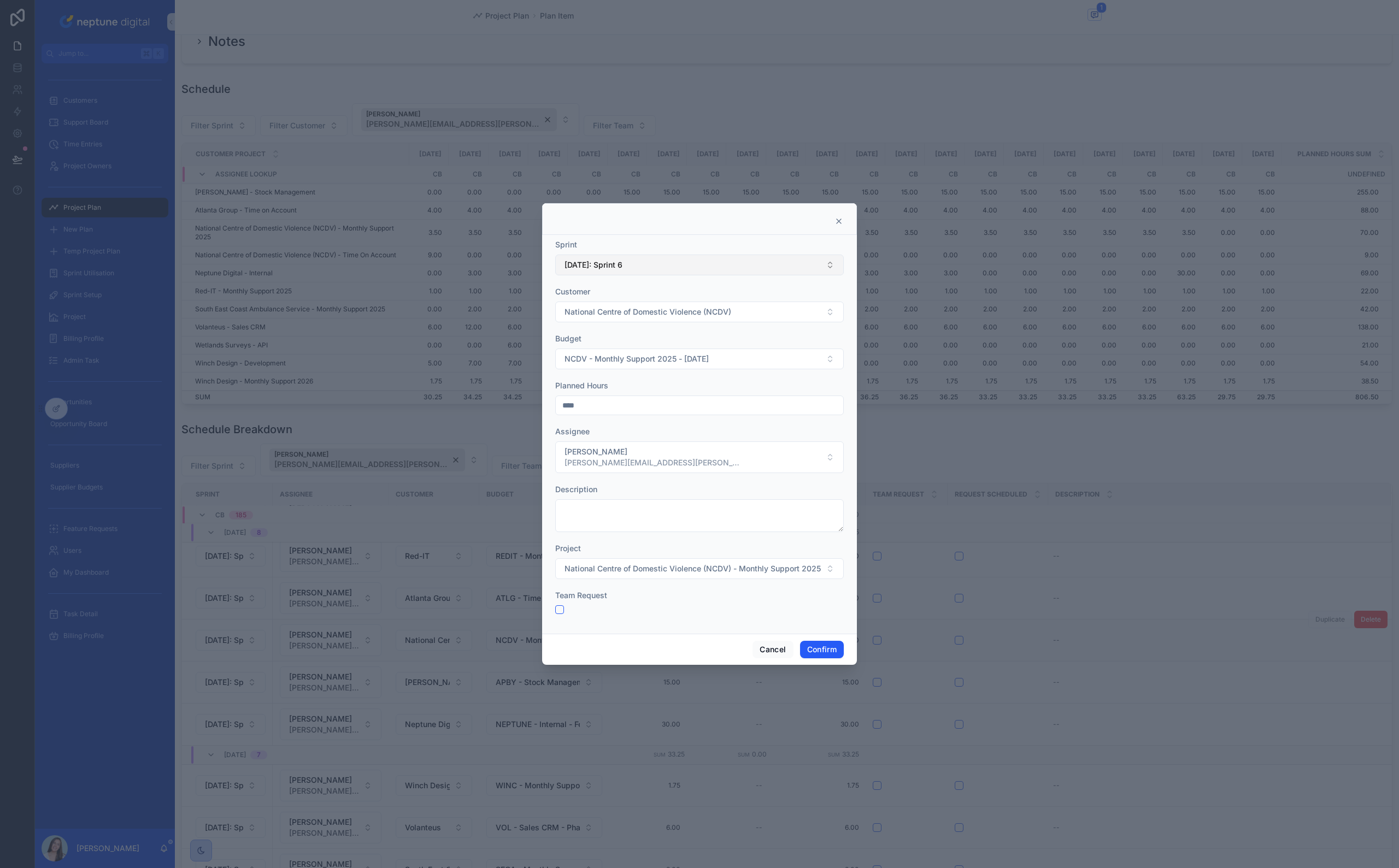
click at [724, 267] on button "[DATE]: Sprint 6" at bounding box center [700, 265] width 289 height 21
click at [687, 343] on div "[DATE]: Sprint 7" at bounding box center [700, 345] width 283 height 18
click at [822, 647] on button "Confirm" at bounding box center [822, 650] width 44 height 18
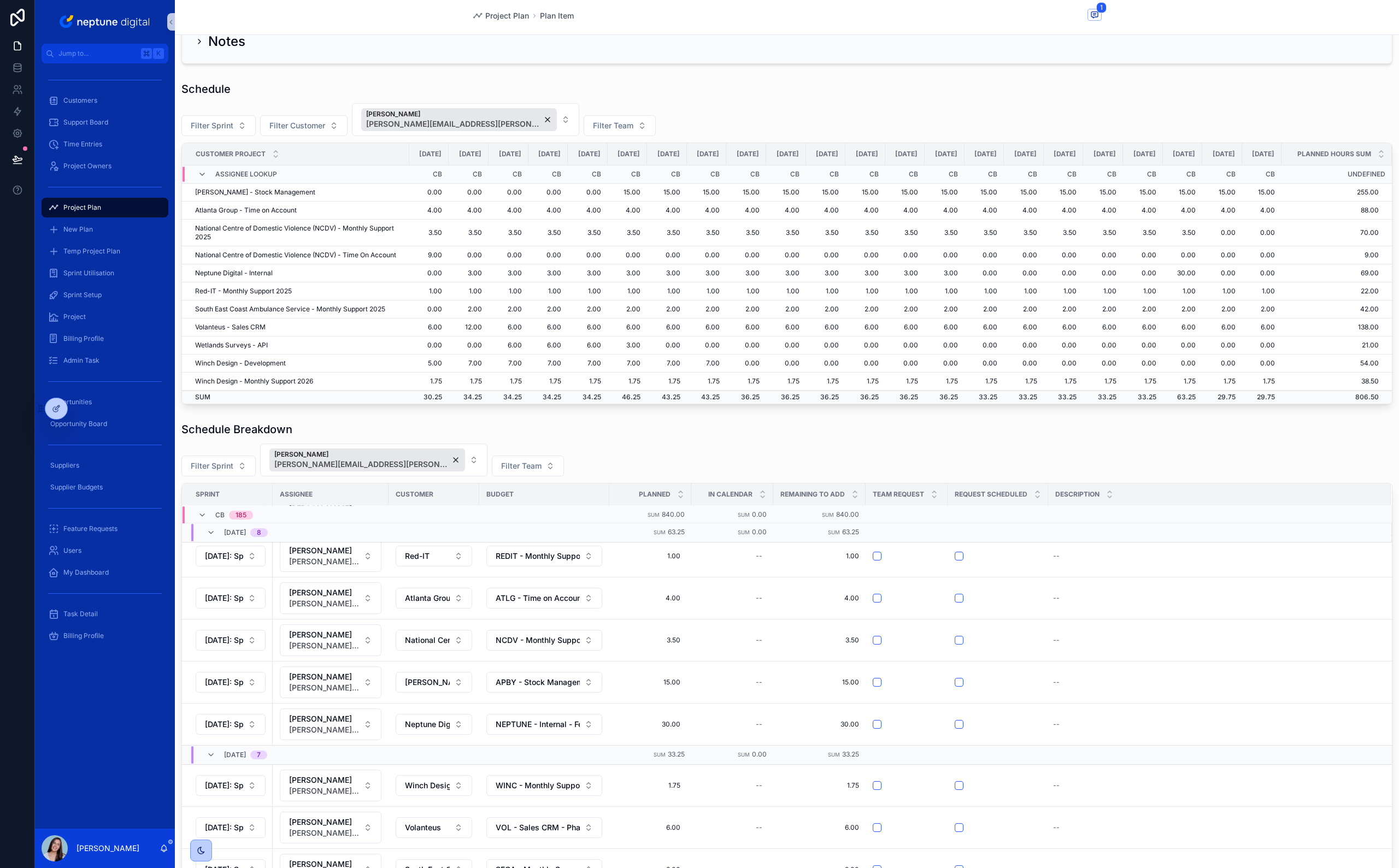
scroll to position [689, 0]
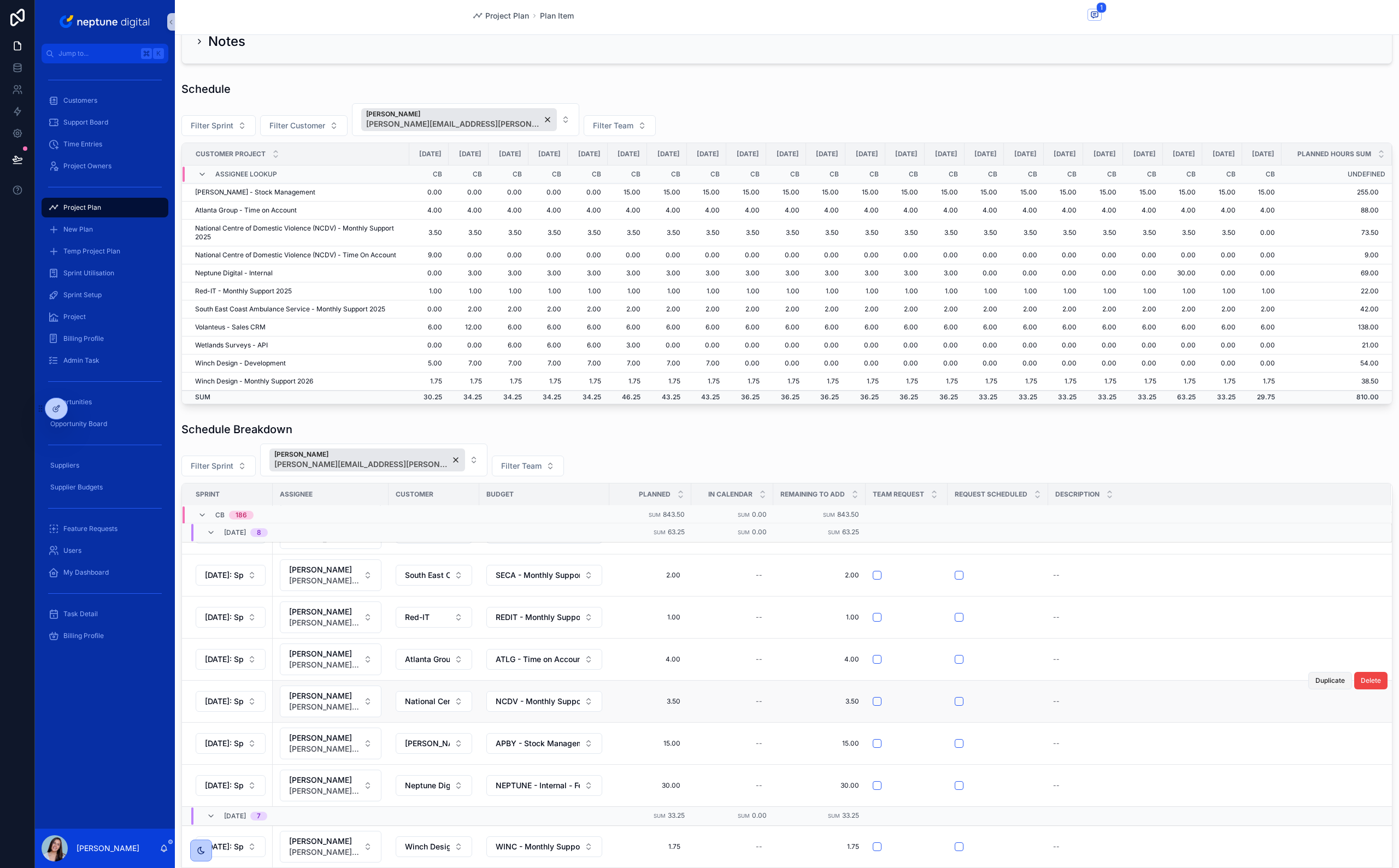
click at [1324, 685] on span "Duplicate" at bounding box center [1329, 680] width 29 height 9
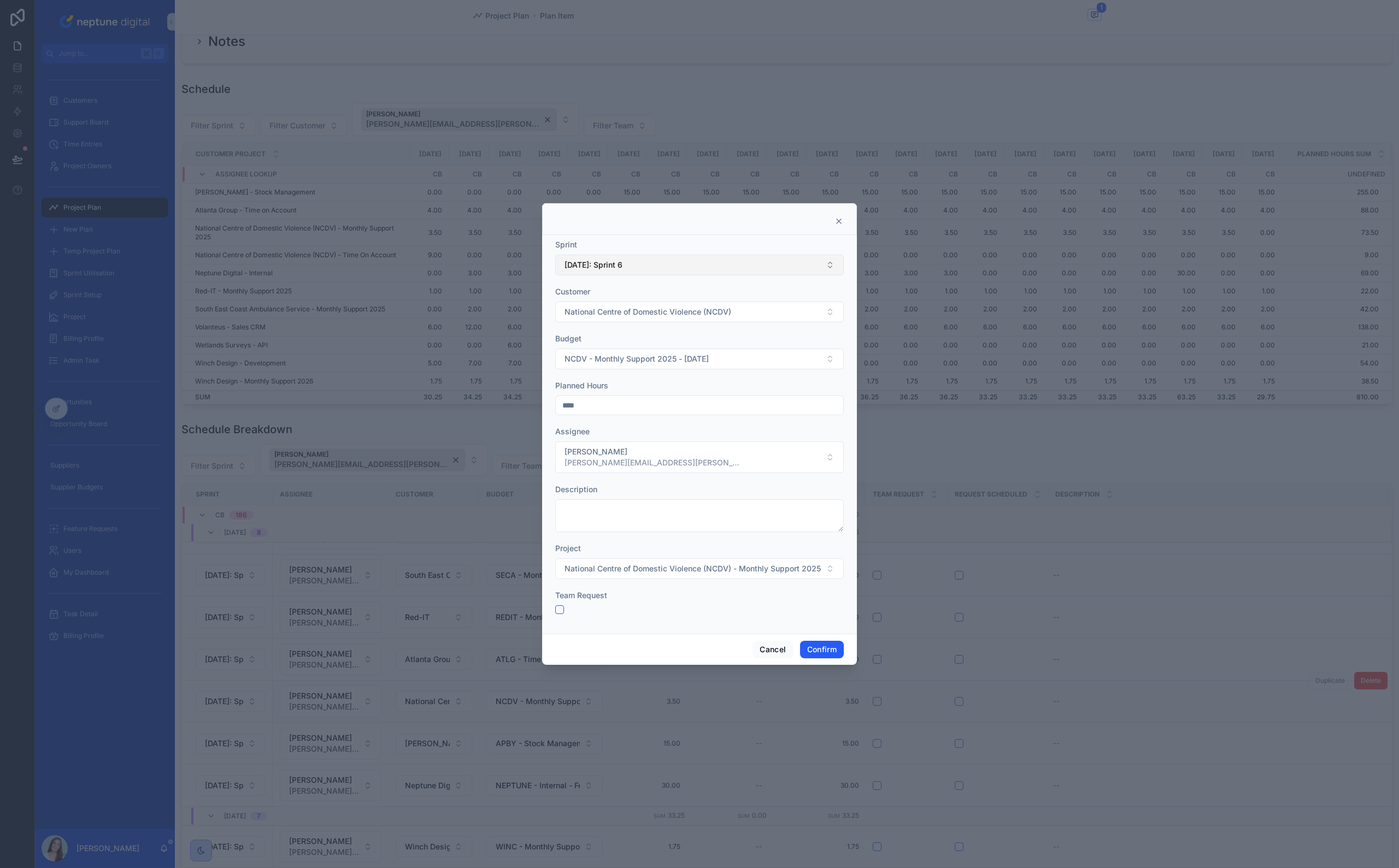
click at [629, 274] on button "[DATE]: Sprint 6" at bounding box center [700, 265] width 289 height 21
click at [620, 319] on div "[DATE]: Sprint 8" at bounding box center [700, 327] width 283 height 18
click at [820, 653] on button "Confirm" at bounding box center [822, 650] width 44 height 18
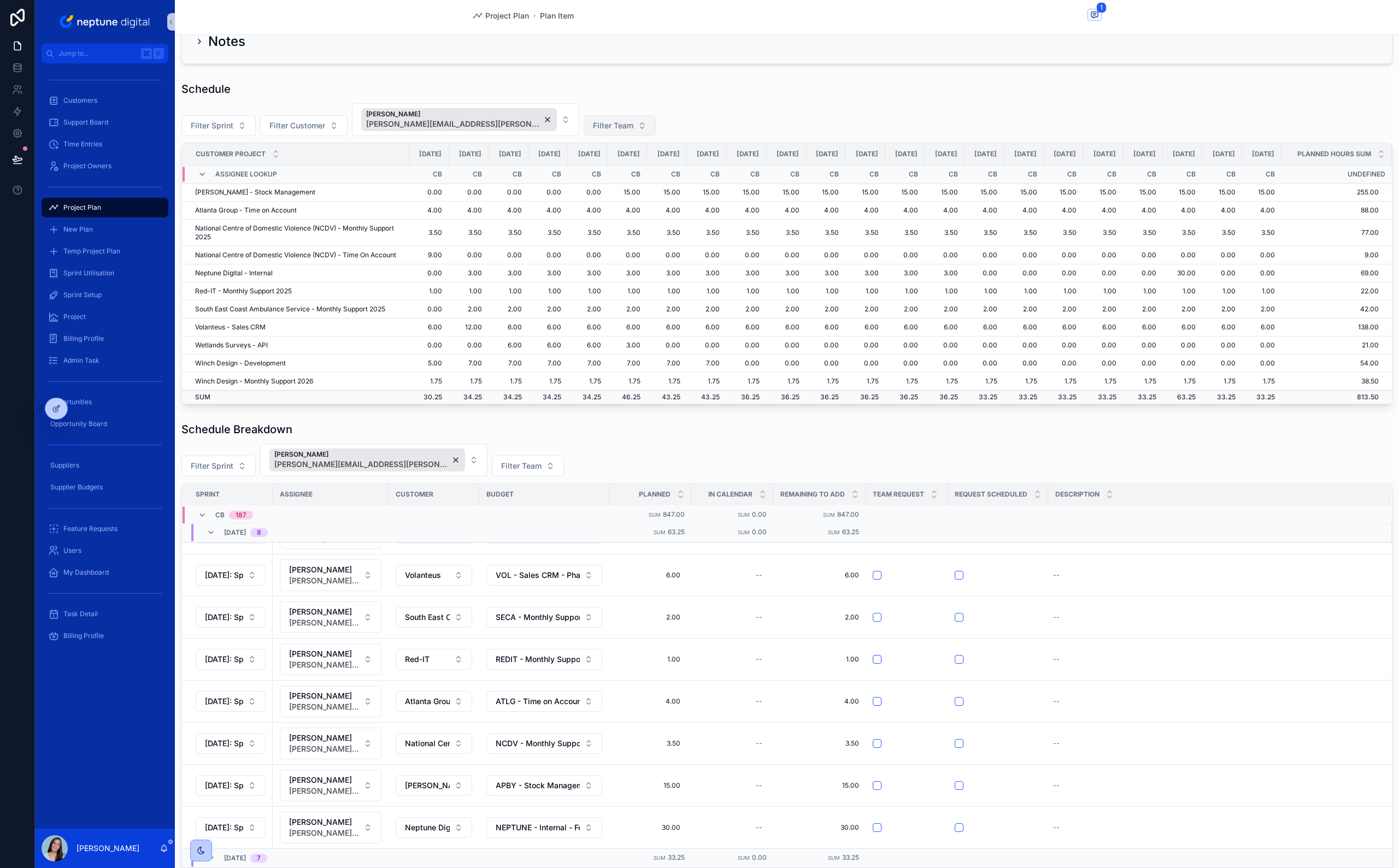
click at [593, 130] on span "Filter Team" at bounding box center [612, 125] width 40 height 11
drag, startPoint x: 559, startPoint y: 184, endPoint x: 538, endPoint y: 177, distance: 22.1
click at [558, 184] on div "DX" at bounding box center [565, 188] width 131 height 18
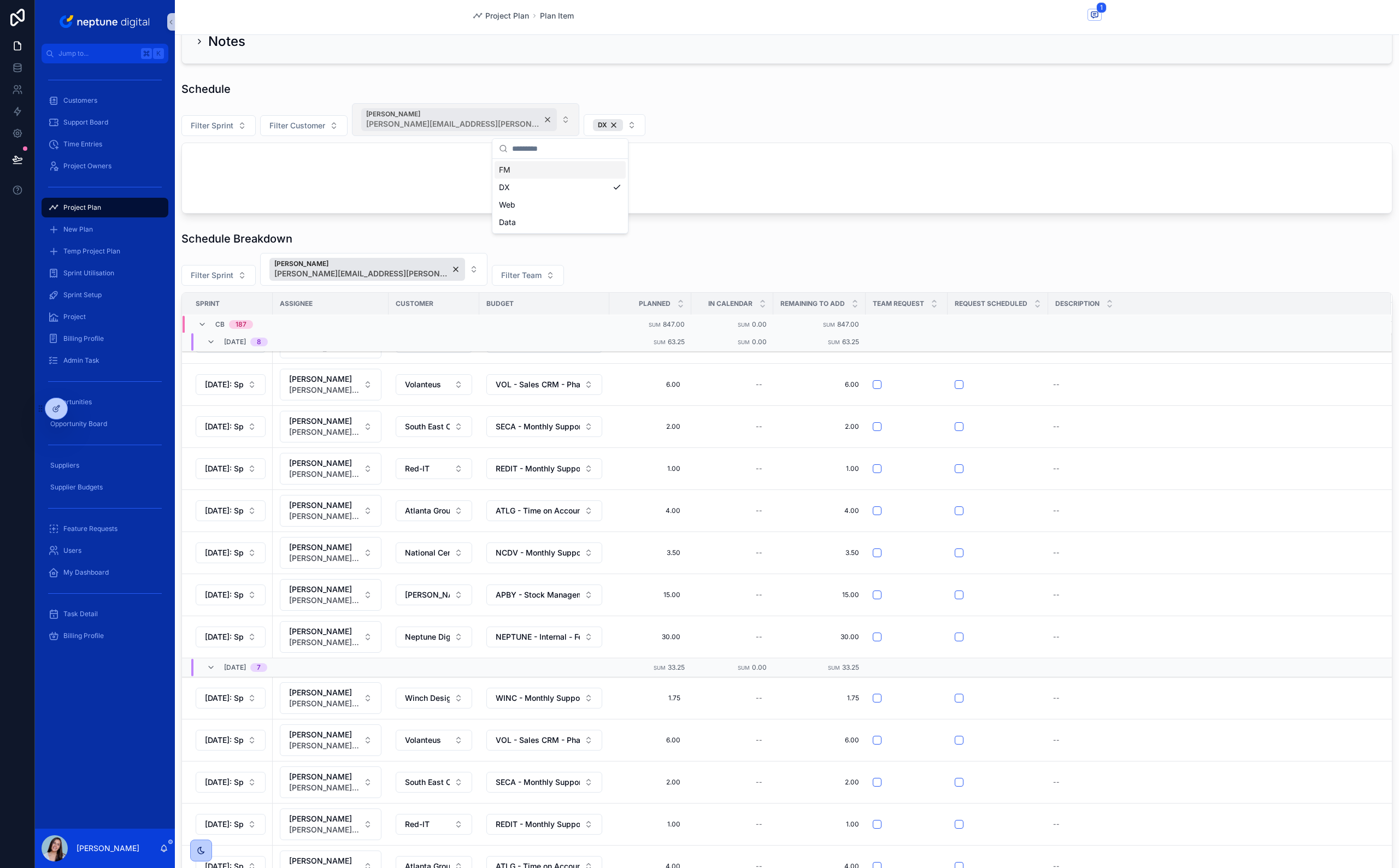
click at [497, 122] on div "[PERSON_NAME] [PERSON_NAME][EMAIL_ADDRESS][PERSON_NAME][DOMAIN_NAME]" at bounding box center [459, 119] width 196 height 23
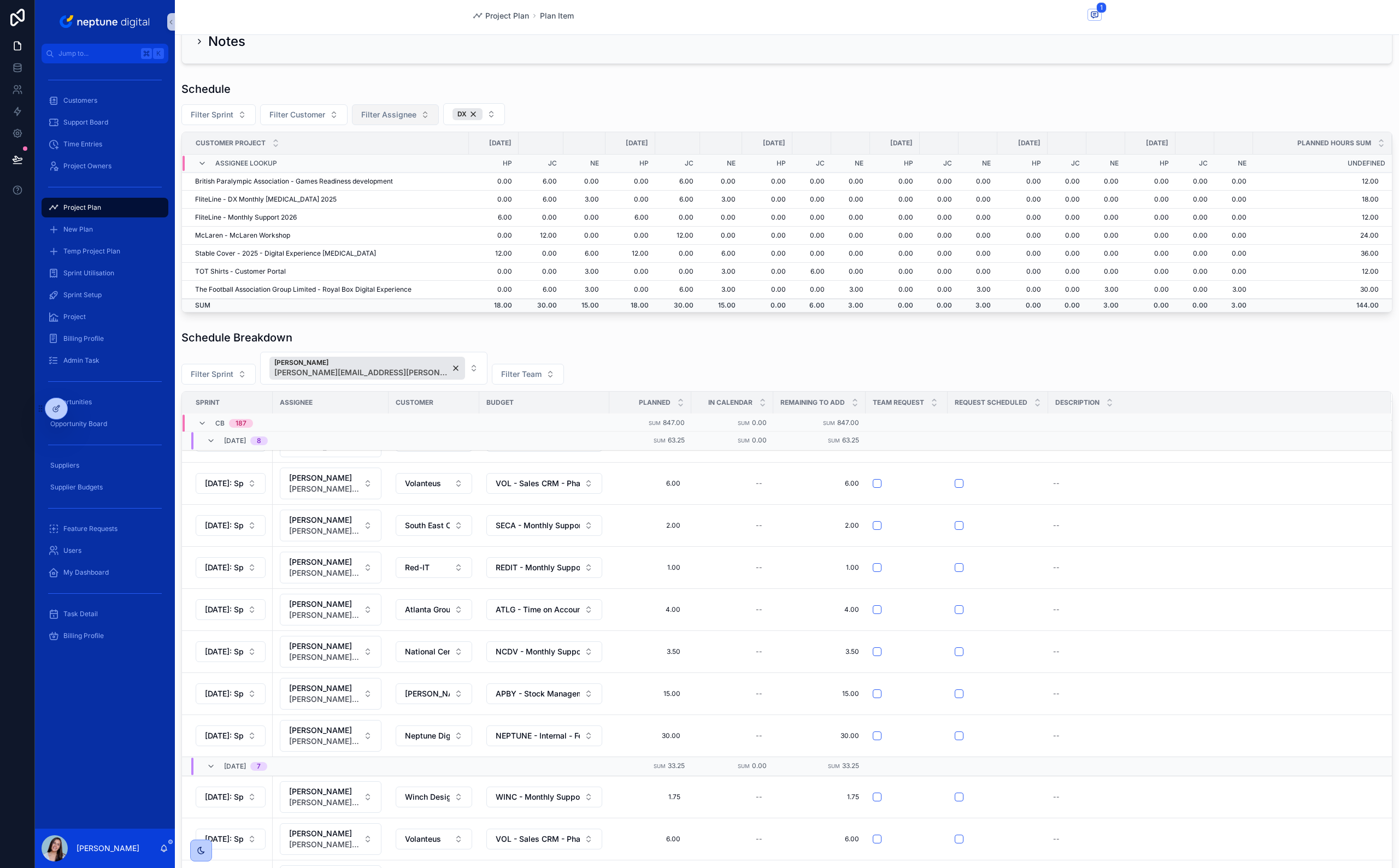
click at [580, 72] on div "Notes Schedule Filter Sprint Filter Customer Filter Assignee DX Customer Projec…" at bounding box center [787, 612] width 1224 height 1195
click at [608, 117] on div "Filter Sprint Filter Customer Filter Assignee DX" at bounding box center [787, 114] width 1211 height 22
click at [629, 377] on div "Filter Sprint [PERSON_NAME] [PERSON_NAME][EMAIL_ADDRESS][PERSON_NAME][DOMAIN_NA…" at bounding box center [787, 368] width 1211 height 33
click at [651, 343] on div "Schedule Breakdown" at bounding box center [787, 338] width 1211 height 15
click at [416, 371] on button "[PERSON_NAME] [PERSON_NAME][EMAIL_ADDRESS][PERSON_NAME][DOMAIN_NAME]" at bounding box center [374, 368] width 227 height 33
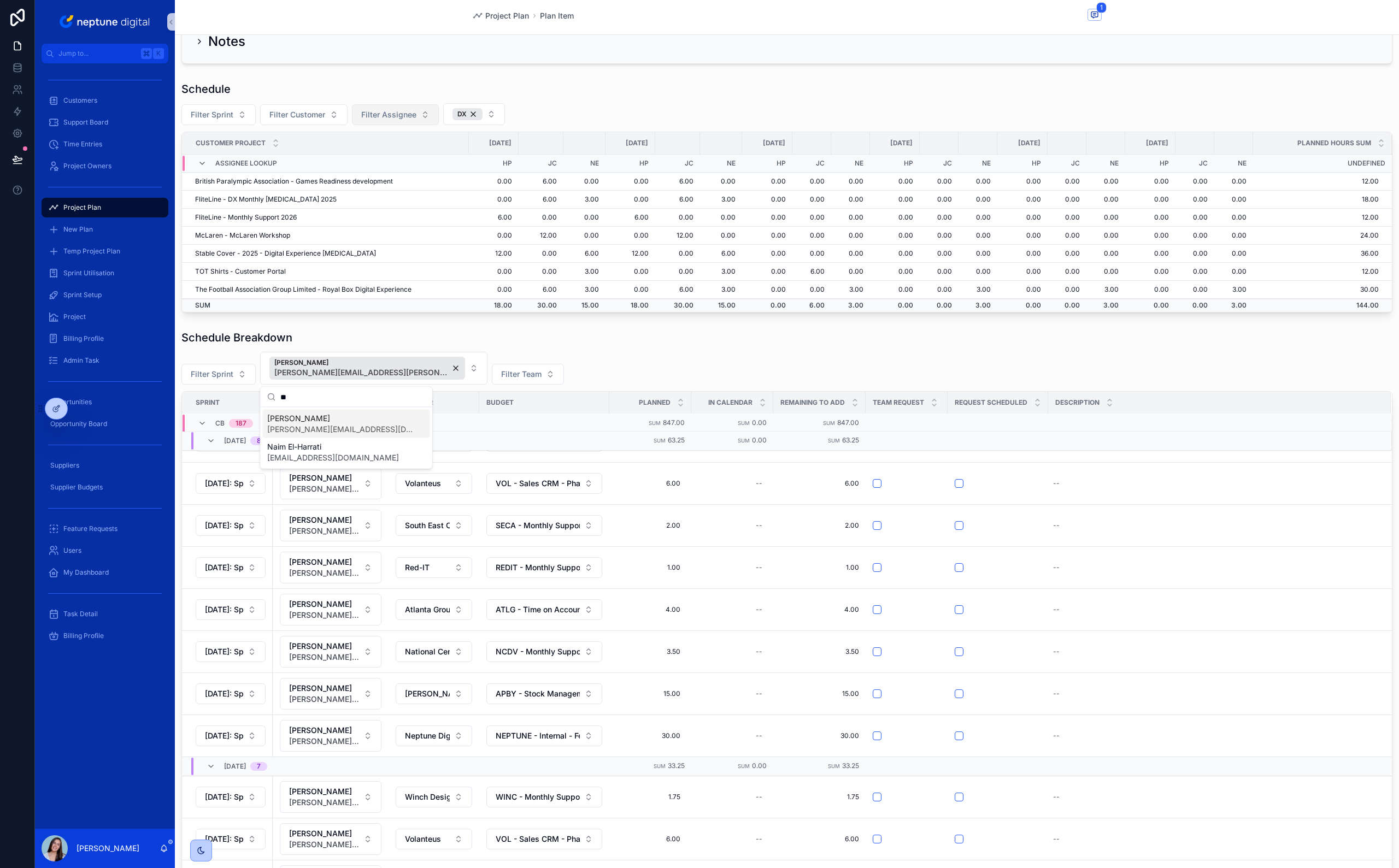
type input "**"
click at [524, 349] on div "Schedule Breakdown Filter Sprint Carl Bevis carl.bevis@neptunedigital.co.uk Fil…" at bounding box center [787, 687] width 1211 height 713
drag, startPoint x: 935, startPoint y: 108, endPoint x: 949, endPoint y: 98, distance: 17.2
click at [936, 108] on div "Filter Sprint Filter Customer Filter Assignee DX" at bounding box center [787, 114] width 1211 height 22
click at [655, 345] on div "Schedule Breakdown" at bounding box center [787, 338] width 1211 height 15
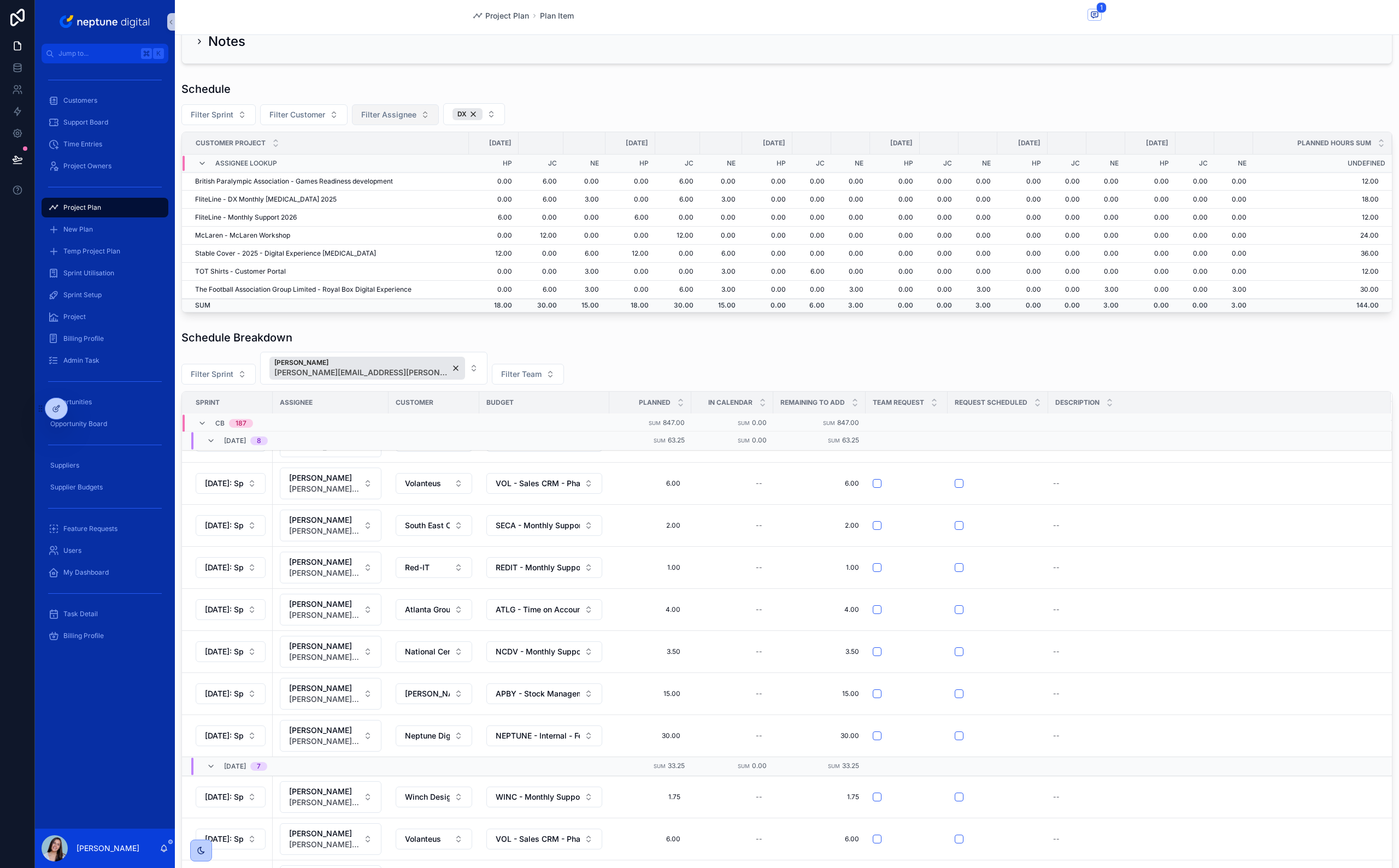
click at [552, 86] on div "Schedule" at bounding box center [787, 89] width 1211 height 15
click at [319, 76] on div "Notes Schedule Filter Sprint Filter Customer Filter Assignee DX Customer Projec…" at bounding box center [787, 612] width 1224 height 1195
click at [410, 180] on td "British Paralympic Association - Games Readiness development" at bounding box center [325, 182] width 287 height 18
click at [678, 182] on td "6.00" at bounding box center [677, 182] width 45 height 18
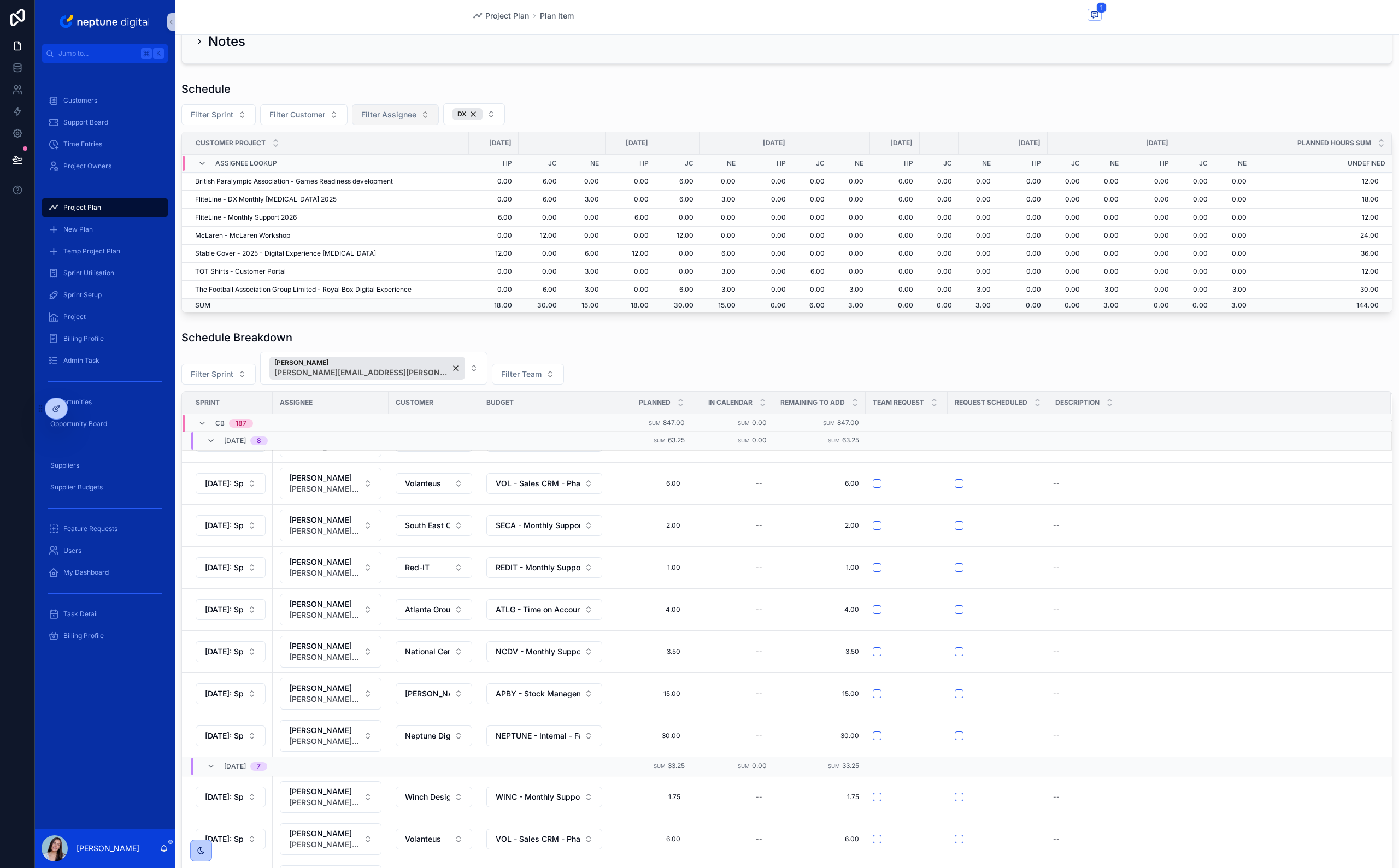
click at [625, 360] on div "Filter Sprint [PERSON_NAME] [PERSON_NAME][EMAIL_ADDRESS][PERSON_NAME][DOMAIN_NA…" at bounding box center [787, 368] width 1211 height 33
click at [418, 369] on button "[PERSON_NAME] [PERSON_NAME][EMAIL_ADDRESS][PERSON_NAME][DOMAIN_NAME]" at bounding box center [374, 368] width 227 height 33
type input "***"
click at [357, 423] on span "[PERSON_NAME]" at bounding box center [340, 418] width 145 height 11
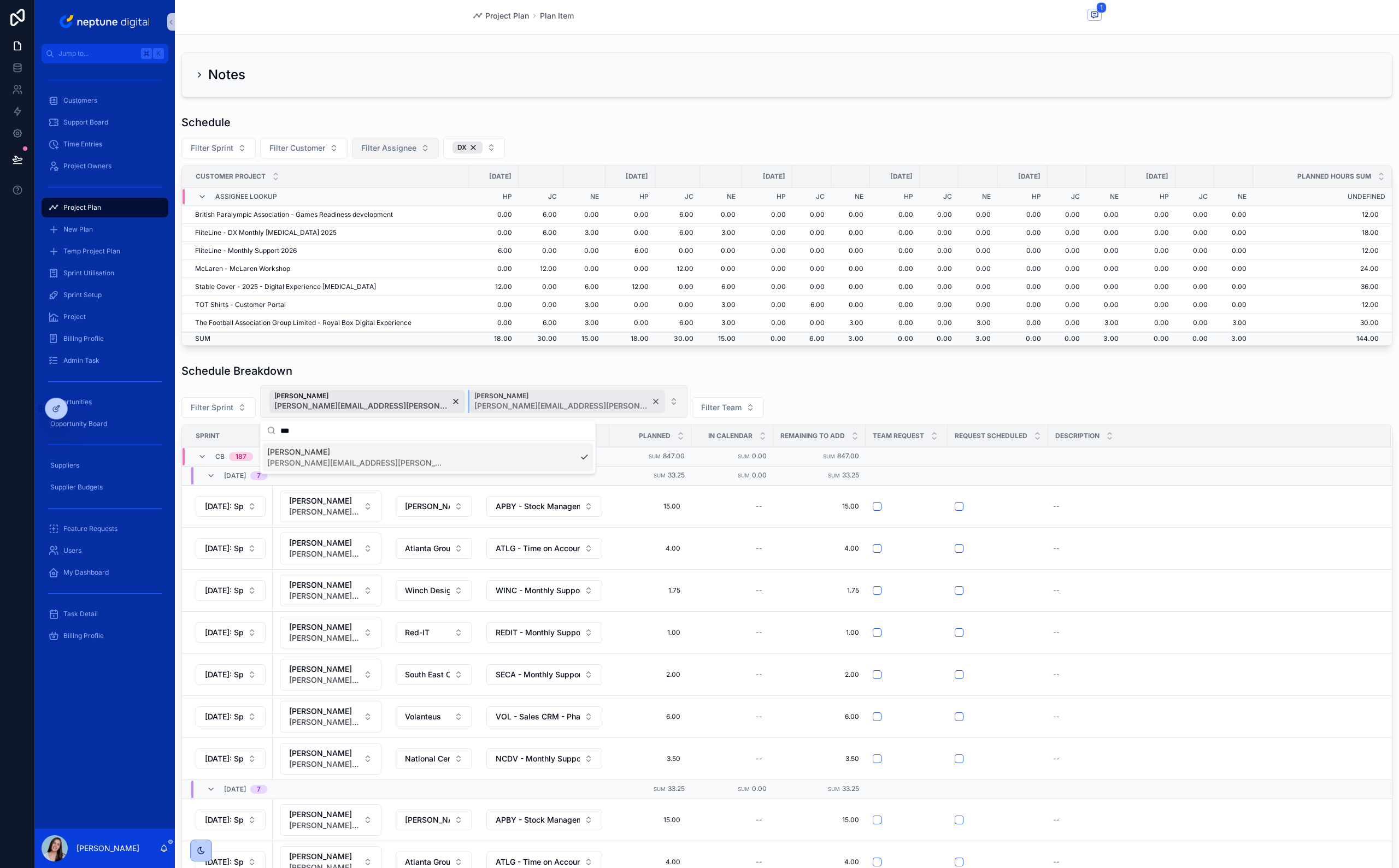
click at [567, 403] on div "[PERSON_NAME] [PERSON_NAME][EMAIL_ADDRESS][PERSON_NAME][DOMAIN_NAME]" at bounding box center [567, 401] width 196 height 23
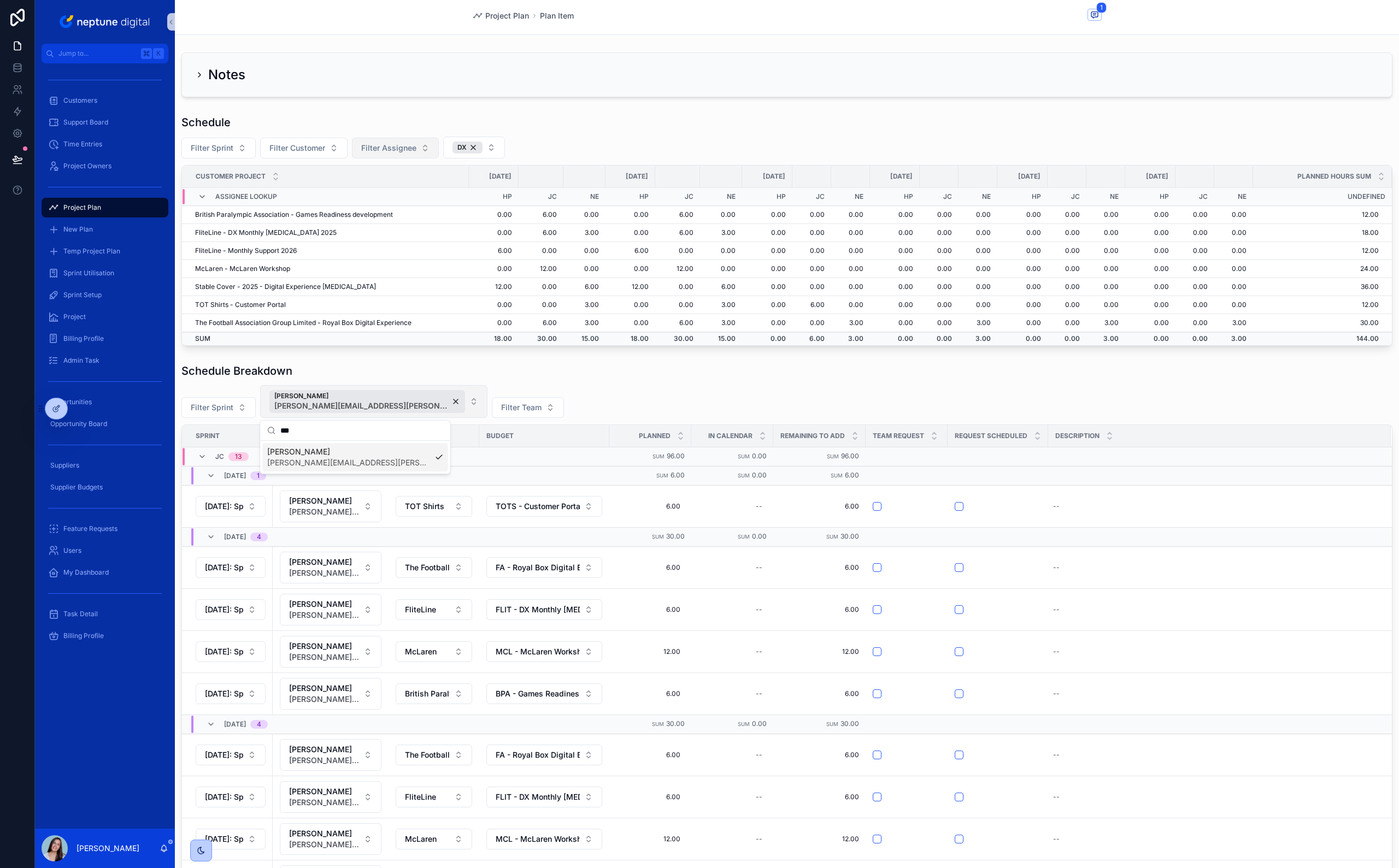
click at [568, 381] on div "Schedule Breakdown Filter Sprint Jamie Coughlin jamie.coughlin@neptunedigital.c…" at bounding box center [787, 720] width 1211 height 713
click at [499, 251] on td "6.00" at bounding box center [494, 251] width 51 height 18
click at [370, 154] on span "Filter Assignee" at bounding box center [388, 148] width 55 height 11
type input "****"
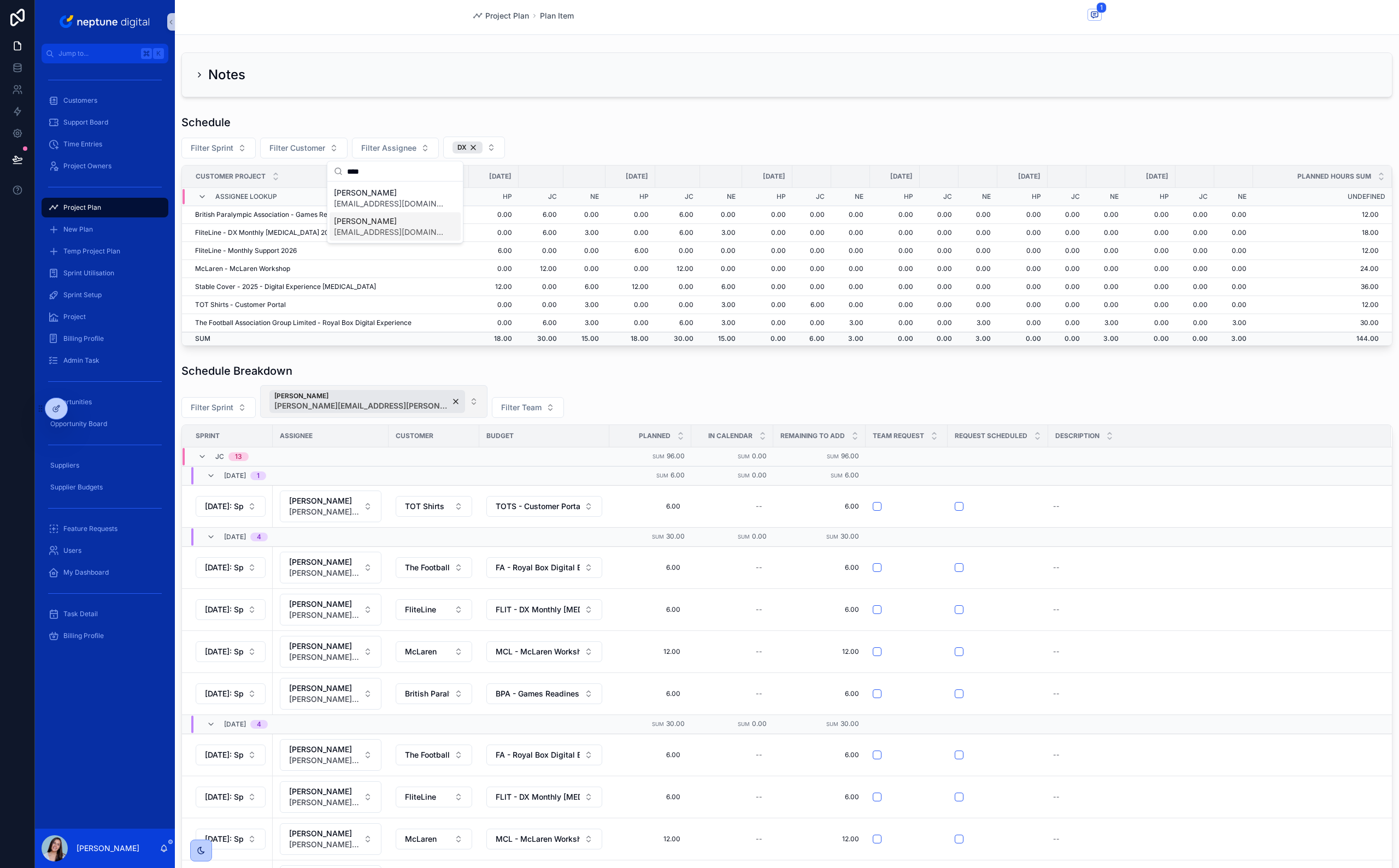
click at [371, 217] on span "[PERSON_NAME]" at bounding box center [388, 221] width 109 height 11
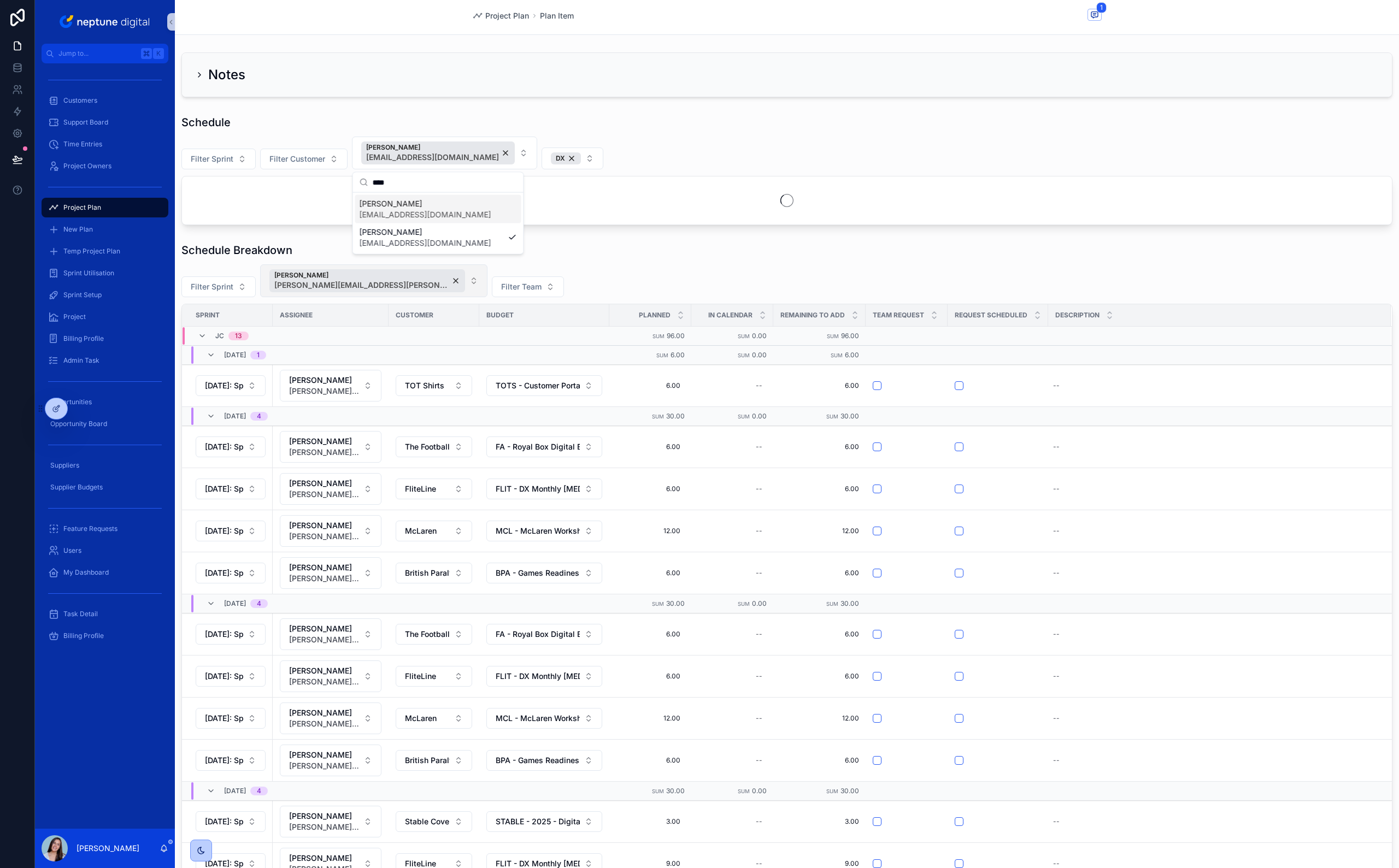
click at [595, 139] on div "Filter Sprint Filter Customer Matt Lygo matt.lygo@neptunedigital.co.uk DX" at bounding box center [787, 152] width 1211 height 33
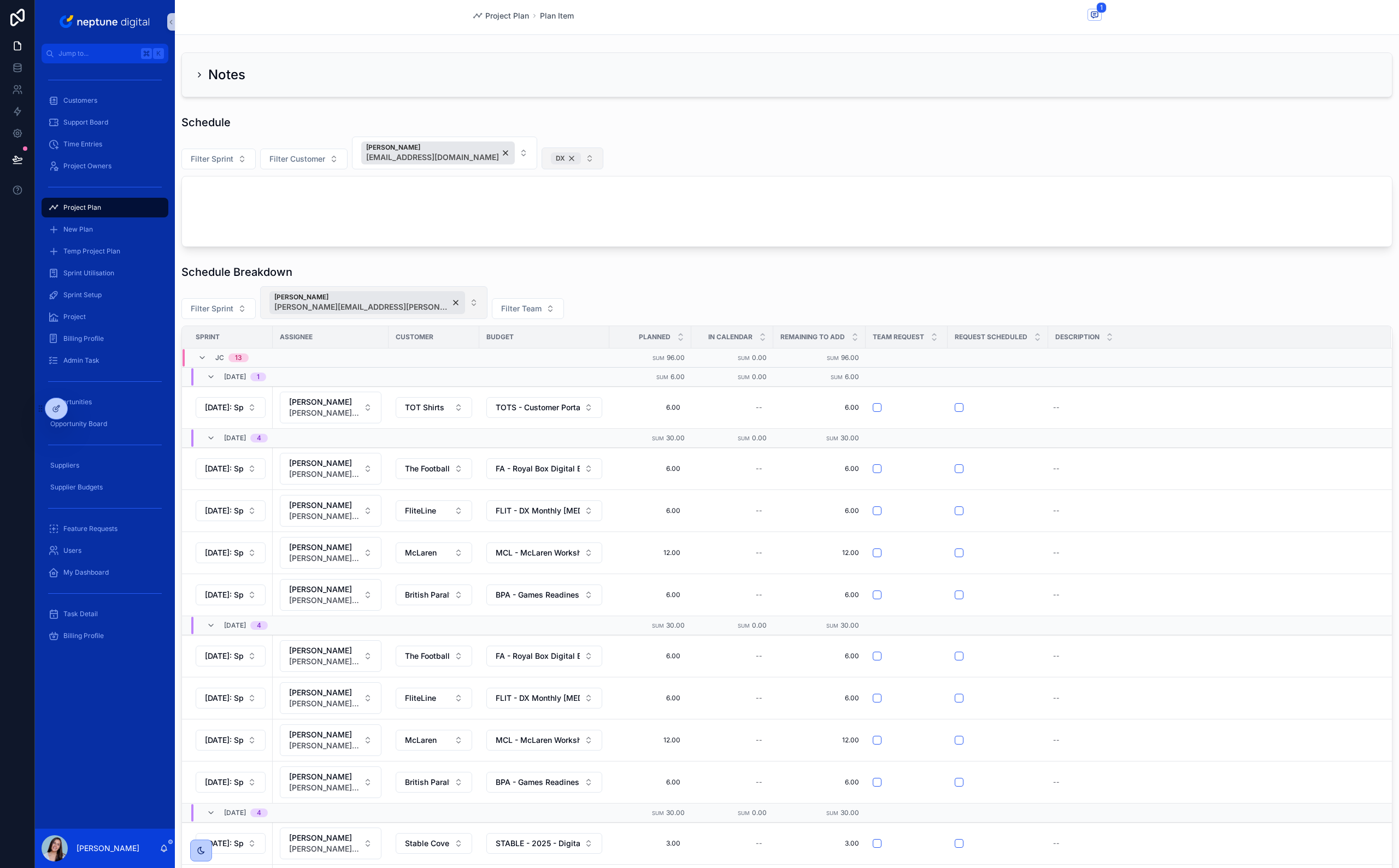
click at [559, 156] on div "DX" at bounding box center [565, 158] width 30 height 12
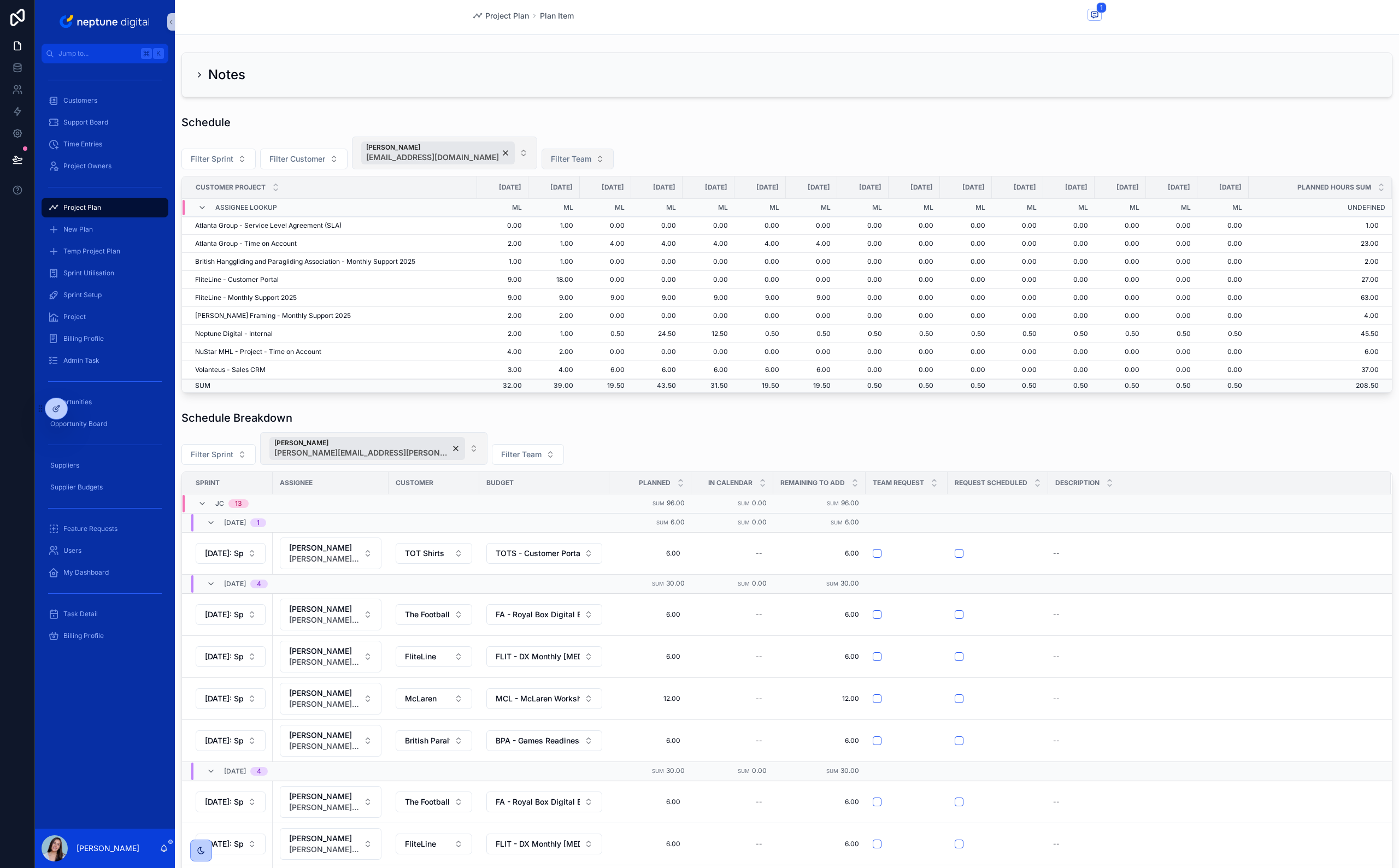
click at [506, 165] on button "Matt Lygo matt.lygo@neptunedigital.co.uk" at bounding box center [444, 152] width 185 height 33
type input "***"
click at [440, 205] on span "[PERSON_NAME]" at bounding box center [431, 204] width 144 height 11
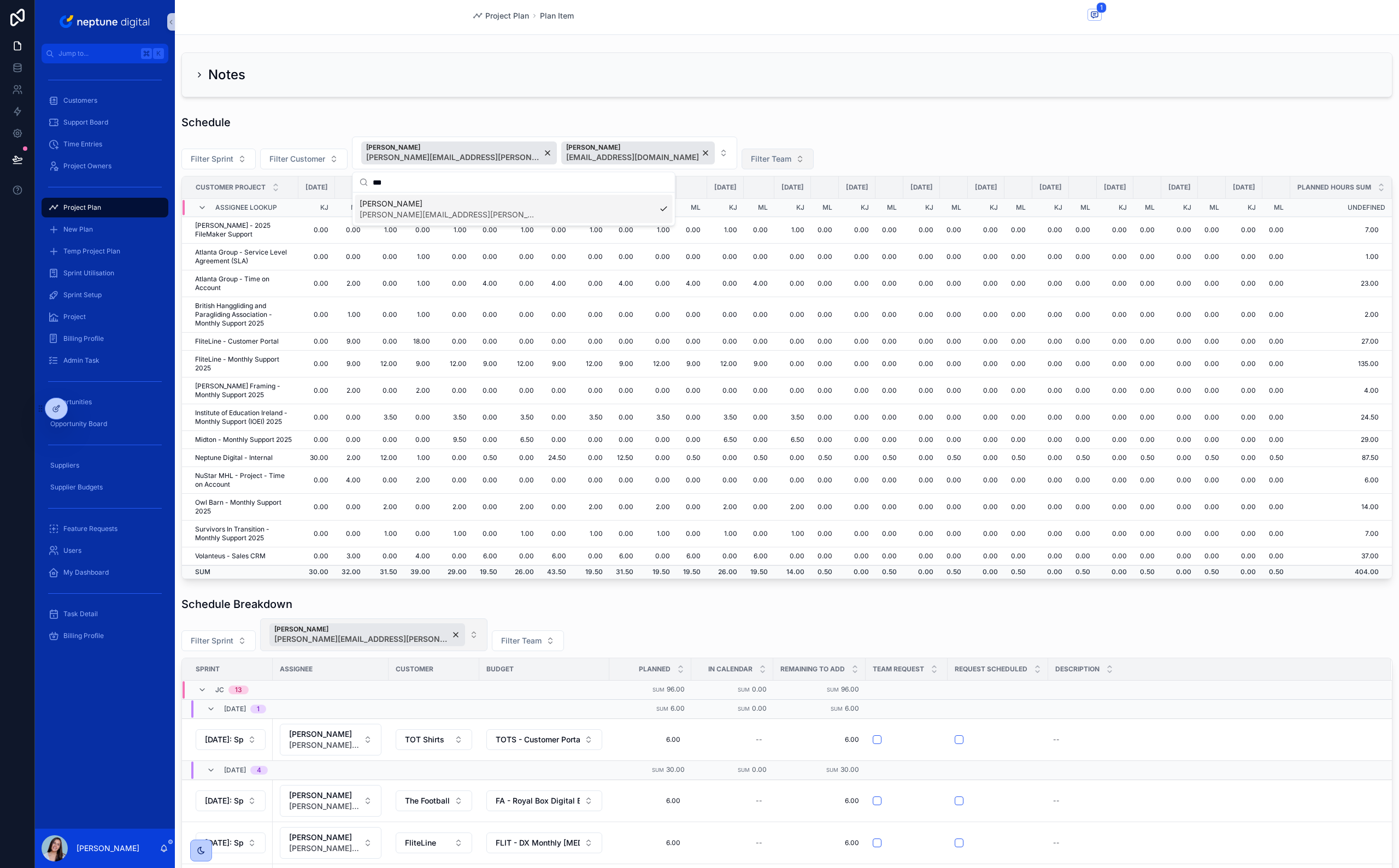
click at [691, 126] on div "Schedule" at bounding box center [787, 122] width 1211 height 15
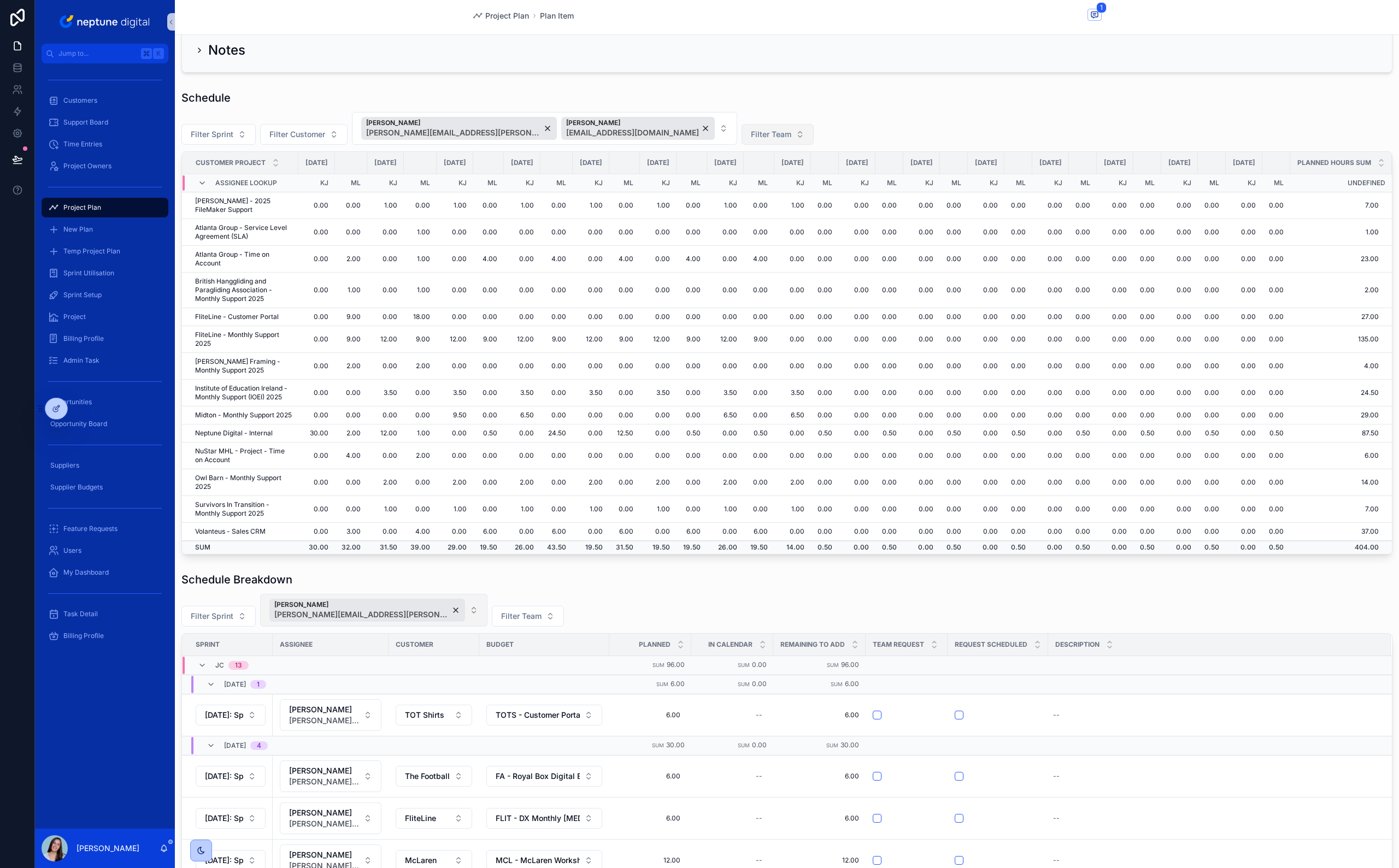
scroll to position [26, 0]
click at [645, 127] on div "Matt Lygo matt.lygo@neptunedigital.co.uk" at bounding box center [638, 127] width 154 height 23
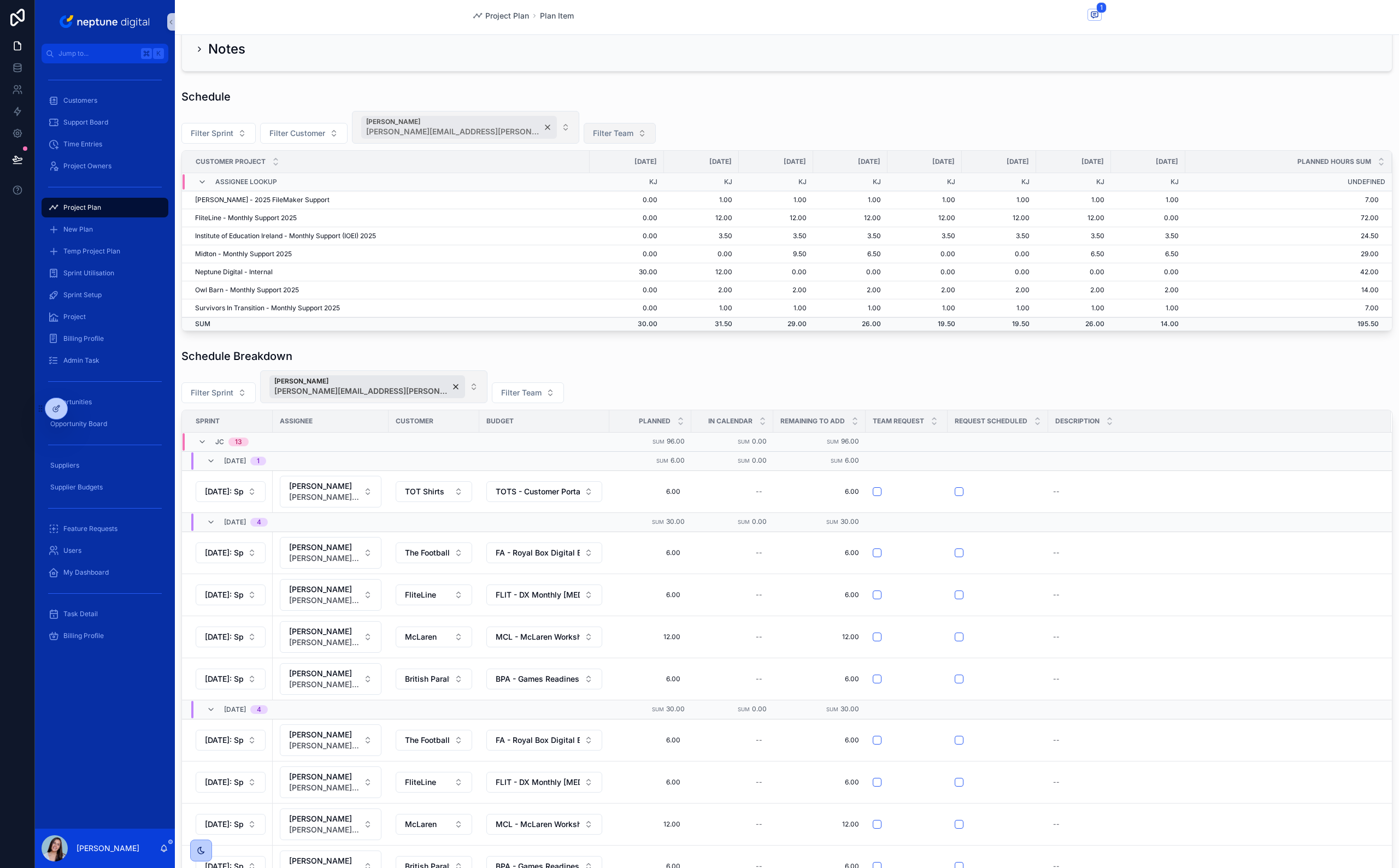
click at [500, 128] on div "Kris Joubert kris.joubert@neptunedigital.co.uk" at bounding box center [459, 127] width 196 height 23
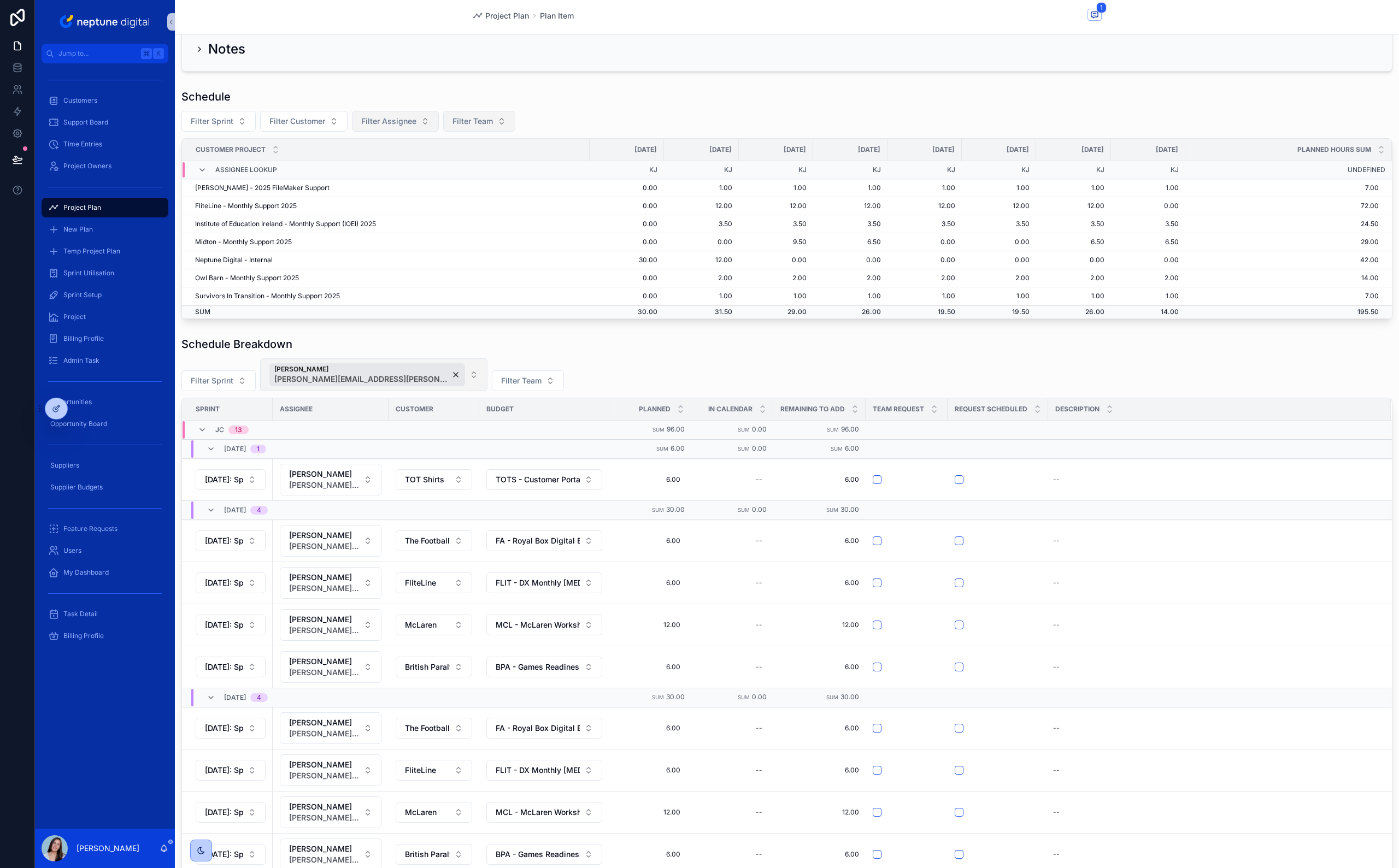
click at [495, 126] on button "Filter Team" at bounding box center [479, 121] width 72 height 21
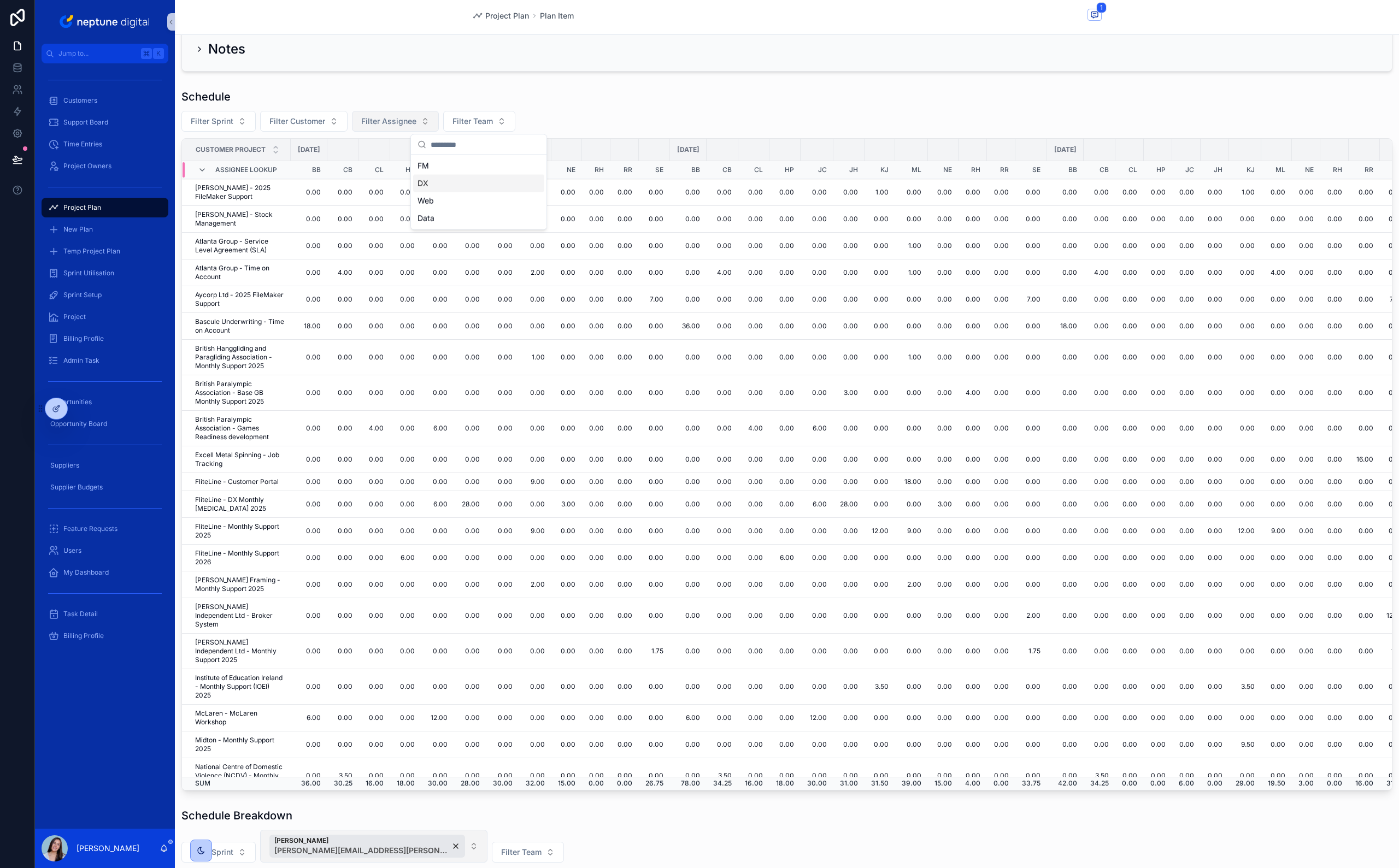
click at [461, 188] on div "DX" at bounding box center [478, 184] width 131 height 18
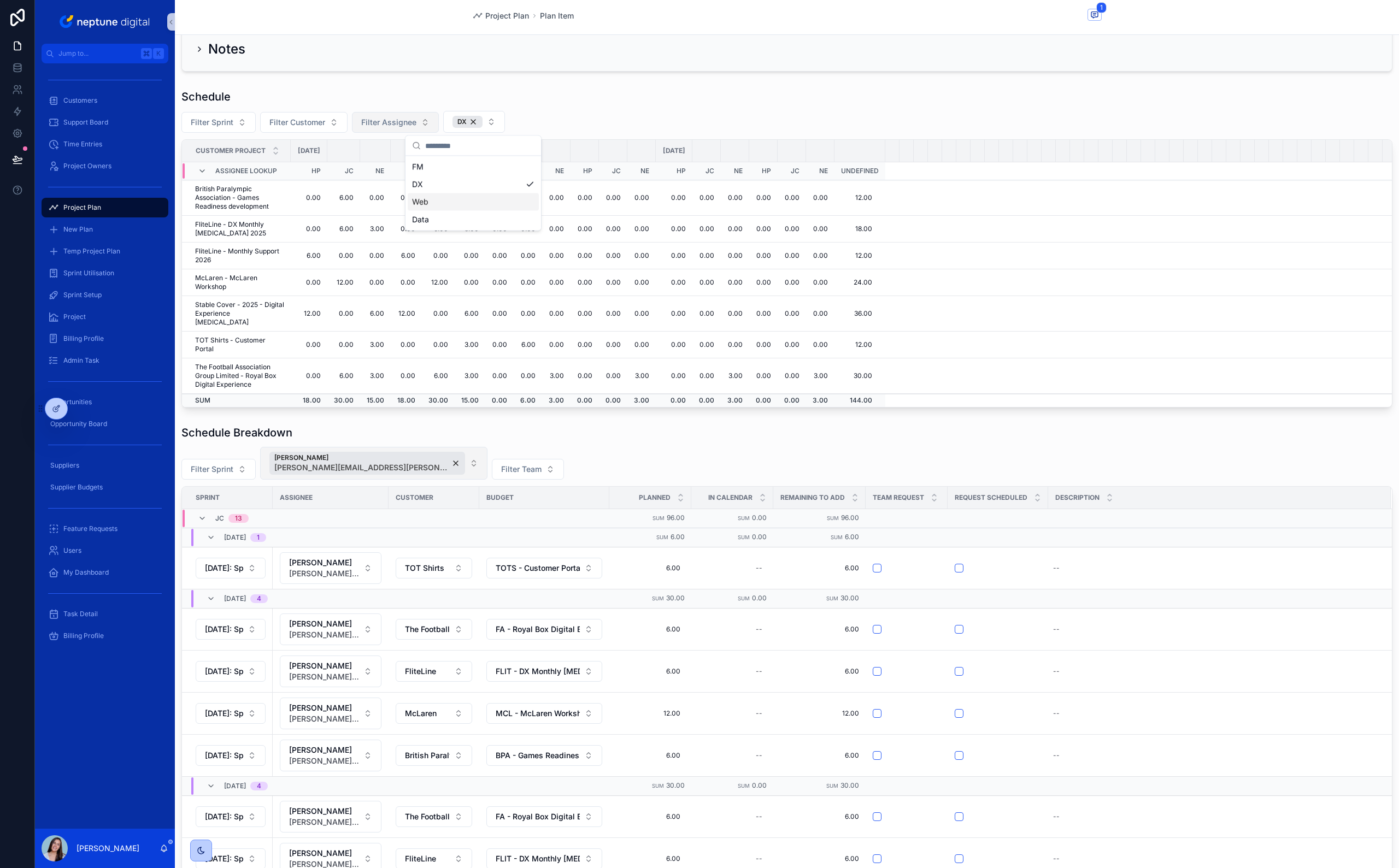
click at [437, 202] on div "Web" at bounding box center [472, 202] width 131 height 18
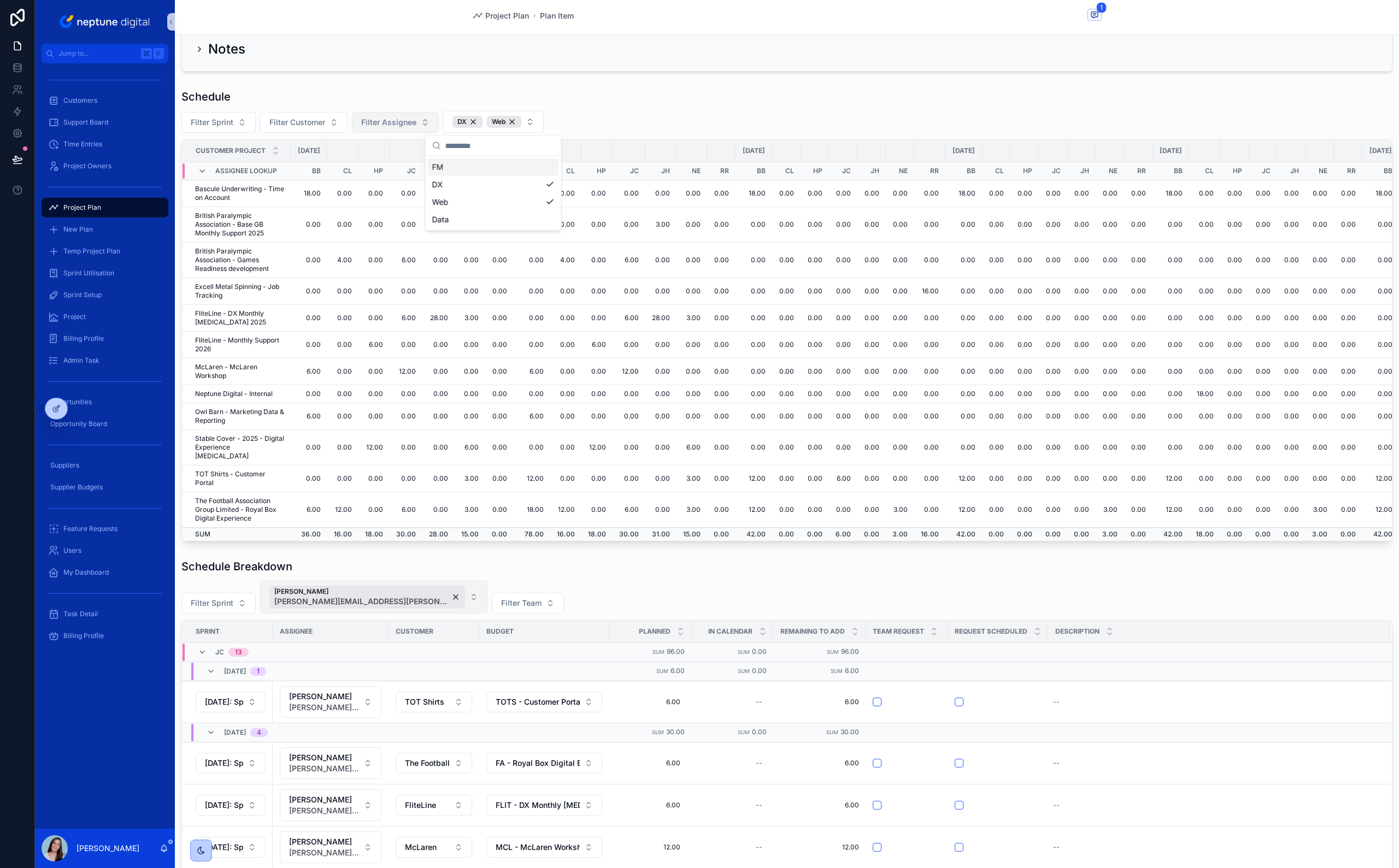
click at [601, 114] on div "Filter Sprint Filter Customer Filter Assignee DX Web" at bounding box center [787, 122] width 1211 height 22
click at [205, 466] on td "TOT Shirts - Customer Portal" at bounding box center [236, 479] width 108 height 27
